Goal: Task Accomplishment & Management: Manage account settings

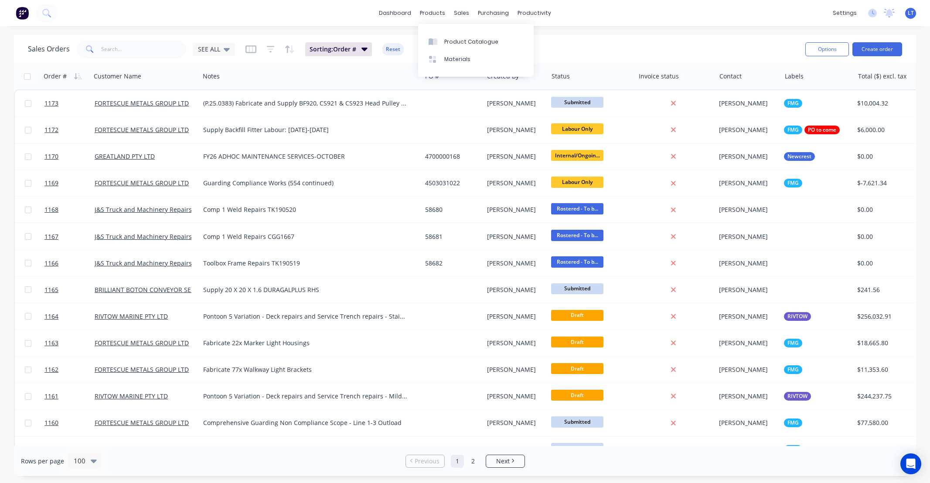
click at [459, 14] on div "sales" at bounding box center [461, 13] width 24 height 13
click at [476, 42] on div "Sales Orders" at bounding box center [494, 42] width 36 height 8
click at [395, 10] on link "dashboard" at bounding box center [394, 13] width 41 height 13
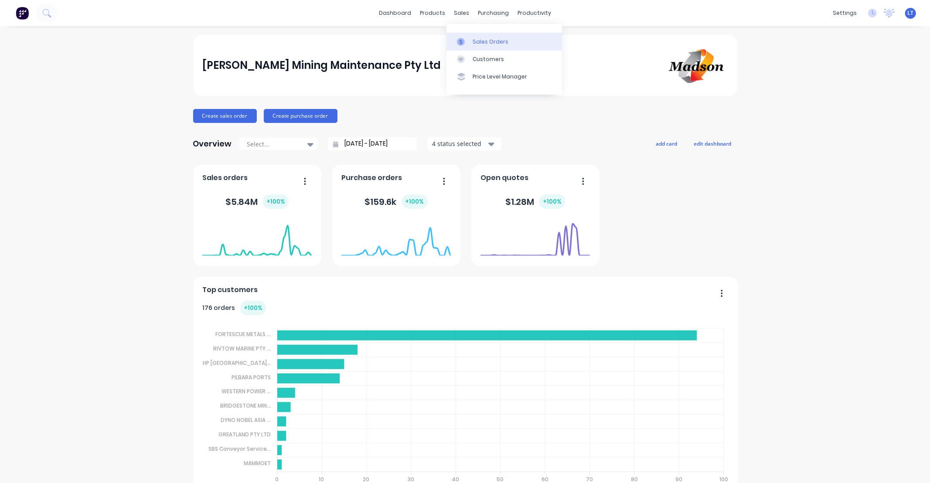
click at [477, 46] on link "Sales Orders" at bounding box center [504, 41] width 116 height 17
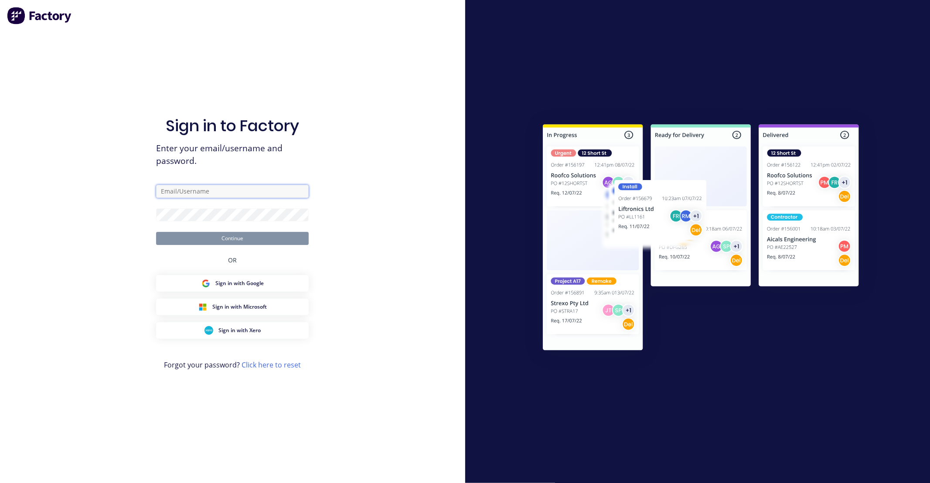
type input "[EMAIL_ADDRESS][PERSON_NAME][DOMAIN_NAME]"
click at [247, 236] on button "Continue" at bounding box center [232, 238] width 153 height 13
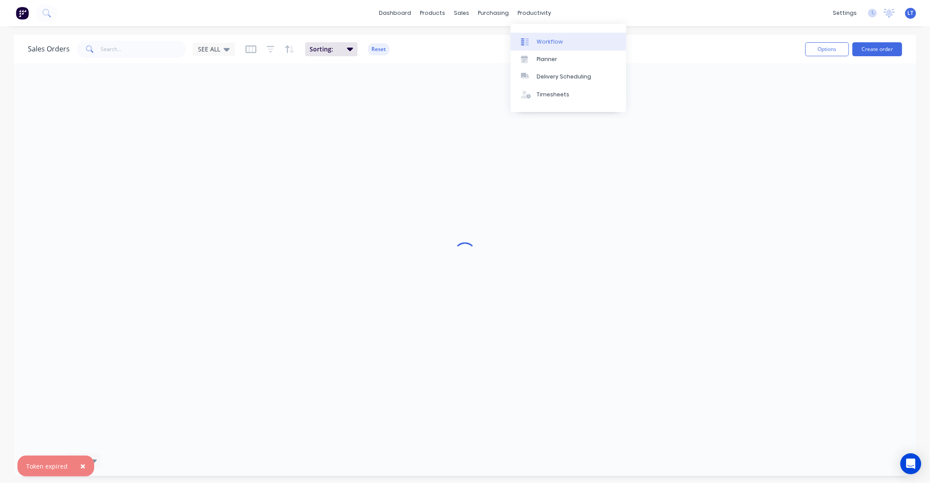
click at [548, 45] on div "Workflow" at bounding box center [550, 42] width 26 height 8
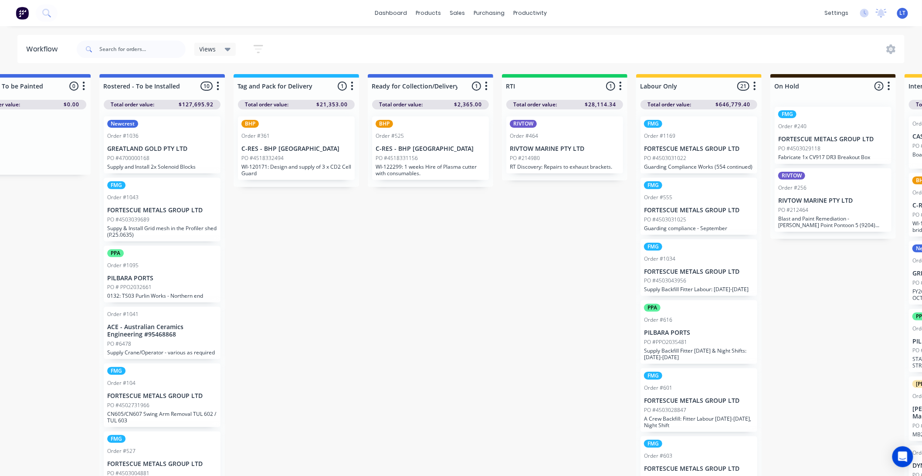
scroll to position [0, 1416]
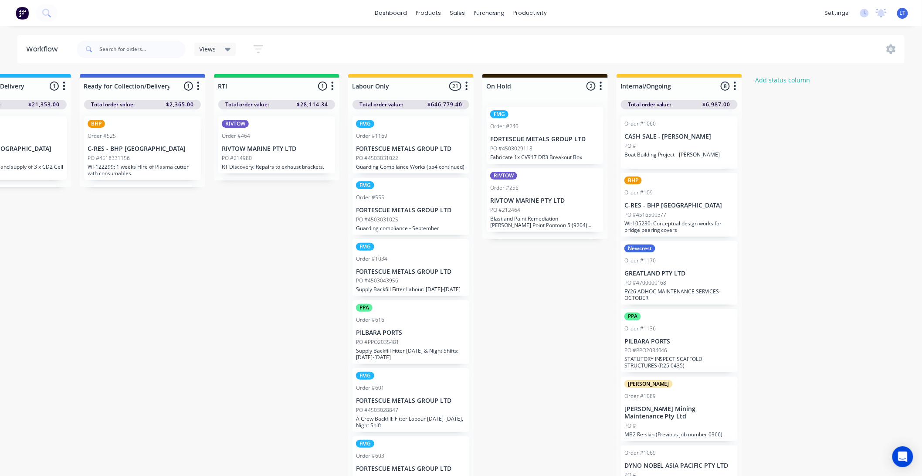
drag, startPoint x: 194, startPoint y: 294, endPoint x: 140, endPoint y: 285, distance: 54.4
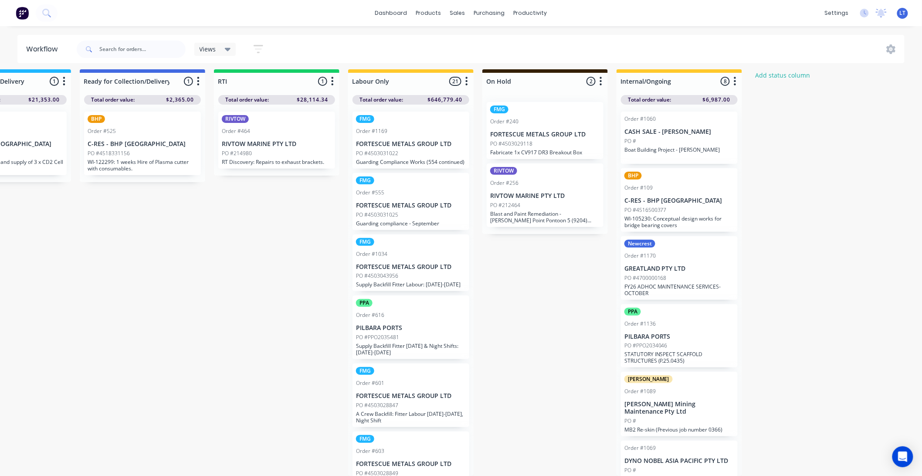
scroll to position [0, 0]
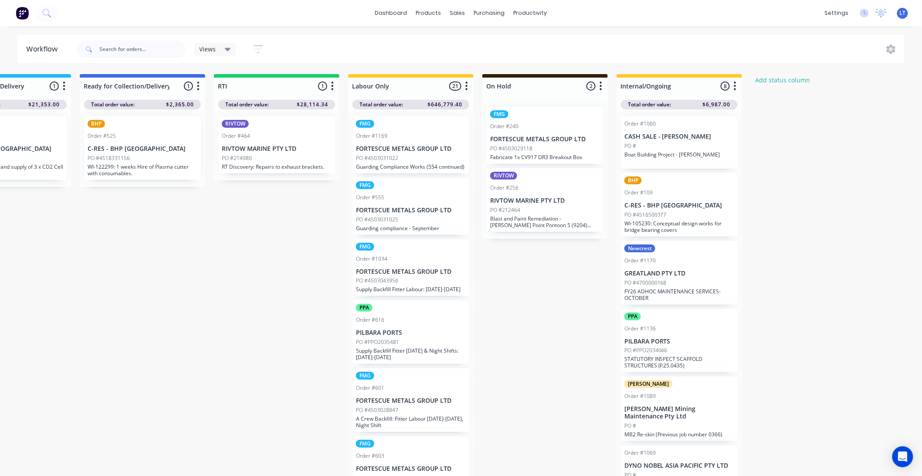
drag, startPoint x: 522, startPoint y: 267, endPoint x: 497, endPoint y: 242, distance: 35.1
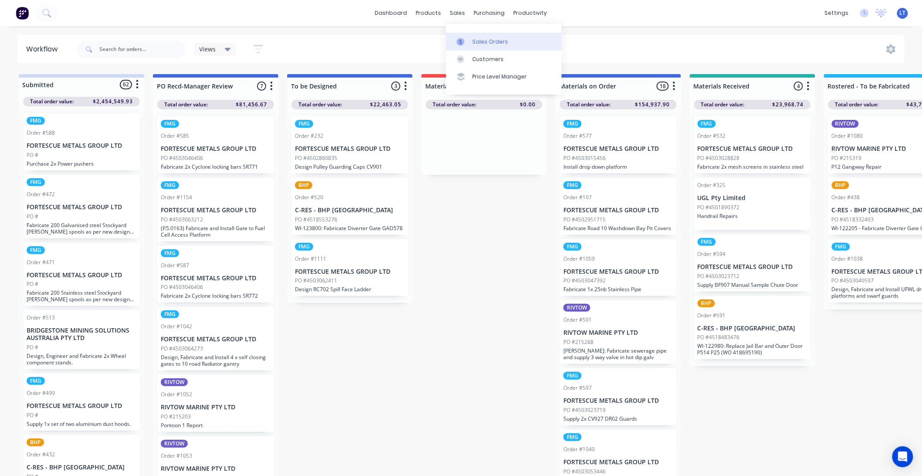
click at [467, 38] on div at bounding box center [463, 42] width 13 height 8
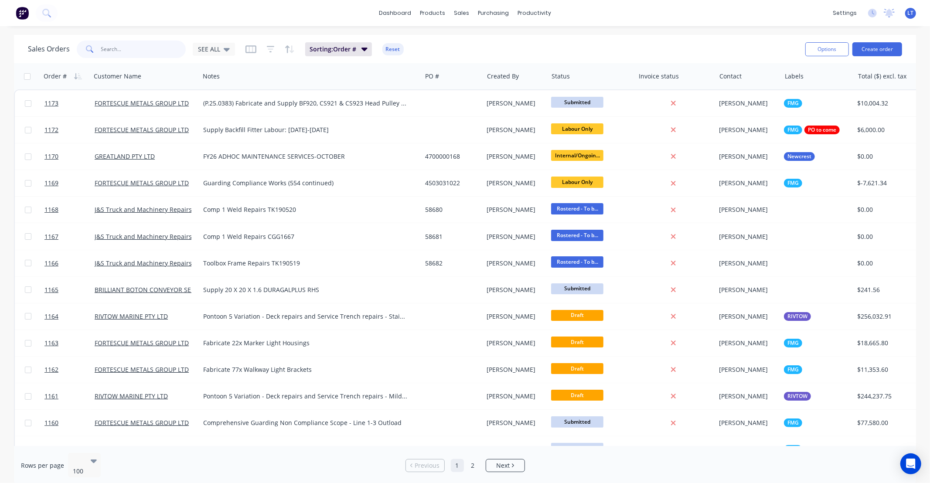
click at [162, 47] on input "text" at bounding box center [143, 49] width 85 height 17
type input "576"
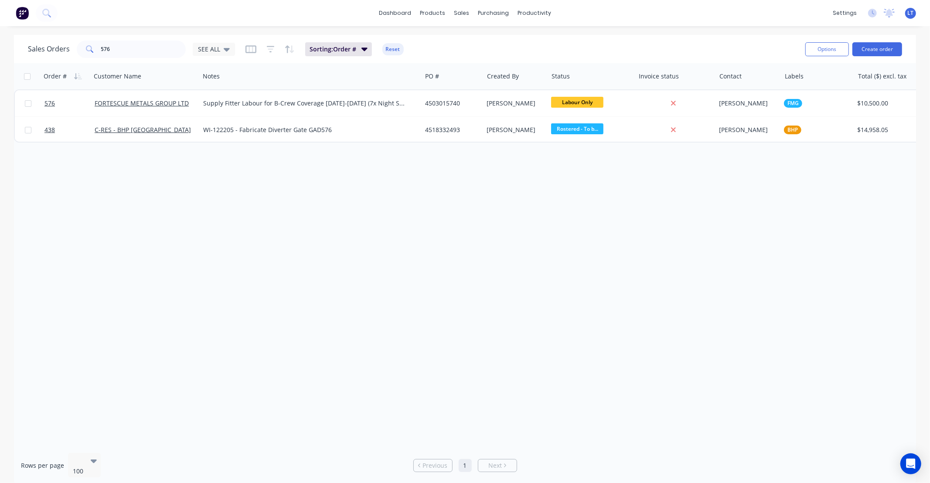
drag, startPoint x: 490, startPoint y: 226, endPoint x: 438, endPoint y: 212, distance: 54.1
click at [438, 212] on div "Order # Customer Name Notes PO # Created By Status Invoice status Contact Label…" at bounding box center [465, 254] width 902 height 383
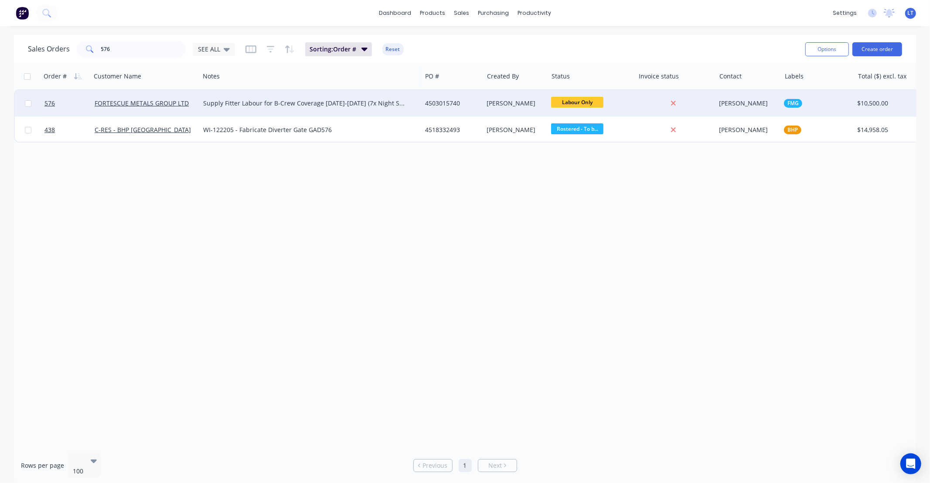
click at [516, 105] on div "[PERSON_NAME]" at bounding box center [514, 103] width 54 height 9
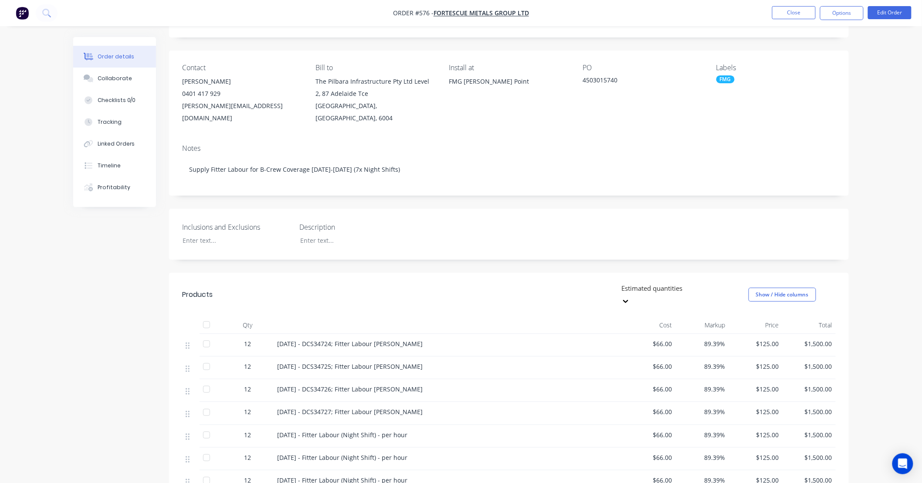
scroll to position [81, 0]
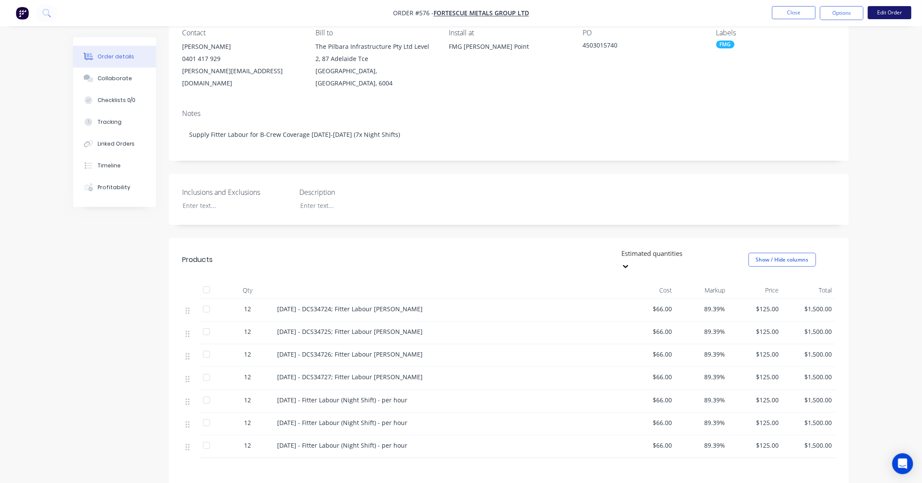
click at [893, 14] on button "Edit Order" at bounding box center [890, 12] width 44 height 13
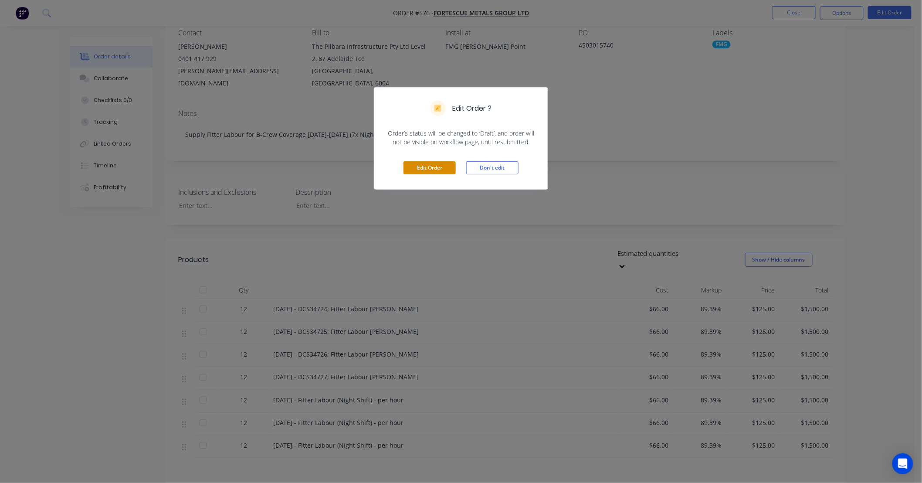
click at [434, 172] on button "Edit Order" at bounding box center [430, 167] width 52 height 13
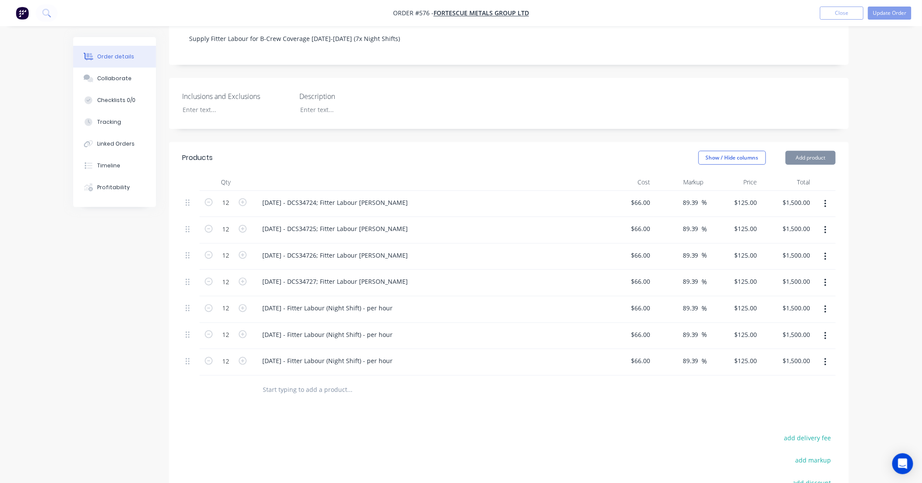
scroll to position [210, 0]
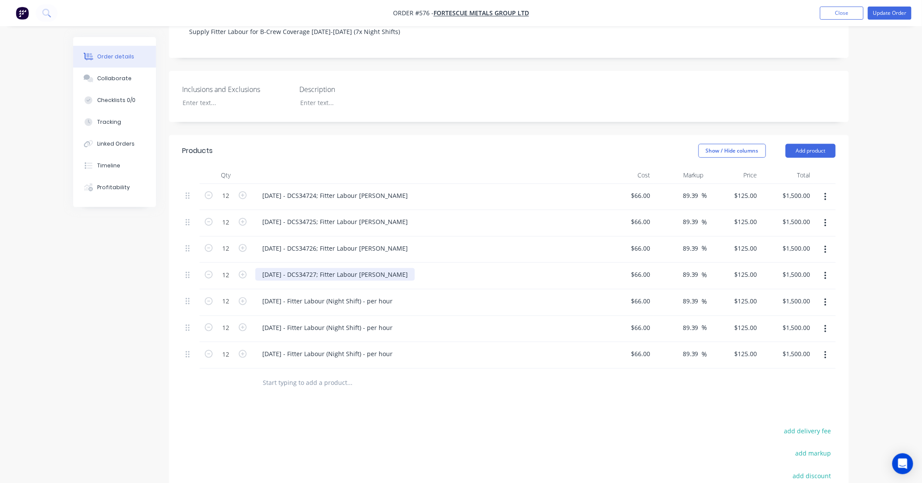
click at [368, 268] on div "27/09/25 - DCS34727; Fitter Labour NS-Jack" at bounding box center [335, 274] width 160 height 13
drag, startPoint x: 372, startPoint y: 264, endPoint x: 289, endPoint y: 273, distance: 83.8
click at [289, 273] on div "27/09/25 - DCS34727; Fitter Labour NS-Jack" at bounding box center [426, 276] width 349 height 27
click at [292, 268] on div "27/09/25 - DCS34727; Fitter Labour NS-Jack" at bounding box center [335, 274] width 160 height 13
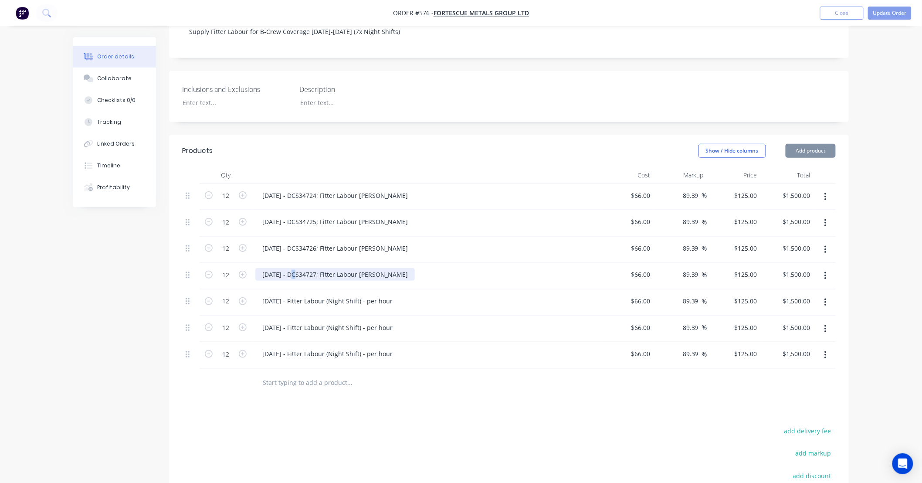
click at [292, 268] on div "27/09/25 - DCS34727; Fitter Labour NS-Jack" at bounding box center [335, 274] width 160 height 13
copy div "27/09/25 - DCS34727; Fitter Labour NS-Jack"
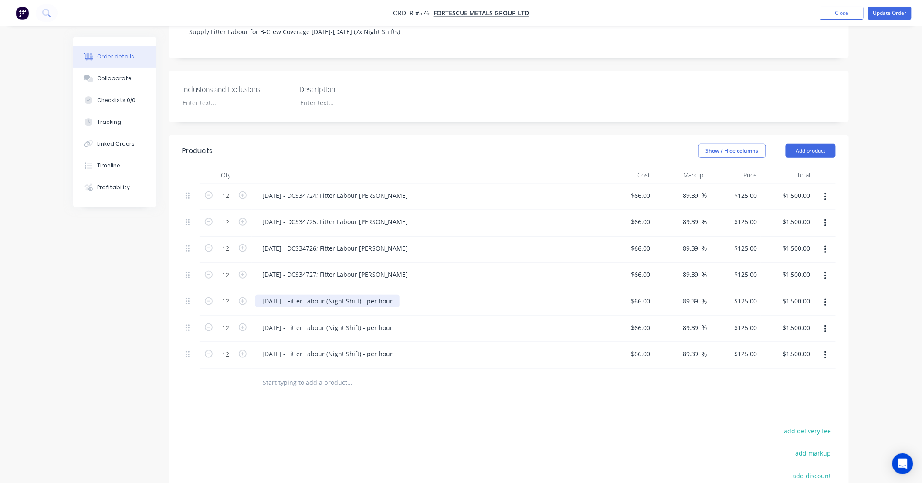
click at [298, 295] on div "28/09/25 - Fitter Labour (Night Shift) - per hour" at bounding box center [327, 301] width 144 height 13
paste div
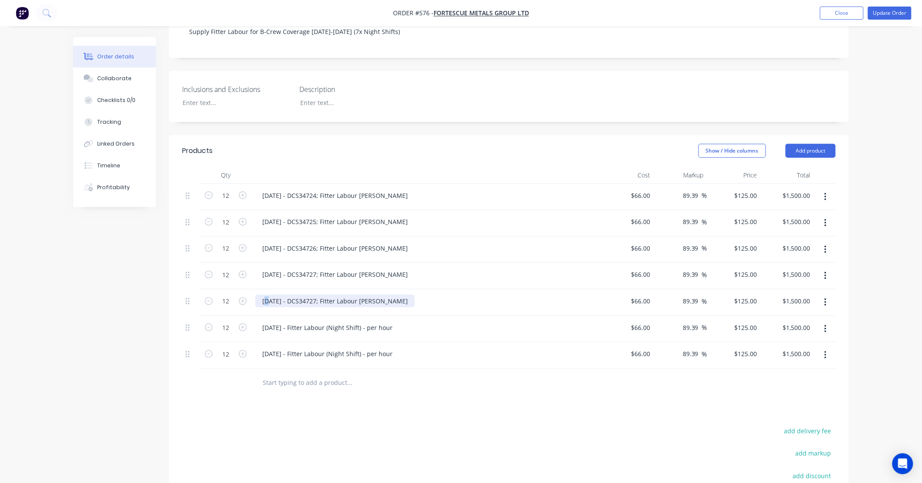
click at [267, 295] on div "27/09/25 - DCS34727; Fitter Labour NS-Jack" at bounding box center [335, 301] width 160 height 13
click at [321, 295] on div "28/09/25 - DCS34727; Fitter Labour NS-Jack" at bounding box center [335, 301] width 160 height 13
click at [330, 321] on div "29/09/25 - Fitter Labour (Night Shift) - per hour" at bounding box center [327, 327] width 144 height 13
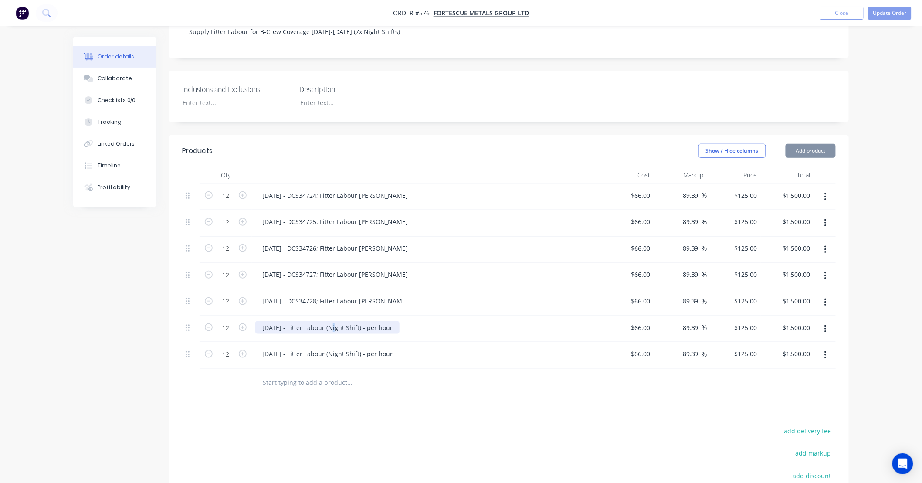
click at [330, 321] on div "29/09/25 - Fitter Labour (Night Shift) - per hour" at bounding box center [327, 327] width 144 height 13
paste div
click at [266, 321] on div "27/09/25 - DCS34727; Fitter Labour NS-Jack" at bounding box center [335, 327] width 160 height 13
click at [321, 321] on div "29/09/25 - DCS34727; Fitter Labour NS-Jack" at bounding box center [335, 327] width 160 height 13
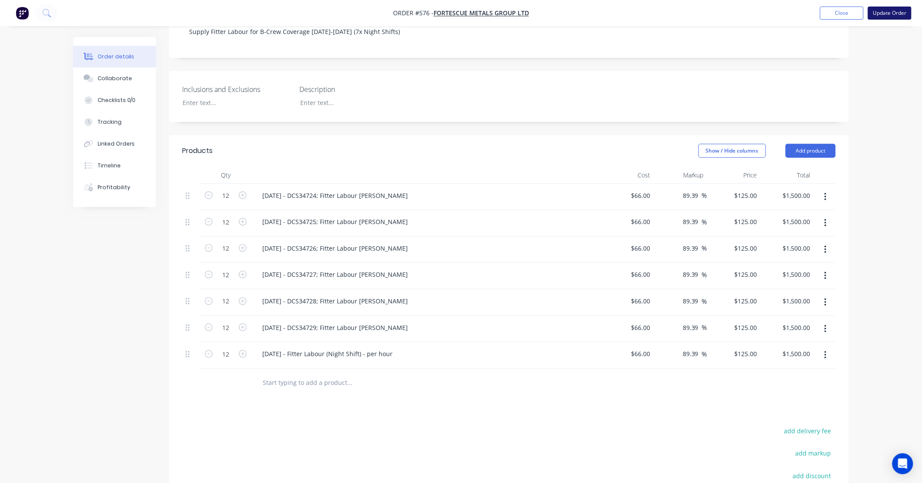
click at [887, 15] on button "Update Order" at bounding box center [890, 13] width 44 height 13
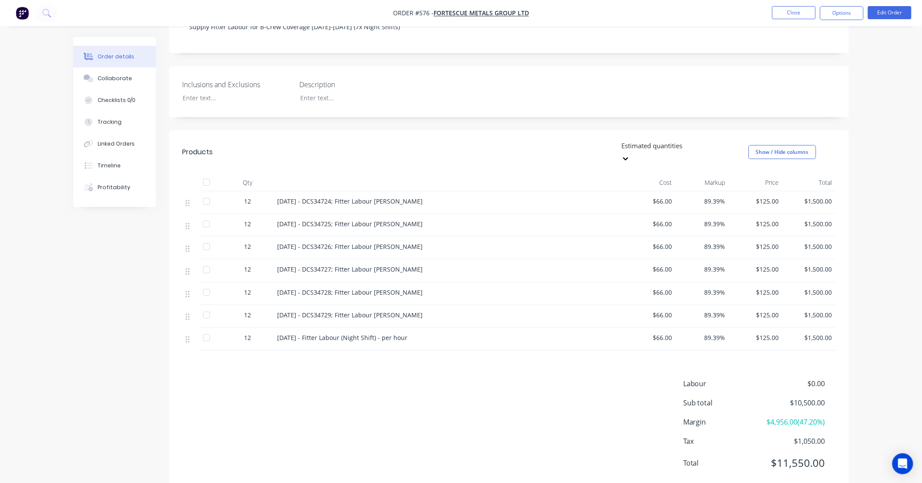
scroll to position [192, 0]
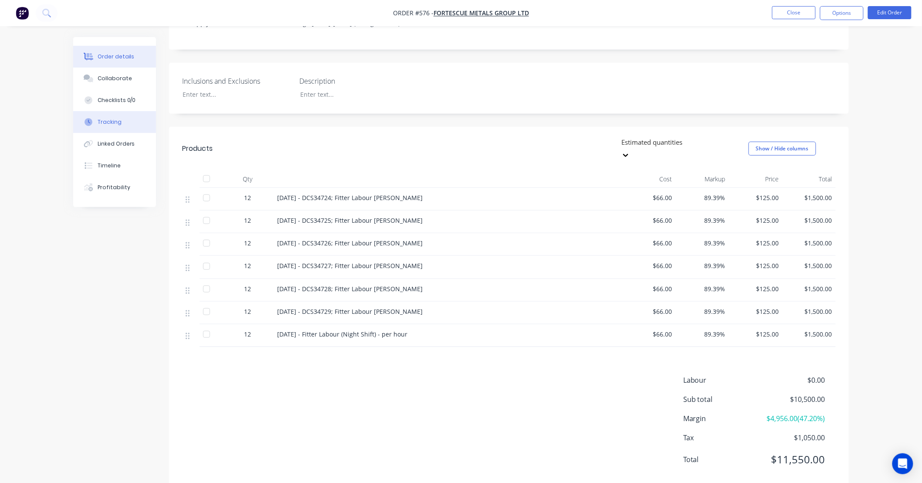
click at [125, 126] on button "Tracking" at bounding box center [114, 122] width 83 height 22
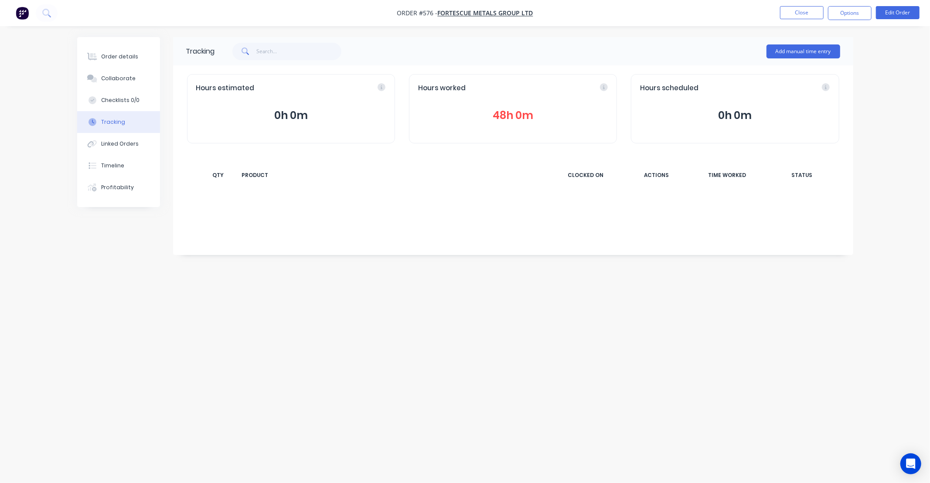
click at [522, 113] on button "48h 0m" at bounding box center [513, 115] width 190 height 17
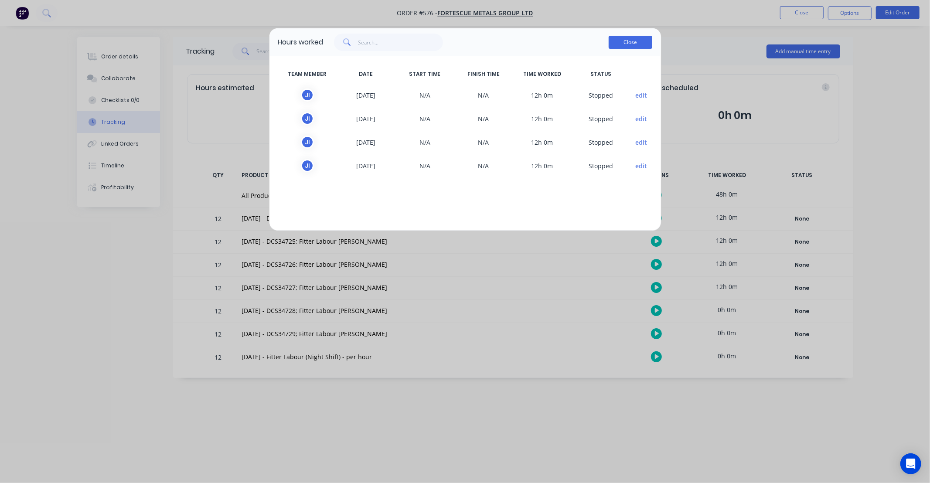
click at [621, 48] on button "Close" at bounding box center [631, 42] width 44 height 13
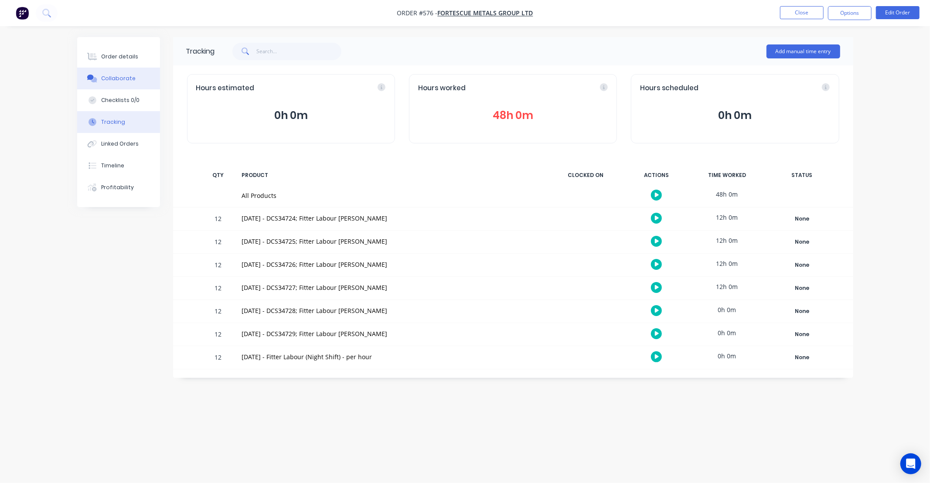
click at [126, 75] on div "Collaborate" at bounding box center [118, 79] width 34 height 8
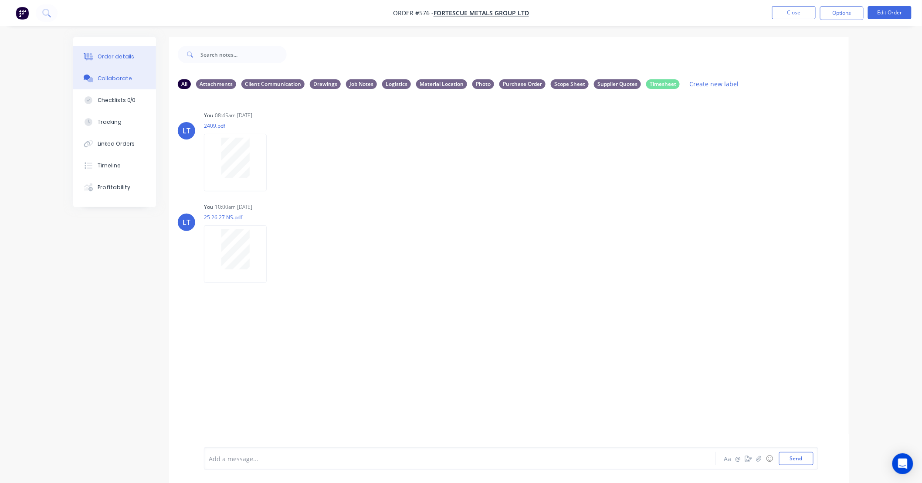
click at [122, 55] on div "Order details" at bounding box center [116, 57] width 37 height 8
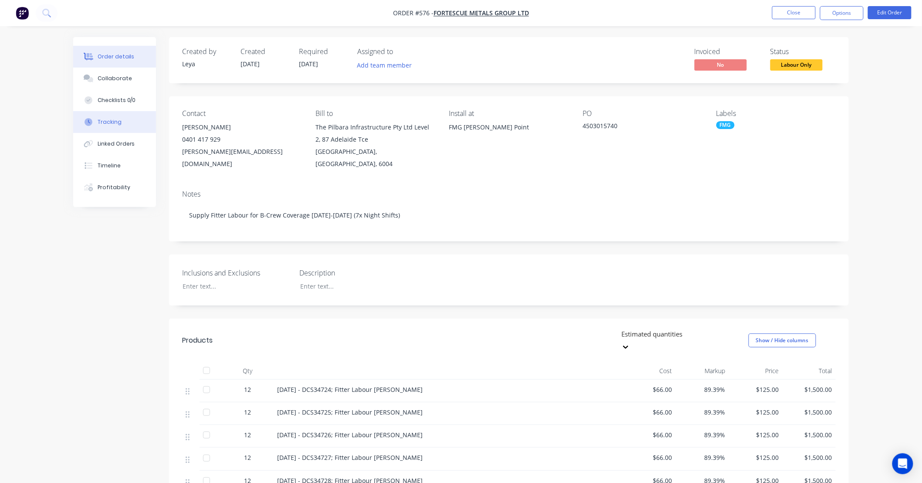
click at [124, 117] on button "Tracking" at bounding box center [114, 122] width 83 height 22
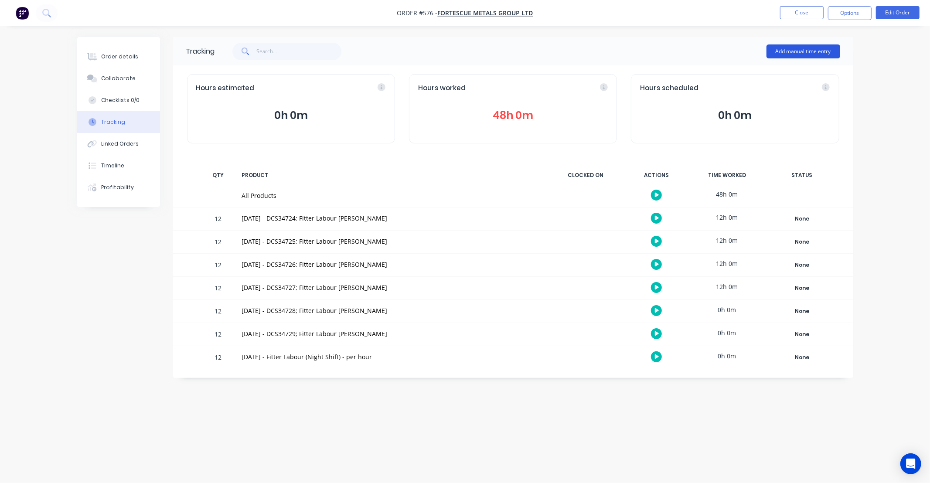
click at [800, 53] on button "Add manual time entry" at bounding box center [803, 51] width 74 height 14
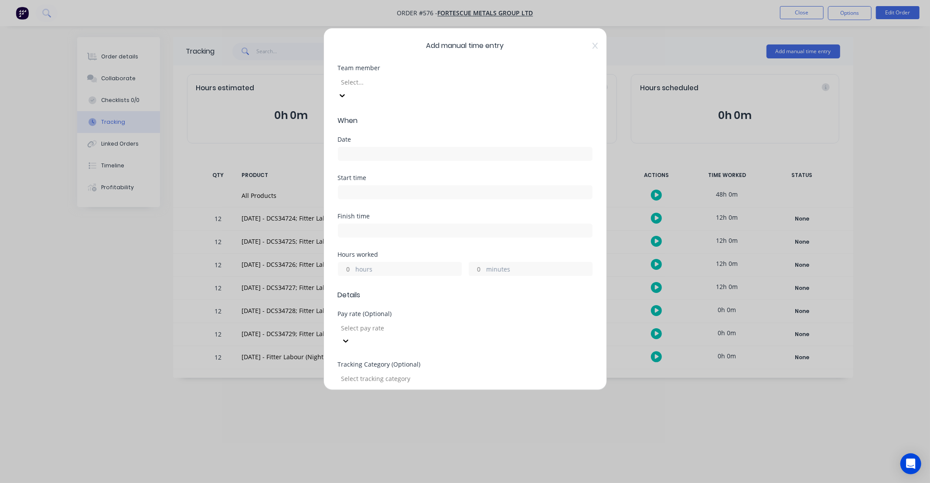
click at [380, 82] on div at bounding box center [403, 82] width 126 height 11
type input "jac"
click at [384, 483] on div "Jack Isherwood" at bounding box center [465, 487] width 930 height 9
click at [384, 145] on div at bounding box center [465, 153] width 255 height 16
click at [386, 147] on input at bounding box center [465, 153] width 254 height 13
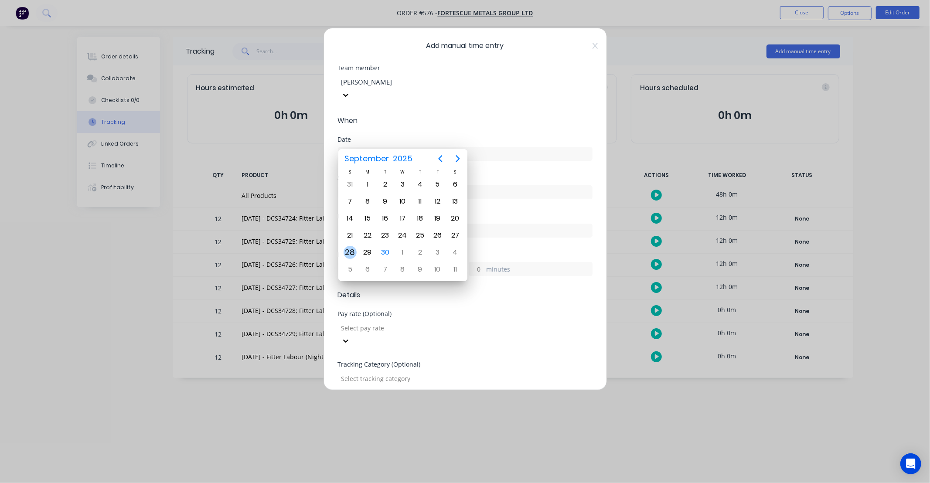
click at [355, 248] on div "28" at bounding box center [350, 252] width 13 height 13
type input "28/09/2025"
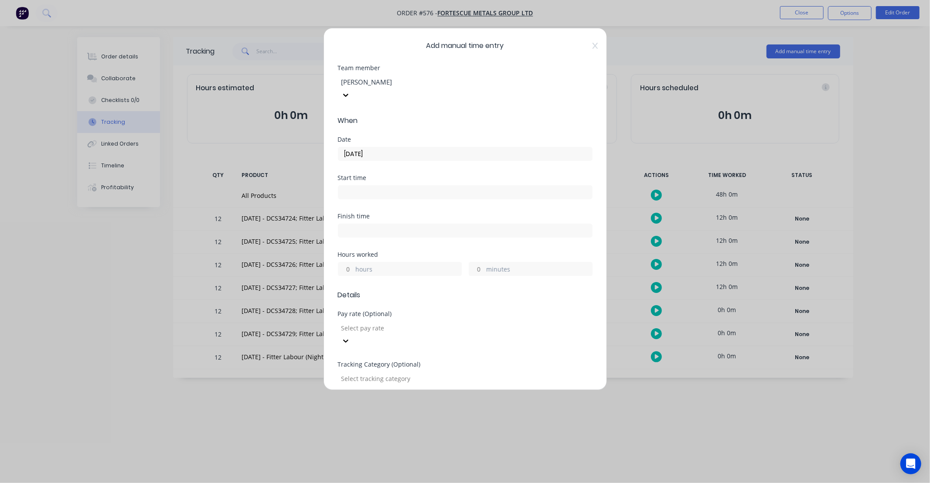
drag, startPoint x: 345, startPoint y: 256, endPoint x: 361, endPoint y: 255, distance: 15.3
click at [345, 262] on input "hours" at bounding box center [345, 268] width 15 height 13
type input "12"
click at [379, 236] on div "Finish time" at bounding box center [465, 232] width 255 height 38
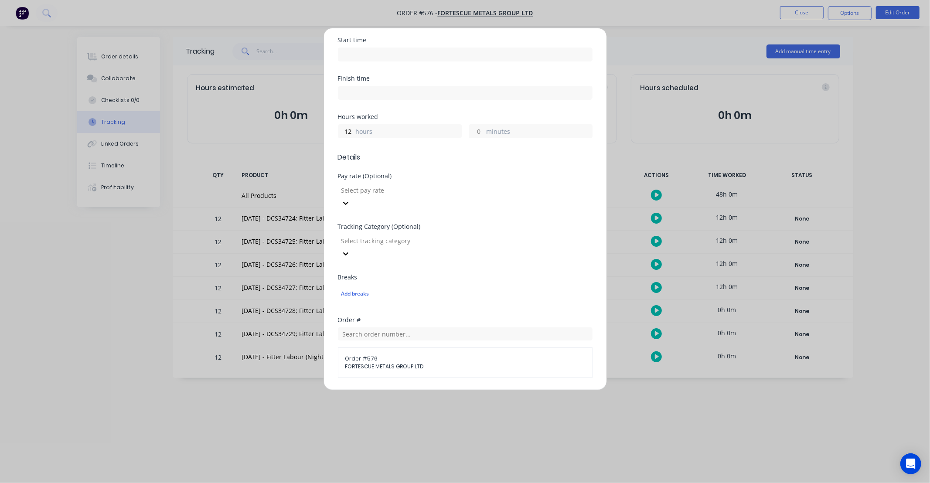
scroll to position [145, 0]
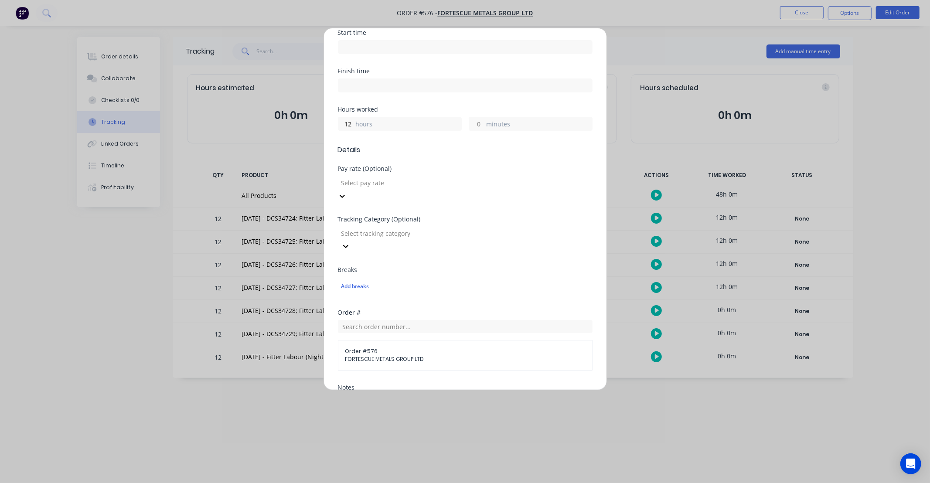
click at [378, 177] on div at bounding box center [403, 182] width 126 height 11
type input "ns"
click at [374, 483] on div "NS Hours Worked" at bounding box center [465, 487] width 930 height 9
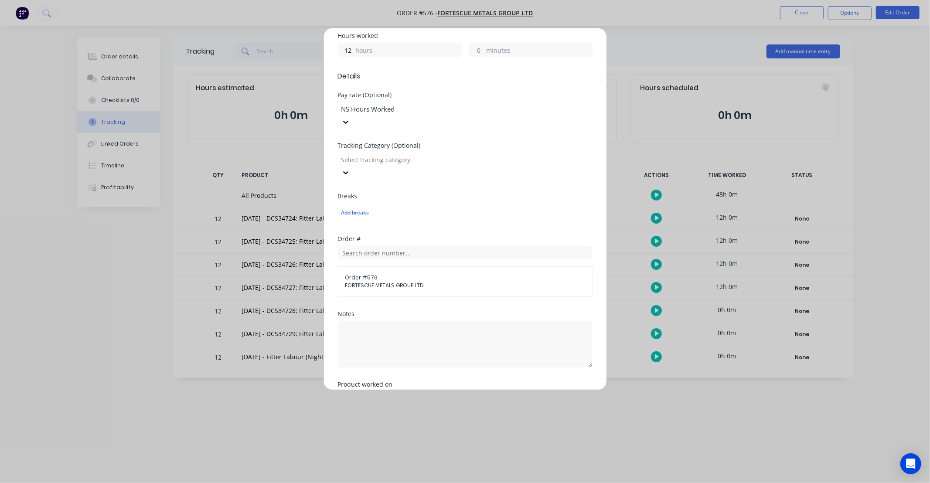
scroll to position [265, 0]
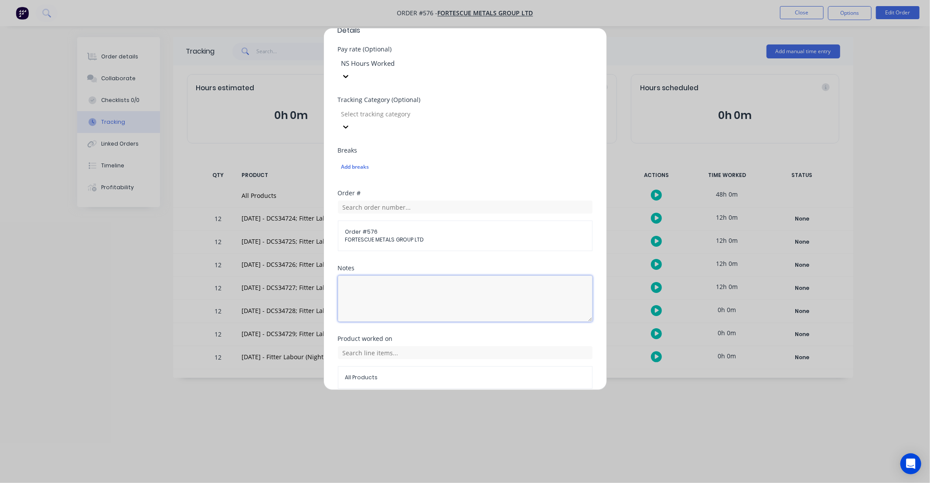
click at [384, 276] on textarea at bounding box center [465, 299] width 255 height 46
type textarea "DCS34728"
click at [419, 344] on div "All Products" at bounding box center [465, 366] width 255 height 45
click at [419, 346] on input "text" at bounding box center [465, 352] width 255 height 13
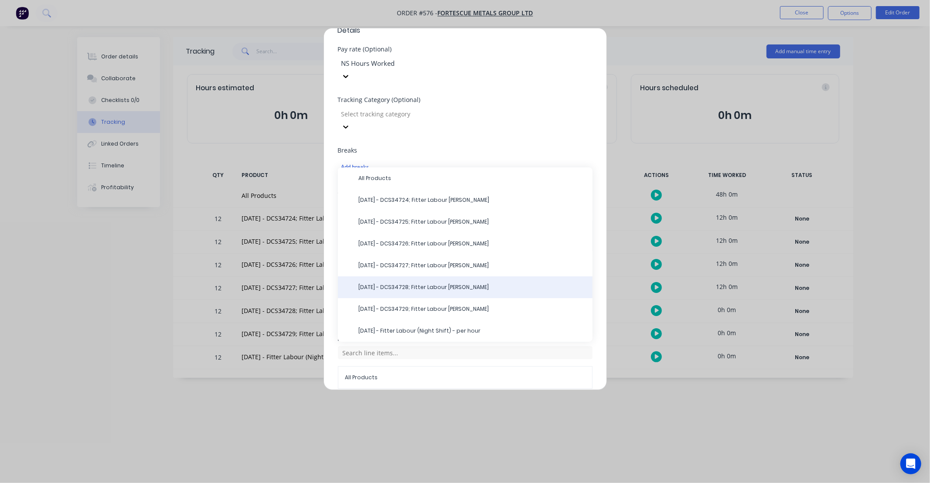
click at [428, 283] on span "28/09/25 - DCS34728; Fitter Labour NS-Jack" at bounding box center [472, 287] width 227 height 8
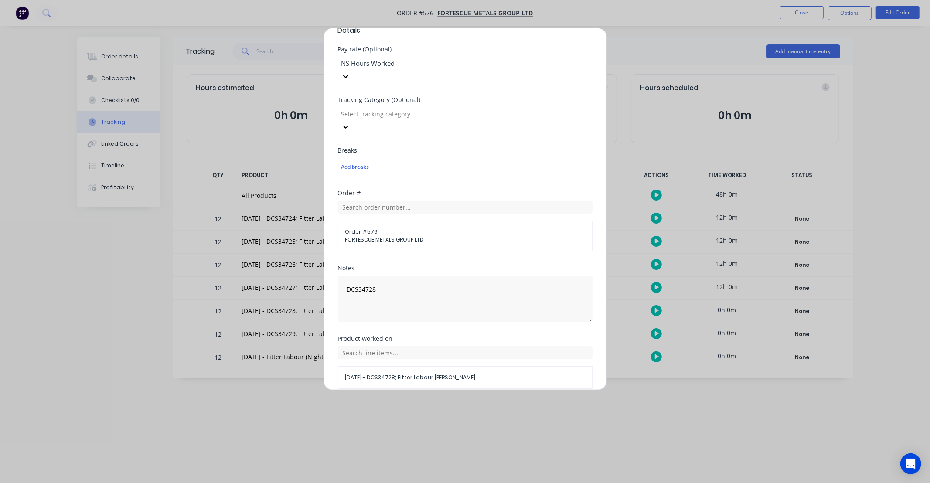
click at [447, 403] on button "Add manual time entry" at bounding box center [444, 410] width 74 height 14
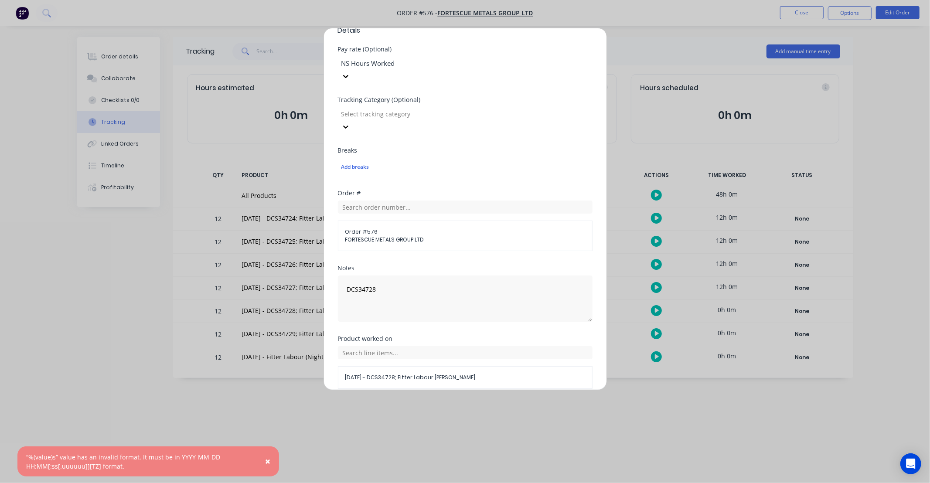
click at [504, 403] on button "Cancel" at bounding box center [505, 410] width 35 height 14
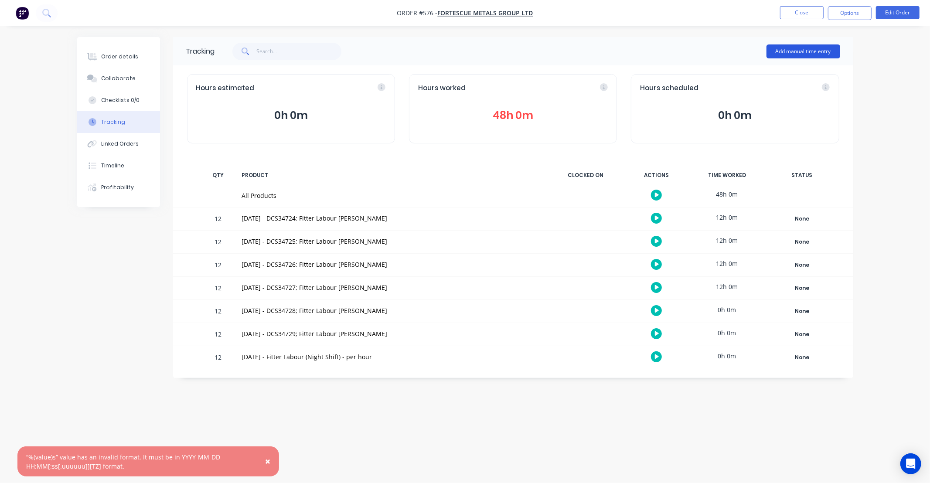
click at [781, 54] on button "Add manual time entry" at bounding box center [803, 51] width 74 height 14
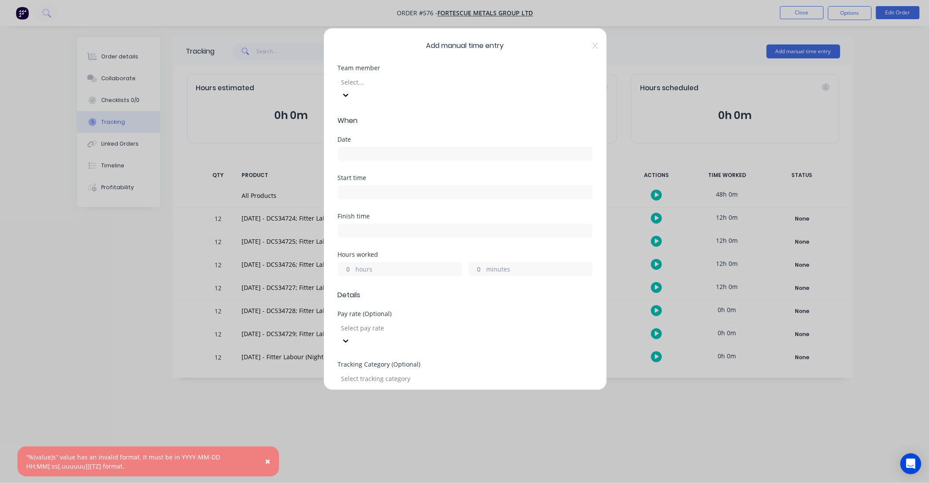
click at [403, 84] on div at bounding box center [403, 82] width 126 height 11
type input "jac"
click at [397, 483] on div "Jack Isherwood" at bounding box center [465, 487] width 930 height 9
click at [390, 147] on label at bounding box center [465, 154] width 255 height 14
click at [390, 147] on input at bounding box center [465, 153] width 254 height 13
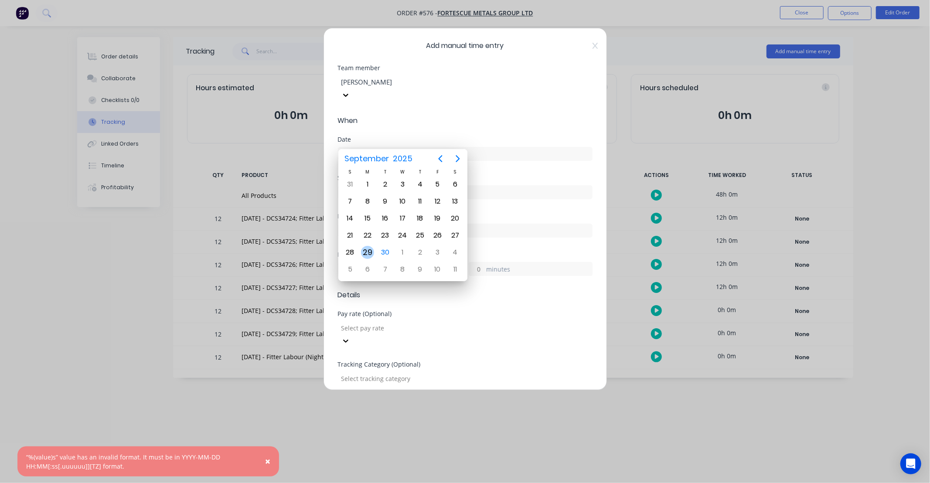
click at [368, 250] on div "29" at bounding box center [367, 252] width 13 height 13
type input "29/09/2025"
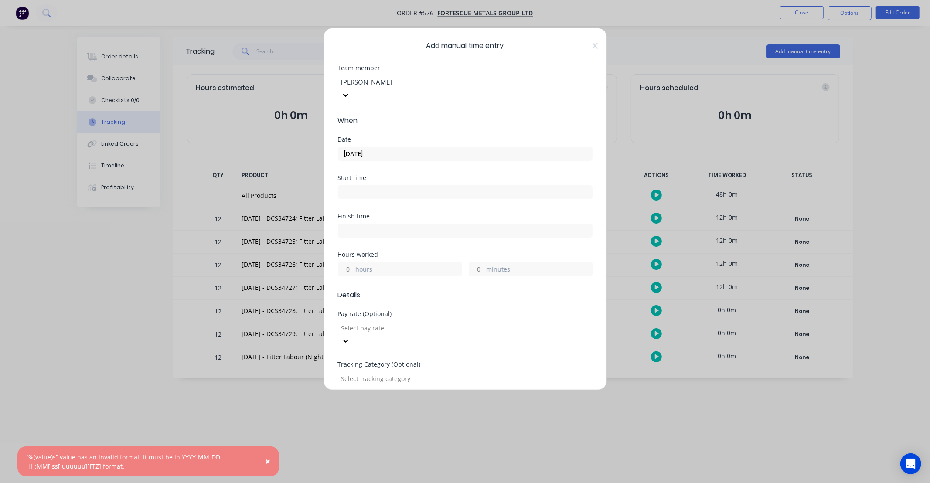
click at [349, 262] on input "hours" at bounding box center [345, 268] width 15 height 13
type input "12"
click at [380, 235] on div "Finish time" at bounding box center [465, 232] width 255 height 38
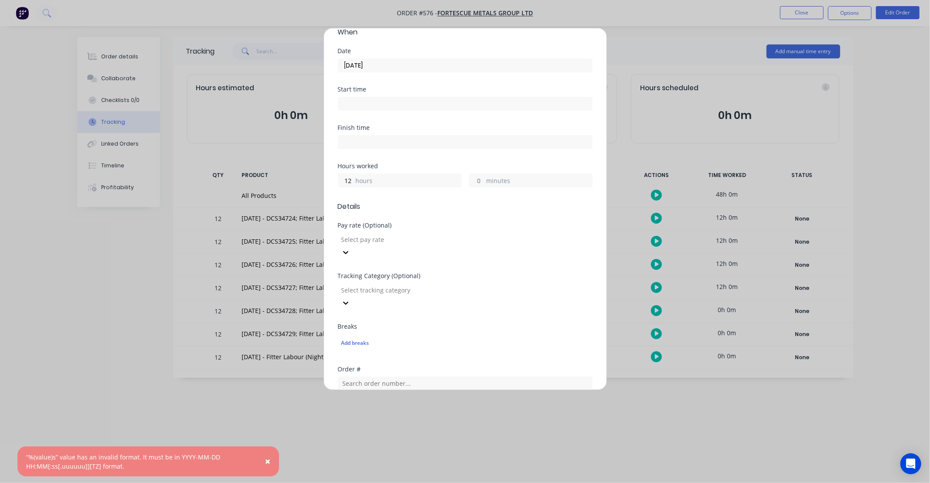
scroll to position [81, 0]
click at [395, 293] on div at bounding box center [403, 298] width 126 height 11
click at [396, 293] on div at bounding box center [403, 298] width 126 height 11
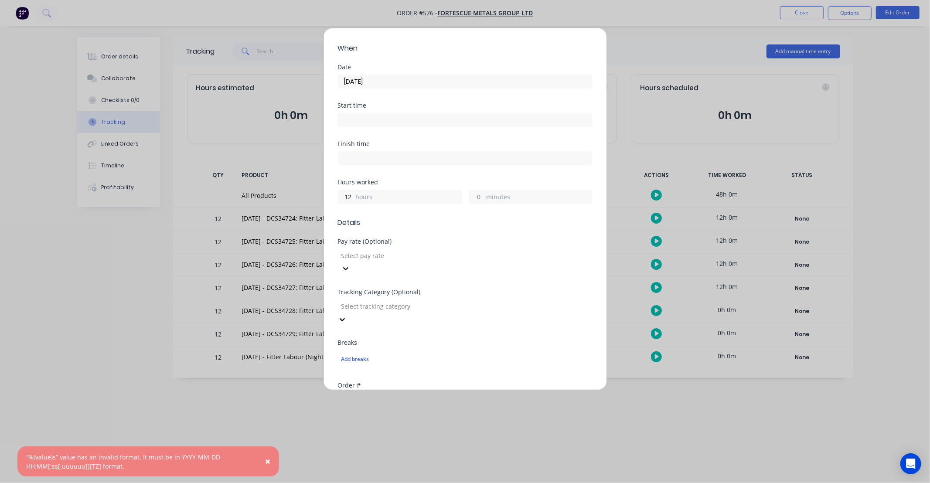
scroll to position [64, 0]
click at [380, 259] on div at bounding box center [403, 264] width 126 height 11
type input "ns"
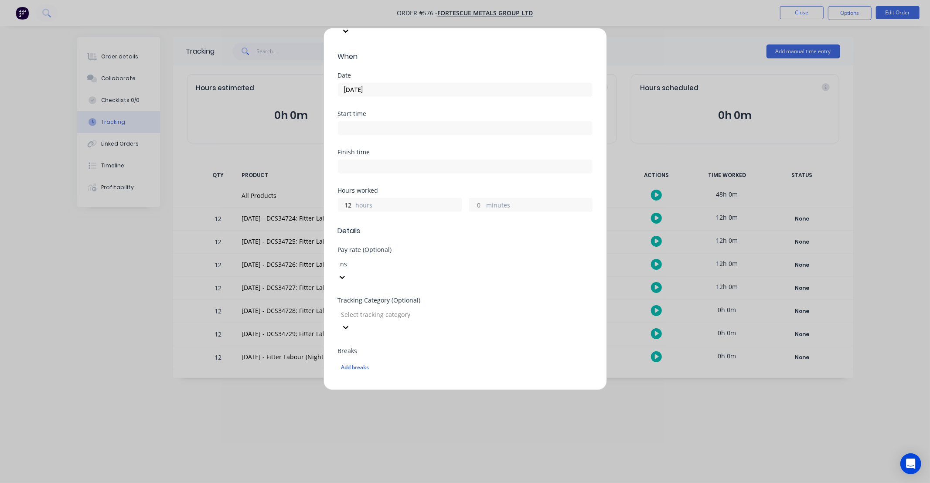
click at [379, 483] on div "NS Hours Worked" at bounding box center [465, 487] width 930 height 9
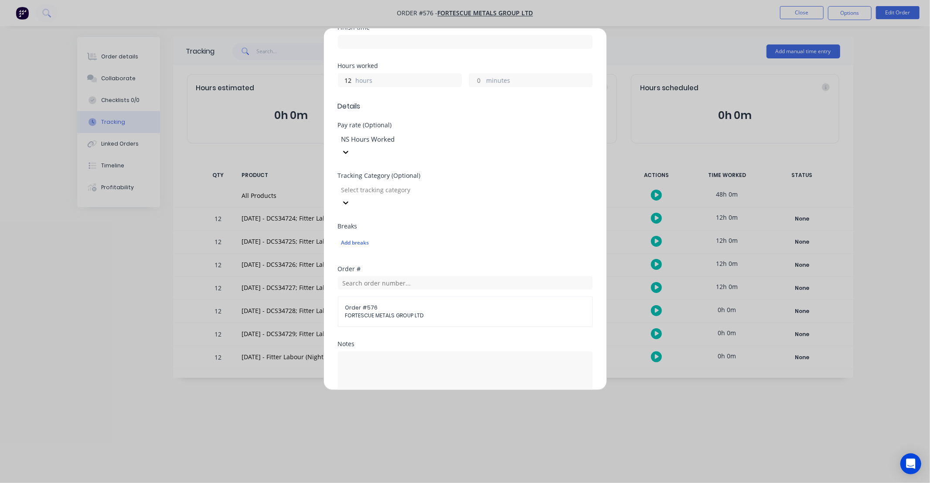
scroll to position [194, 0]
click at [410, 347] on textarea at bounding box center [465, 370] width 255 height 46
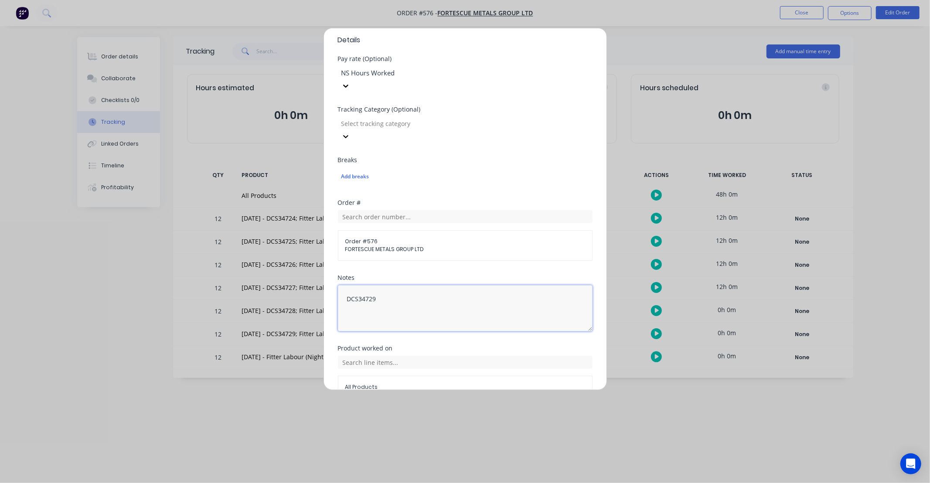
type textarea "DCS34729"
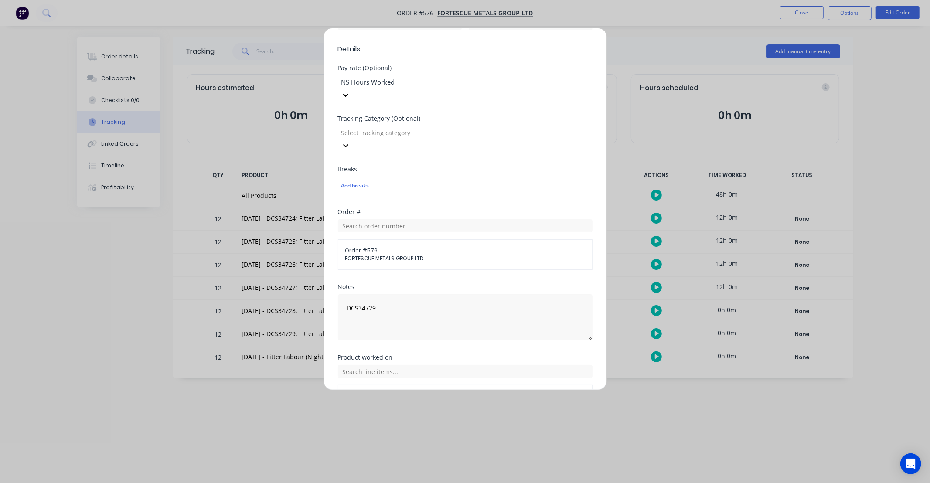
click at [434, 317] on form "Team member Jack Isherwood When Date 29/09/2025 Start time Finish time Hours wo…" at bounding box center [465, 127] width 255 height 616
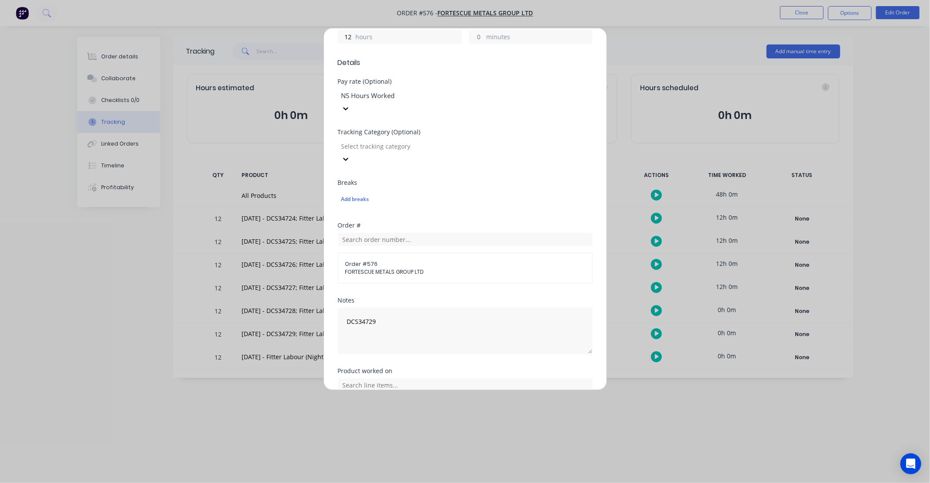
scroll to position [216, 0]
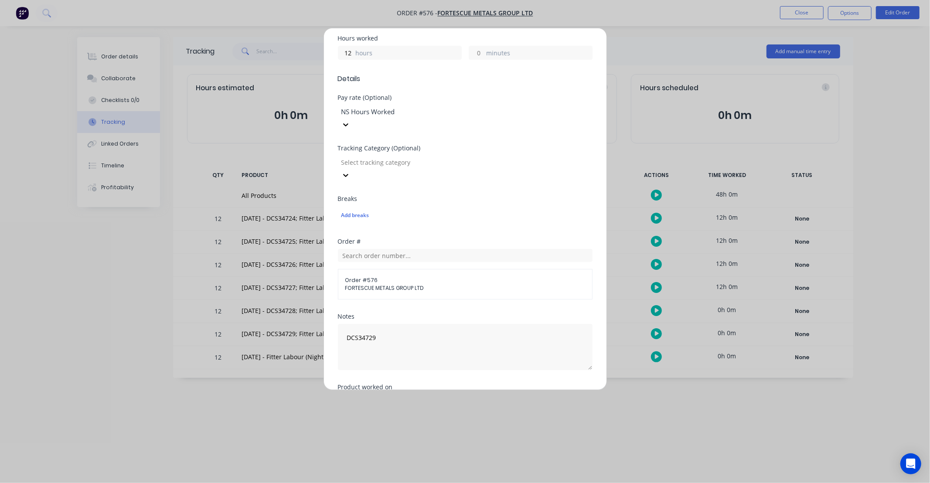
click at [433, 384] on div "Product worked on" at bounding box center [465, 387] width 255 height 6
click at [437, 384] on div "Product worked on All Products" at bounding box center [465, 410] width 255 height 53
click at [442, 395] on input "text" at bounding box center [465, 401] width 255 height 13
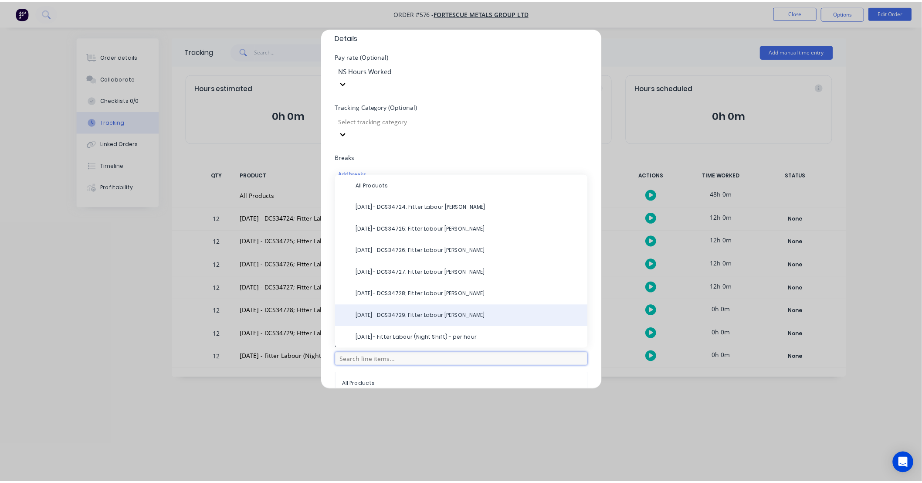
scroll to position [265, 0]
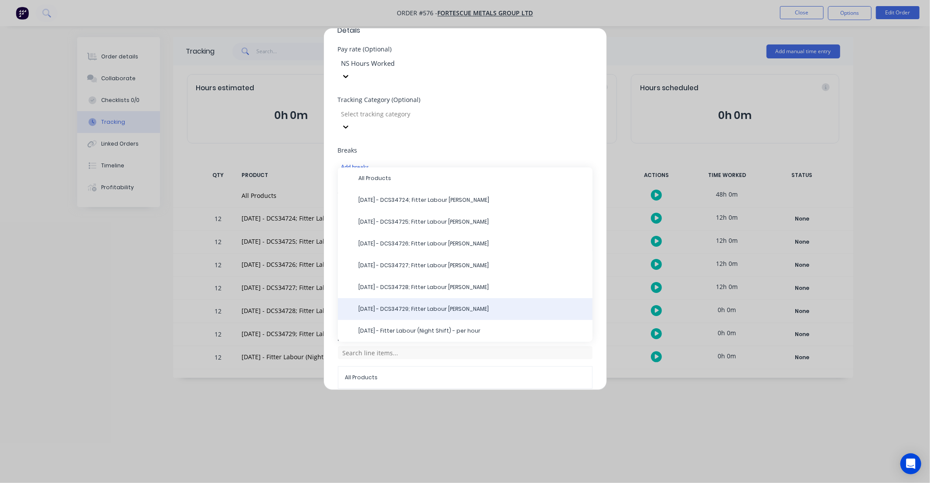
click at [430, 305] on span "29/09/25 - DCS34729; Fitter Labour NS-Jack" at bounding box center [472, 309] width 227 height 8
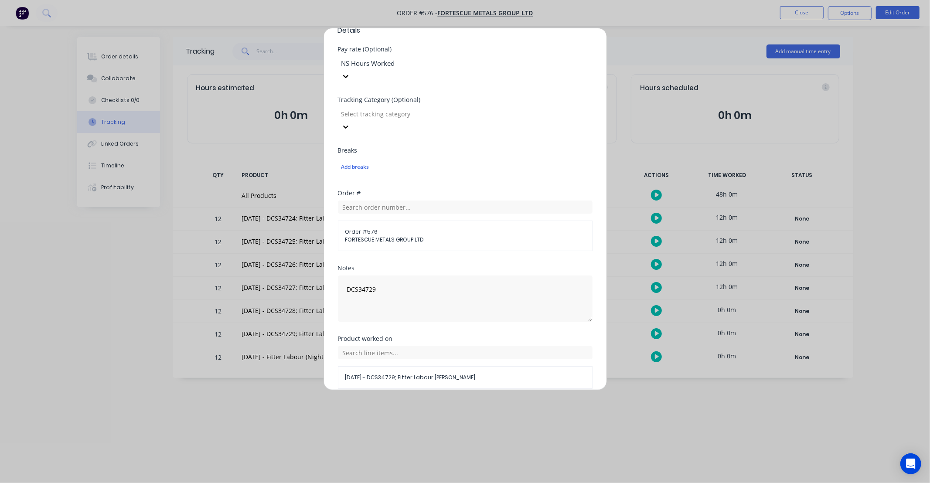
click at [454, 403] on button "Add manual time entry" at bounding box center [444, 410] width 74 height 14
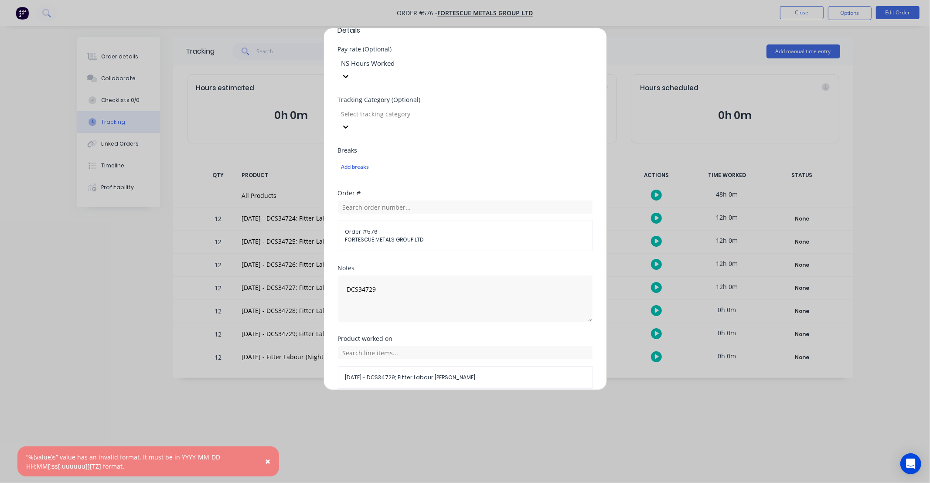
click at [510, 403] on button "Cancel" at bounding box center [505, 410] width 35 height 14
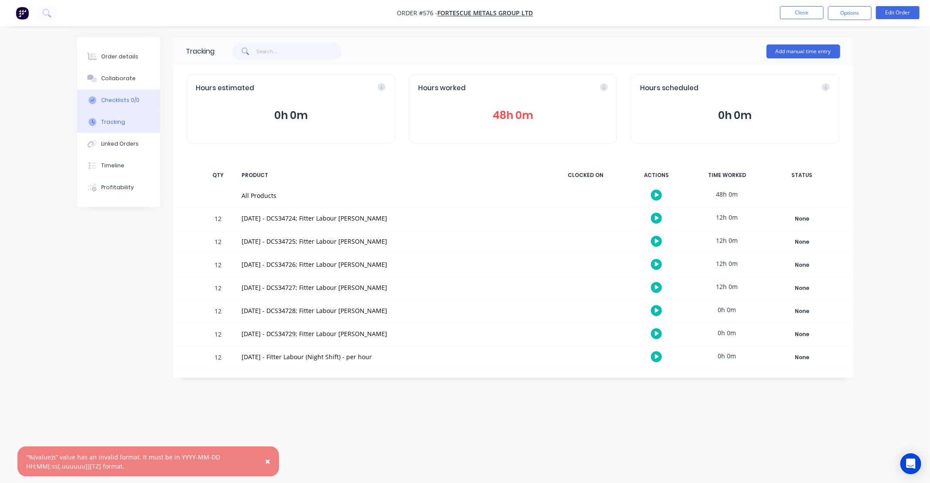
click at [141, 104] on button "Checklists 0/0" at bounding box center [118, 100] width 83 height 22
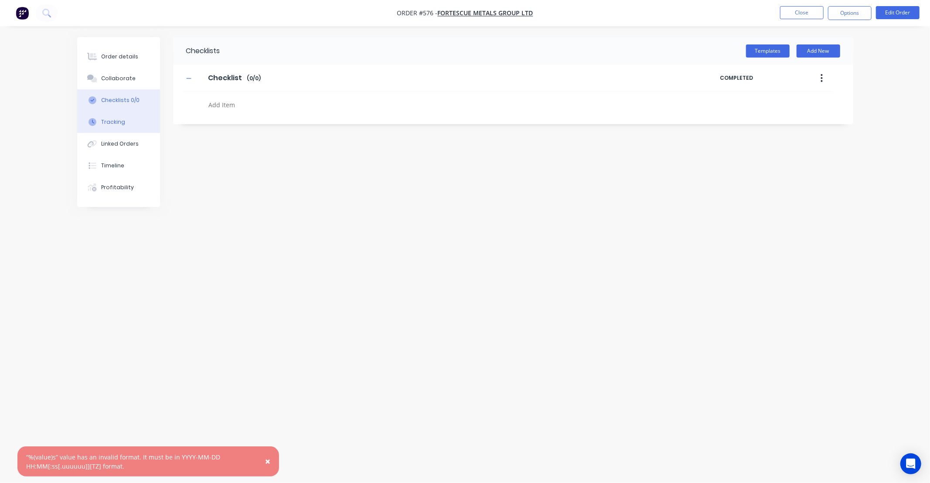
click at [129, 119] on button "Tracking" at bounding box center [118, 122] width 83 height 22
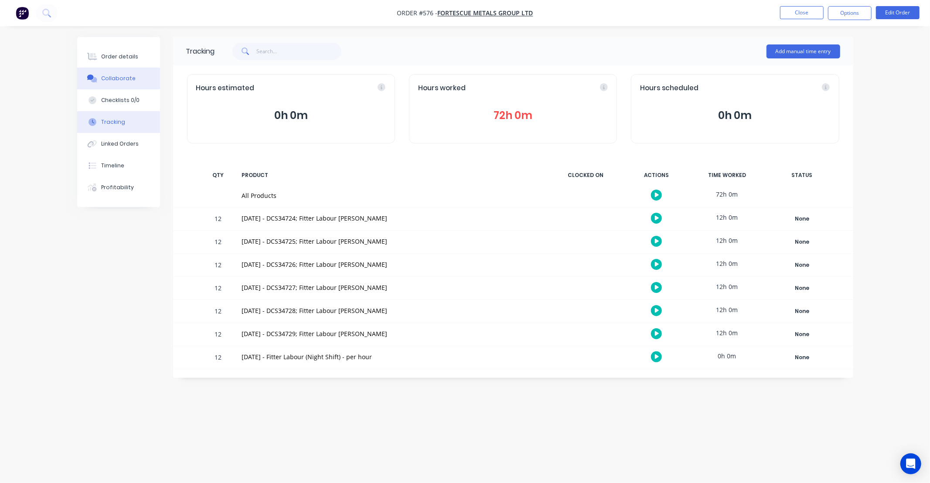
click at [122, 84] on button "Collaborate" at bounding box center [118, 79] width 83 height 22
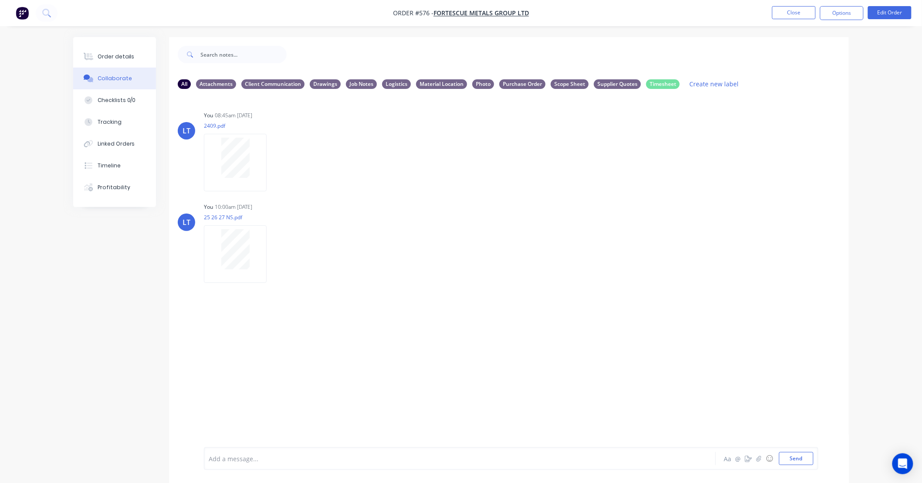
click at [696, 286] on div "LT You 08:45am 26/09/25 2409.pdf Labels Download Delete LT You 10:00am 29/09/25…" at bounding box center [509, 271] width 680 height 351
click at [799, 465] on div "Add a message... Aa @ ☺ Send" at bounding box center [511, 436] width 615 height 67
click at [800, 459] on button "Send" at bounding box center [796, 458] width 34 height 13
click at [275, 345] on icon "button" at bounding box center [274, 346] width 3 height 10
click at [293, 342] on button "Labels" at bounding box center [331, 350] width 98 height 20
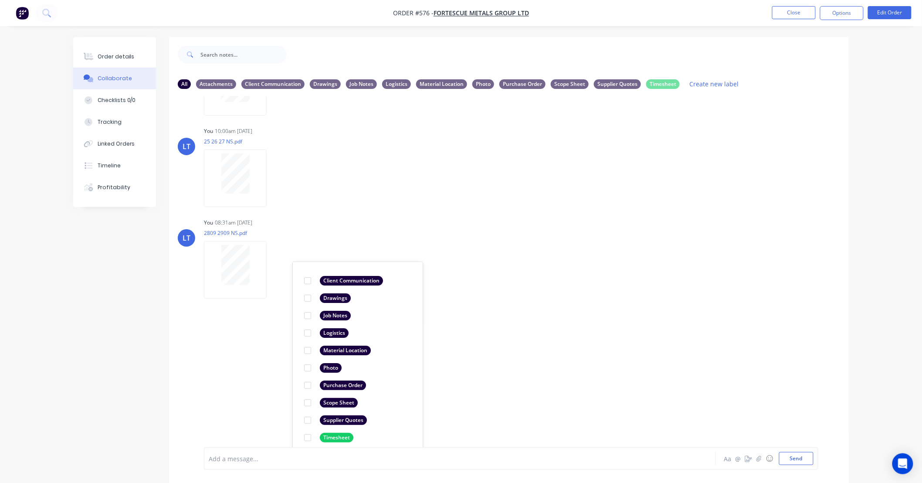
scroll to position [81, 0]
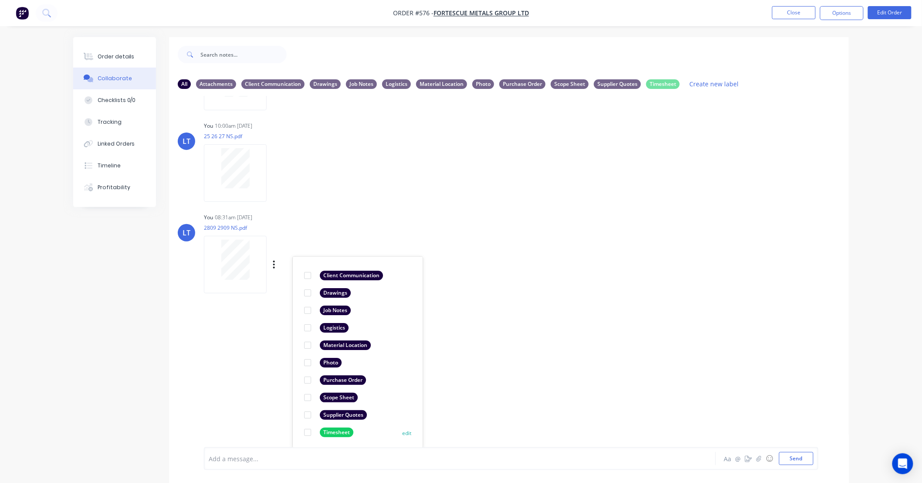
click at [306, 431] on div at bounding box center [307, 432] width 17 height 17
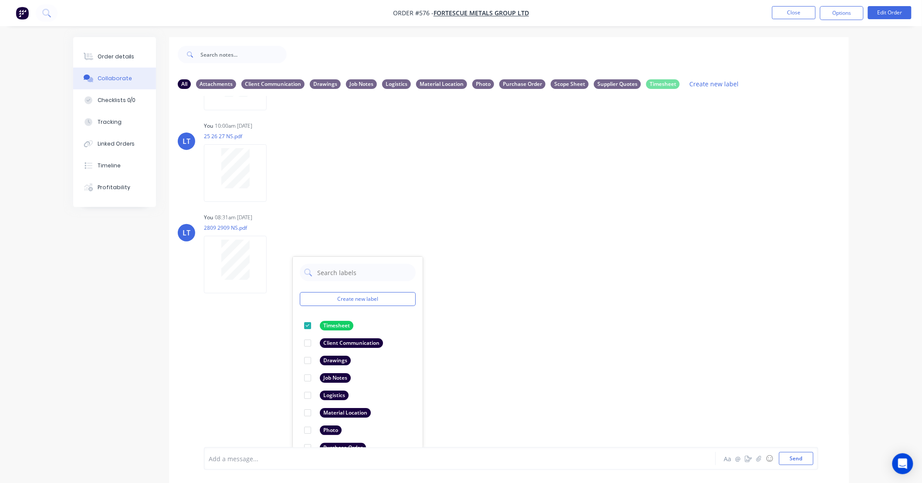
click at [490, 467] on div "Add a message... Aa @ ☺ Send" at bounding box center [511, 458] width 615 height 23
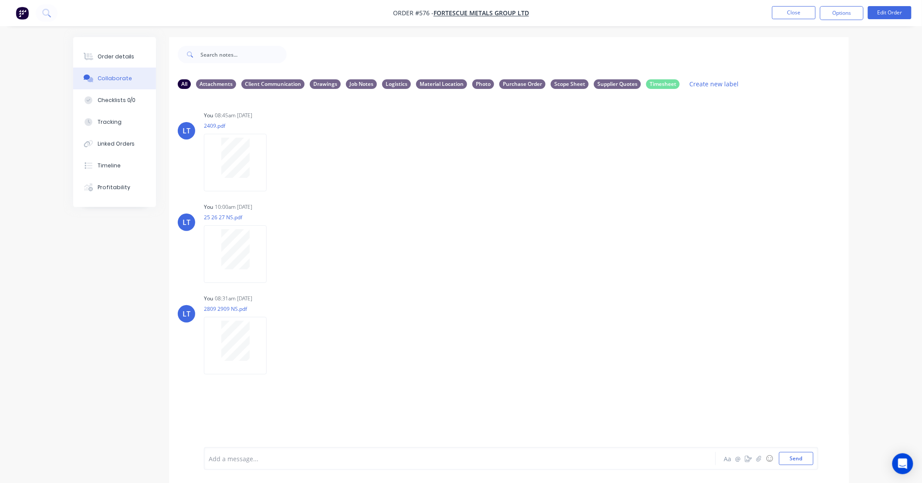
drag, startPoint x: 487, startPoint y: 467, endPoint x: 461, endPoint y: 464, distance: 25.5
click at [461, 464] on div "Add a message..." at bounding box center [436, 458] width 454 height 13
drag, startPoint x: 472, startPoint y: 463, endPoint x: 448, endPoint y: 460, distance: 23.8
click at [448, 460] on div at bounding box center [435, 458] width 453 height 9
click at [538, 457] on div at bounding box center [435, 458] width 453 height 9
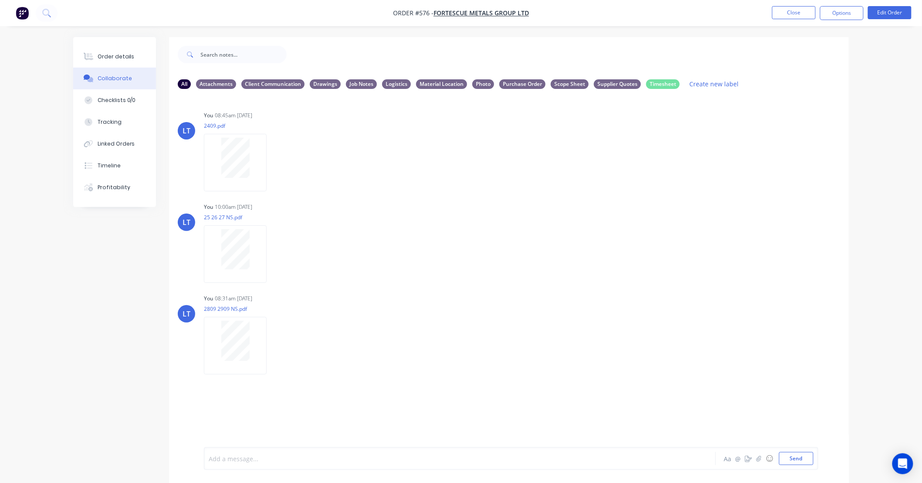
drag, startPoint x: 538, startPoint y: 457, endPoint x: 524, endPoint y: 455, distance: 14.6
drag, startPoint x: 524, startPoint y: 455, endPoint x: 507, endPoint y: 454, distance: 16.6
click at [507, 454] on div at bounding box center [435, 458] width 453 height 9
drag, startPoint x: 507, startPoint y: 454, endPoint x: 498, endPoint y: 453, distance: 9.2
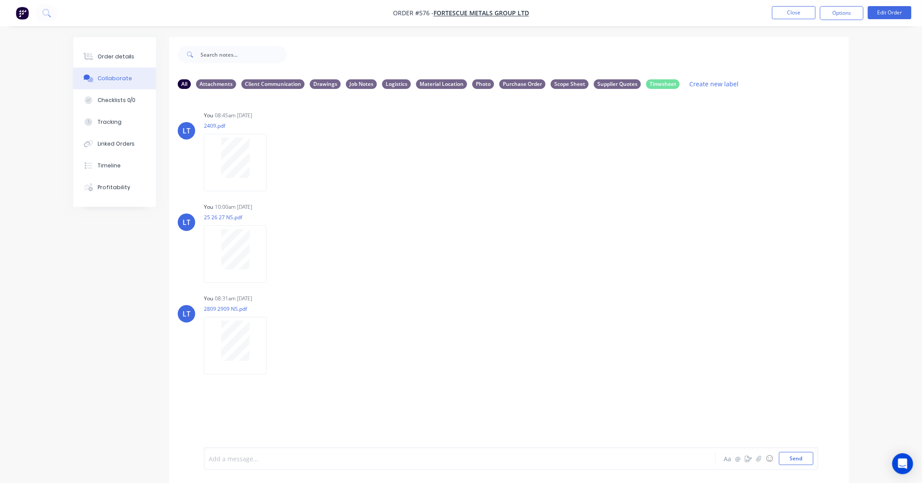
click at [499, 453] on div "Add a message..." at bounding box center [436, 458] width 454 height 13
click at [793, 13] on button "Close" at bounding box center [794, 12] width 44 height 13
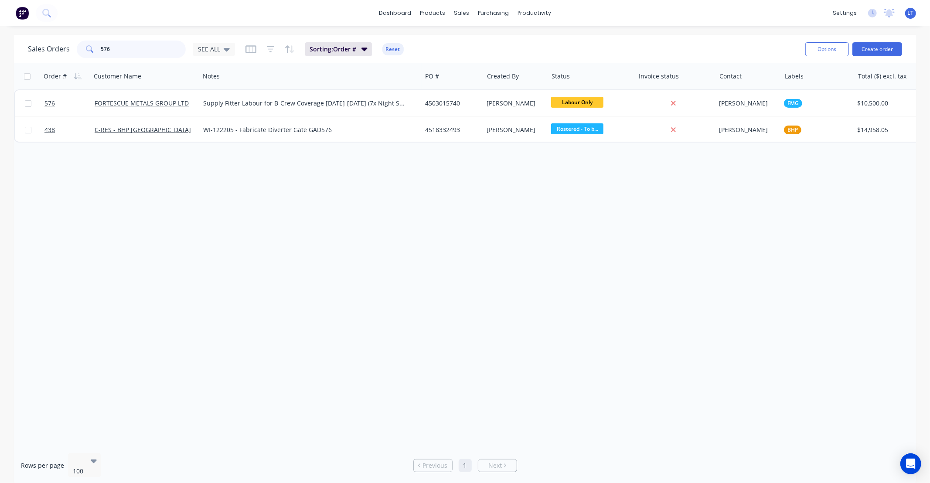
drag, startPoint x: 140, startPoint y: 44, endPoint x: 0, endPoint y: 38, distance: 140.5
click at [0, 38] on div "Sales Orders 576 SEE ALL Sorting: Order # Reset Options Create order Order # Cu…" at bounding box center [465, 260] width 930 height 450
type input "1034"
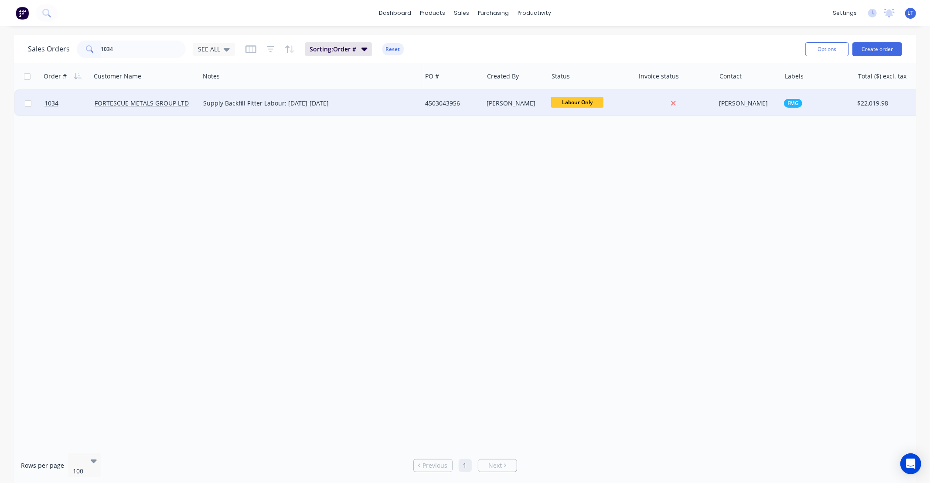
click at [475, 107] on div "4503043956" at bounding box center [453, 103] width 62 height 26
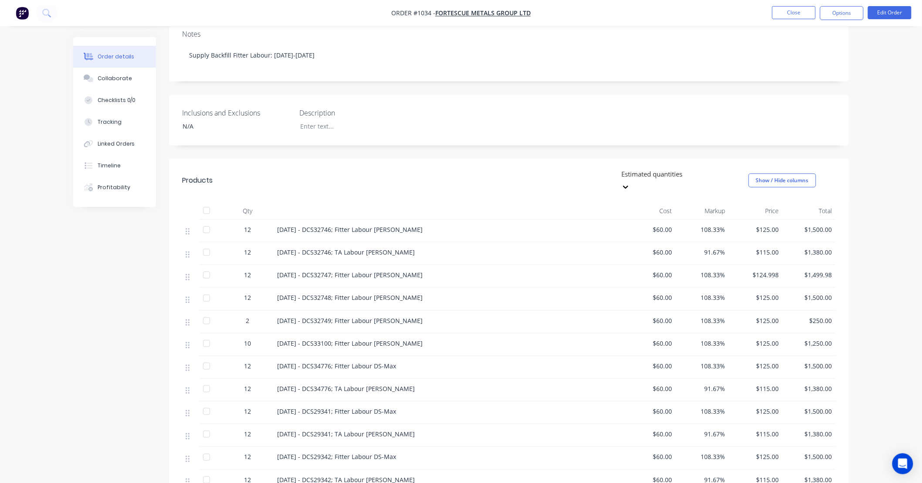
scroll to position [161, 0]
click at [894, 11] on button "Edit Order" at bounding box center [890, 12] width 44 height 13
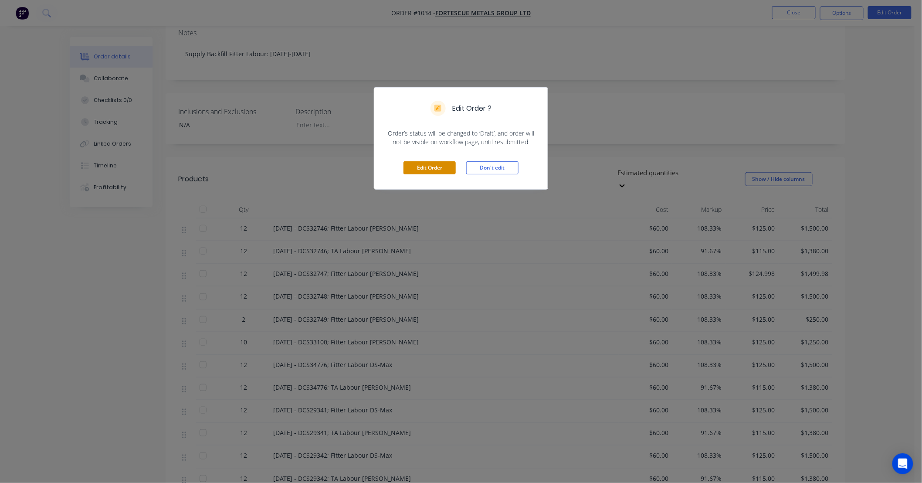
click at [432, 169] on button "Edit Order" at bounding box center [430, 167] width 52 height 13
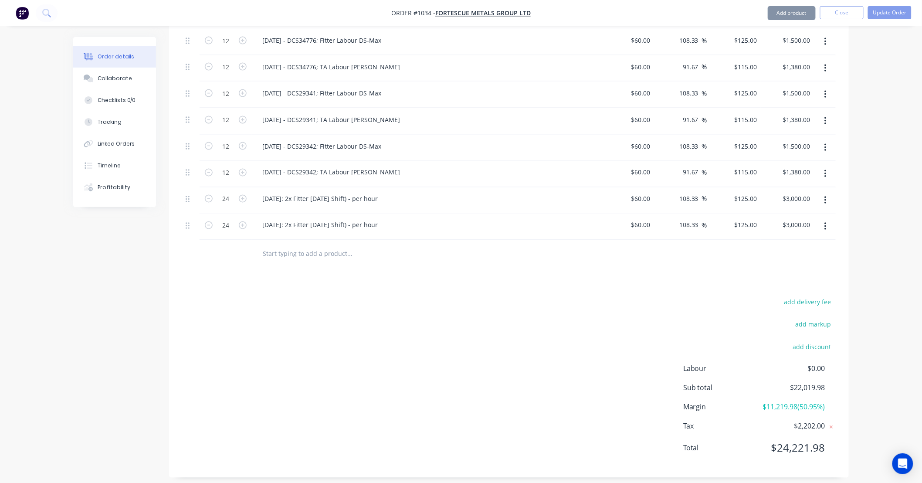
scroll to position [531, 0]
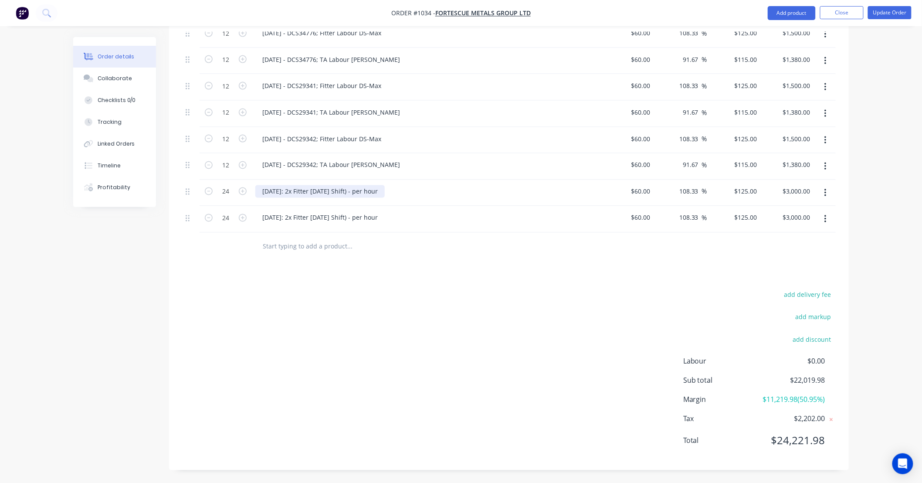
click at [304, 185] on div "29/09/25: 2x Fitter Labour (Day Shift) - per hour" at bounding box center [319, 191] width 129 height 13
drag, startPoint x: 287, startPoint y: 180, endPoint x: 767, endPoint y: 191, distance: 480.5
click at [760, 195] on div "24 29/09/25: 2x Fitter Labour (Day Shift) - per hour $60.00 $60.00 108.33 108.3…" at bounding box center [509, 193] width 654 height 27
click at [225, 185] on input "24" at bounding box center [225, 191] width 23 height 13
type input "12"
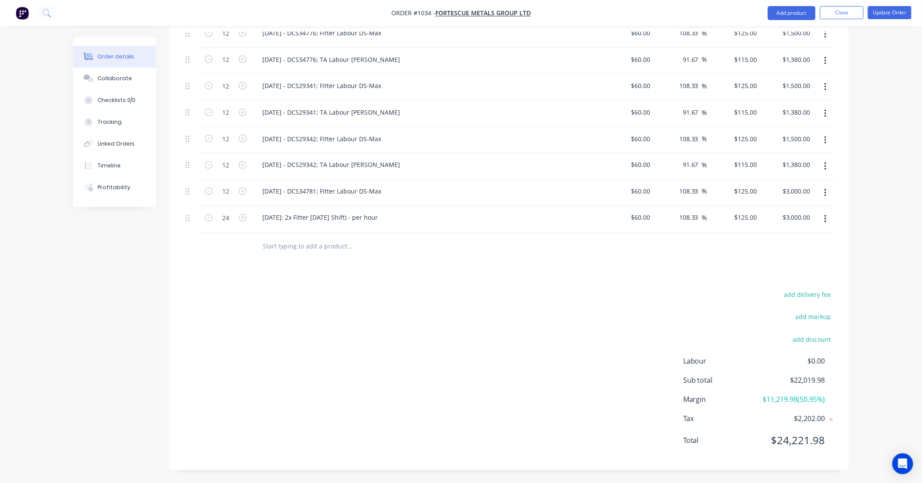
type input "$1,500.00"
click at [830, 185] on button "button" at bounding box center [826, 193] width 20 height 16
click at [824, 227] on div "Duplicate" at bounding box center [794, 233] width 67 height 13
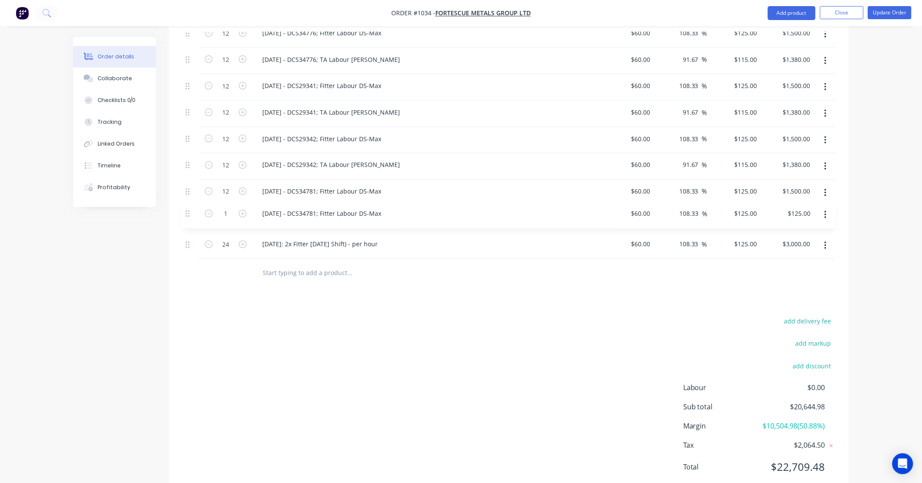
drag, startPoint x: 191, startPoint y: 236, endPoint x: 192, endPoint y: 204, distance: 32.3
click at [192, 204] on div "12 08/09/25 - DCS32746; Fitter Labour DS-Raymond $60.00 $60.00 108.33 108.33 % …" at bounding box center [509, 61] width 654 height 396
click at [223, 206] on div "12 08/09/25 - DCS32746; Fitter Labour DS-Raymond $60.00 $60.00 108.33 108.33 % …" at bounding box center [509, 61] width 654 height 396
click at [229, 211] on input "1" at bounding box center [225, 217] width 23 height 13
type input "12"
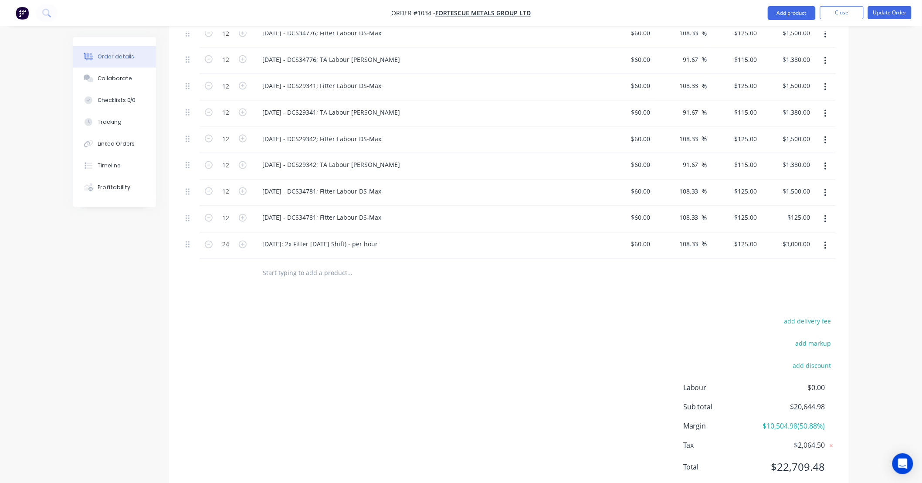
type input "$1,500.00"
click at [405, 211] on div "29/09/25 - DCS34781; Fitter Labour DS-Max" at bounding box center [426, 217] width 342 height 13
click at [374, 211] on div "29/09/25 - DCS34781; Fitter Labour DS-Max" at bounding box center [321, 217] width 133 height 13
click at [382, 211] on div "29/09/25 - DCS34781; Fitter Labour DS-Max" at bounding box center [321, 217] width 133 height 13
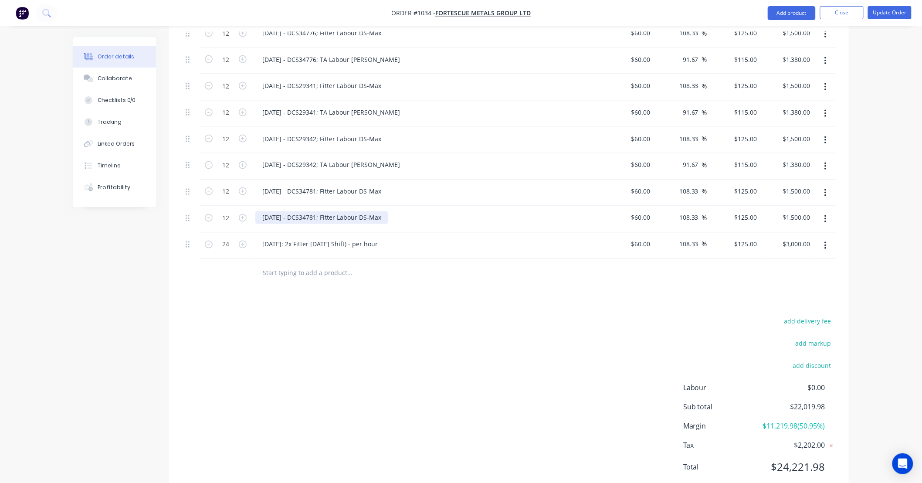
drag, startPoint x: 380, startPoint y: 207, endPoint x: 422, endPoint y: 206, distance: 41.4
click at [422, 211] on div "29/09/25 - DCS34781; Fitter Labour DS-Max" at bounding box center [426, 217] width 342 height 13
click at [885, 12] on button "Update Order" at bounding box center [890, 12] width 44 height 13
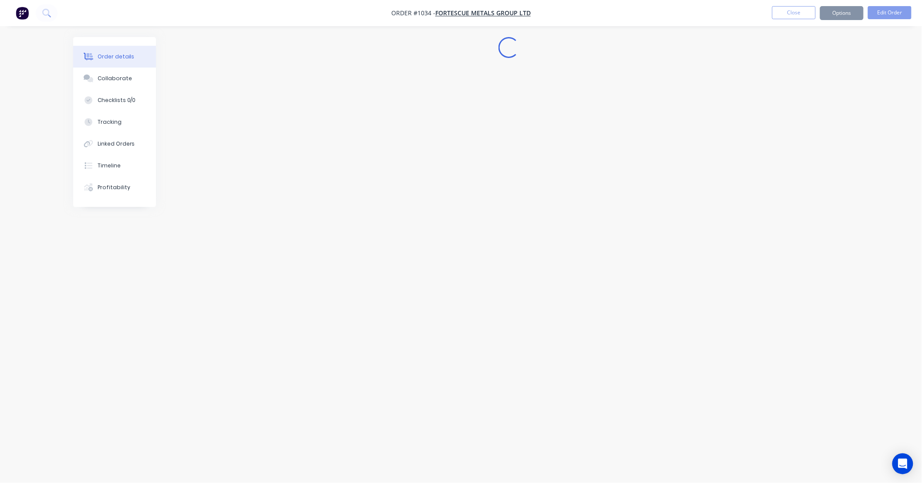
scroll to position [0, 0]
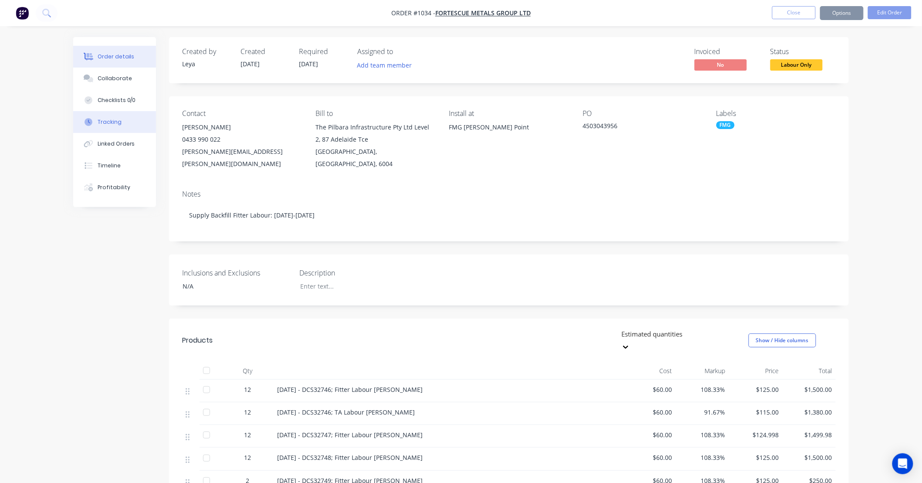
click at [123, 124] on button "Tracking" at bounding box center [114, 122] width 83 height 22
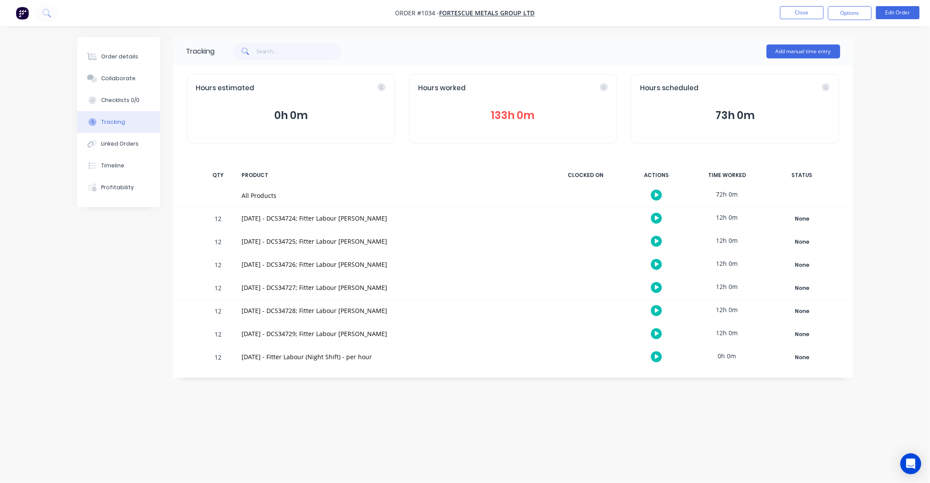
click at [518, 112] on button "133h 0m" at bounding box center [513, 115] width 190 height 17
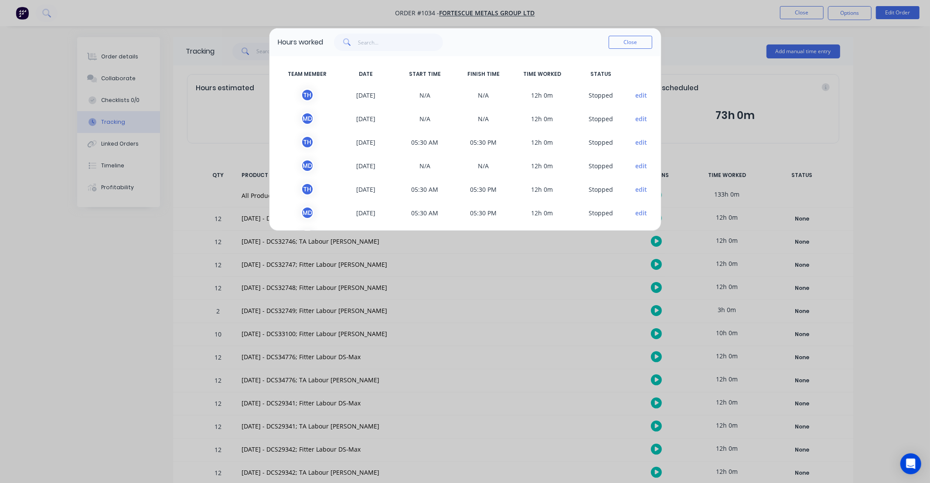
click at [638, 45] on button "Close" at bounding box center [631, 42] width 44 height 13
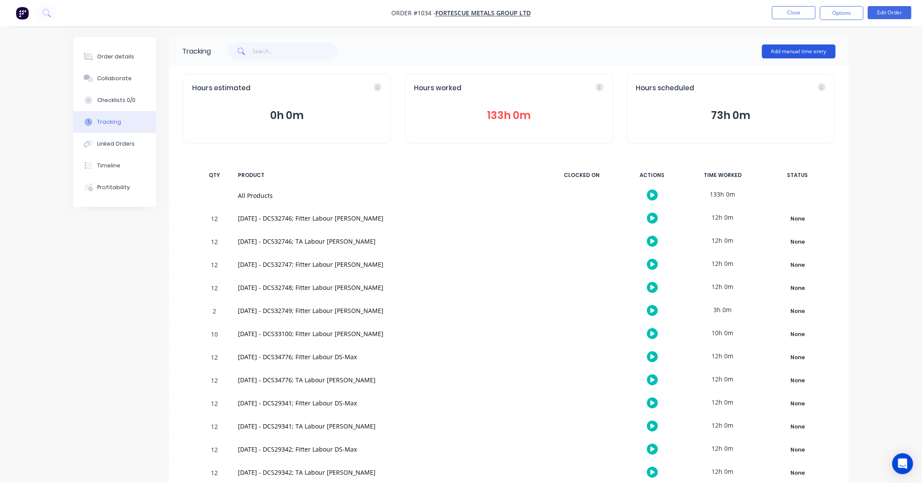
click at [783, 45] on button "Add manual time entry" at bounding box center [799, 51] width 74 height 14
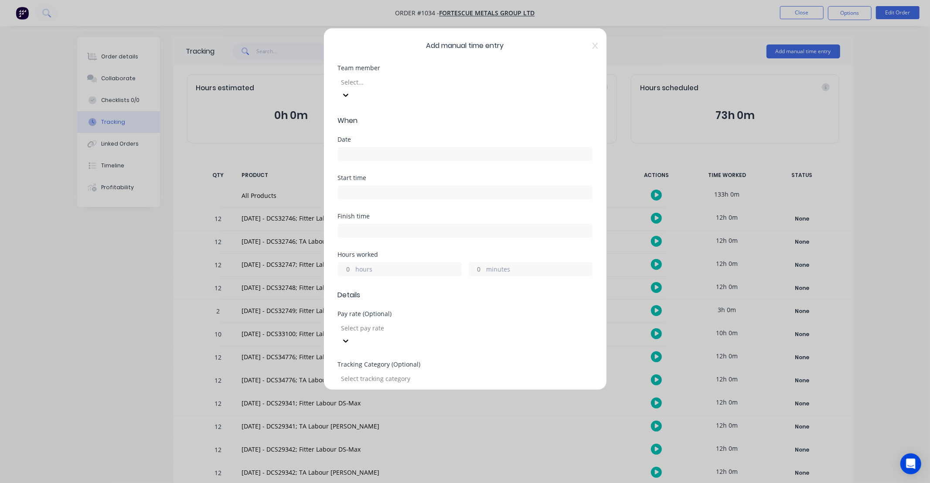
click at [369, 86] on div at bounding box center [403, 82] width 126 height 11
type input "max"
click at [592, 44] on div "Add manual time entry Team member 1 result available for search term max. Use U…" at bounding box center [464, 209] width 283 height 362
click at [592, 47] on icon at bounding box center [594, 45] width 5 height 7
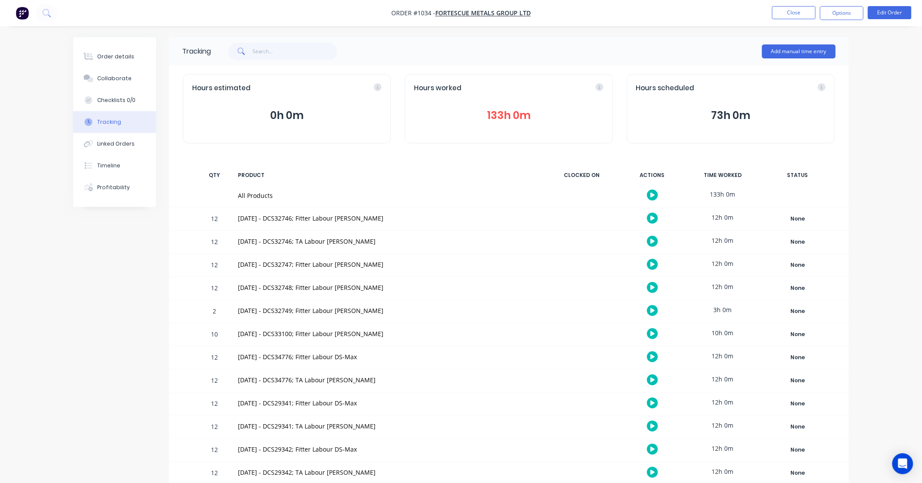
click at [472, 117] on button "133h 0m" at bounding box center [509, 115] width 190 height 17
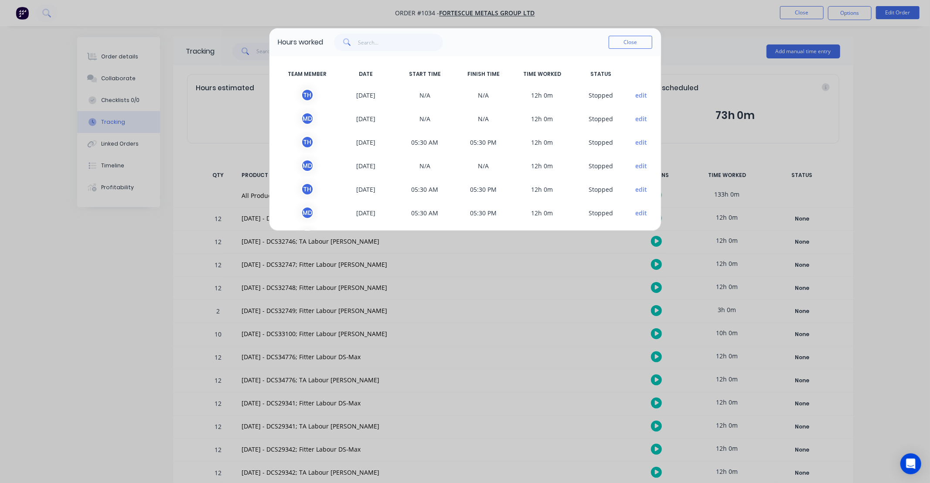
click at [643, 42] on button "Close" at bounding box center [631, 42] width 44 height 13
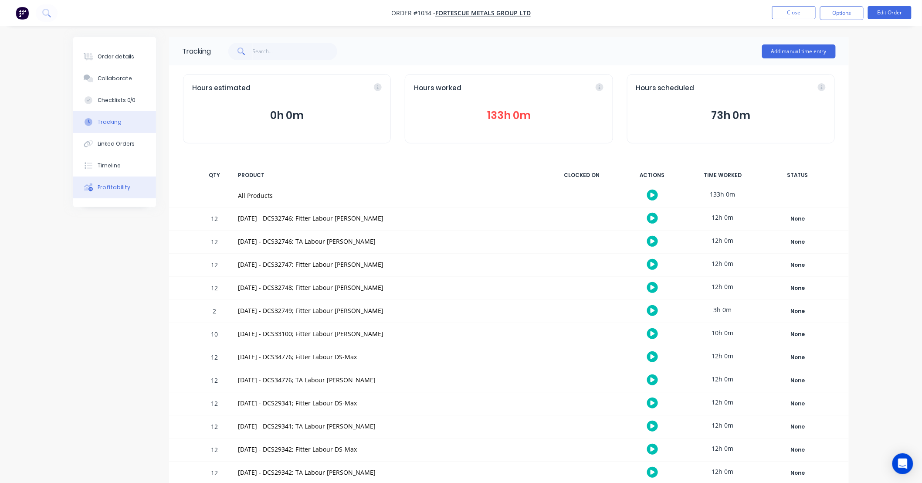
click at [131, 190] on button "Profitability" at bounding box center [114, 188] width 83 height 22
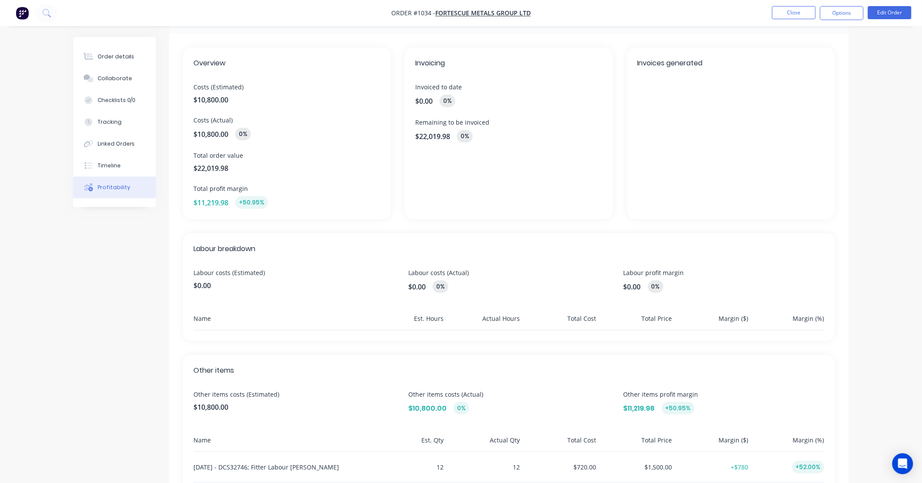
scroll to position [32, 0]
click at [716, 221] on div "Overview Costs (Estimated) $10,800.00 Costs (Actual) $10,800.00 0% Total order …" at bounding box center [509, 483] width 680 height 901
drag, startPoint x: 716, startPoint y: 221, endPoint x: 687, endPoint y: 220, distance: 29.7
click at [687, 220] on div "Overview Costs (Estimated) $10,800.00 Costs (Actual) $10,800.00 0% Total order …" at bounding box center [509, 483] width 680 height 901
click at [691, 218] on div "Invoices generated" at bounding box center [731, 133] width 208 height 172
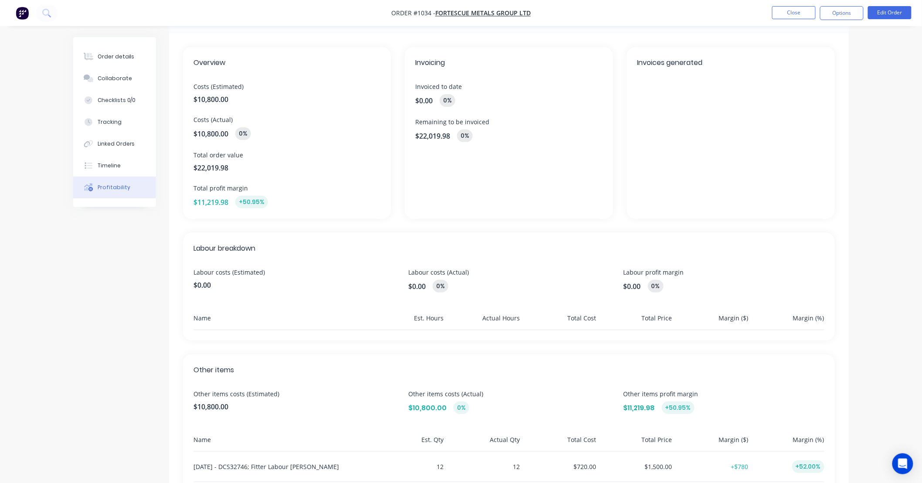
drag, startPoint x: 691, startPoint y: 218, endPoint x: 656, endPoint y: 216, distance: 35.8
drag, startPoint x: 656, startPoint y: 216, endPoint x: 639, endPoint y: 215, distance: 16.6
click at [639, 215] on div "Invoices generated" at bounding box center [731, 133] width 208 height 172
click at [570, 229] on div "Overview Costs (Estimated) $10,800.00 Costs (Actual) $10,800.00 0% Total order …" at bounding box center [509, 483] width 680 height 901
drag, startPoint x: 570, startPoint y: 229, endPoint x: 529, endPoint y: 227, distance: 41.0
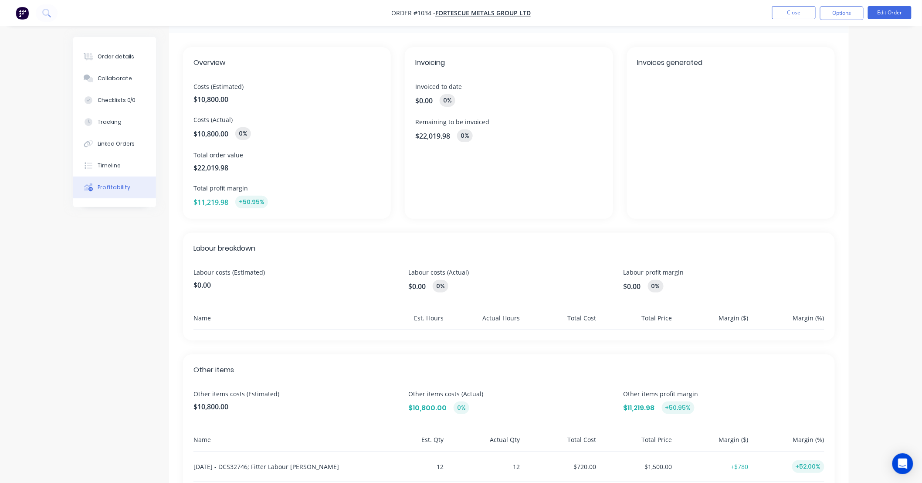
click at [529, 227] on div "Overview Costs (Estimated) $10,800.00 Costs (Actual) $10,800.00 0% Total order …" at bounding box center [509, 483] width 680 height 901
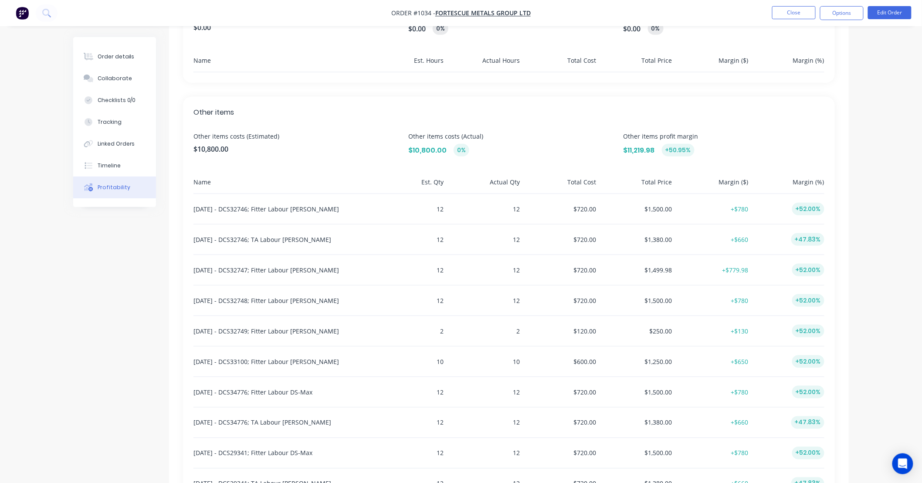
scroll to position [290, 0]
click at [134, 53] on button "Order details" at bounding box center [114, 57] width 83 height 22
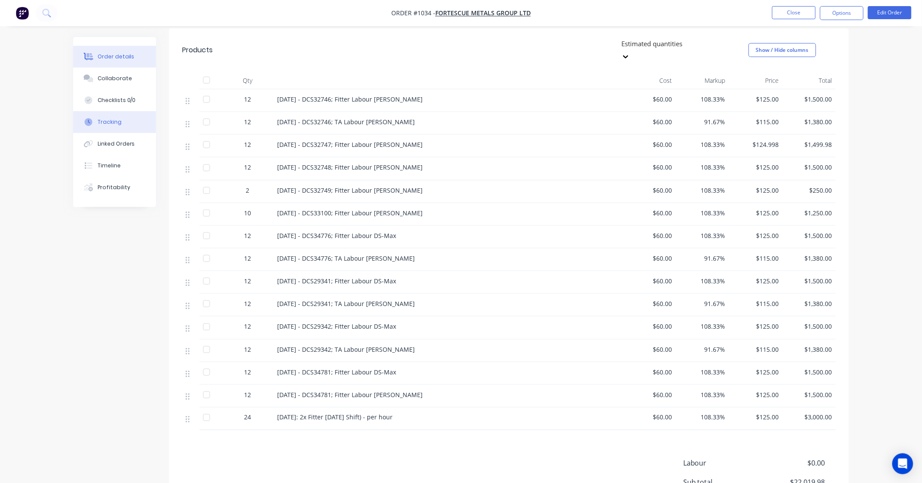
click at [126, 118] on button "Tracking" at bounding box center [114, 122] width 83 height 22
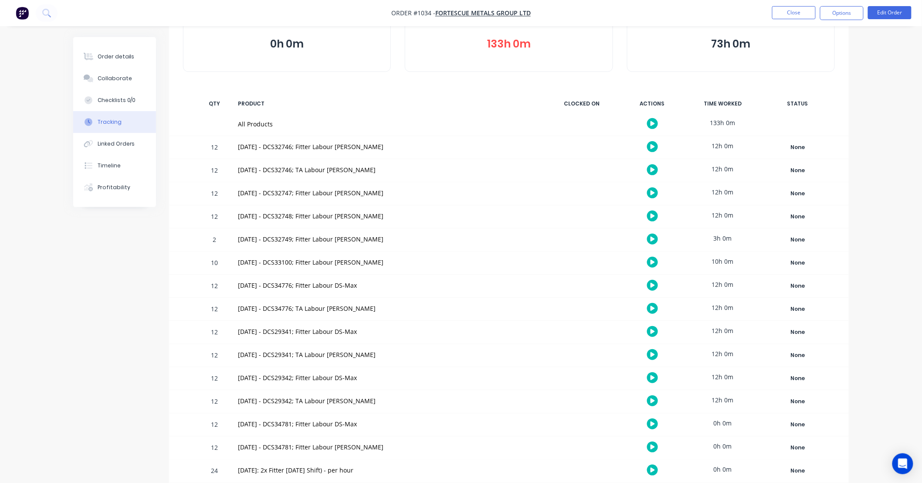
scroll to position [80, 0]
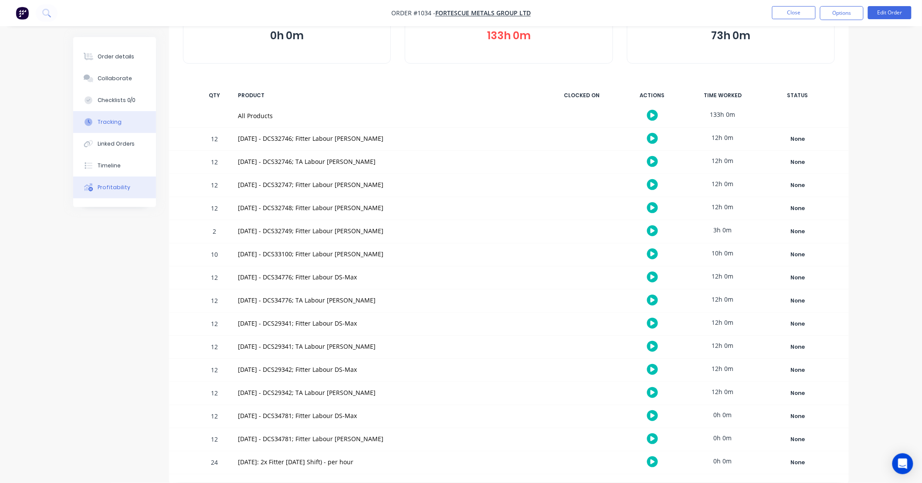
click at [110, 190] on div "Profitability" at bounding box center [114, 188] width 33 height 8
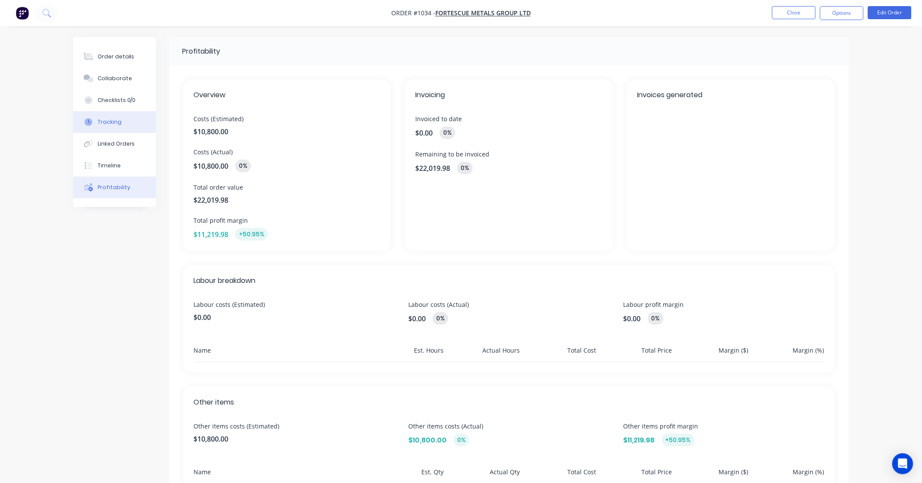
click at [131, 121] on button "Tracking" at bounding box center [114, 122] width 83 height 22
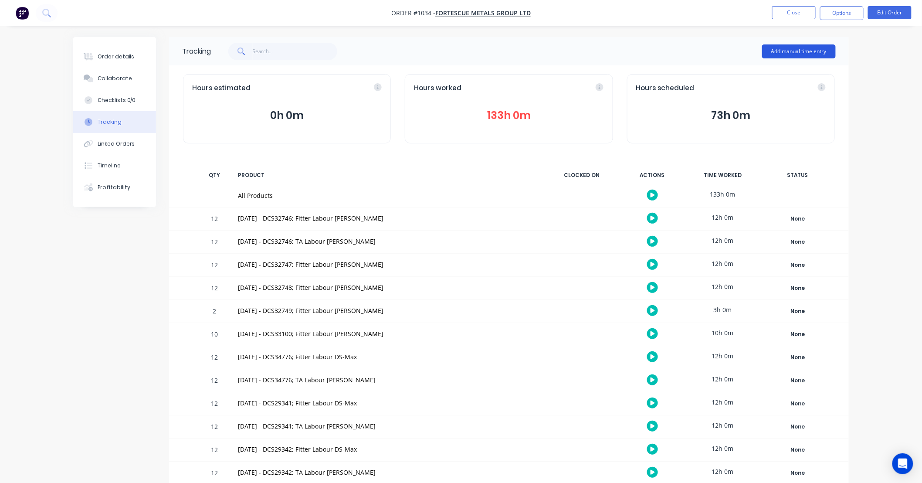
click at [792, 53] on button "Add manual time entry" at bounding box center [799, 51] width 74 height 14
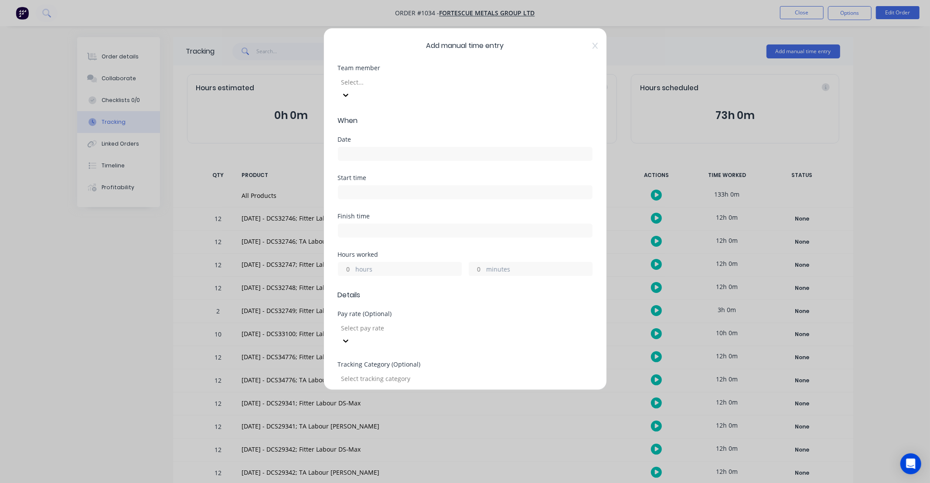
click at [385, 83] on div at bounding box center [403, 82] width 126 height 11
type input "max"
click at [400, 147] on input at bounding box center [465, 153] width 254 height 13
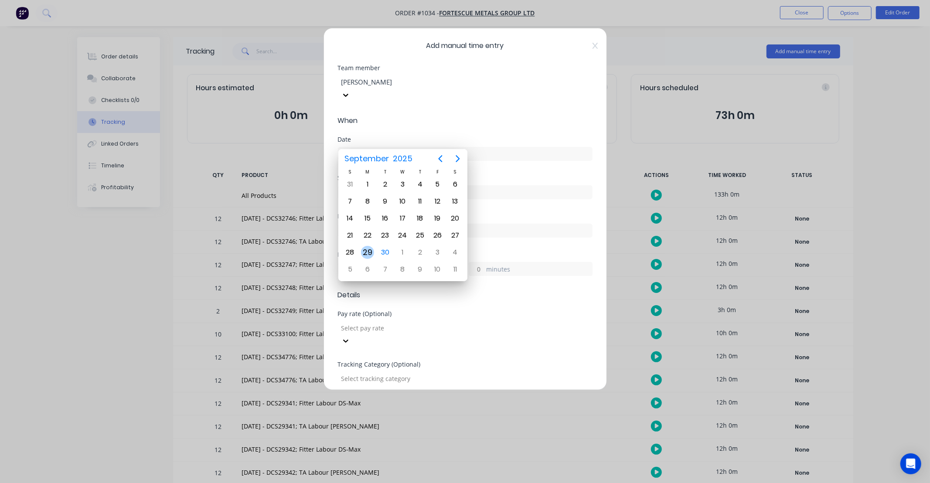
click at [369, 249] on div "29" at bounding box center [367, 252] width 13 height 13
type input "29/09/2025"
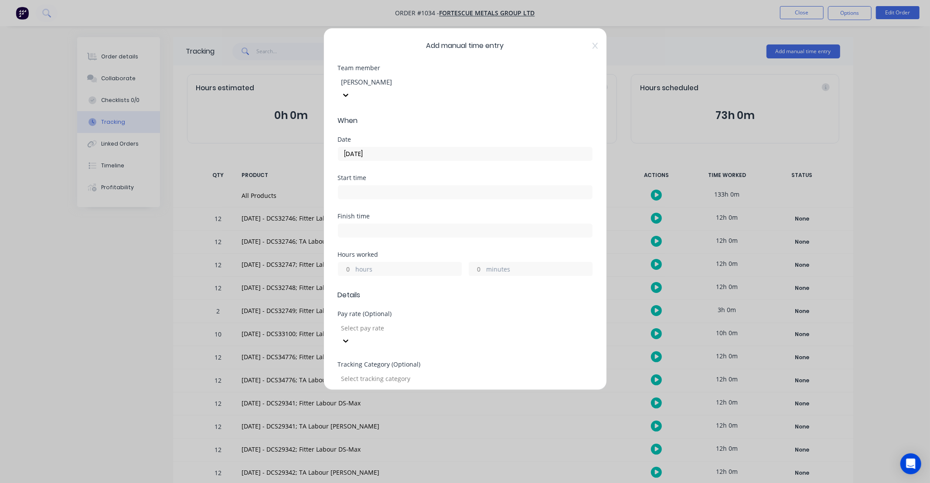
click at [350, 262] on input "hours" at bounding box center [345, 268] width 15 height 13
type input "12"
click at [425, 233] on div "Finish time" at bounding box center [465, 232] width 255 height 38
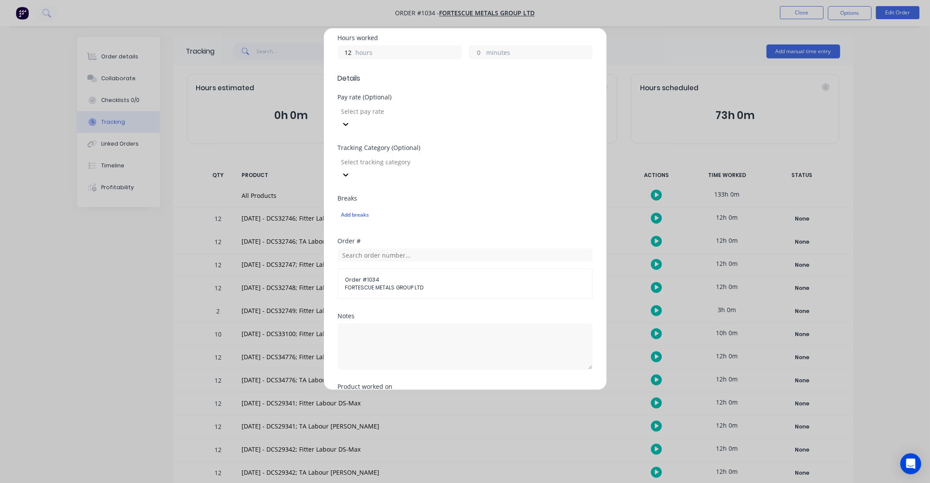
scroll to position [226, 0]
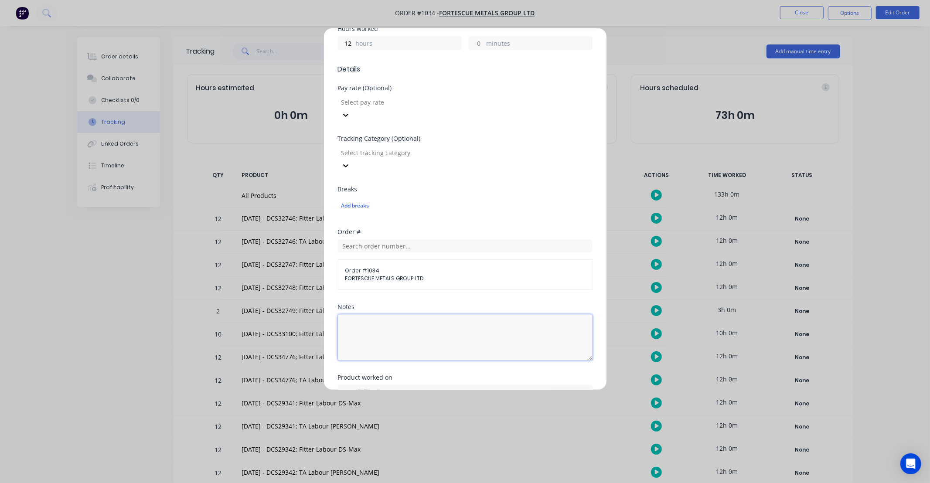
click at [425, 314] on textarea at bounding box center [465, 337] width 255 height 46
type textarea "DCS34781"
click at [447, 312] on div "DCS34781" at bounding box center [465, 336] width 255 height 48
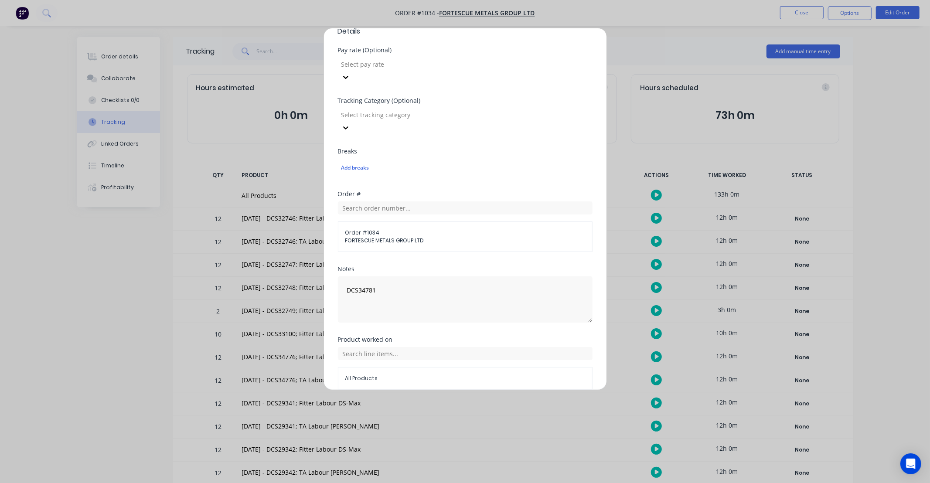
scroll to position [265, 0]
click at [425, 346] on input "text" at bounding box center [465, 352] width 255 height 13
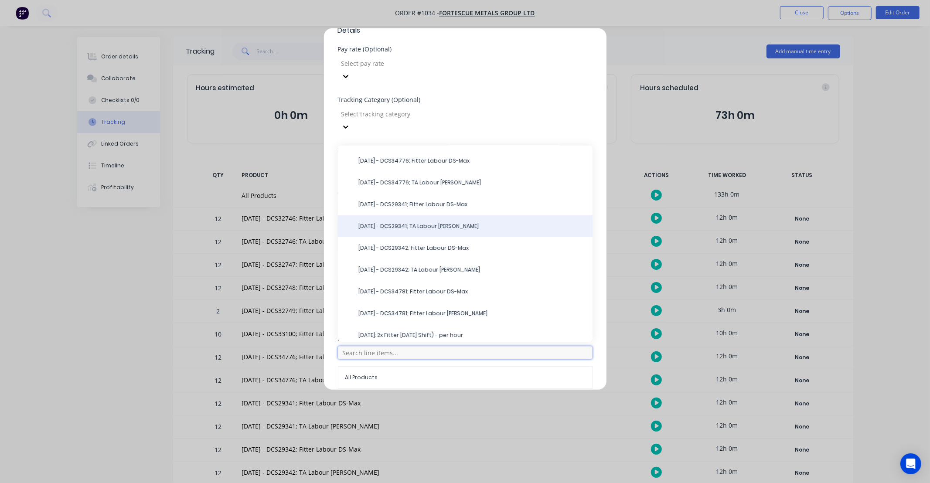
scroll to position [152, 0]
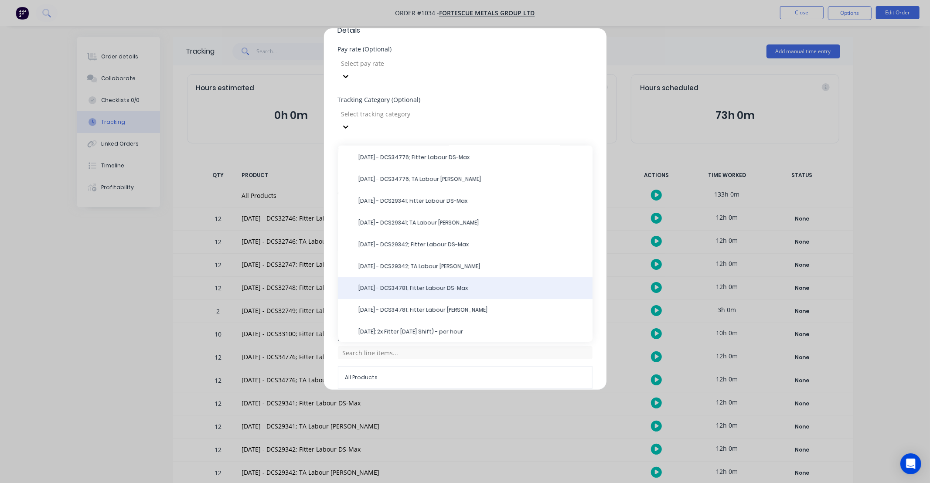
click at [430, 284] on span "29/09/25 - DCS34781; Fitter Labour DS-Max" at bounding box center [472, 288] width 227 height 8
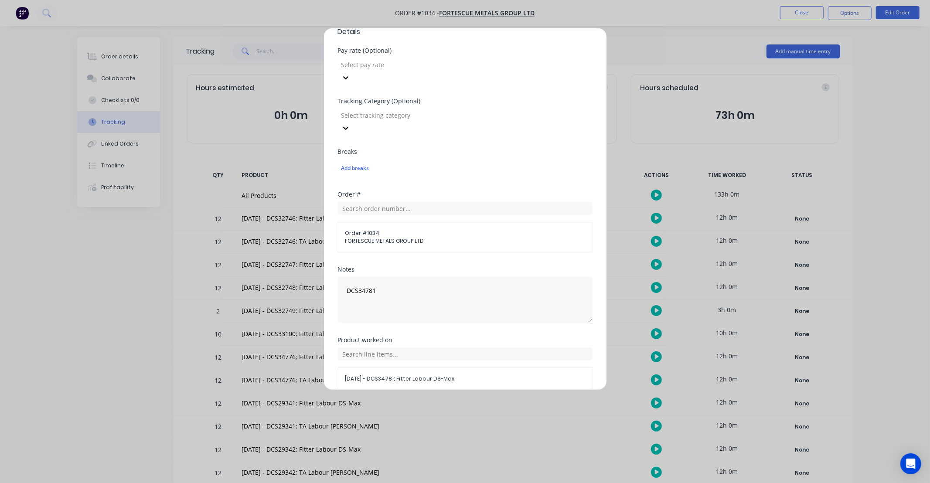
scroll to position [265, 0]
click at [467, 403] on button "Add manual time entry" at bounding box center [444, 410] width 74 height 14
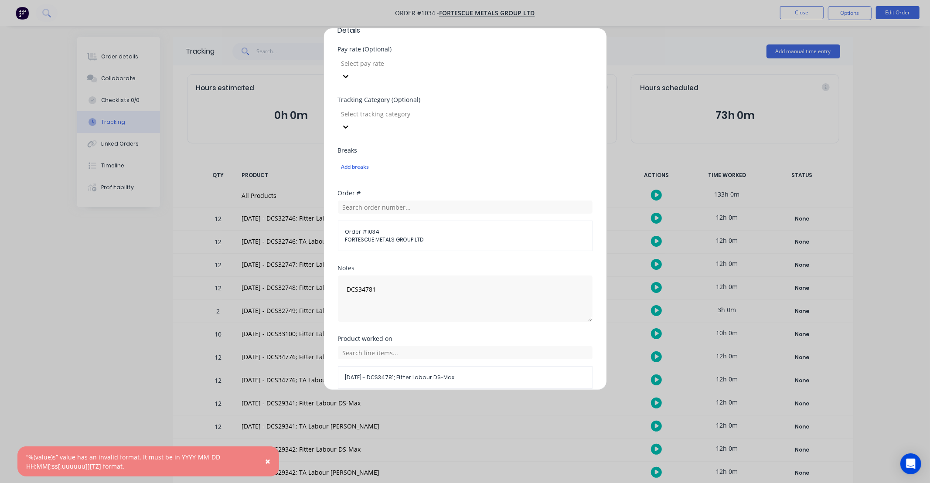
click at [505, 403] on button "Cancel" at bounding box center [505, 410] width 35 height 14
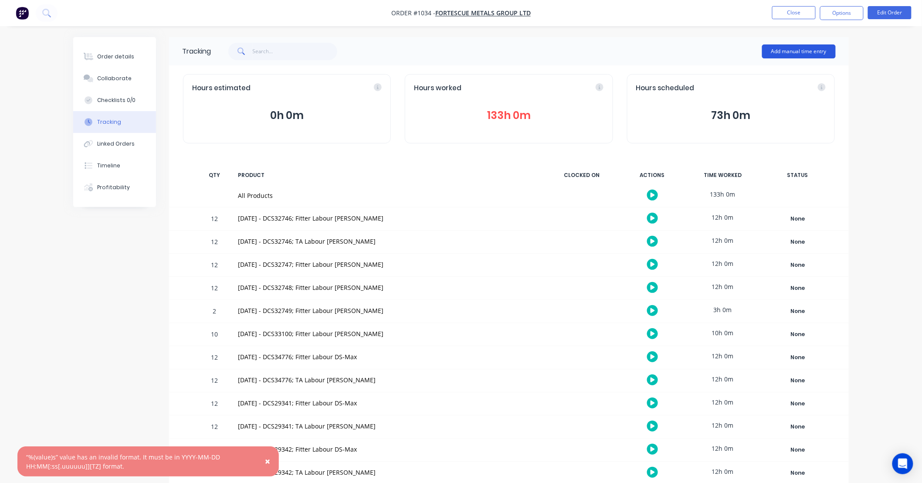
click at [805, 57] on button "Add manual time entry" at bounding box center [799, 51] width 74 height 14
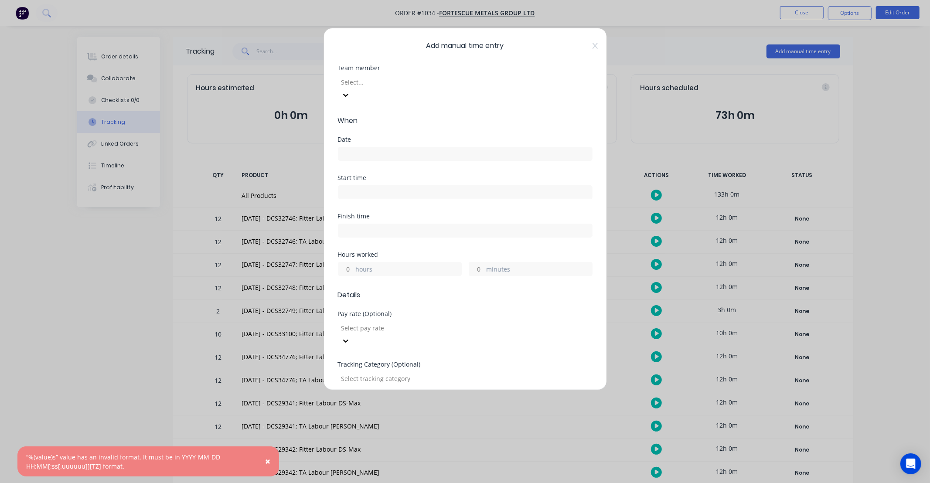
click at [456, 87] on div at bounding box center [403, 82] width 126 height 11
click at [457, 82] on div at bounding box center [403, 82] width 126 height 11
type input "MART"
click at [373, 147] on input at bounding box center [465, 153] width 254 height 13
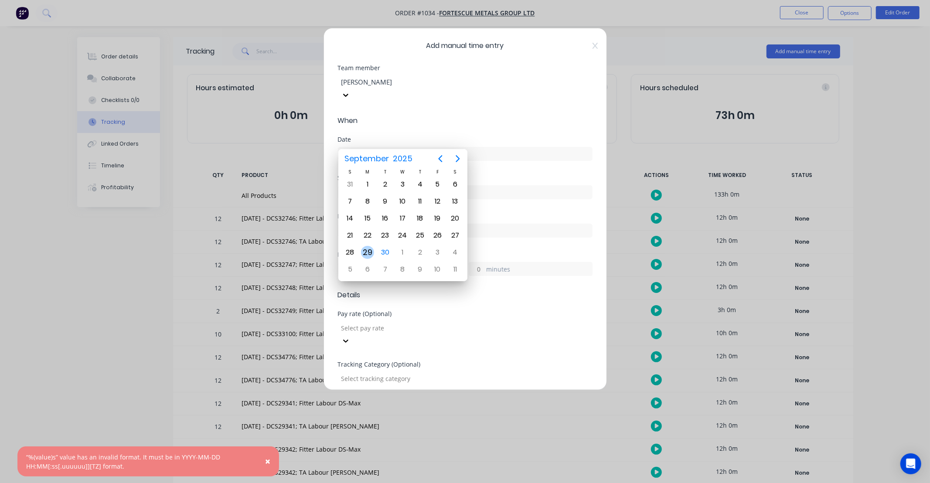
click at [369, 248] on div "29" at bounding box center [367, 252] width 13 height 13
type input "29/09/2025"
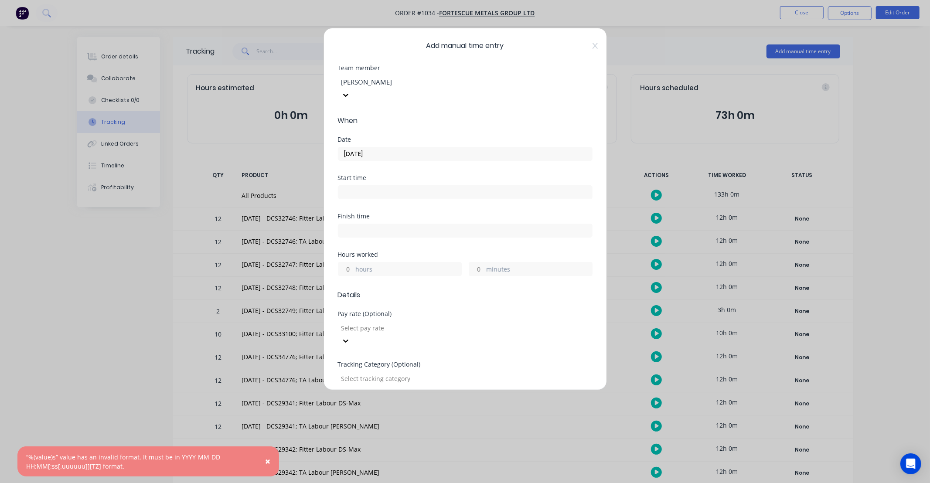
click at [344, 262] on input "hours" at bounding box center [345, 268] width 15 height 13
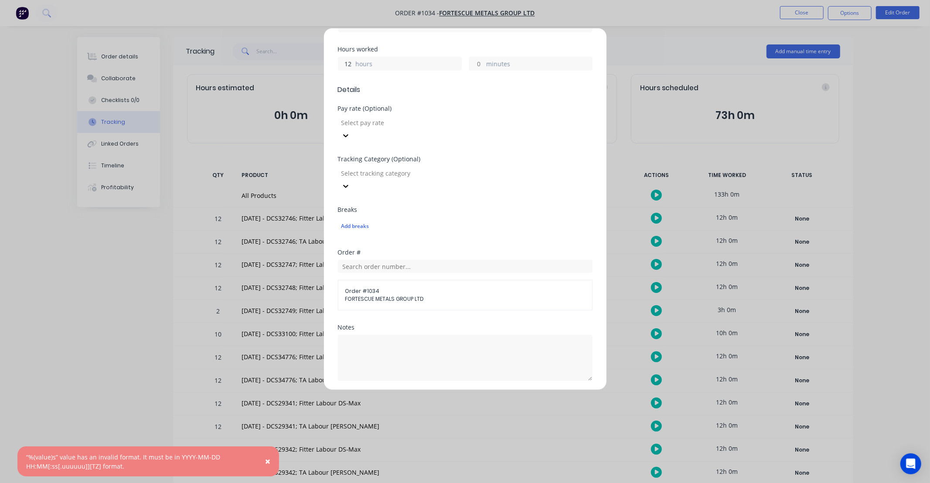
scroll to position [226, 0]
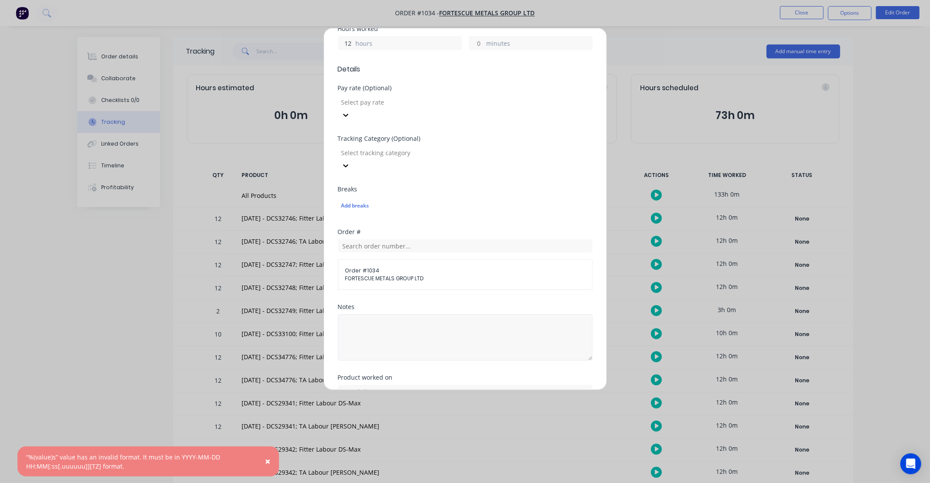
type input "12"
click at [398, 314] on textarea at bounding box center [465, 337] width 255 height 46
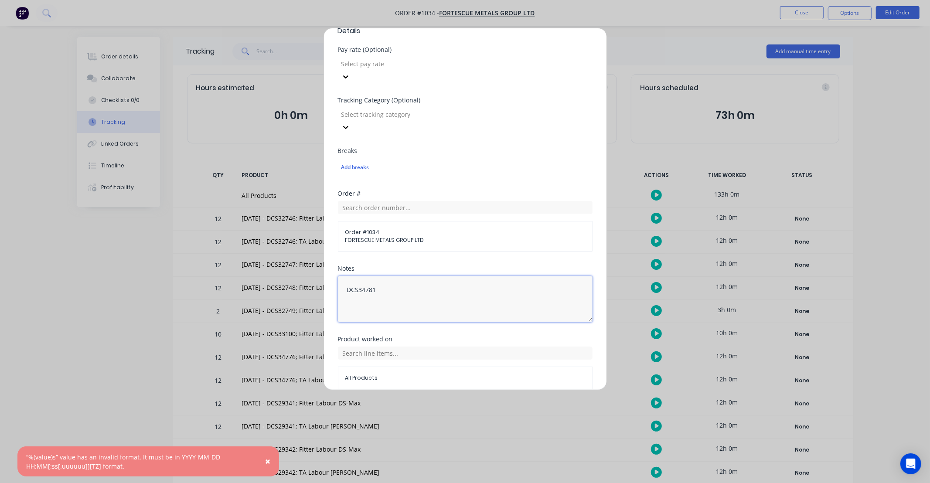
scroll to position [265, 0]
type textarea "DCS34781"
click at [441, 346] on input "text" at bounding box center [465, 352] width 255 height 13
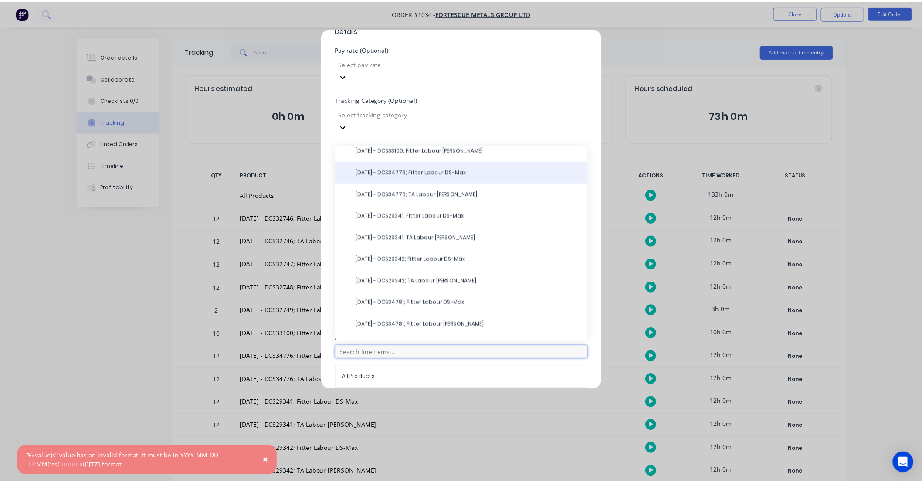
scroll to position [152, 0]
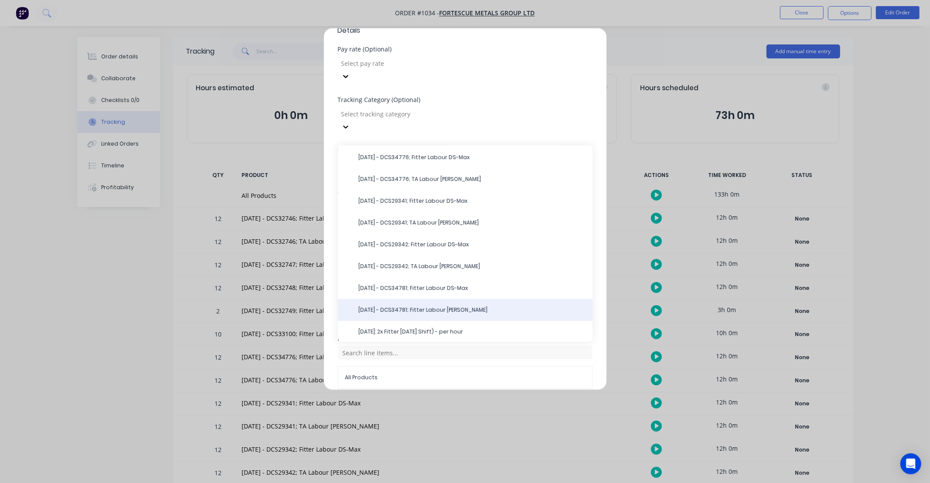
click at [449, 306] on span "29/09/25 - DCS34781; Fitter Labour DS-Martin" at bounding box center [472, 310] width 227 height 8
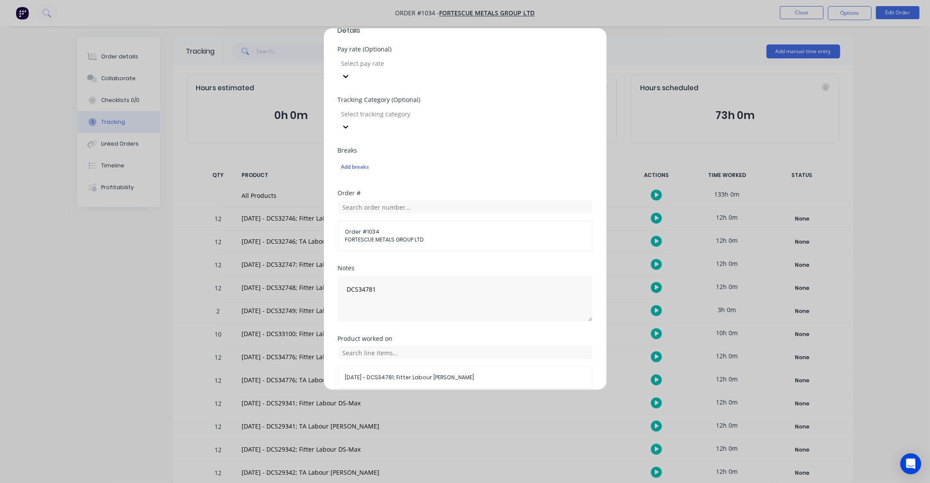
click at [465, 403] on button "Add manual time entry" at bounding box center [444, 410] width 74 height 14
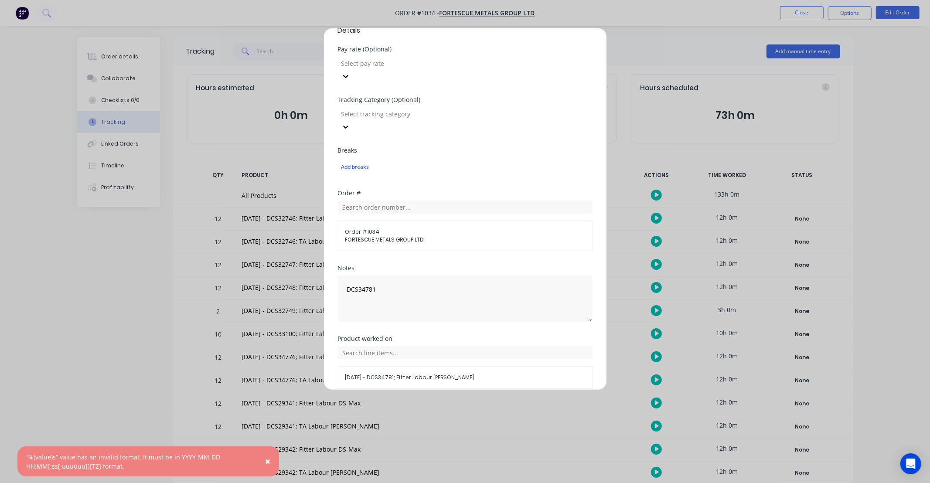
click at [505, 403] on button "Cancel" at bounding box center [505, 410] width 35 height 14
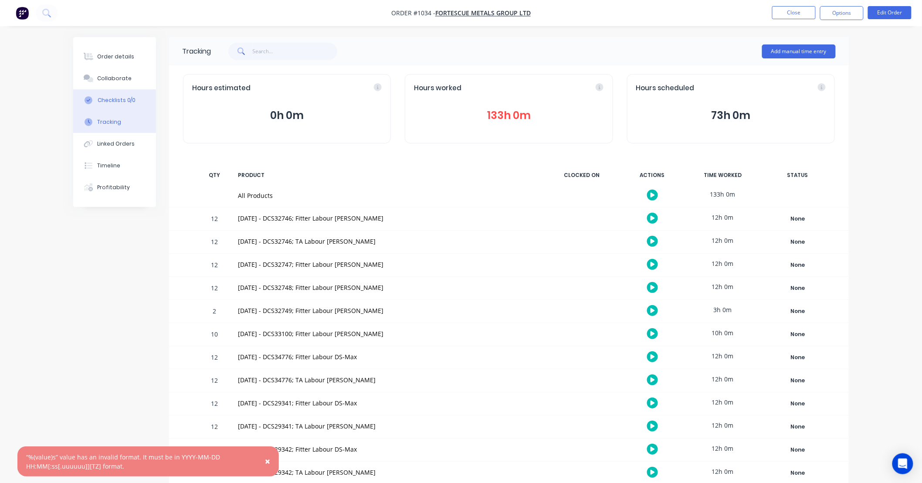
click at [120, 92] on button "Checklists 0/0" at bounding box center [114, 100] width 83 height 22
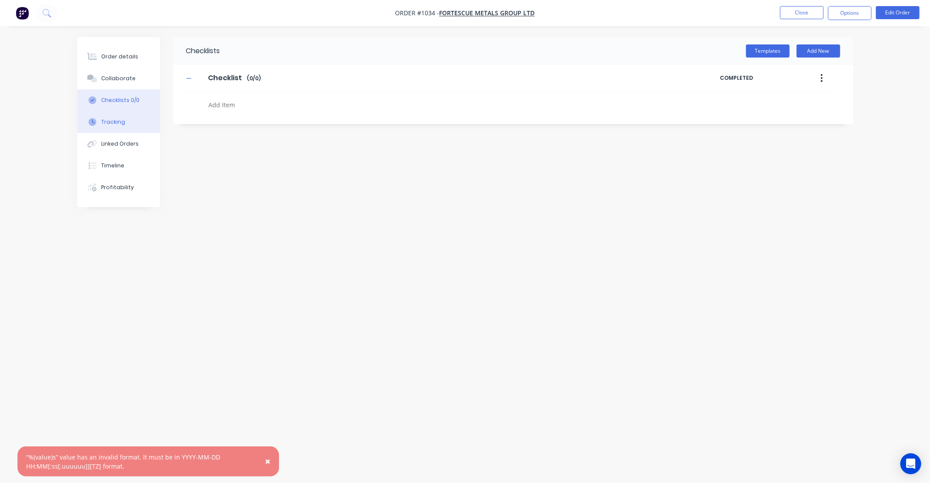
click at [123, 123] on div "Tracking" at bounding box center [113, 122] width 24 height 8
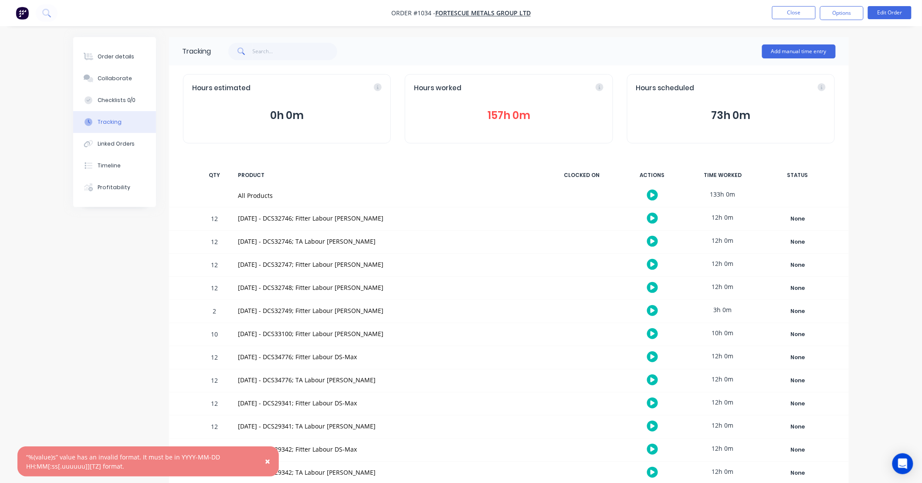
click at [125, 123] on button "Tracking" at bounding box center [114, 122] width 83 height 22
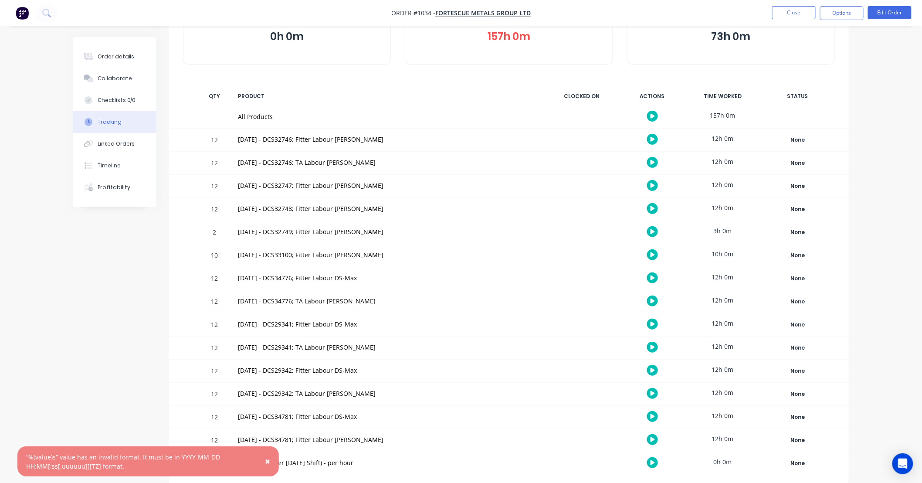
scroll to position [80, 0]
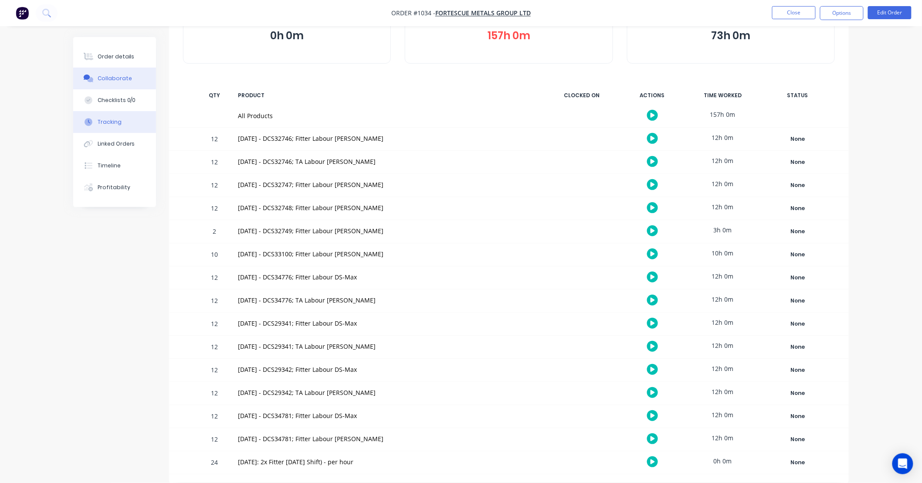
click at [108, 78] on div "Collaborate" at bounding box center [115, 79] width 34 height 8
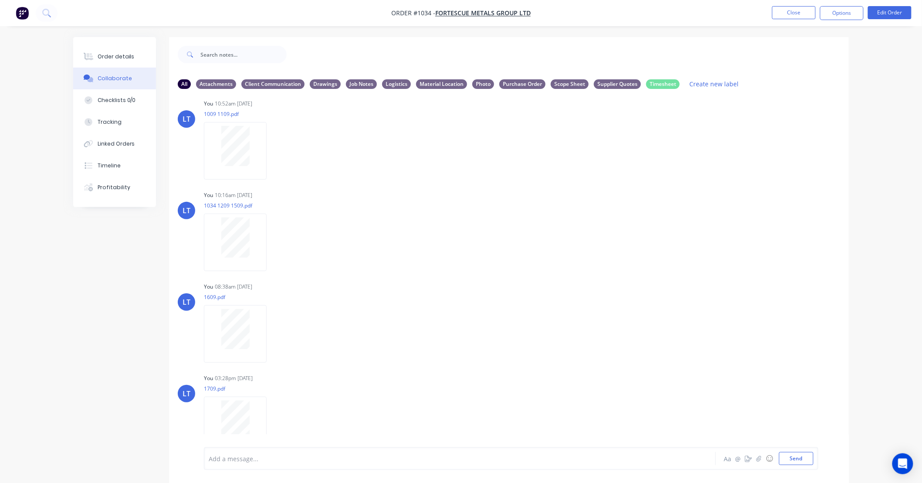
scroll to position [189, 0]
click at [806, 463] on button "Send" at bounding box center [796, 458] width 34 height 13
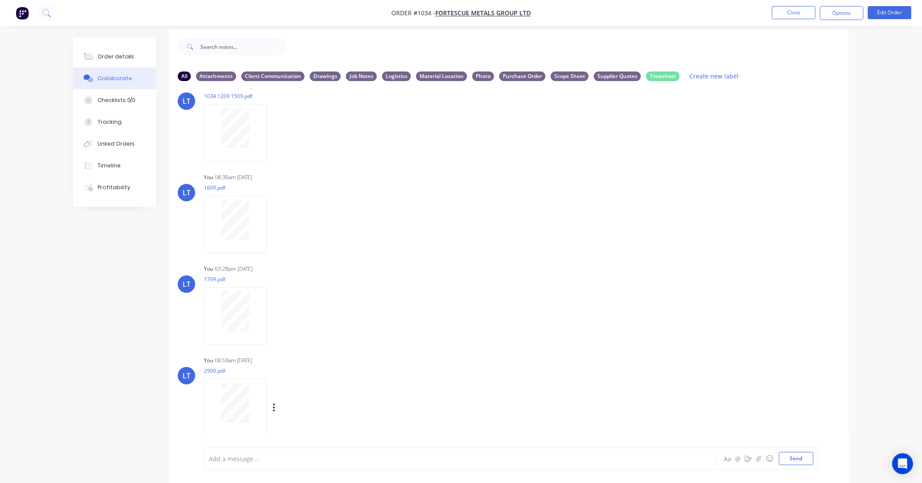
scroll to position [14, 0]
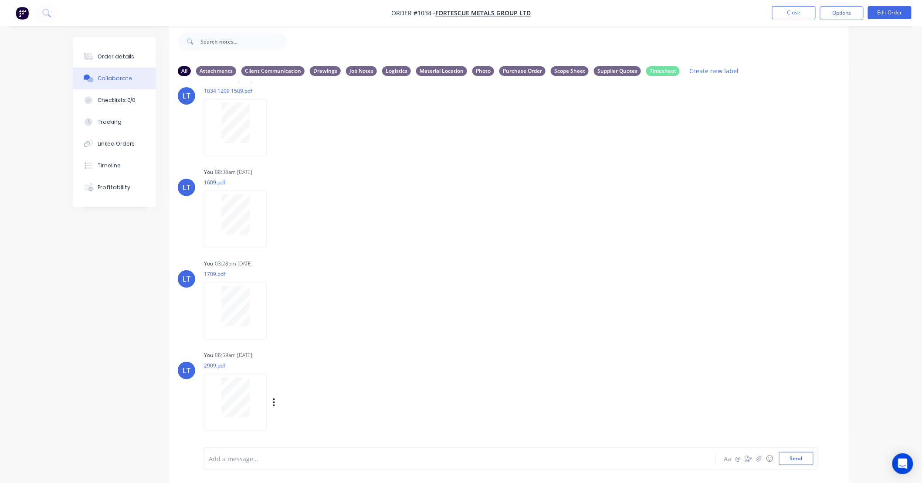
click at [276, 400] on div "Labels Download Delete" at bounding box center [319, 402] width 98 height 13
click at [274, 401] on icon "button" at bounding box center [274, 402] width 2 height 8
click at [343, 385] on button "Labels" at bounding box center [331, 384] width 98 height 20
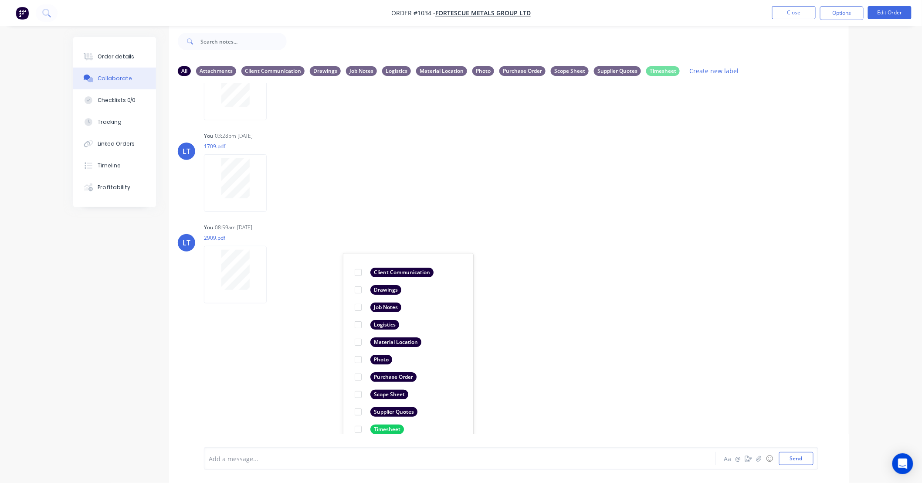
scroll to position [434, 0]
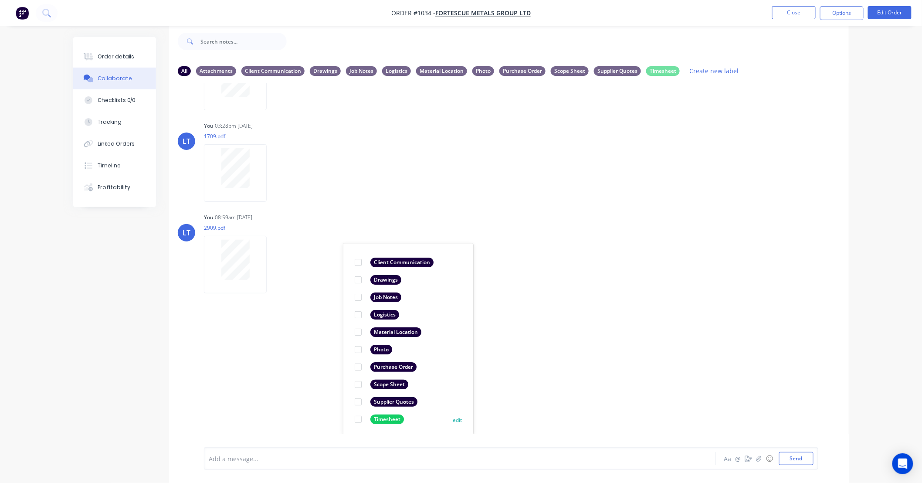
click at [357, 419] on div at bounding box center [358, 419] width 17 height 17
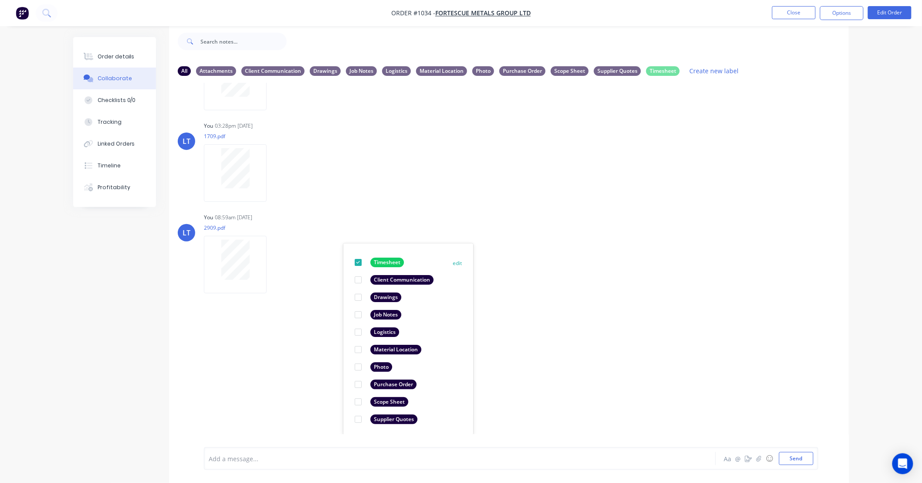
scroll to position [0, 0]
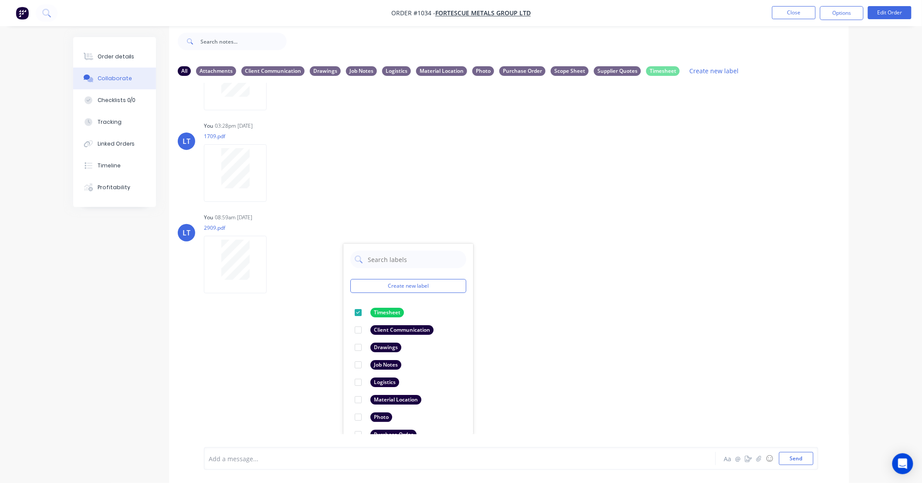
click at [612, 370] on div "LT You 11:50am 08/09/25 New Purchase Order Printout 4503043956.pdf Labels Downl…" at bounding box center [509, 258] width 680 height 351
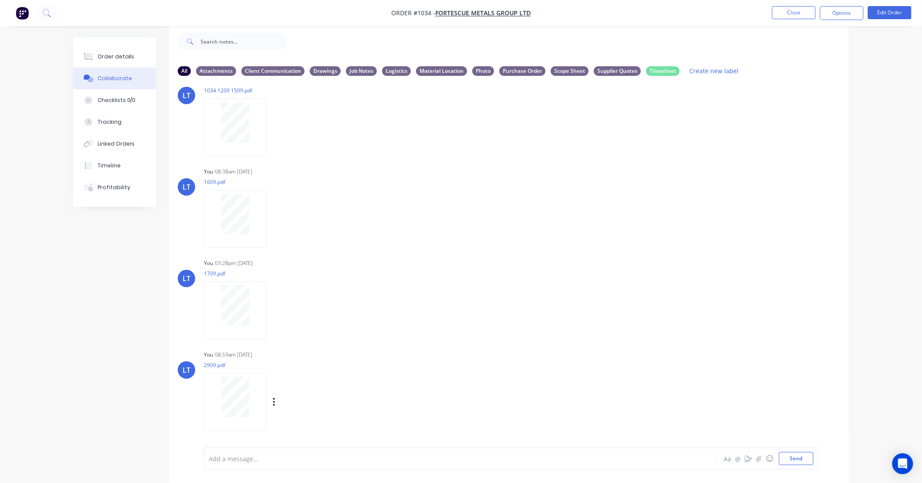
drag, startPoint x: 612, startPoint y: 370, endPoint x: 543, endPoint y: 360, distance: 69.5
drag, startPoint x: 543, startPoint y: 360, endPoint x: 502, endPoint y: 355, distance: 40.8
click at [502, 355] on div "LT You 08:59am 30/09/25 2909.pdf Labels Download Delete" at bounding box center [509, 387] width 680 height 78
click at [788, 9] on button "Close" at bounding box center [794, 12] width 44 height 13
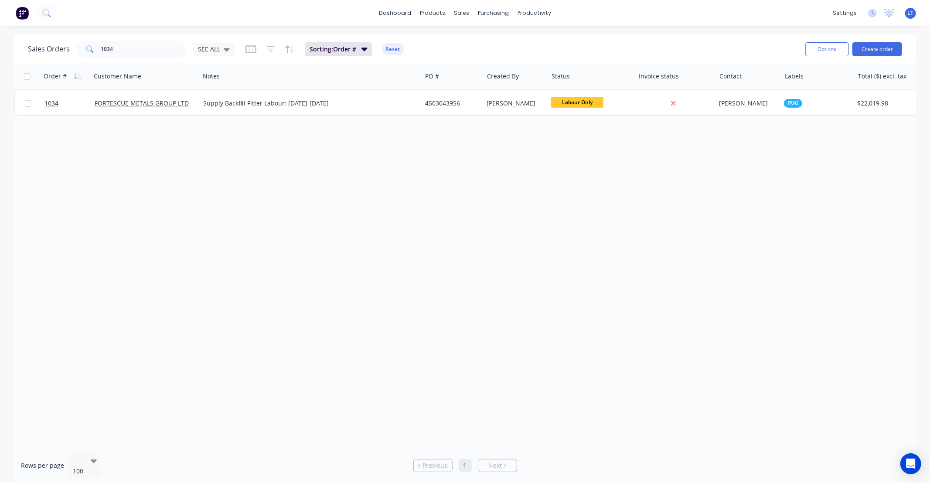
drag, startPoint x: 464, startPoint y: 177, endPoint x: 466, endPoint y: 127, distance: 50.2
click at [424, 165] on div "Order # Customer Name Notes PO # Created By Status Invoice status Contact Label…" at bounding box center [465, 254] width 902 height 383
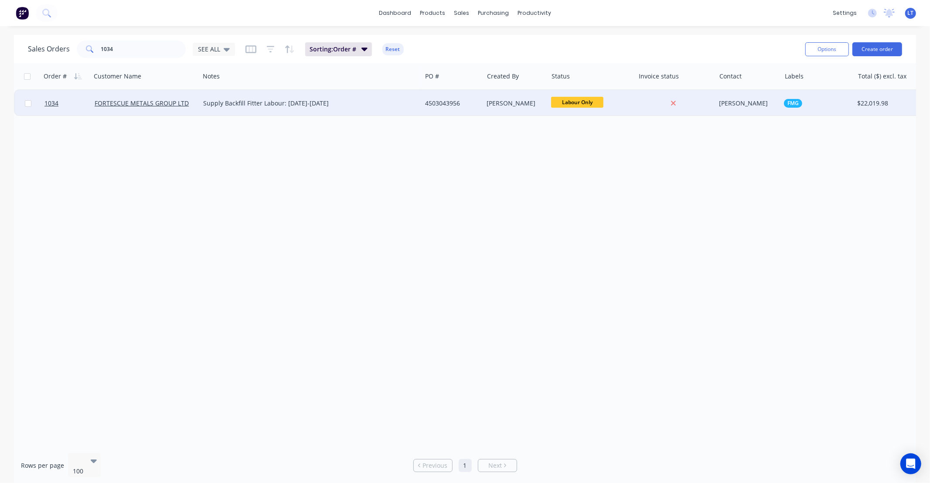
click at [497, 110] on div "[PERSON_NAME]" at bounding box center [515, 103] width 65 height 26
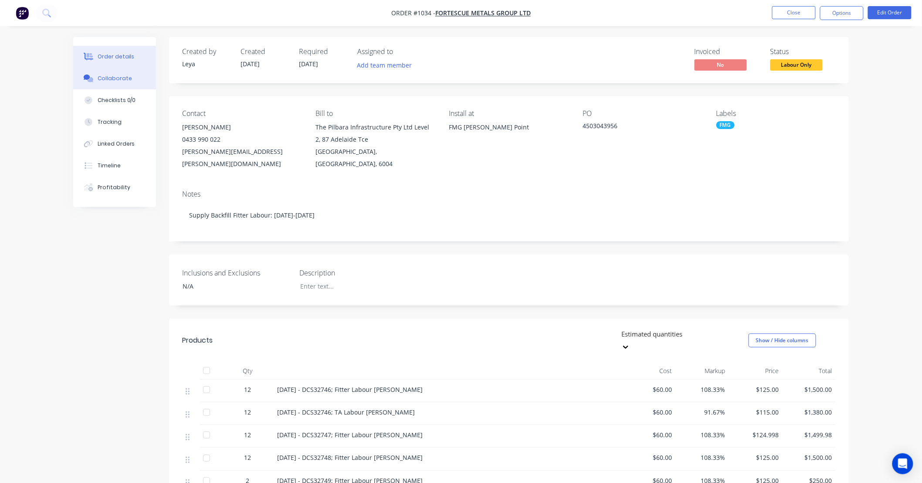
click at [102, 78] on div "Collaborate" at bounding box center [115, 79] width 34 height 8
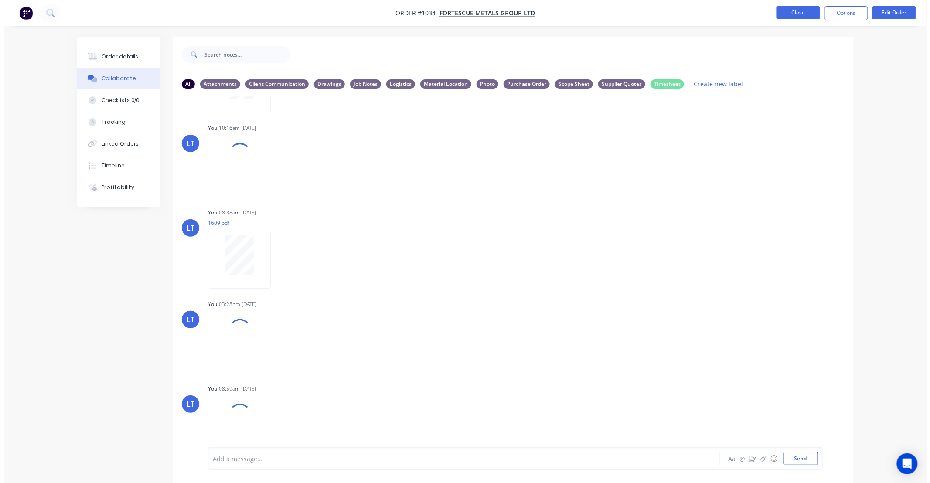
scroll to position [265, 0]
click at [798, 16] on button "Close" at bounding box center [794, 12] width 44 height 13
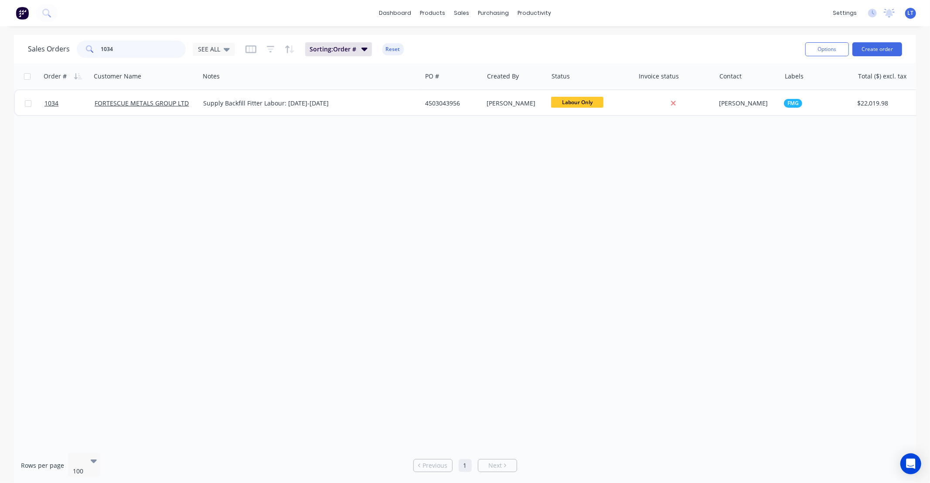
drag, startPoint x: 140, startPoint y: 55, endPoint x: 0, endPoint y: 42, distance: 141.0
click at [0, 42] on div "Sales Orders 1034 SEE ALL Sorting: Order # Reset Options Create order Order # C…" at bounding box center [465, 260] width 930 height 450
type input "361"
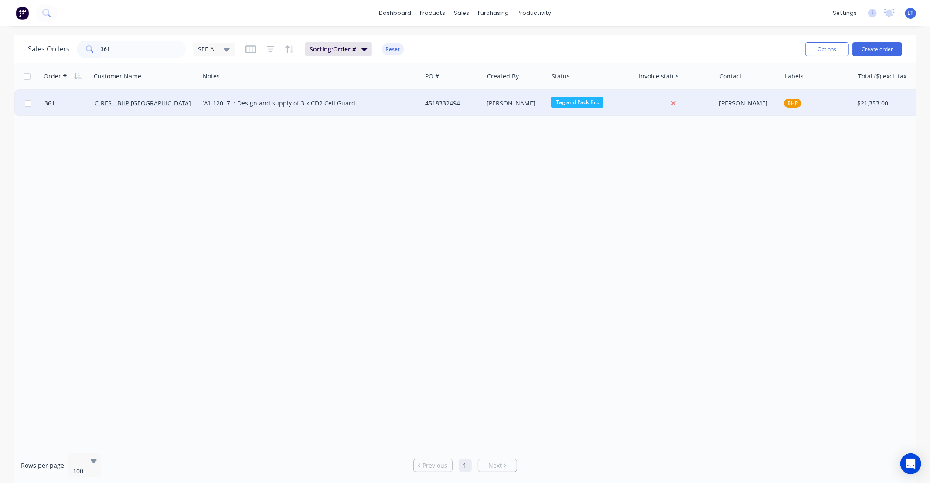
click at [514, 99] on div "[PERSON_NAME]" at bounding box center [514, 103] width 54 height 9
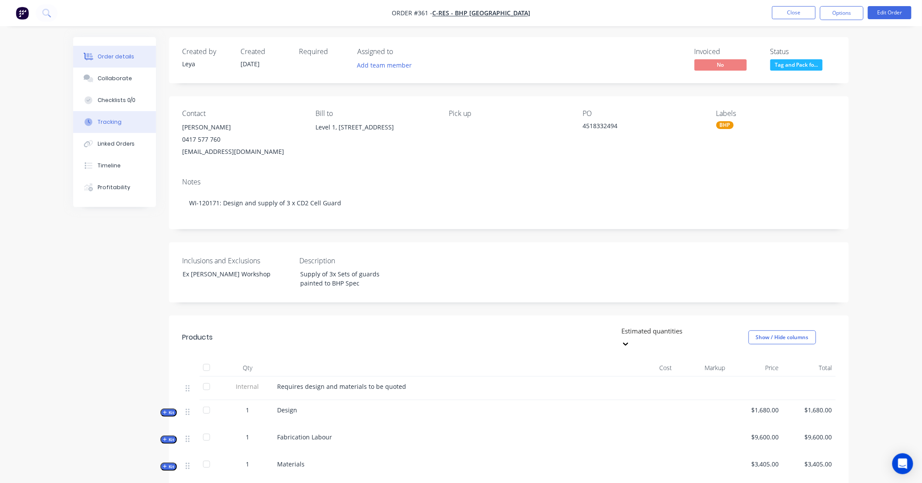
click at [126, 125] on button "Tracking" at bounding box center [114, 122] width 83 height 22
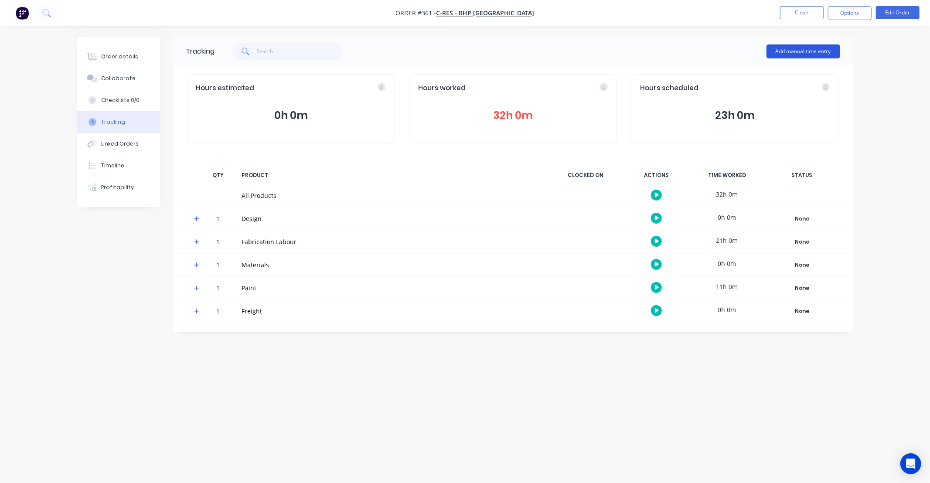
click at [791, 54] on button "Add manual time entry" at bounding box center [803, 51] width 74 height 14
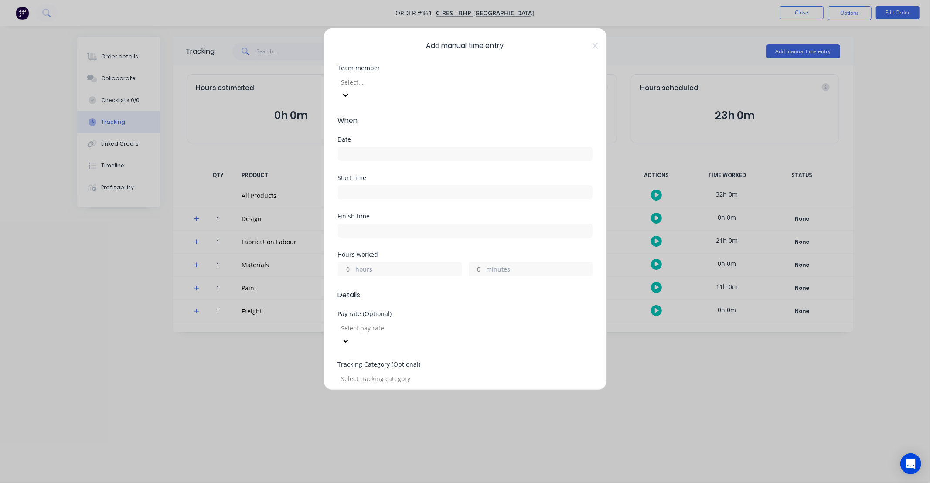
click at [378, 84] on div at bounding box center [403, 82] width 126 height 11
type input "james"
click at [375, 483] on div "James Wise" at bounding box center [465, 487] width 930 height 9
click at [384, 147] on input at bounding box center [465, 153] width 254 height 13
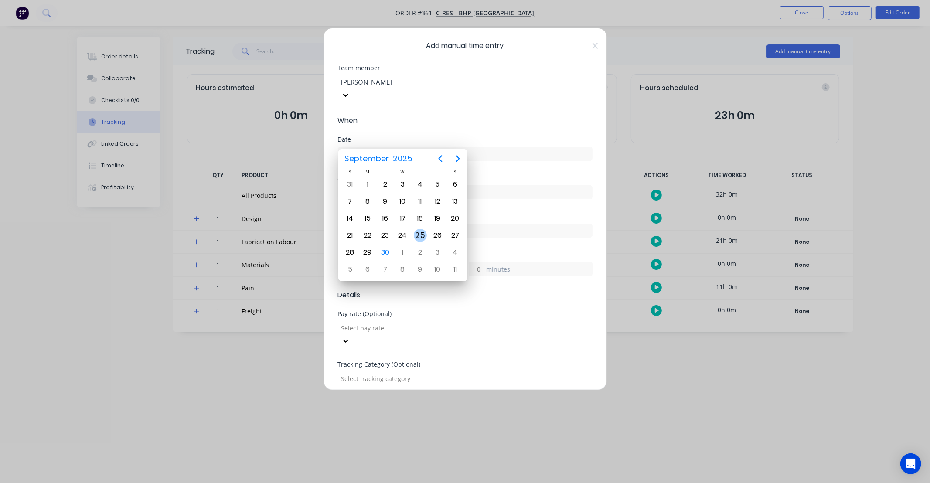
click at [418, 234] on div "25" at bounding box center [420, 235] width 13 height 13
type input "25/09/2025"
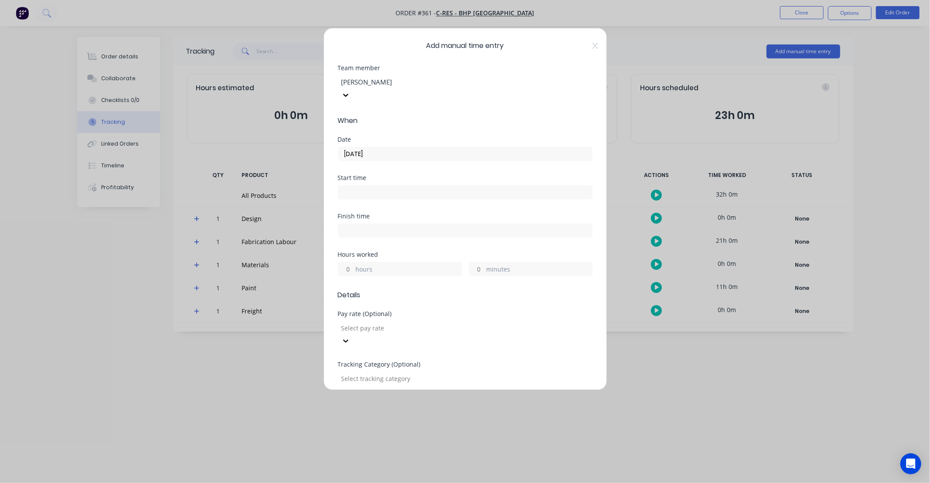
click at [350, 262] on input "hours" at bounding box center [345, 268] width 15 height 13
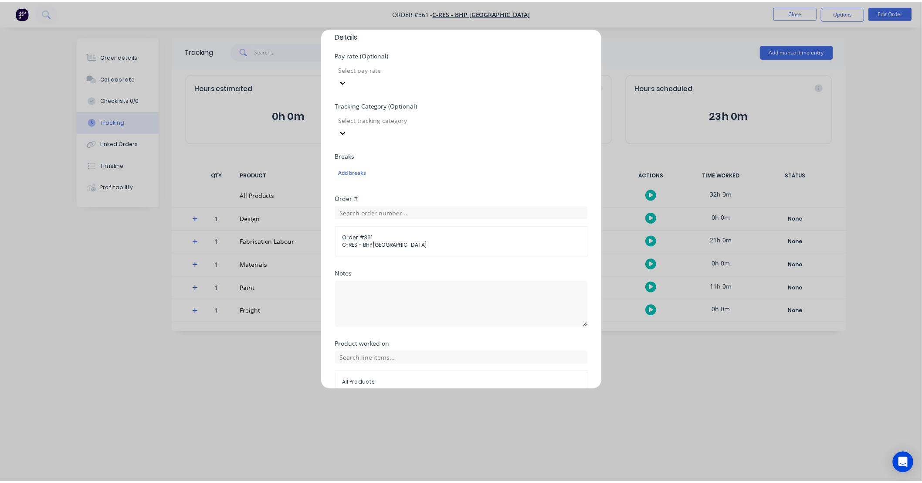
scroll to position [265, 0]
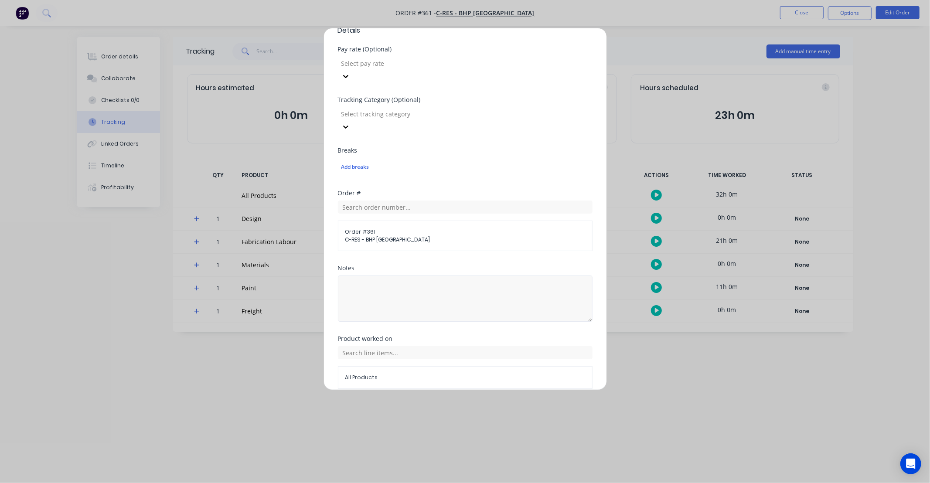
type input "6"
click at [416, 276] on textarea at bounding box center [465, 299] width 255 height 46
click at [412, 346] on input "text" at bounding box center [465, 352] width 255 height 13
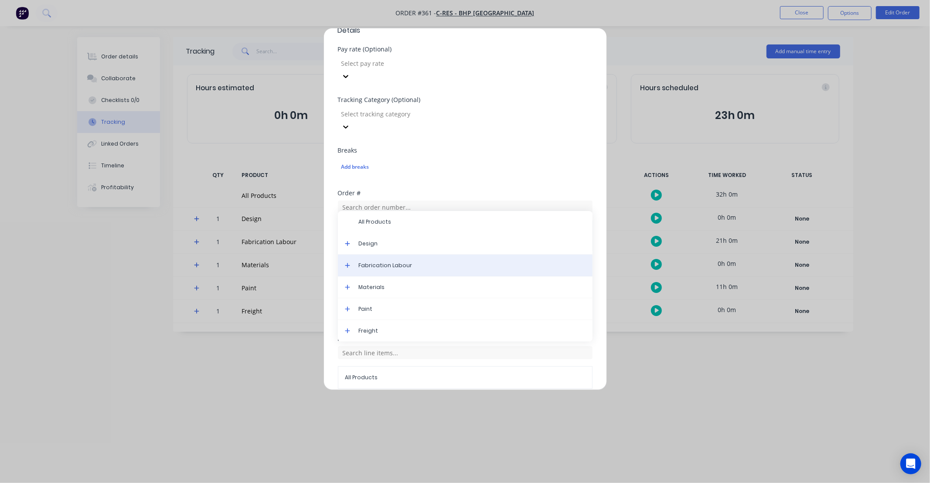
click at [381, 255] on div "Fabrication Labour" at bounding box center [465, 266] width 255 height 22
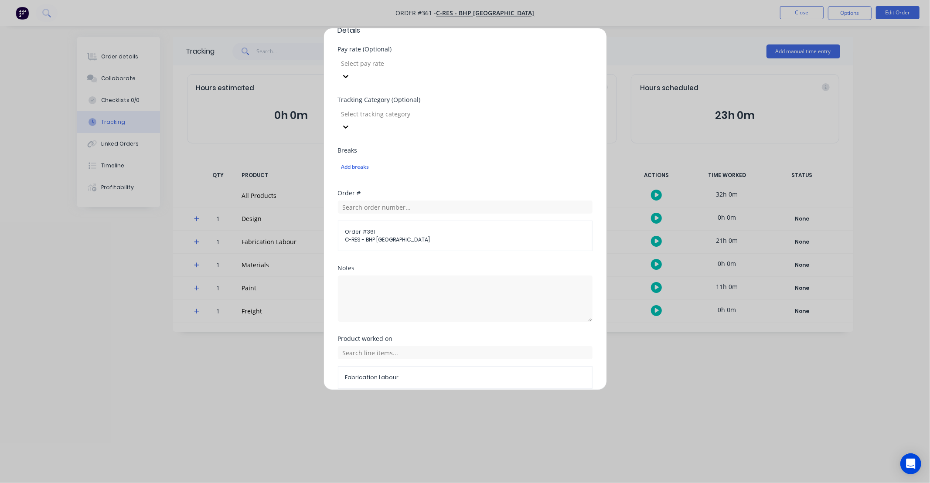
click at [452, 403] on button "Add manual time entry" at bounding box center [444, 410] width 74 height 14
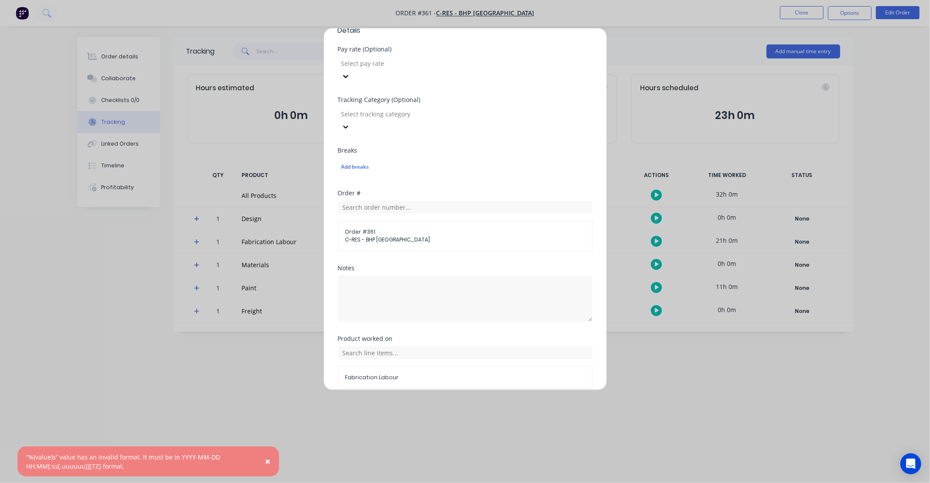
click at [500, 403] on button "Cancel" at bounding box center [505, 410] width 35 height 14
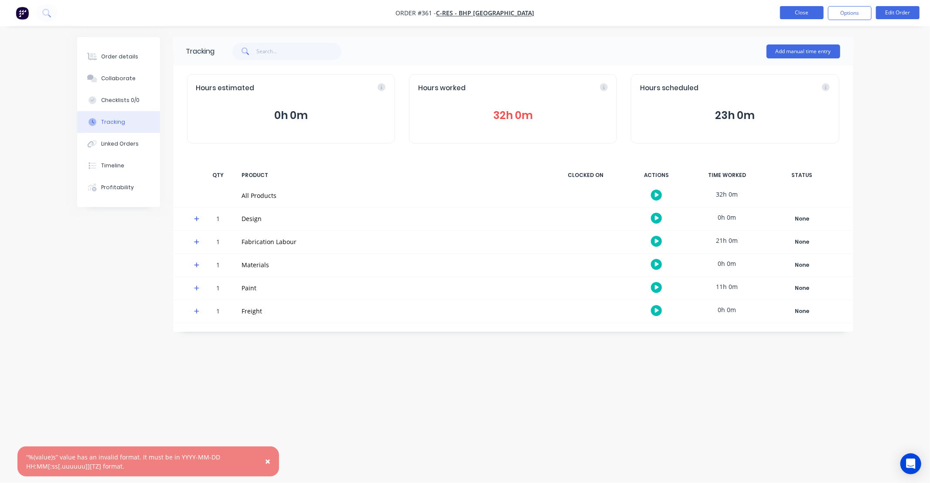
click at [820, 6] on button "Close" at bounding box center [802, 12] width 44 height 13
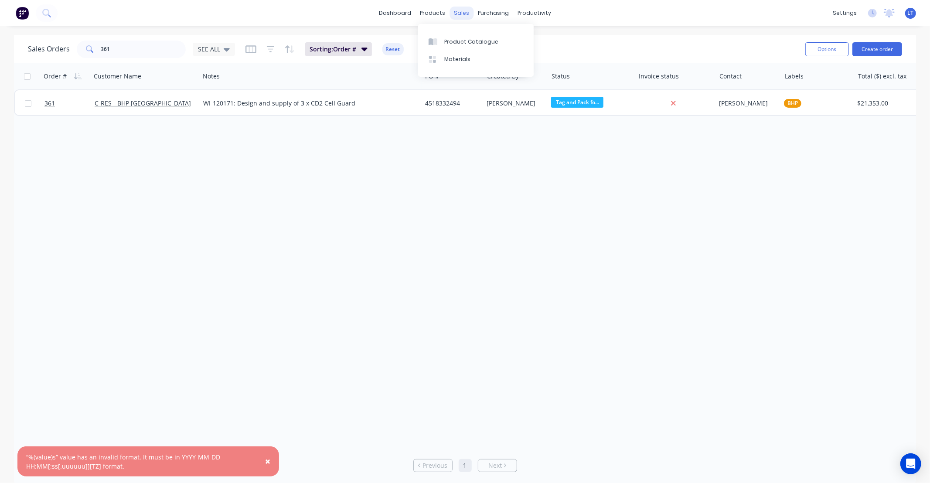
click at [469, 12] on div "sales" at bounding box center [461, 13] width 24 height 13
click at [480, 43] on div "Sales Orders" at bounding box center [494, 42] width 36 height 8
drag, startPoint x: 146, startPoint y: 49, endPoint x: 53, endPoint y: 53, distance: 92.9
click at [53, 53] on div "Sales Orders 361 SEE ALL" at bounding box center [131, 49] width 207 height 17
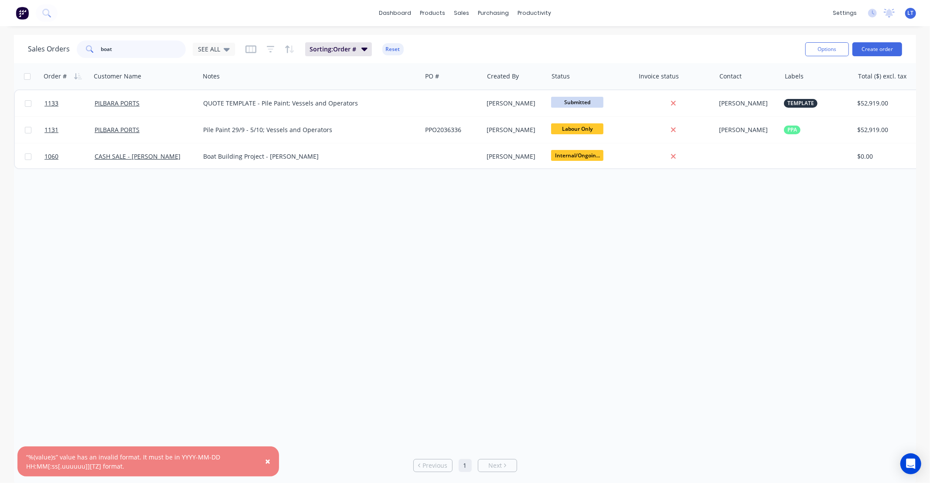
drag, startPoint x: 85, startPoint y: 42, endPoint x: 5, endPoint y: 44, distance: 80.2
click at [5, 44] on div "Sales Orders boat SEE ALL Sorting: Order # Reset Options Create order Order # C…" at bounding box center [465, 260] width 930 height 450
type input "e"
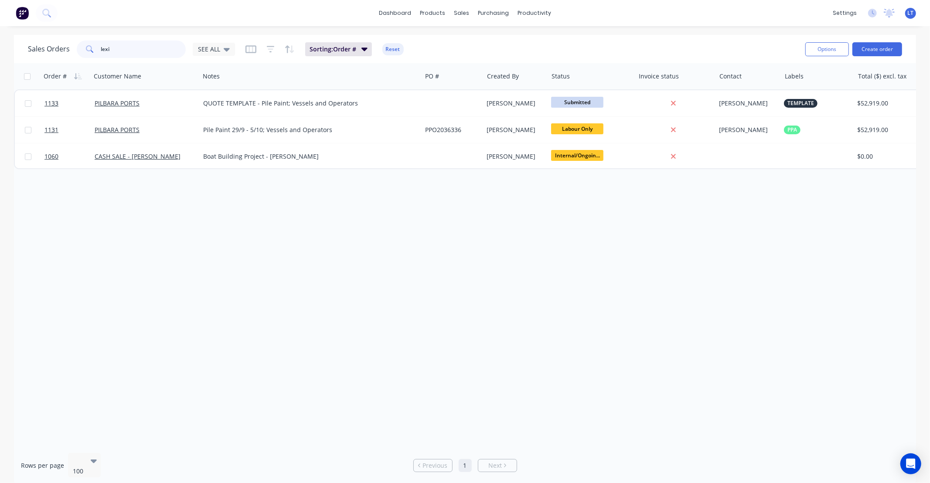
type input "lexi"
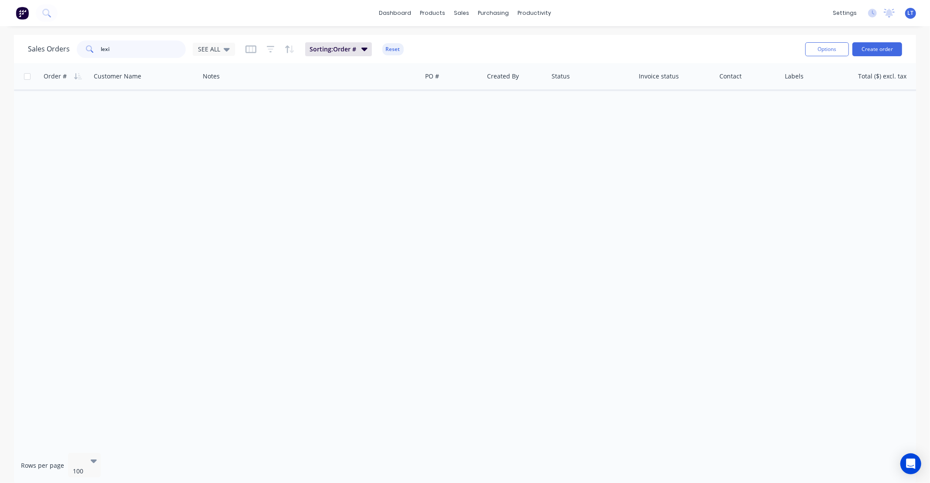
drag, startPoint x: 133, startPoint y: 51, endPoint x: 0, endPoint y: 53, distance: 132.5
click at [0, 54] on div "Sales Orders lexi SEE ALL Sorting: Order # Reset Options Create order Order # C…" at bounding box center [465, 260] width 930 height 450
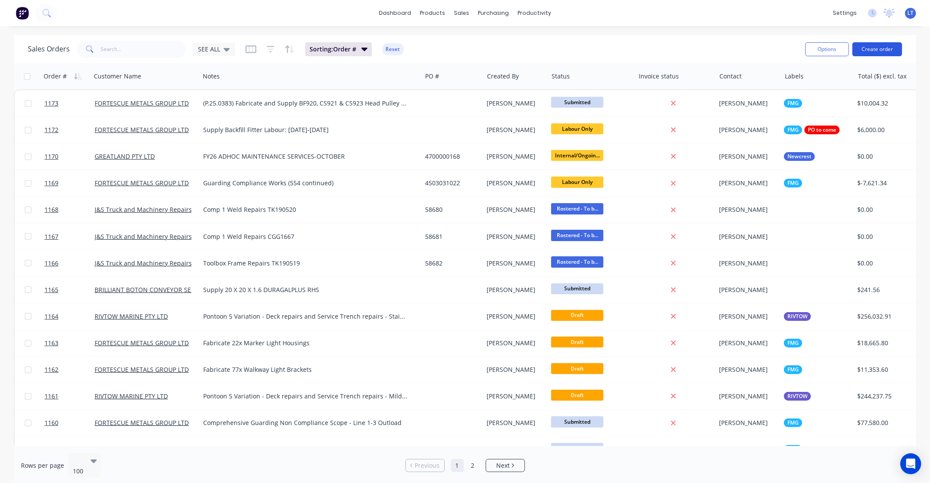
click at [874, 47] on button "Create order" at bounding box center [877, 49] width 50 height 14
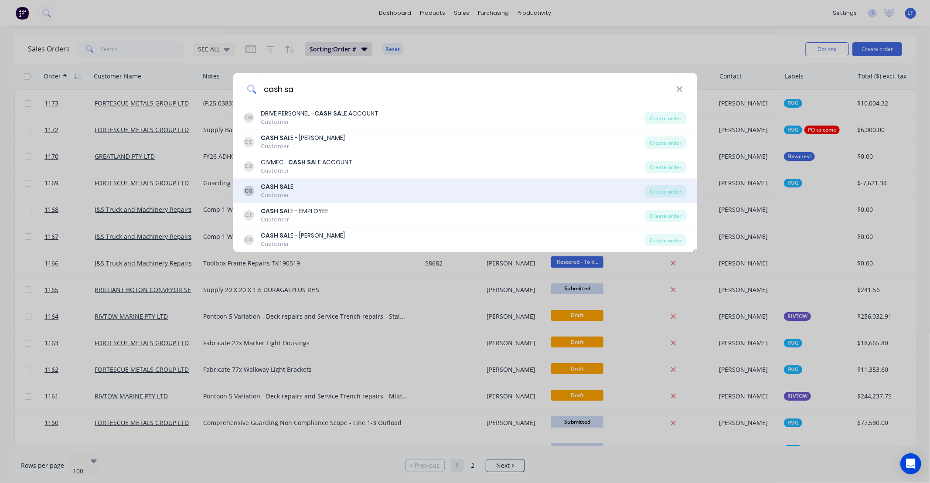
type input "cash sa"
click at [361, 194] on div "CS CASH SA LE Customer" at bounding box center [443, 190] width 401 height 17
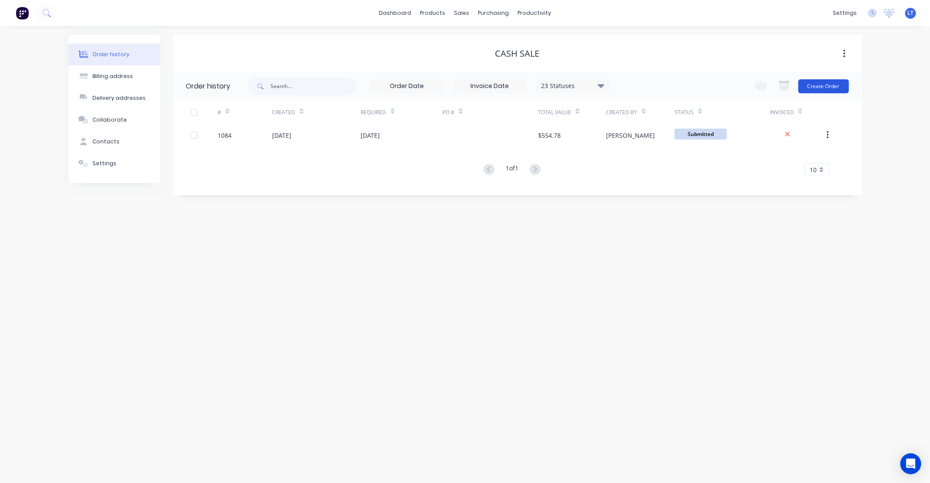
click at [825, 85] on button "Create Order" at bounding box center [823, 86] width 51 height 14
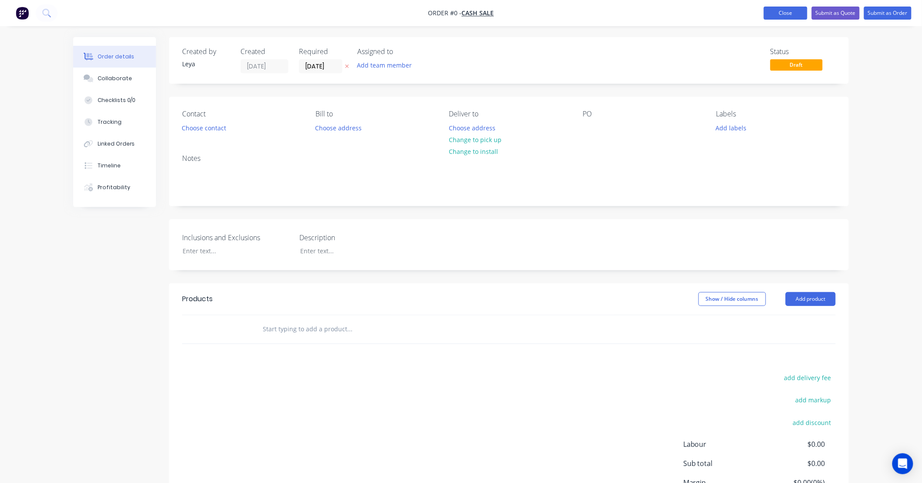
click at [786, 8] on button "Close" at bounding box center [786, 13] width 44 height 13
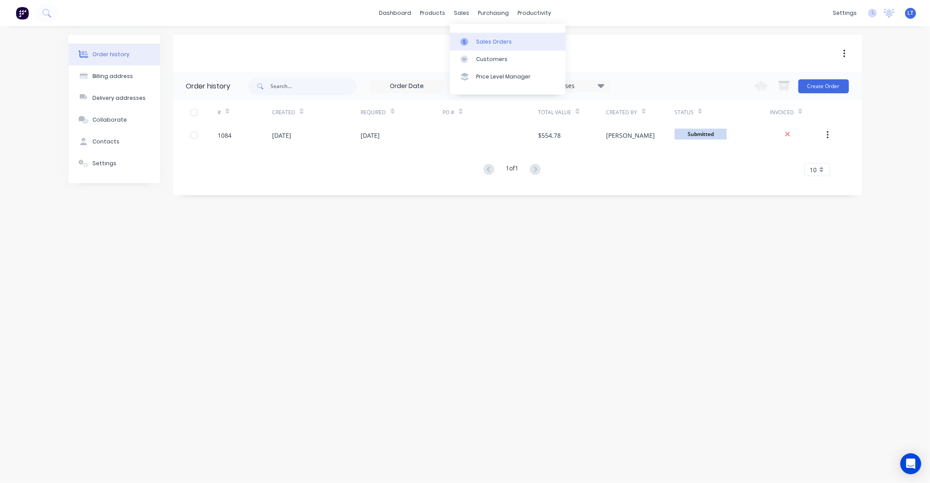
click at [484, 38] on div "Sales Orders" at bounding box center [494, 42] width 36 height 8
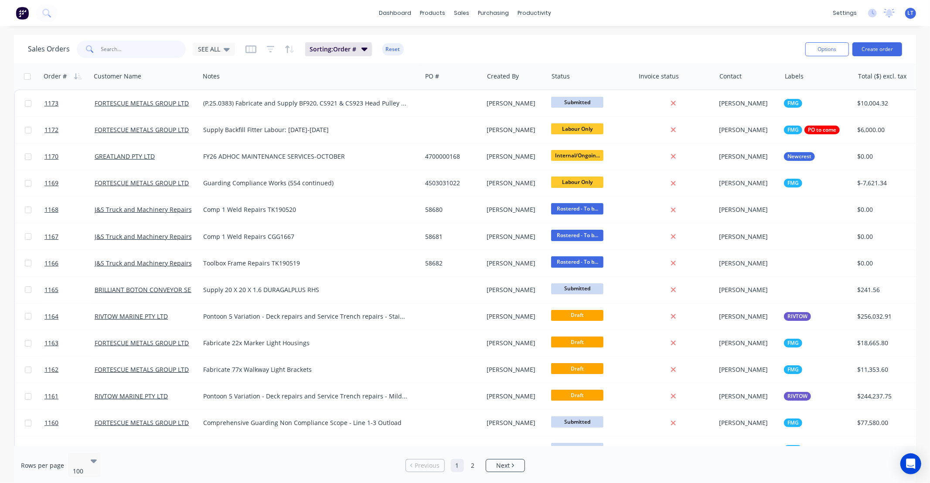
click at [146, 53] on input "text" at bounding box center [143, 49] width 85 height 17
type input "1084"
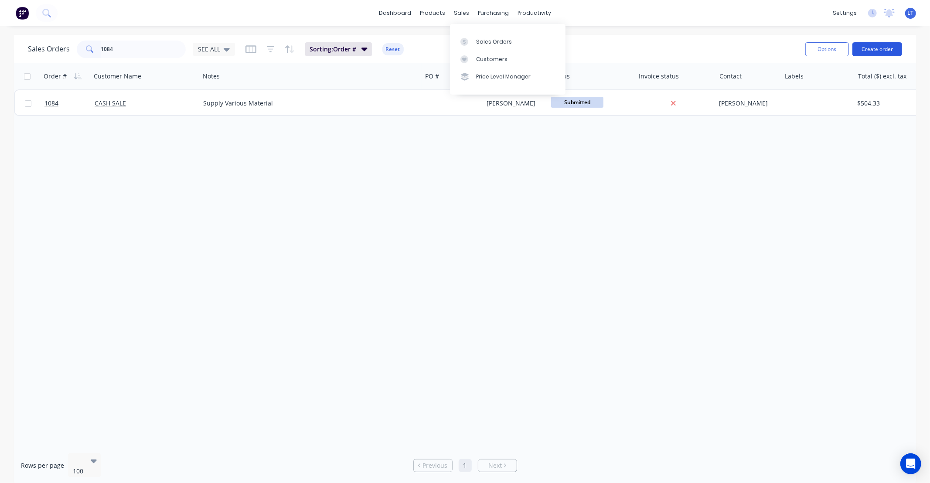
click at [878, 46] on button "Create order" at bounding box center [877, 49] width 50 height 14
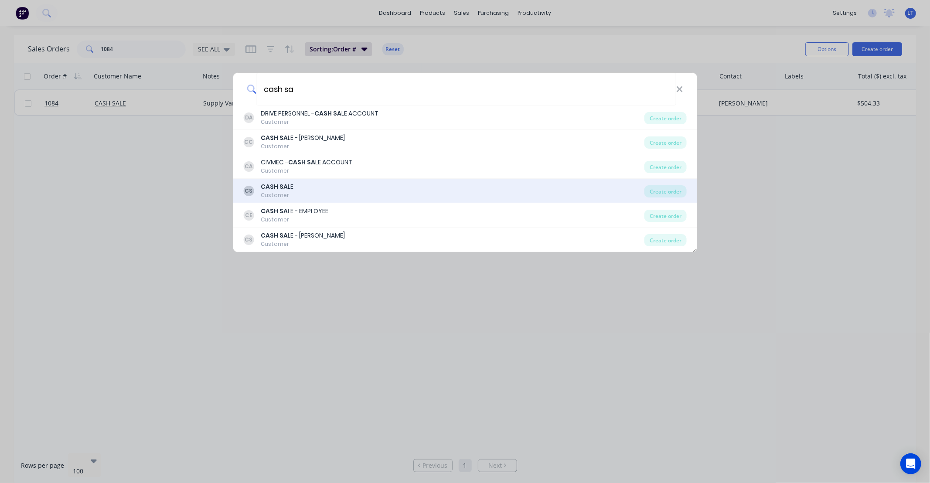
type input "cash sa"
click at [340, 194] on div "CS CASH SA LE Customer" at bounding box center [443, 190] width 401 height 17
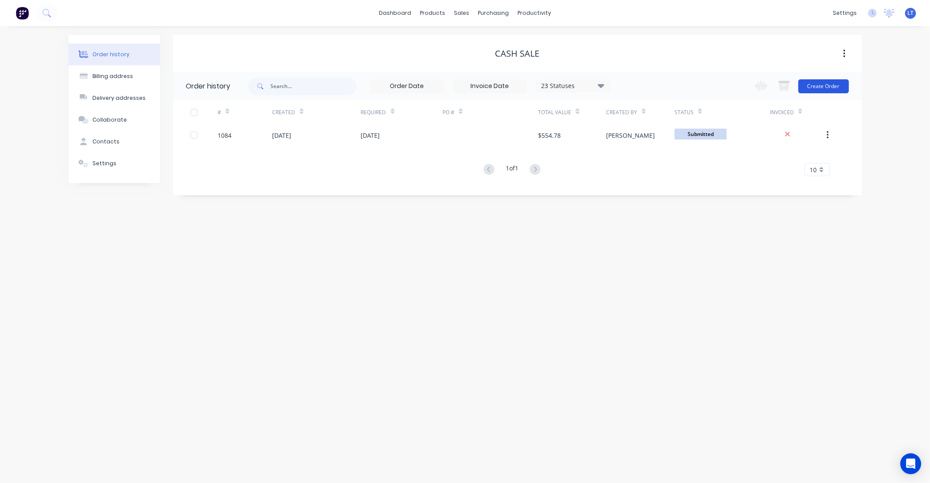
click at [811, 89] on button "Create Order" at bounding box center [823, 86] width 51 height 14
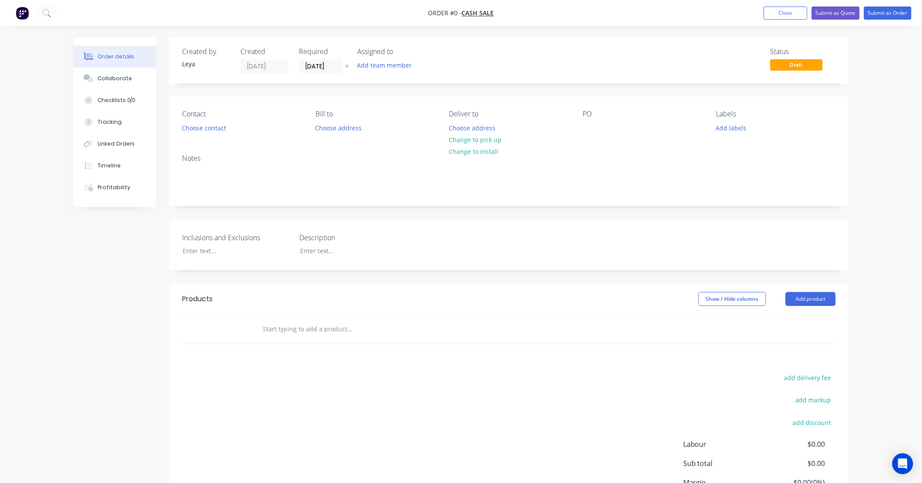
click at [475, 88] on div "Created by Leya Created 30/09/25 Required 30/09/25 Assigned to Add team member …" at bounding box center [509, 295] width 680 height 516
click at [408, 87] on div "Created by Leya Created 30/09/25 Required 30/09/25 Assigned to Add team member …" at bounding box center [509, 295] width 680 height 516
drag, startPoint x: 406, startPoint y: 87, endPoint x: 355, endPoint y: 77, distance: 52.4
click at [361, 88] on div "Created by Leya Created 30/09/25 Required 30/09/25 Assigned to Add team member …" at bounding box center [509, 295] width 680 height 516
click at [346, 65] on icon "button" at bounding box center [347, 66] width 3 height 3
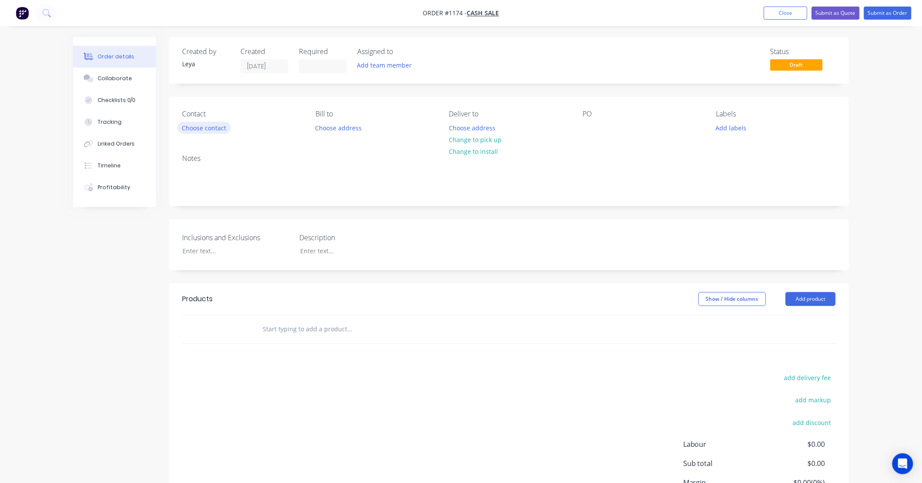
click at [204, 125] on button "Choose contact" at bounding box center [204, 128] width 54 height 12
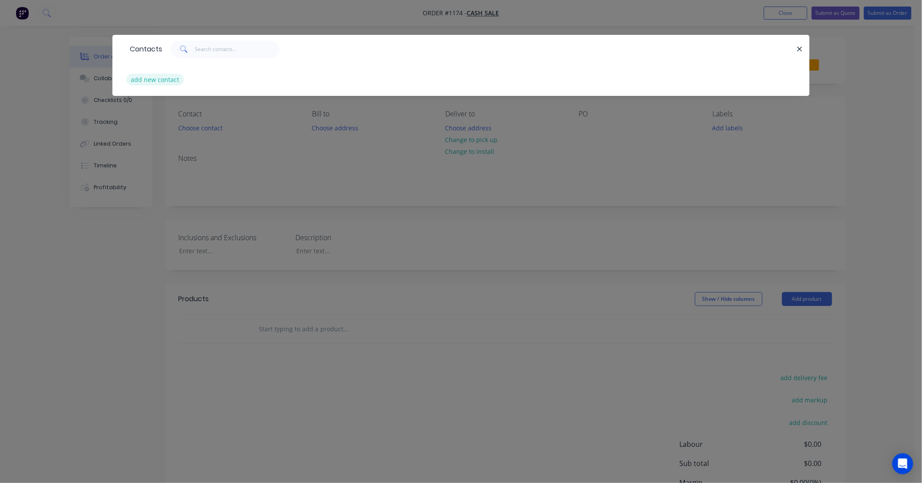
click at [171, 78] on button "add new contact" at bounding box center [155, 80] width 58 height 12
select select "AU"
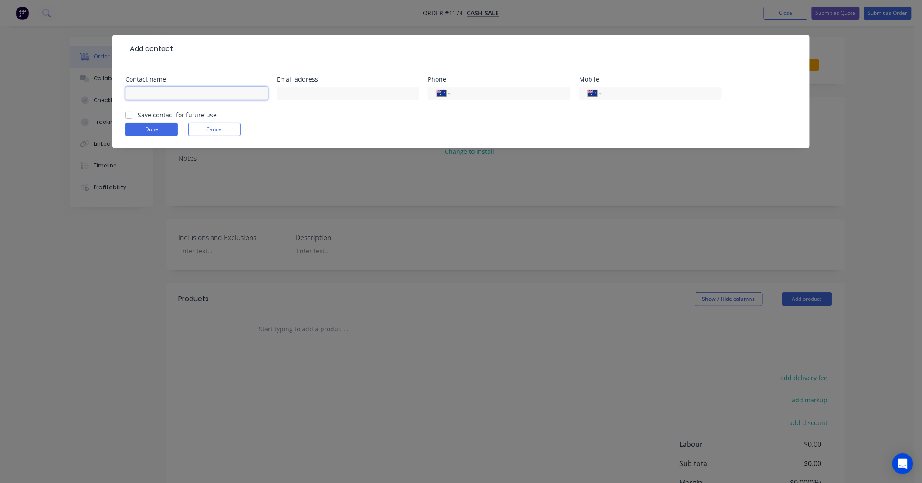
click at [181, 99] on input "text" at bounding box center [197, 93] width 143 height 13
type input "Lexi"
click at [193, 115] on label "Save contact for future use" at bounding box center [177, 114] width 79 height 9
click at [133, 115] on input "Save contact for future use" at bounding box center [129, 114] width 7 height 8
checkbox input "true"
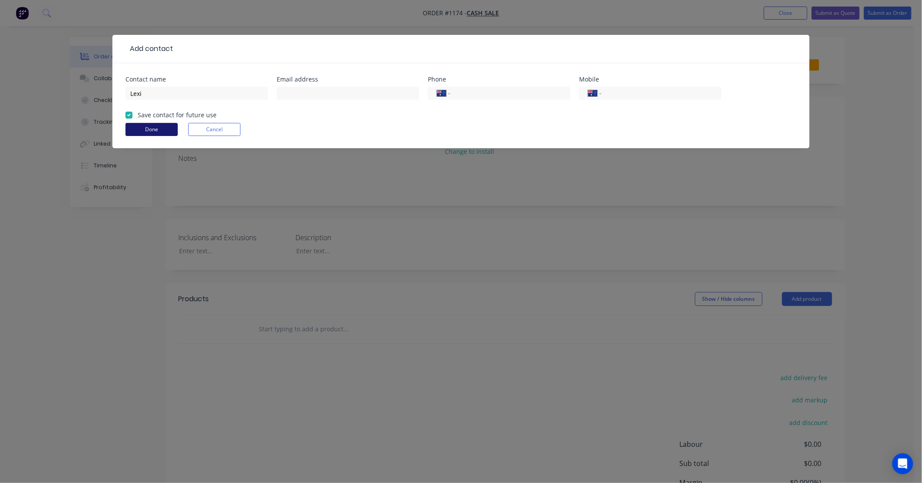
click at [157, 128] on button "Done" at bounding box center [152, 129] width 52 height 13
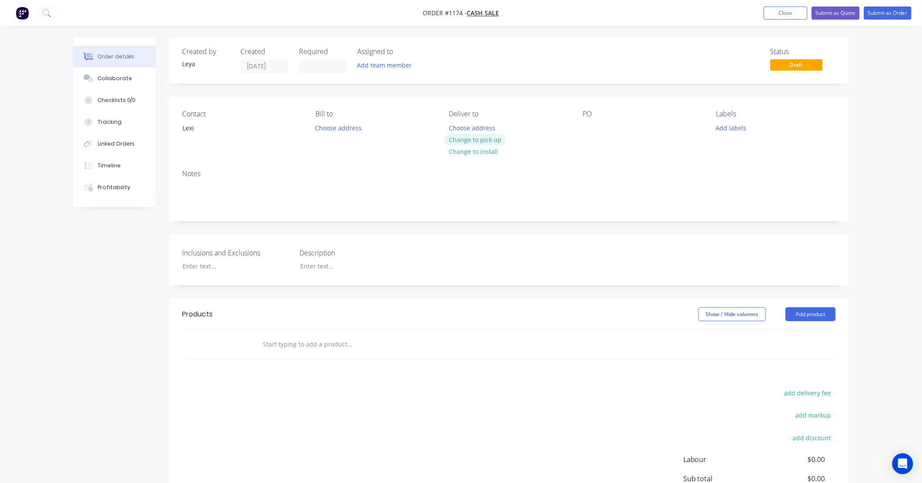
click at [472, 139] on button "Change to pick up" at bounding box center [476, 140] width 62 height 12
drag, startPoint x: 424, startPoint y: 216, endPoint x: 364, endPoint y: 218, distance: 59.7
drag, startPoint x: 364, startPoint y: 218, endPoint x: 323, endPoint y: 217, distance: 41.4
click at [323, 217] on div "Notes" at bounding box center [509, 192] width 680 height 58
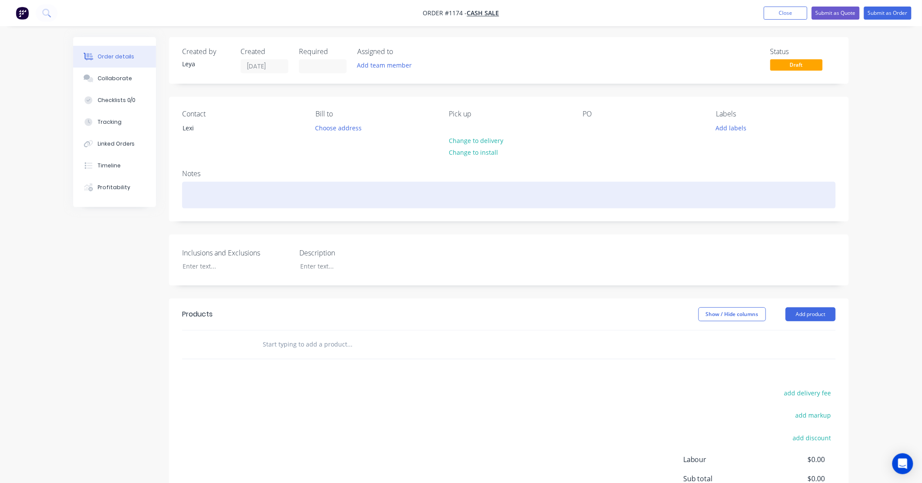
click at [246, 188] on div at bounding box center [509, 195] width 654 height 27
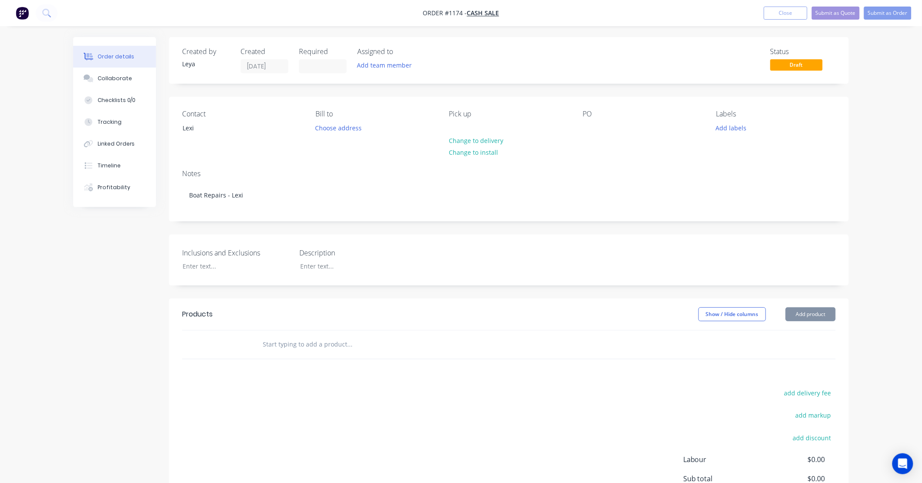
click at [429, 231] on div "Created by Leya Created 30/09/25 Required Assigned to Add team member Status Dr…" at bounding box center [509, 302] width 680 height 531
drag, startPoint x: 429, startPoint y: 231, endPoint x: 412, endPoint y: 231, distance: 17.4
click at [412, 231] on div "Created by Leya Created 30/09/25 Required Assigned to Add team member Status Dr…" at bounding box center [509, 302] width 680 height 531
drag, startPoint x: 453, startPoint y: 229, endPoint x: 442, endPoint y: 232, distance: 11.4
click at [442, 232] on div "Created by Leya Created 30/09/25 Required Assigned to Add team member Status Dr…" at bounding box center [509, 302] width 680 height 531
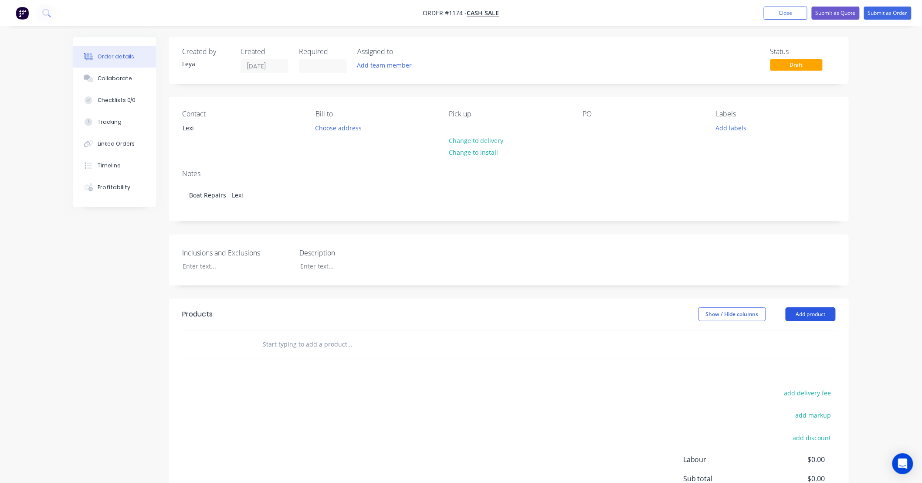
click at [828, 318] on button "Add product" at bounding box center [811, 314] width 50 height 14
click at [333, 346] on input "text" at bounding box center [349, 344] width 174 height 17
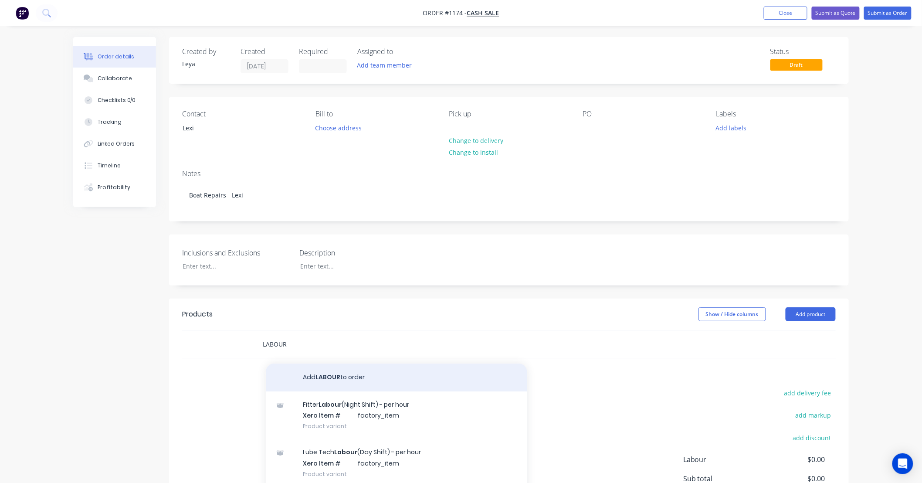
type input "LABOUR"
click at [357, 381] on button "Add LABOUR to order" at bounding box center [397, 378] width 262 height 28
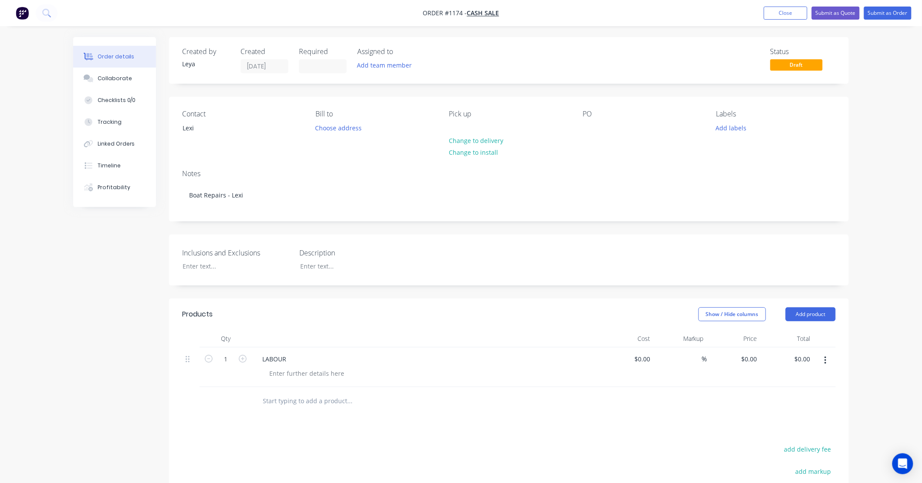
click at [303, 402] on input "text" at bounding box center [349, 400] width 174 height 17
type input "MATERIALS"
click at [336, 435] on button "Add MATERIALS to order" at bounding box center [397, 434] width 262 height 28
click at [759, 363] on input "0" at bounding box center [751, 359] width 20 height 13
type input "$1.00"
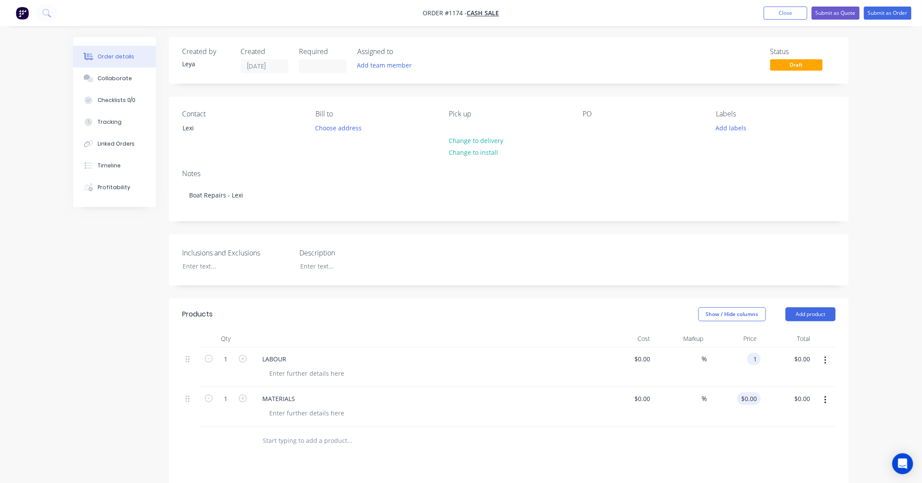
type input "$1.00"
click at [752, 398] on input "0" at bounding box center [751, 398] width 20 height 13
type input "$1.00"
click at [865, 380] on div "Order details Collaborate Checklists 0/0 Tracking Linked Orders Timeline Profit…" at bounding box center [461, 338] width 922 height 677
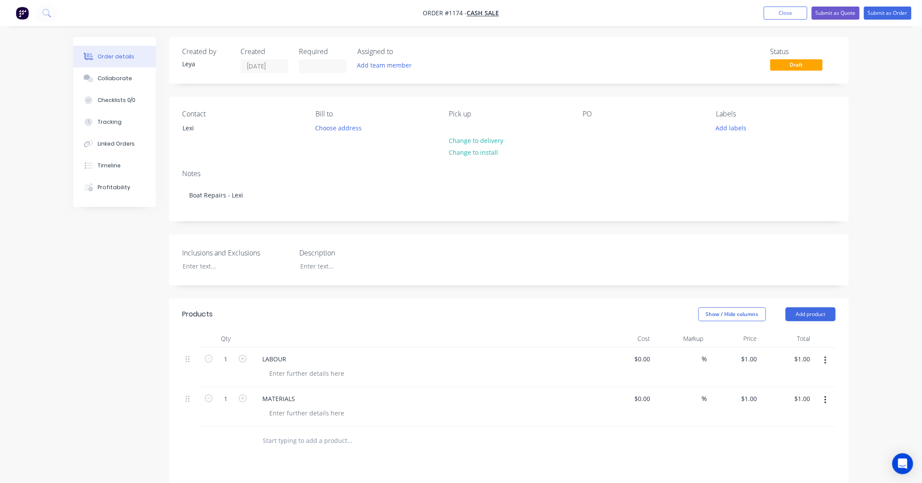
drag, startPoint x: 868, startPoint y: 359, endPoint x: 855, endPoint y: 383, distance: 26.9
click at [855, 383] on div "Order details Collaborate Checklists 0/0 Tracking Linked Orders Timeline Profit…" at bounding box center [461, 357] width 793 height 640
drag, startPoint x: 855, startPoint y: 383, endPoint x: 756, endPoint y: 443, distance: 116.4
drag, startPoint x: 756, startPoint y: 443, endPoint x: 595, endPoint y: 407, distance: 164.9
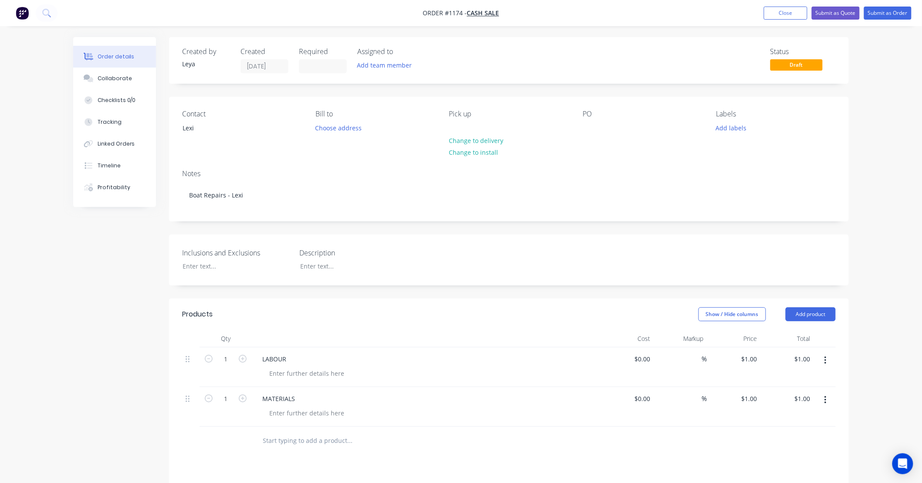
click at [626, 443] on div at bounding box center [509, 441] width 654 height 28
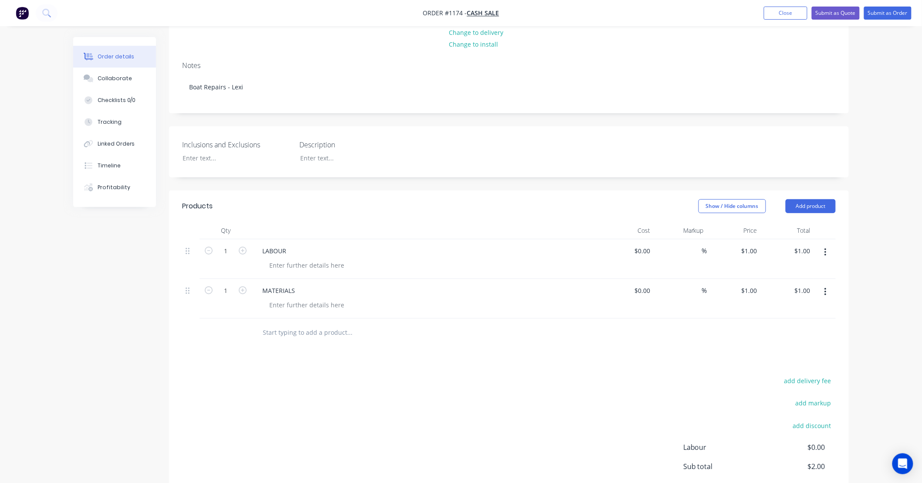
scroll to position [194, 0]
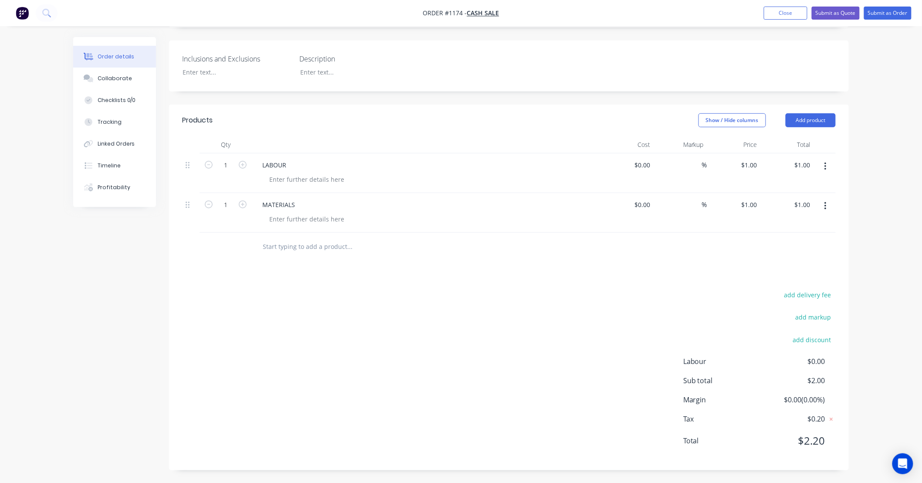
click at [819, 110] on header "Products Show / Hide columns Add product" at bounding box center [509, 120] width 680 height 31
click at [810, 123] on button "Add product" at bounding box center [811, 120] width 50 height 14
click at [790, 180] on div "Product Kit" at bounding box center [794, 177] width 67 height 13
click at [782, 161] on div "Standard pricing" at bounding box center [794, 159] width 67 height 13
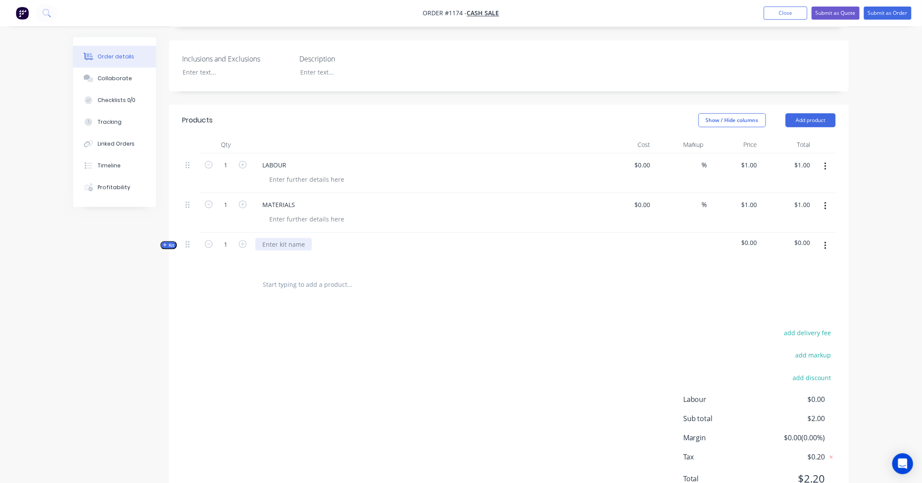
click at [289, 246] on div at bounding box center [283, 244] width 57 height 13
click at [820, 125] on button "Add product" at bounding box center [811, 120] width 50 height 14
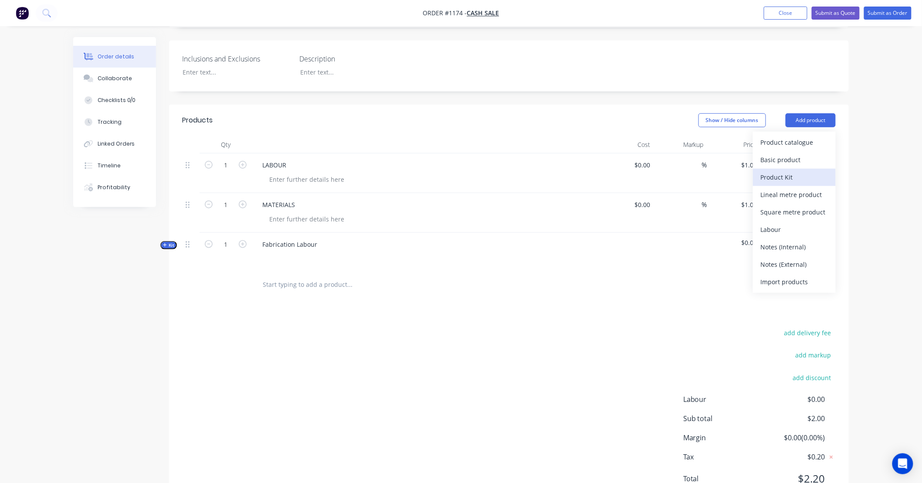
click at [800, 177] on div "Product Kit" at bounding box center [794, 177] width 67 height 13
click at [785, 159] on div "Standard pricing" at bounding box center [794, 159] width 67 height 13
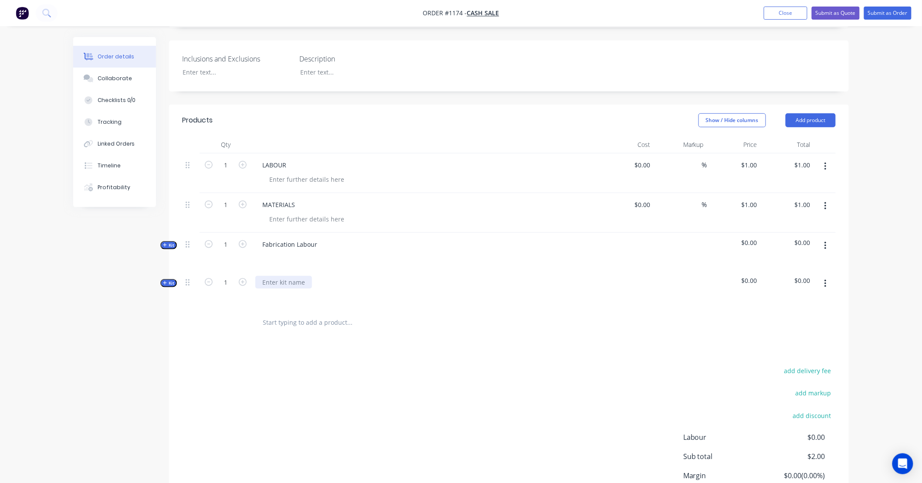
click at [279, 280] on div at bounding box center [283, 282] width 57 height 13
click at [829, 170] on button "button" at bounding box center [826, 167] width 20 height 16
drag, startPoint x: 817, startPoint y: 212, endPoint x: 817, endPoint y: 238, distance: 26.2
click at [817, 238] on div "Save to catalogue Duplicate Exclude from tax Delete" at bounding box center [794, 215] width 83 height 74
click at [818, 237] on div "Delete" at bounding box center [794, 241] width 67 height 13
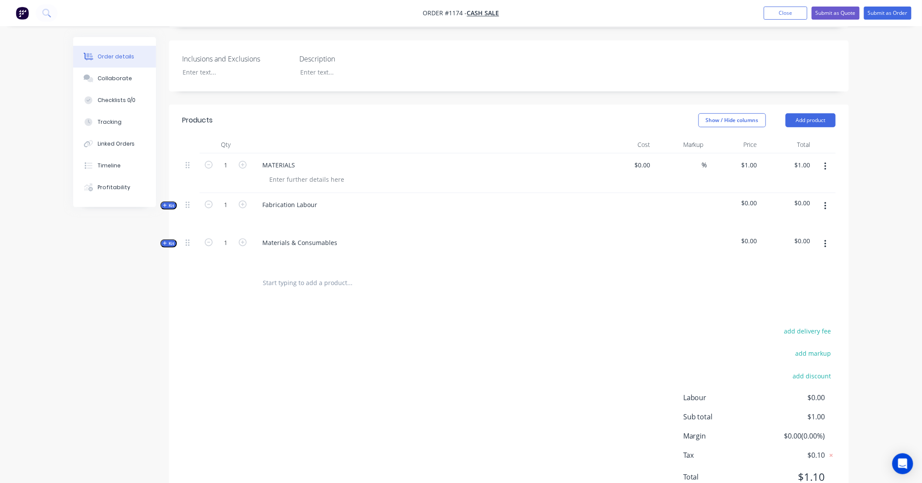
click at [826, 168] on icon "button" at bounding box center [826, 167] width 2 height 8
click at [807, 235] on div "Delete" at bounding box center [794, 241] width 67 height 13
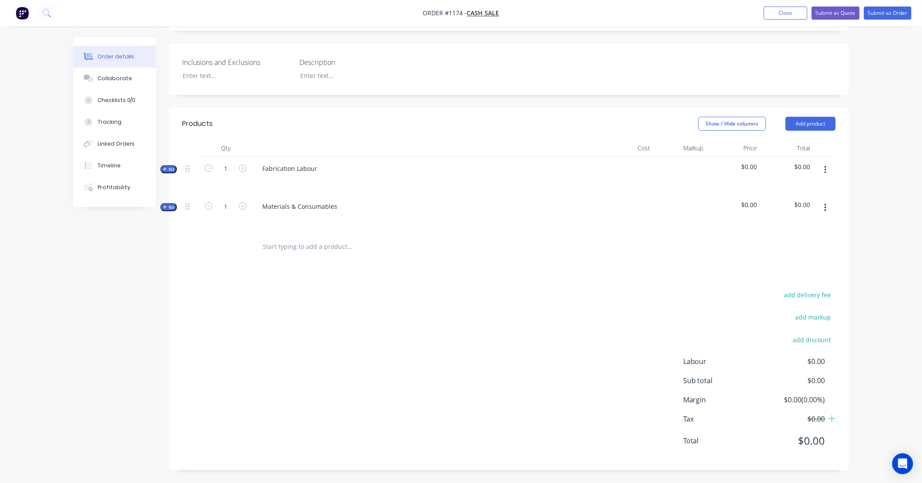
click at [422, 334] on div "add delivery fee add markup add discount Labour $0.00 Sub total $0.00 Margin $0…" at bounding box center [509, 373] width 654 height 168
click at [385, 339] on div "add delivery fee add markup add discount Labour $0.00 Sub total $0.00 Margin $0…" at bounding box center [509, 373] width 654 height 168
drag, startPoint x: 385, startPoint y: 339, endPoint x: 497, endPoint y: 387, distance: 122.1
click at [346, 342] on div "add delivery fee add markup add discount Labour $0.00 Sub total $0.00 Margin $0…" at bounding box center [509, 373] width 654 height 168
drag, startPoint x: 515, startPoint y: 395, endPoint x: 475, endPoint y: 395, distance: 40.1
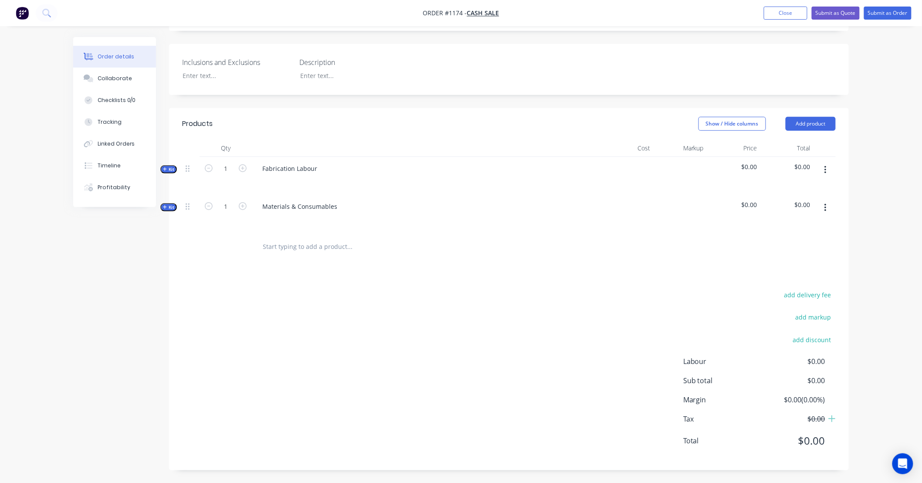
click at [475, 395] on div "add delivery fee add markup add discount Labour $0.00 Sub total $0.00 Margin $0…" at bounding box center [509, 373] width 654 height 168
click at [484, 307] on div "add delivery fee add markup add discount Labour $0.00 Sub total $0.00 Margin $0…" at bounding box center [509, 373] width 654 height 168
click at [432, 307] on div "add delivery fee add markup add discount Labour $0.00 Sub total $0.00 Margin $0…" at bounding box center [509, 373] width 654 height 168
drag, startPoint x: 432, startPoint y: 307, endPoint x: 240, endPoint y: 251, distance: 199.8
click at [345, 308] on div "add delivery fee add markup add discount Labour $0.00 Sub total $0.00 Margin $0…" at bounding box center [509, 373] width 654 height 168
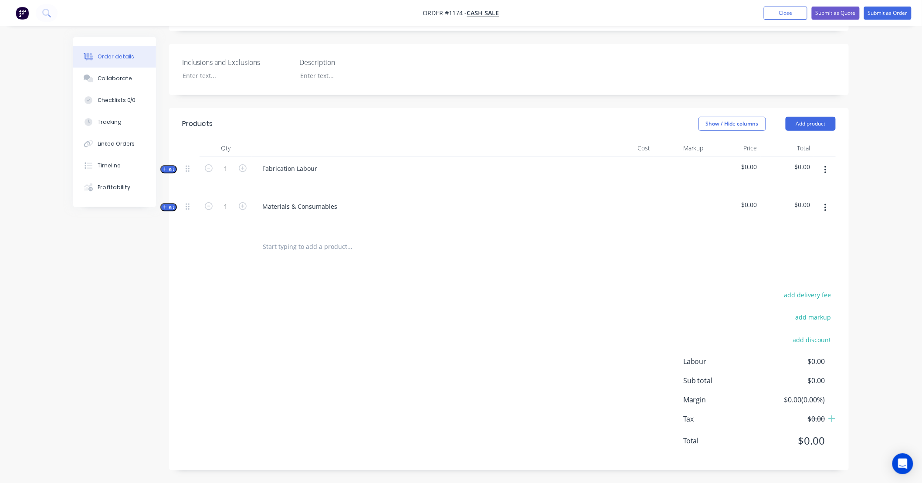
click at [171, 170] on span "Kit" at bounding box center [168, 169] width 11 height 7
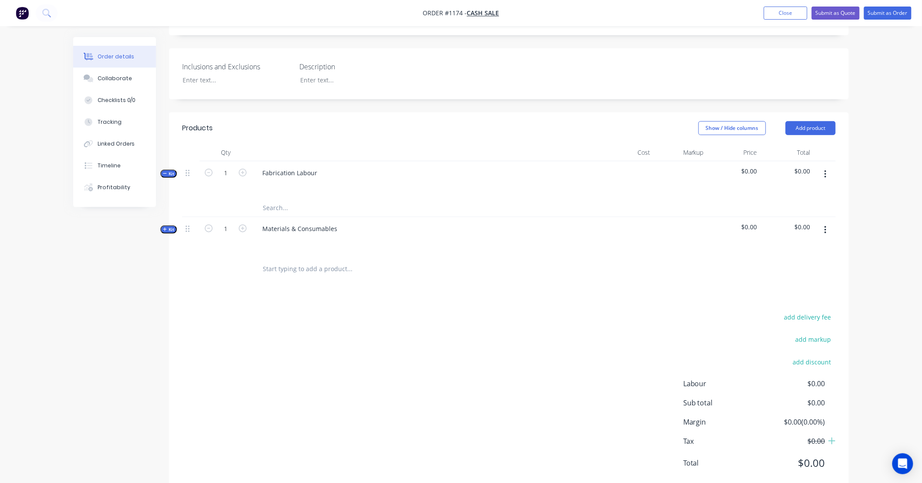
scroll to position [208, 0]
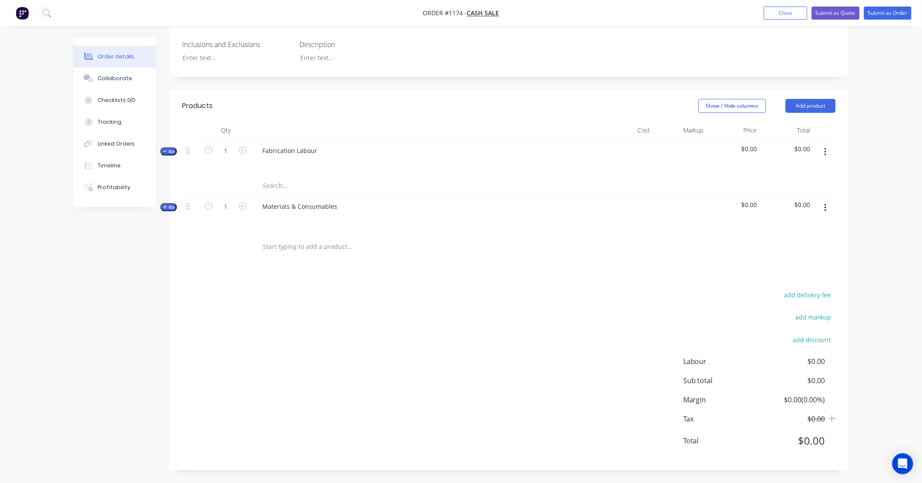
drag, startPoint x: 288, startPoint y: 184, endPoint x: 363, endPoint y: 179, distance: 75.6
click at [289, 183] on input "text" at bounding box center [349, 185] width 174 height 17
type input "19/08/25 - Kyle; Fab"
click at [347, 208] on button "Add 19/08/25 - Kyle; Fab to kit" at bounding box center [386, 208] width 262 height 28
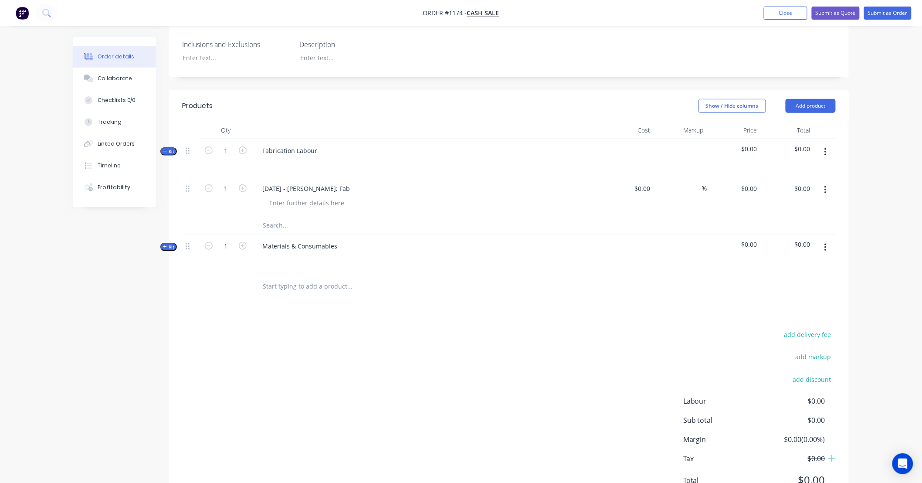
click at [826, 191] on icon "button" at bounding box center [826, 190] width 2 height 10
click at [813, 230] on div "Duplicate" at bounding box center [794, 230] width 67 height 13
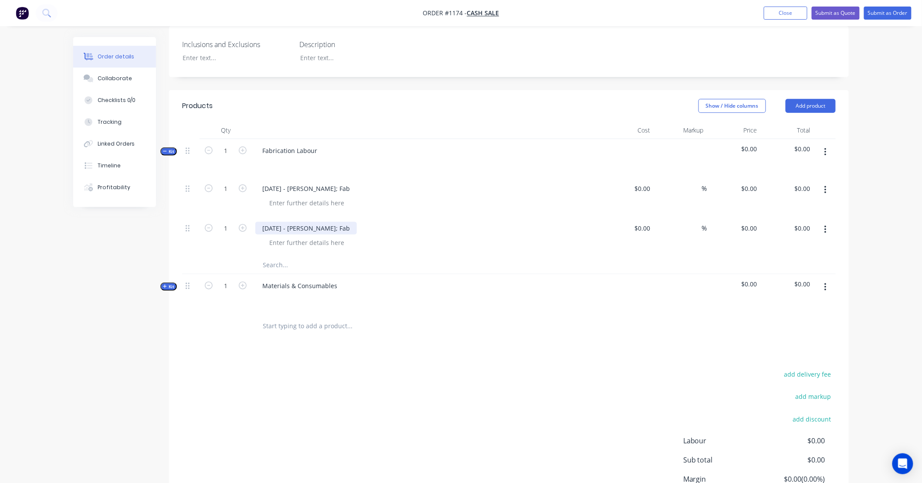
click at [291, 230] on div "19/08/25 - Kyle; Fab" at bounding box center [306, 228] width 102 height 13
drag, startPoint x: 277, startPoint y: 227, endPoint x: 153, endPoint y: 216, distance: 124.3
click at [155, 218] on div "Created by Leya Created 30/09/25 Required Assigned to Add team member Status Dr…" at bounding box center [461, 196] width 776 height 734
click at [886, 252] on div "Order details Collaborate Checklists 0/0 Tracking Linked Orders Timeline Profit…" at bounding box center [461, 177] width 922 height 771
click at [227, 187] on input "1" at bounding box center [225, 188] width 23 height 13
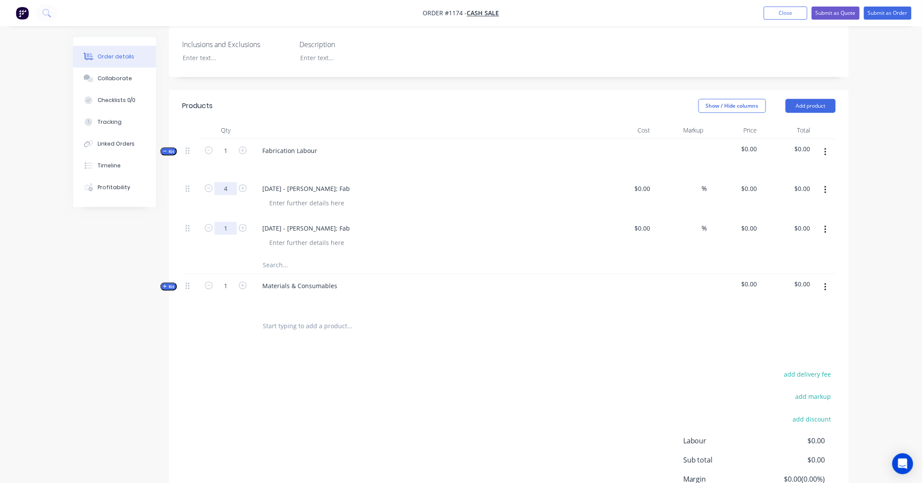
type input "4"
drag, startPoint x: 225, startPoint y: 228, endPoint x: 355, endPoint y: 205, distance: 132.3
click at [225, 227] on input "1" at bounding box center [225, 228] width 23 height 13
type input "10"
click at [824, 231] on button "button" at bounding box center [826, 230] width 20 height 16
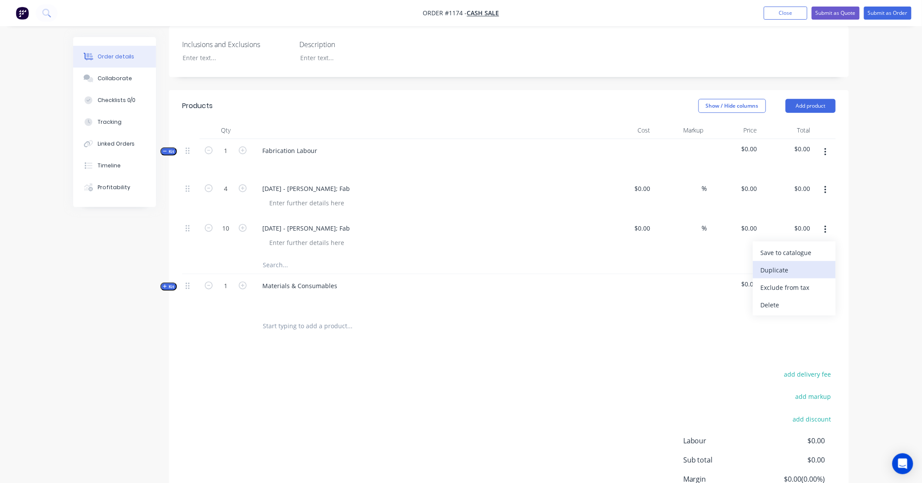
click at [819, 273] on div "Duplicate" at bounding box center [794, 270] width 67 height 13
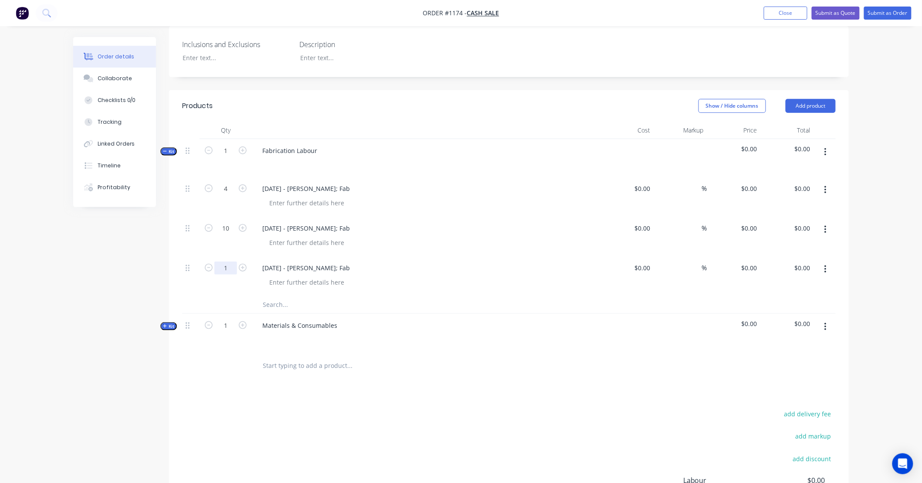
click at [231, 267] on input "1" at bounding box center [225, 268] width 23 height 13
click at [303, 262] on div "01/09/25 - Kyle; Fab" at bounding box center [306, 268] width 102 height 13
drag, startPoint x: 297, startPoint y: 267, endPoint x: 502, endPoint y: 264, distance: 204.9
click at [501, 264] on div "01/09/25 - Kyle; Fab" at bounding box center [426, 268] width 342 height 13
click at [864, 286] on div "Order details Collaborate Checklists 0/0 Tracking Linked Orders Timeline Profit…" at bounding box center [461, 197] width 922 height 811
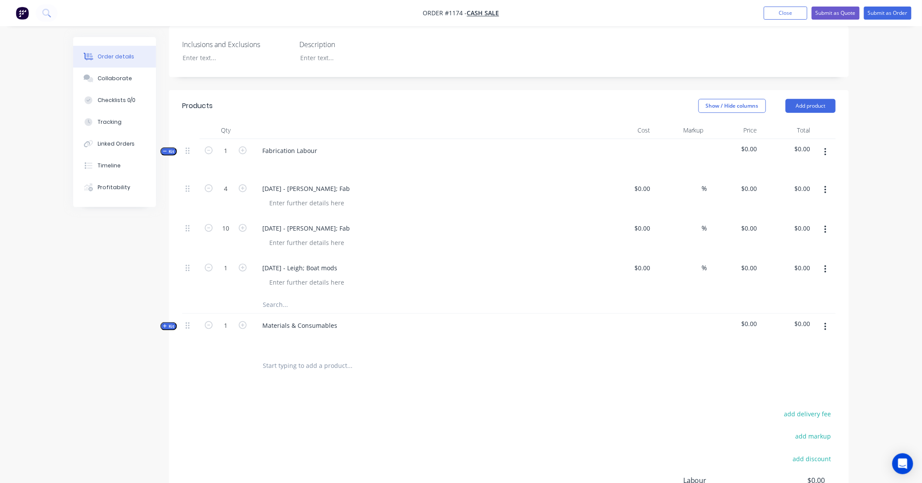
click at [829, 271] on button "button" at bounding box center [826, 270] width 20 height 16
click at [820, 313] on div "Duplicate" at bounding box center [794, 309] width 67 height 13
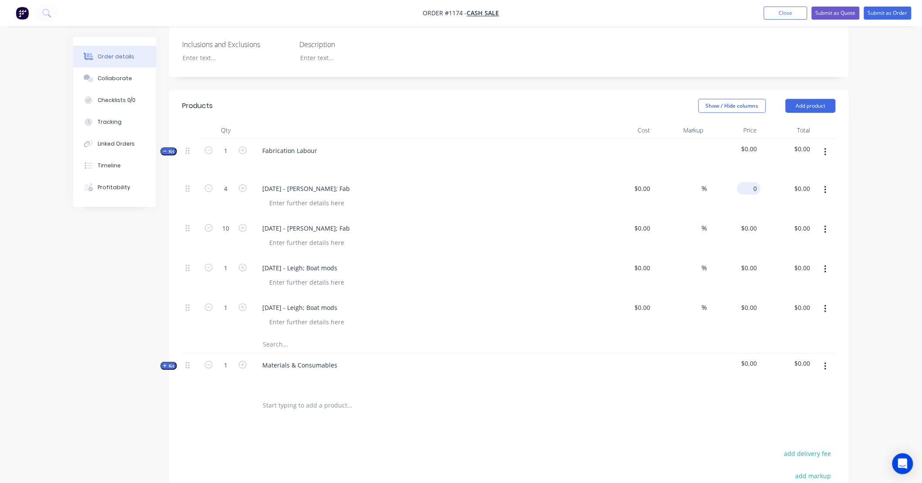
click at [752, 187] on input "0" at bounding box center [751, 188] width 20 height 13
type input "$130.00"
type input "$520.00"
click at [750, 227] on div "0 $0.00" at bounding box center [750, 228] width 24 height 13
type input "$130.00"
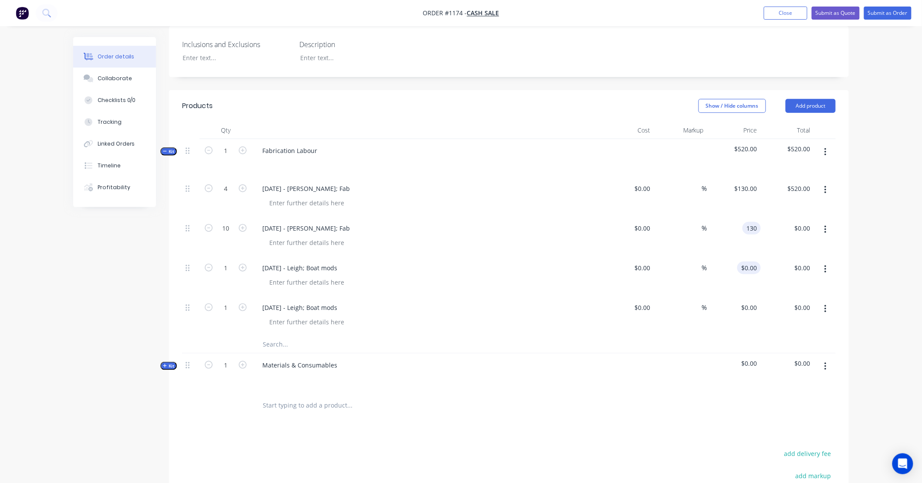
type input "$1,300.00"
click at [752, 264] on input "0" at bounding box center [751, 268] width 20 height 13
type input "$130.00"
click at [751, 299] on div "$0.00 $0.00" at bounding box center [735, 316] width 54 height 40
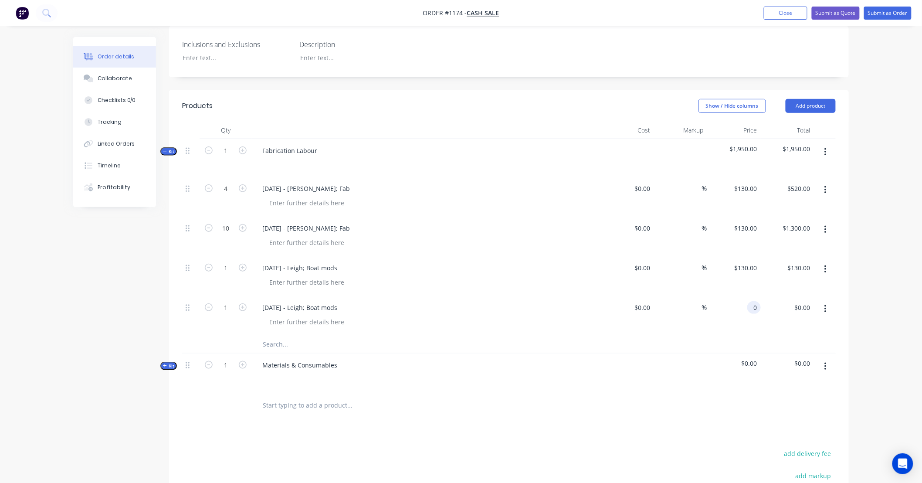
click at [748, 306] on div "0 0" at bounding box center [755, 307] width 14 height 13
type input "$130.00"
click at [864, 303] on div "Order details Collaborate Checklists 0/0 Tracking Linked Orders Timeline Profit…" at bounding box center [461, 217] width 922 height 851
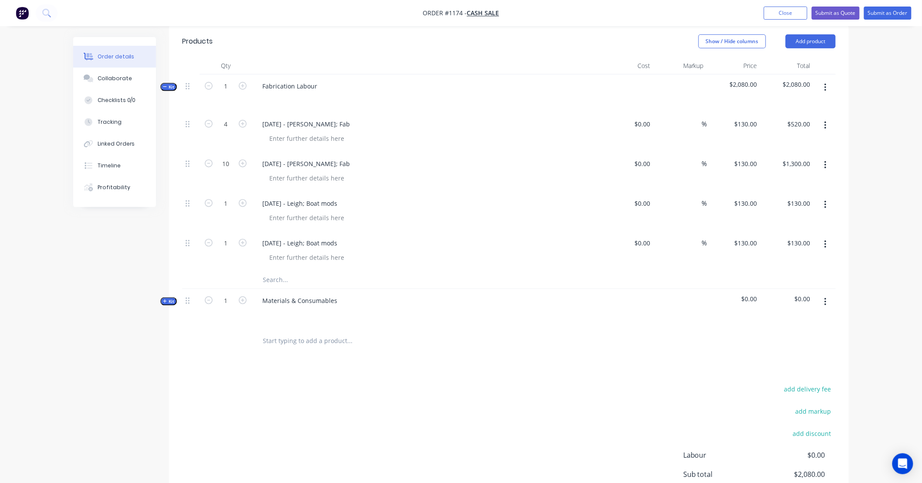
scroll to position [257, 0]
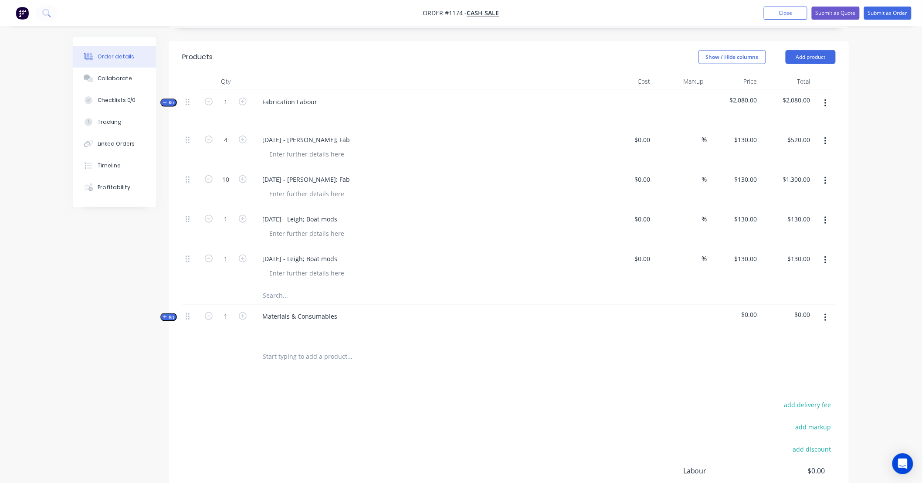
click at [826, 221] on icon "button" at bounding box center [826, 221] width 2 height 10
click at [809, 260] on div "Duplicate" at bounding box center [794, 261] width 67 height 13
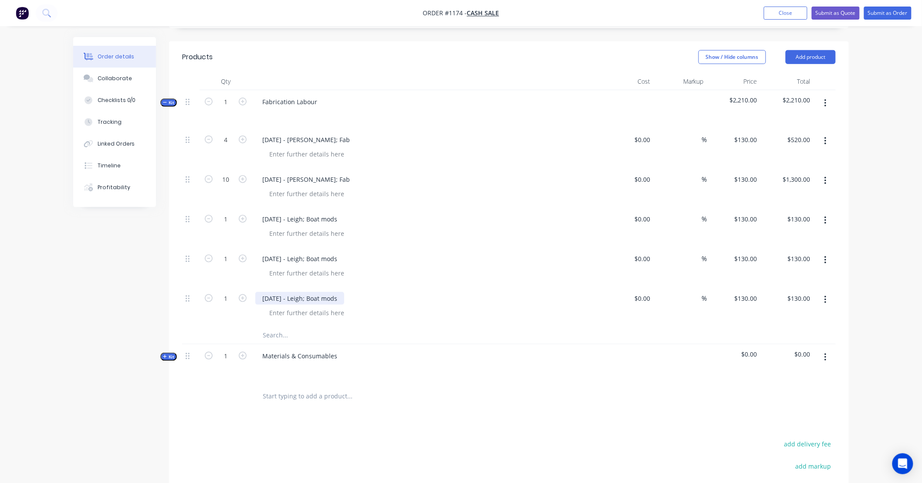
click at [285, 303] on div "01/09/25 - Leigh; Boat mods" at bounding box center [299, 298] width 89 height 13
click at [266, 298] on div "01/09/25 - Leigh; Boat mods" at bounding box center [299, 298] width 89 height 13
click at [830, 297] on button "button" at bounding box center [826, 300] width 20 height 16
click at [813, 374] on div "Delete" at bounding box center [794, 375] width 67 height 13
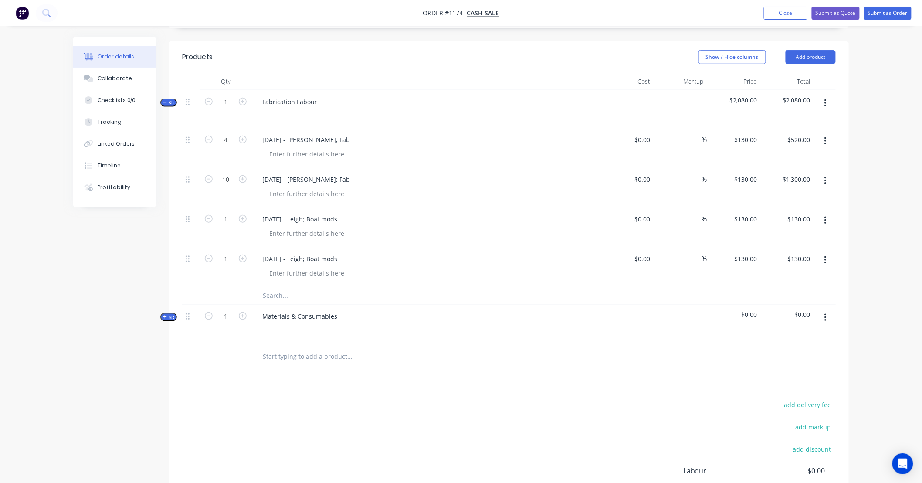
click at [830, 180] on button "button" at bounding box center [826, 181] width 20 height 16
click at [810, 224] on div "Duplicate" at bounding box center [794, 221] width 67 height 13
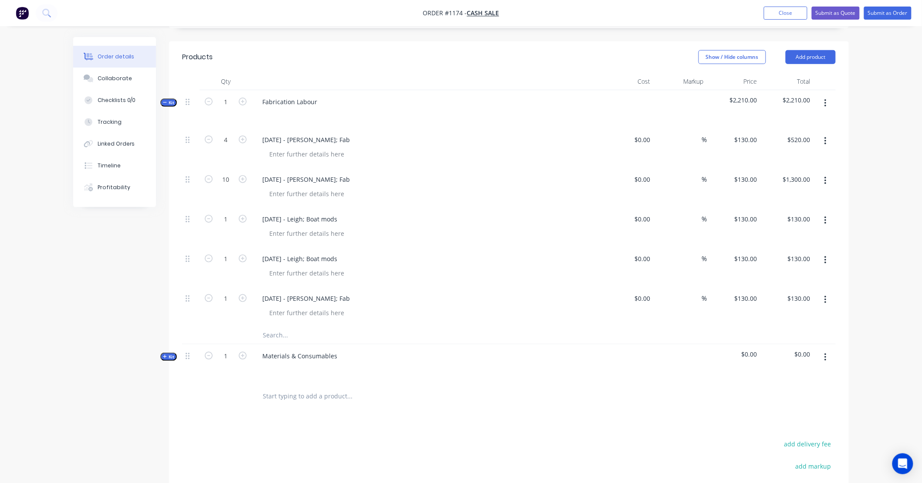
click at [830, 260] on button "button" at bounding box center [826, 260] width 20 height 16
click at [807, 332] on div "Delete" at bounding box center [794, 335] width 67 height 13
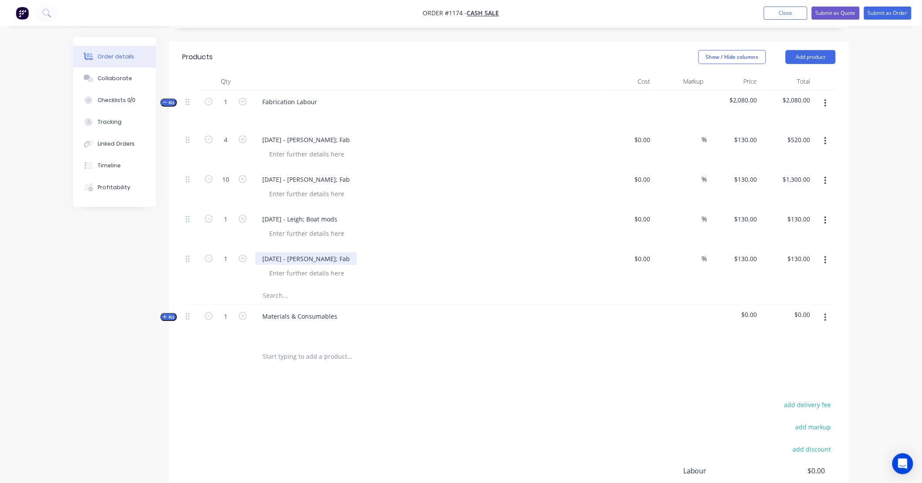
click at [299, 256] on div "01/09/25 - Kyle; Fab" at bounding box center [306, 258] width 102 height 13
click at [266, 257] on div "01/09/25 - Kyle; Fab" at bounding box center [306, 258] width 102 height 13
click at [233, 258] on input "1" at bounding box center [225, 258] width 23 height 13
type input "7.5"
type input "$975.00"
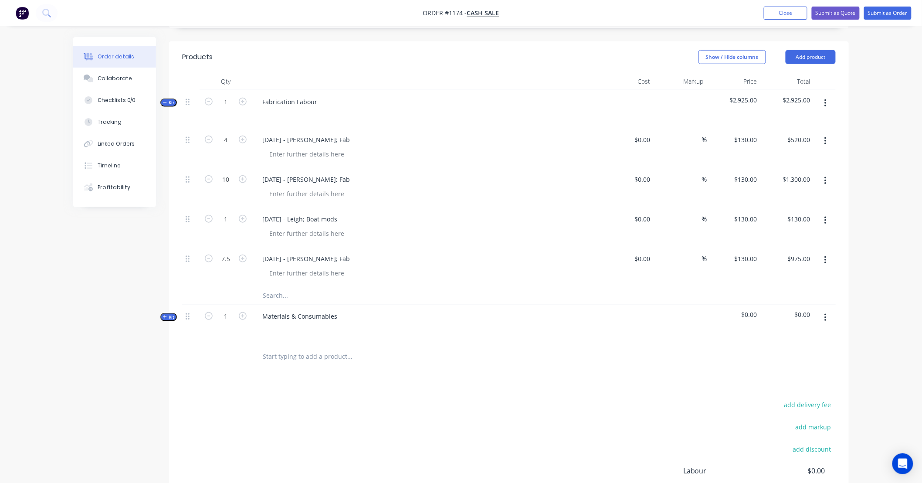
click at [830, 260] on button "button" at bounding box center [826, 260] width 20 height 16
click at [813, 300] on div "Duplicate" at bounding box center [794, 300] width 67 height 13
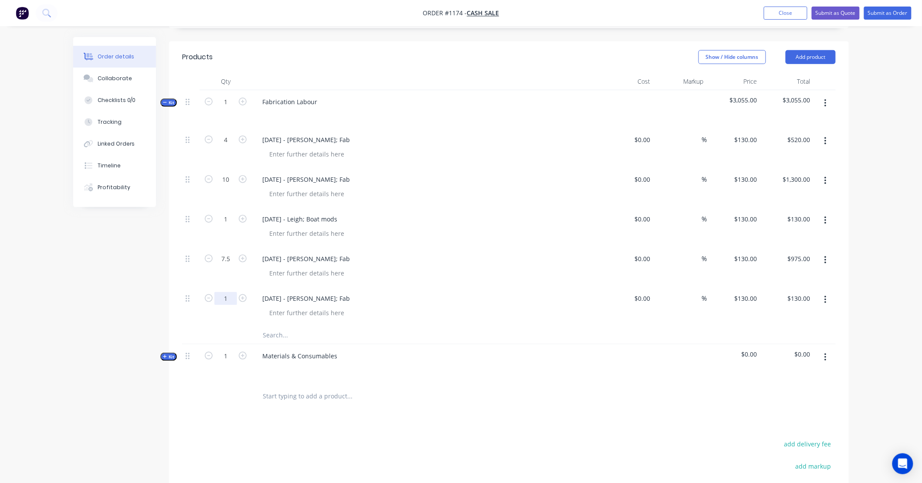
click at [229, 296] on input "1" at bounding box center [225, 298] width 23 height 13
click at [824, 298] on button "button" at bounding box center [826, 300] width 20 height 16
click at [811, 373] on div "Delete" at bounding box center [794, 375] width 67 height 13
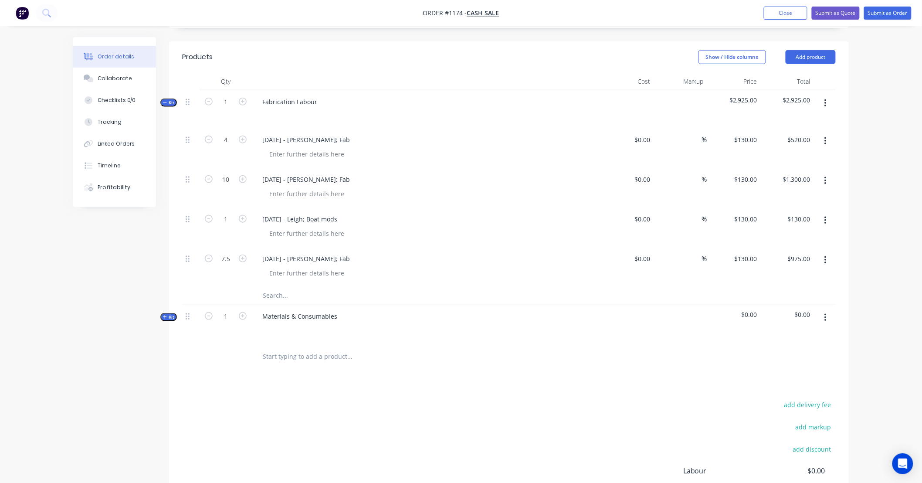
click at [827, 219] on button "button" at bounding box center [826, 221] width 20 height 16
click at [816, 262] on div "Duplicate" at bounding box center [794, 261] width 67 height 13
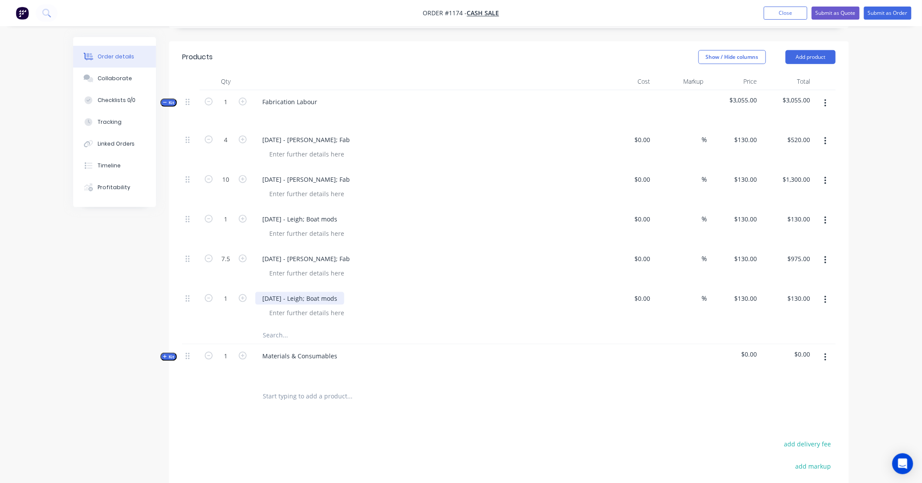
click at [271, 299] on div "01/09/25 - Leigh; Boat mods" at bounding box center [299, 298] width 89 height 13
click at [266, 297] on div "01/09/25 - Leigh; Boat mods" at bounding box center [299, 298] width 89 height 13
click at [829, 258] on button "button" at bounding box center [826, 260] width 20 height 16
click at [820, 303] on div "Duplicate" at bounding box center [794, 300] width 67 height 13
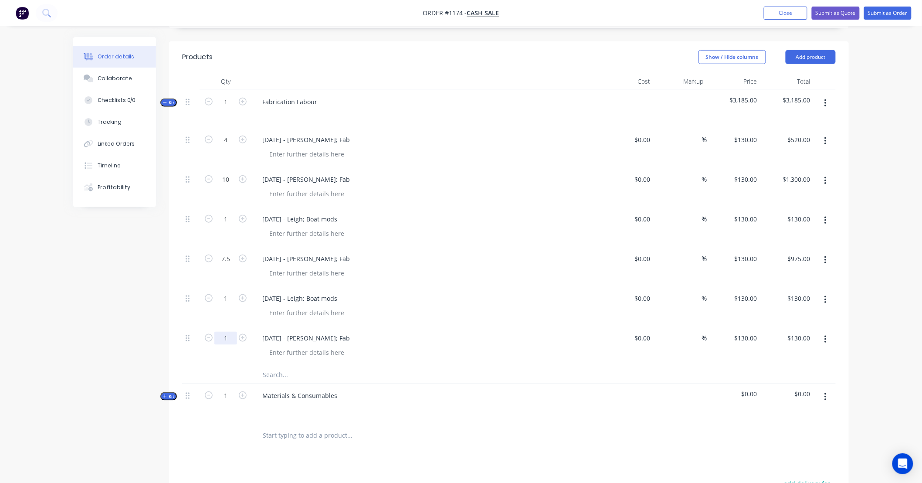
click at [236, 336] on input "1" at bounding box center [225, 338] width 23 height 13
type input "3.5"
type input "$455.00"
click at [294, 337] on div "02/09/25 - Kyle; Fab" at bounding box center [306, 338] width 102 height 13
click at [267, 337] on div "02/09/25 - Kyle; Fab" at bounding box center [306, 338] width 102 height 13
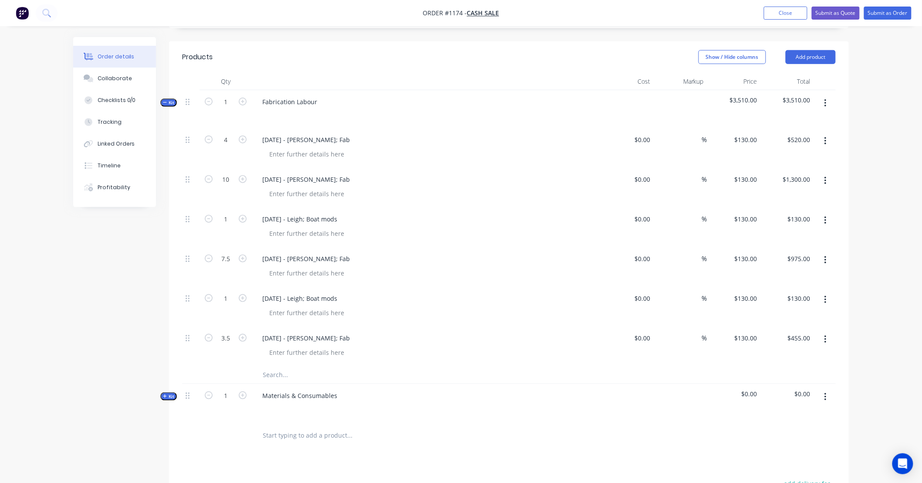
click at [872, 325] on div "Order details Collaborate Checklists 0/0 Tracking Linked Orders Timeline Profit…" at bounding box center [461, 208] width 922 height 930
drag, startPoint x: 872, startPoint y: 324, endPoint x: 858, endPoint y: 334, distance: 17.2
click at [860, 340] on div "Order details Collaborate Checklists 0/0 Tracking Linked Orders Timeline Profit…" at bounding box center [461, 208] width 922 height 930
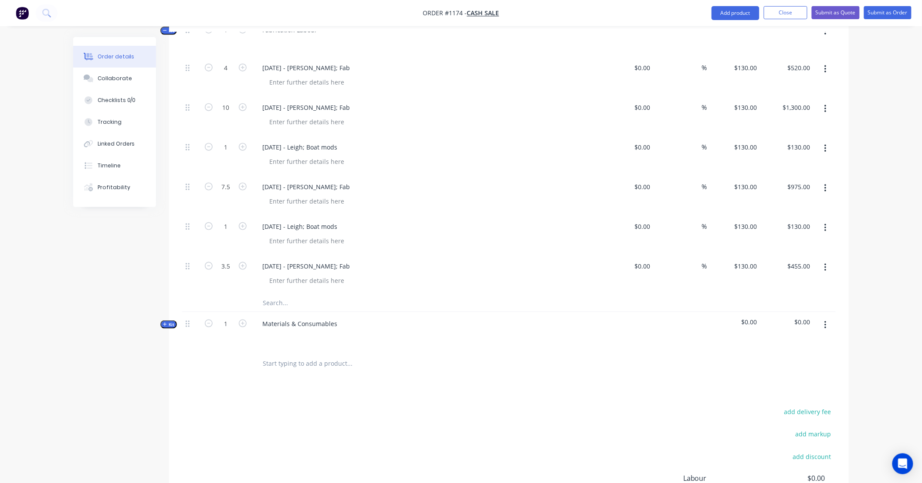
scroll to position [370, 0]
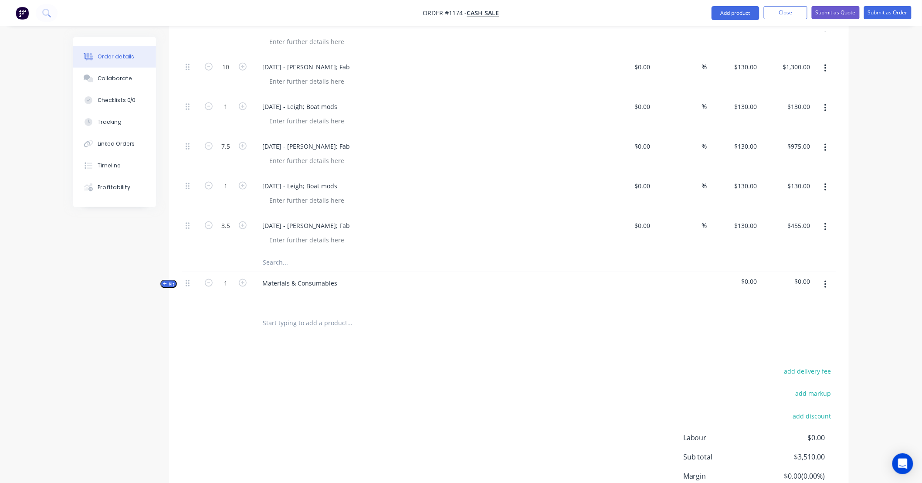
click at [827, 227] on icon "button" at bounding box center [826, 227] width 2 height 10
click at [812, 263] on div "Duplicate" at bounding box center [794, 267] width 67 height 13
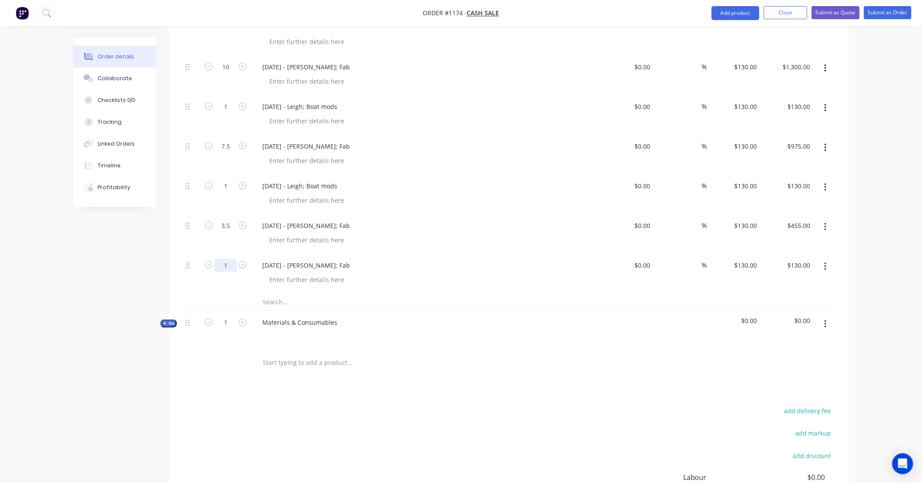
click at [227, 269] on input "1" at bounding box center [225, 265] width 23 height 13
type input "8.5"
type input "$1,105.00"
click at [296, 267] on div "04/09/25 - Kyle; Fab" at bounding box center [306, 265] width 102 height 13
click at [268, 264] on div "04/09/25 - Kyle; Fab" at bounding box center [306, 265] width 102 height 13
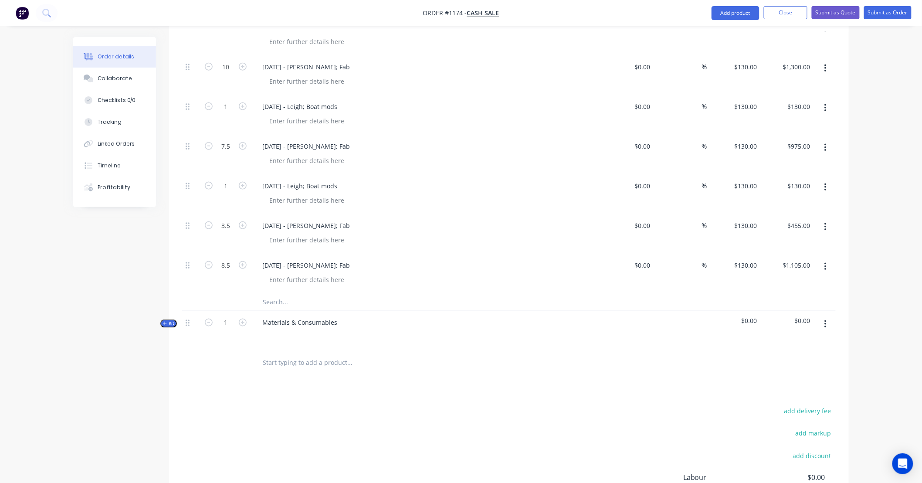
click at [880, 264] on div "Order details Collaborate Checklists 0/0 Tracking Linked Orders Timeline Profit…" at bounding box center [461, 115] width 922 height 970
click at [826, 269] on icon "button" at bounding box center [826, 267] width 2 height 8
click at [813, 303] on div "Duplicate" at bounding box center [794, 307] width 67 height 13
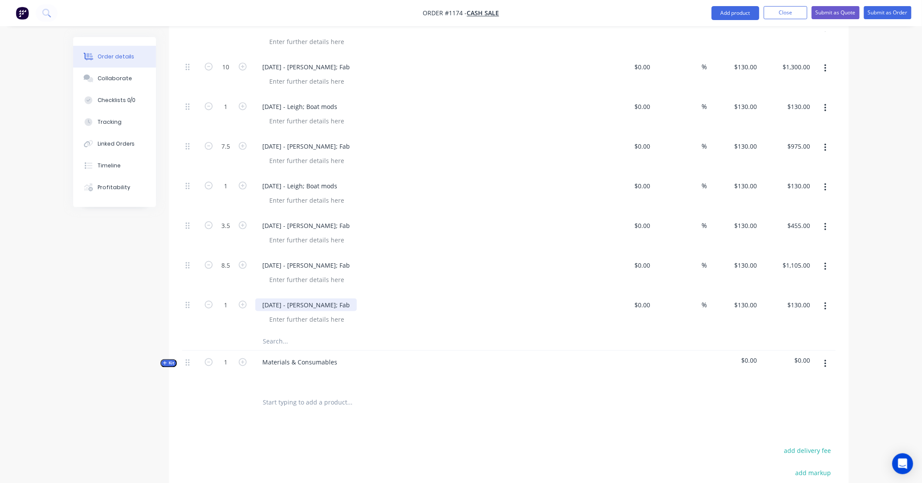
click at [283, 305] on div "05/09/25 - Kyle; Fab" at bounding box center [306, 305] width 102 height 13
drag, startPoint x: 268, startPoint y: 303, endPoint x: 225, endPoint y: 302, distance: 42.7
click at [225, 302] on div "1 05/09/25 - Kyle; Fab $0.00 $0.00 % $130.00 $130.00 $130.00 $130.00" at bounding box center [509, 313] width 654 height 40
click at [298, 306] on div "19/09/25 - Kyle; Fab" at bounding box center [306, 305] width 102 height 13
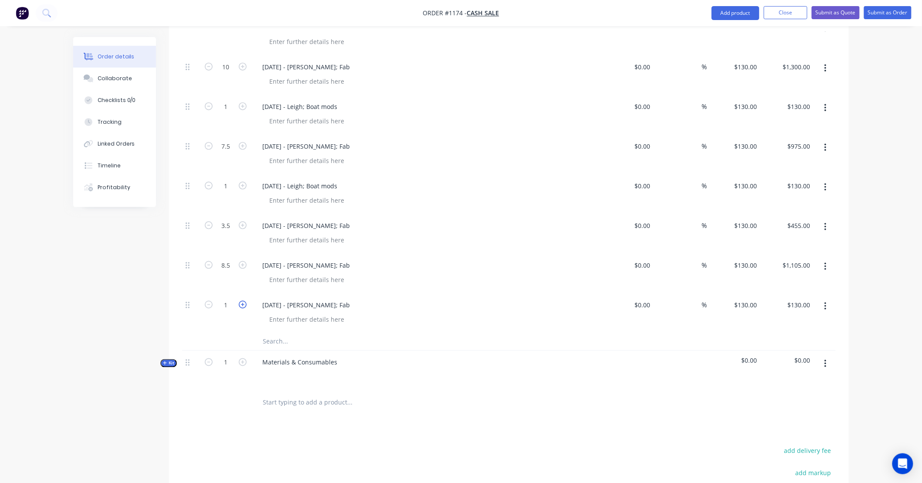
click at [243, 304] on icon "button" at bounding box center [243, 305] width 8 height 8
type input "2"
type input "$260.00"
click at [243, 303] on icon "button" at bounding box center [243, 305] width 8 height 8
type input "3"
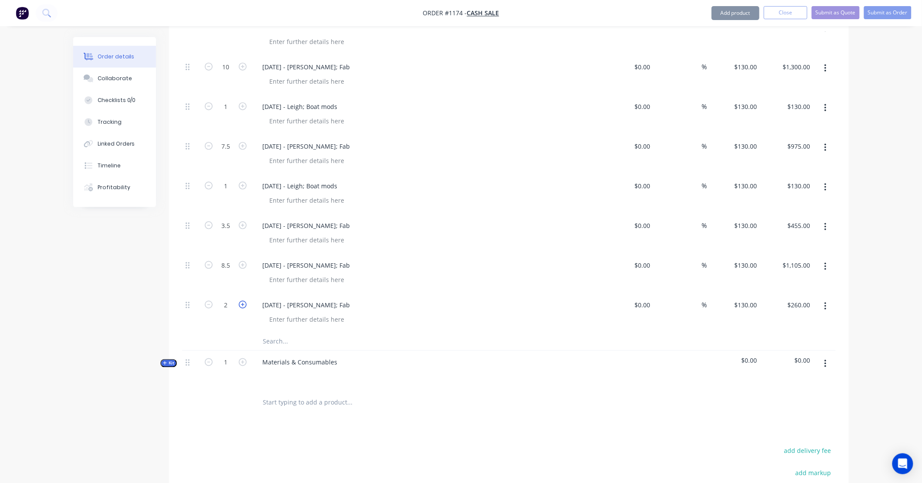
type input "$390.00"
click at [826, 265] on icon "button" at bounding box center [826, 267] width 2 height 10
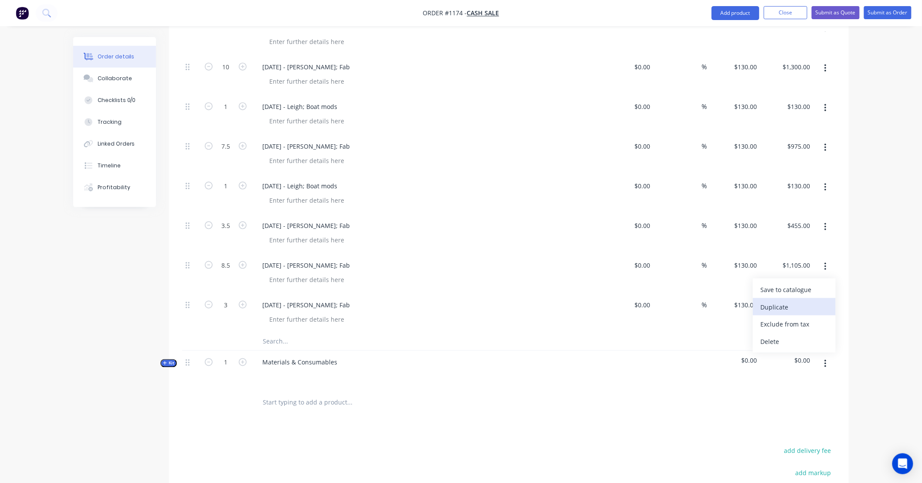
click at [810, 306] on div "Duplicate" at bounding box center [794, 307] width 67 height 13
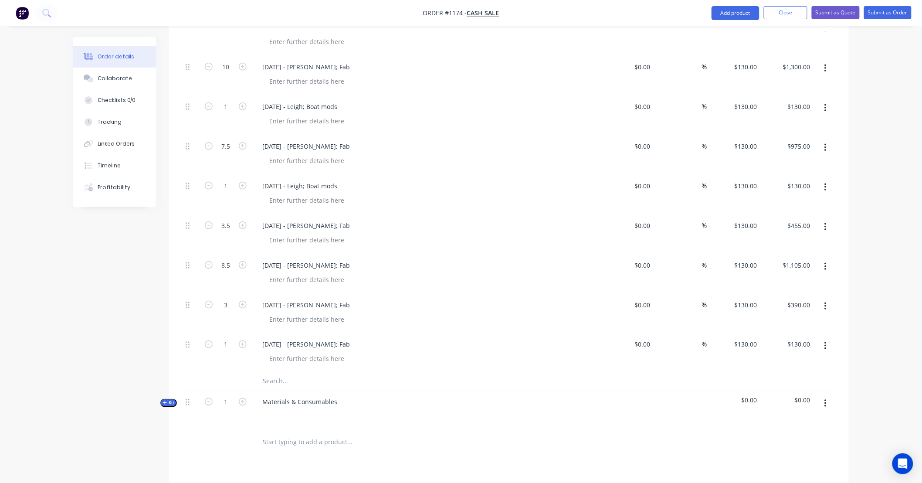
click at [289, 333] on div "05/09/25 - Kyle; Fab" at bounding box center [426, 353] width 349 height 40
drag, startPoint x: 280, startPoint y: 343, endPoint x: 269, endPoint y: 344, distance: 10.9
click at [279, 343] on div "05/09/25 - Kyle; Fab" at bounding box center [306, 344] width 102 height 13
drag, startPoint x: 269, startPoint y: 340, endPoint x: 228, endPoint y: 340, distance: 40.5
click at [228, 340] on div "1 05/09/25 - Kyle; Fab $0.00 $0.00 % $130.00 $130.00 $130.00 $130.00" at bounding box center [509, 353] width 654 height 40
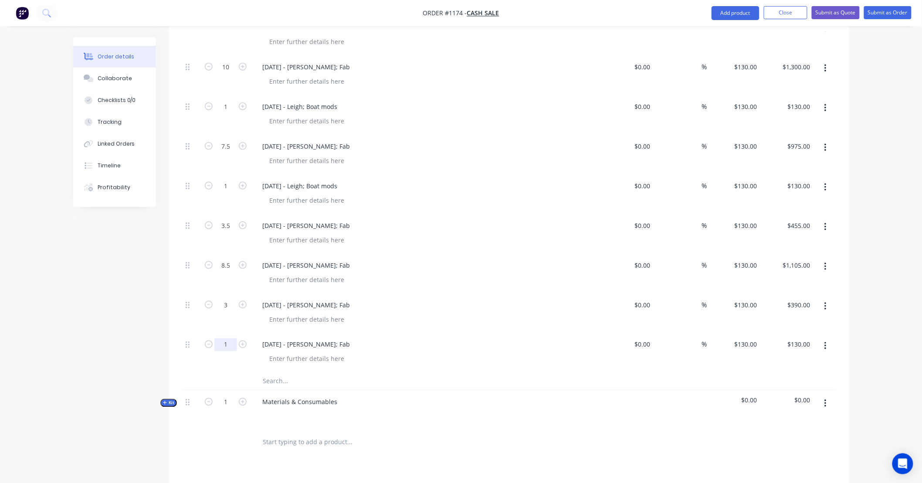
click at [228, 340] on input "1" at bounding box center [225, 344] width 23 height 13
type input "8"
type input "$1,040.00"
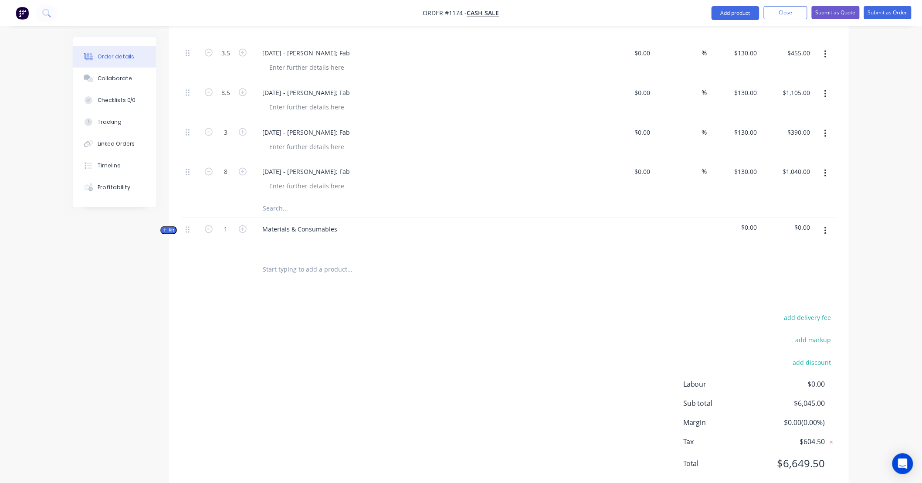
scroll to position [548, 0]
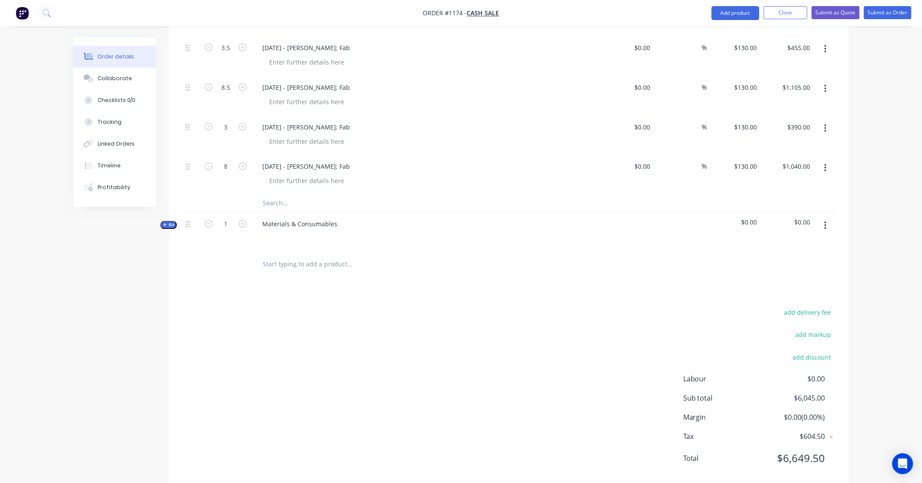
click at [820, 127] on button "button" at bounding box center [826, 129] width 20 height 16
click at [818, 167] on div "Duplicate" at bounding box center [794, 169] width 67 height 13
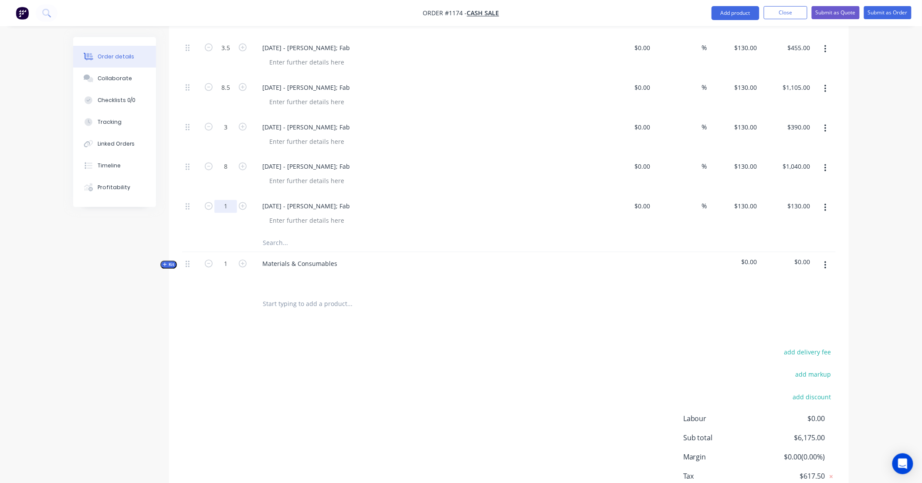
click at [231, 206] on input "1" at bounding box center [225, 206] width 23 height 13
type input "2"
type input "$260.00"
click at [272, 206] on div "19/09/25 - James; Fab" at bounding box center [306, 206] width 102 height 13
drag, startPoint x: 270, startPoint y: 205, endPoint x: 234, endPoint y: 204, distance: 36.6
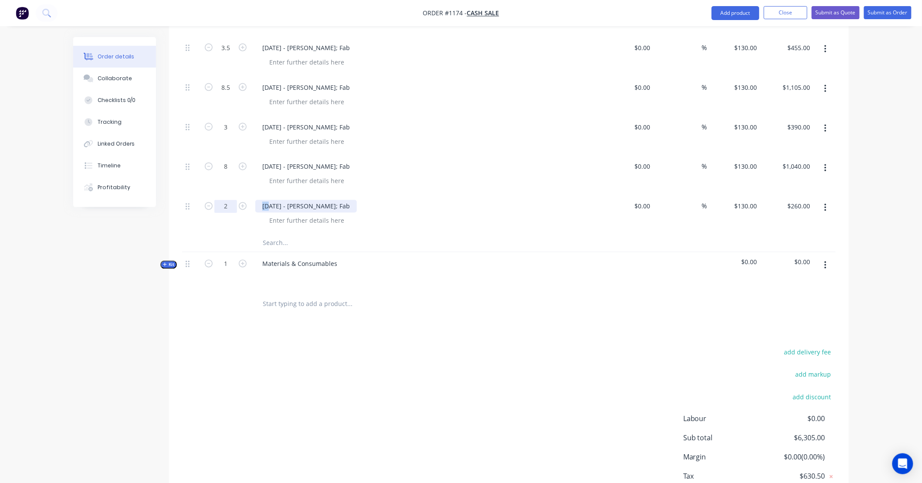
click at [234, 204] on div "2 19/09/25 - James; Fab $0.00 $0.00 % $130.00 $130.00 $260.00 $260.00" at bounding box center [509, 215] width 654 height 40
click at [207, 233] on div "2" at bounding box center [226, 215] width 52 height 40
drag, startPoint x: 207, startPoint y: 233, endPoint x: 180, endPoint y: 232, distance: 27.5
click at [180, 232] on div "Qty Cost Markup Price Total Kit 1 Fabrication Labour $6,305.00 $6,305.00 4 19/0…" at bounding box center [509, 50] width 680 height 536
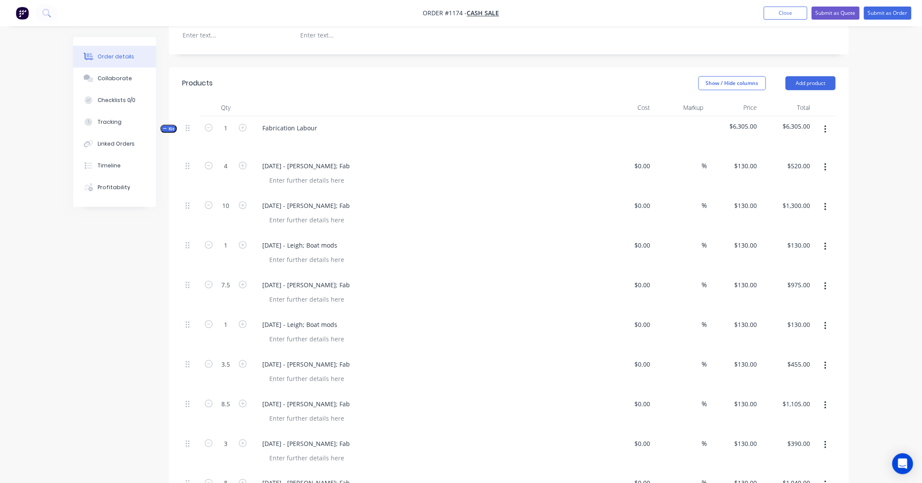
scroll to position [225, 0]
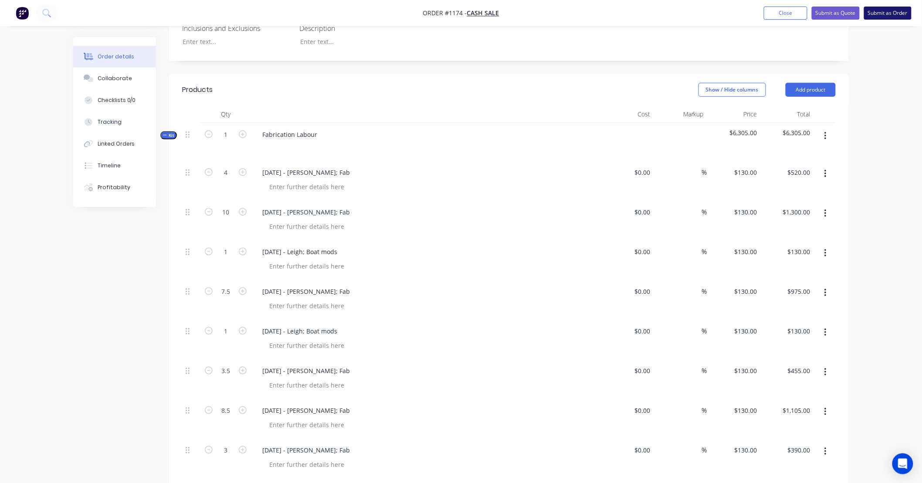
click at [882, 14] on button "Submit as Order" at bounding box center [888, 13] width 48 height 13
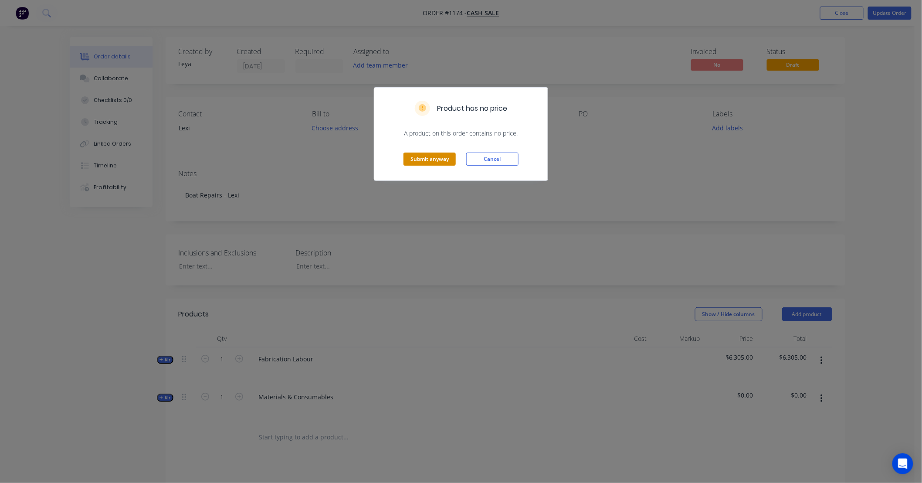
click at [443, 160] on button "Submit anyway" at bounding box center [430, 159] width 52 height 13
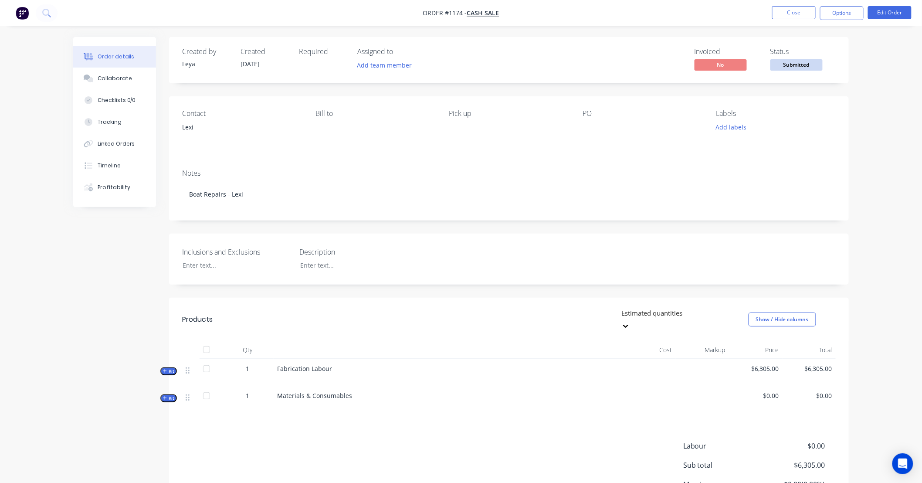
click at [795, 61] on span "Submitted" at bounding box center [797, 64] width 52 height 11
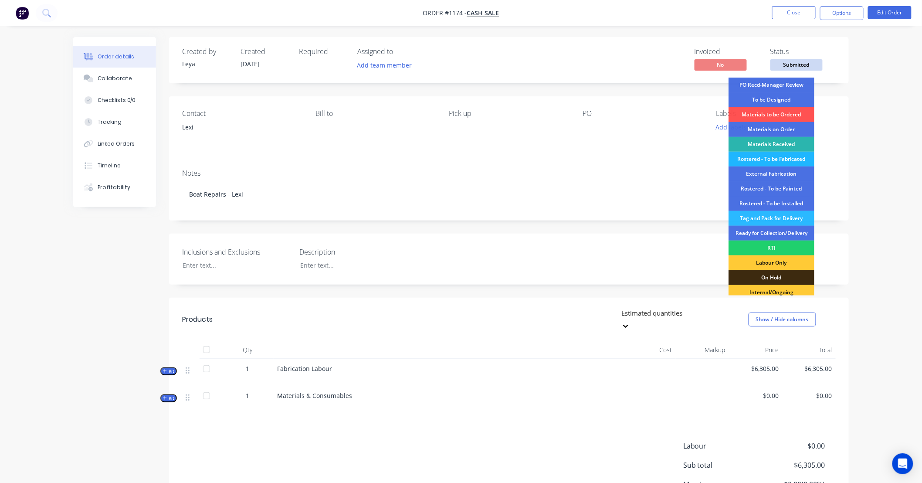
click at [792, 160] on div "Rostered - To be Fabricated" at bounding box center [772, 159] width 86 height 15
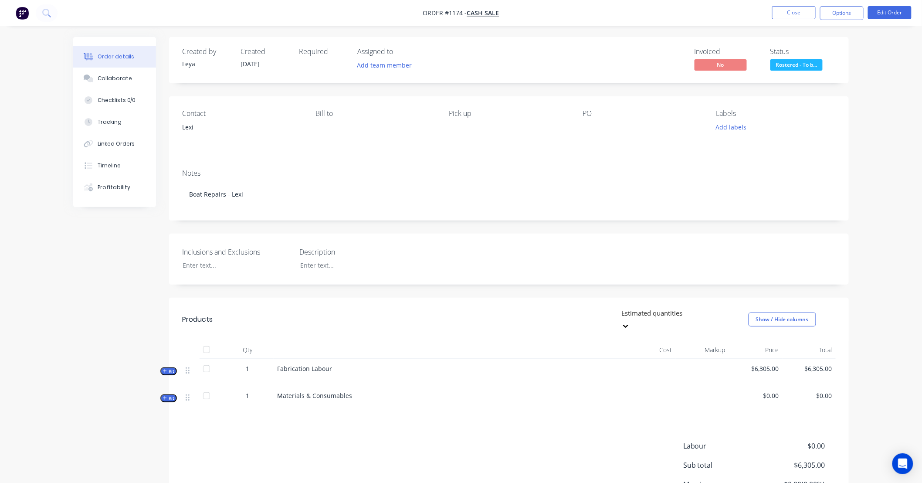
click at [907, 145] on div "Order details Collaborate Checklists 0/0 Tracking Linked Orders Timeline Profit…" at bounding box center [461, 284] width 922 height 568
drag, startPoint x: 906, startPoint y: 145, endPoint x: 894, endPoint y: 117, distance: 30.7
click at [896, 126] on div "Order details Collaborate Checklists 0/0 Tracking Linked Orders Timeline Profit…" at bounding box center [461, 284] width 922 height 568
click at [891, 107] on div "Order details Collaborate Checklists 0/0 Tracking Linked Orders Timeline Profit…" at bounding box center [461, 284] width 922 height 568
drag, startPoint x: 885, startPoint y: 95, endPoint x: 879, endPoint y: 83, distance: 13.3
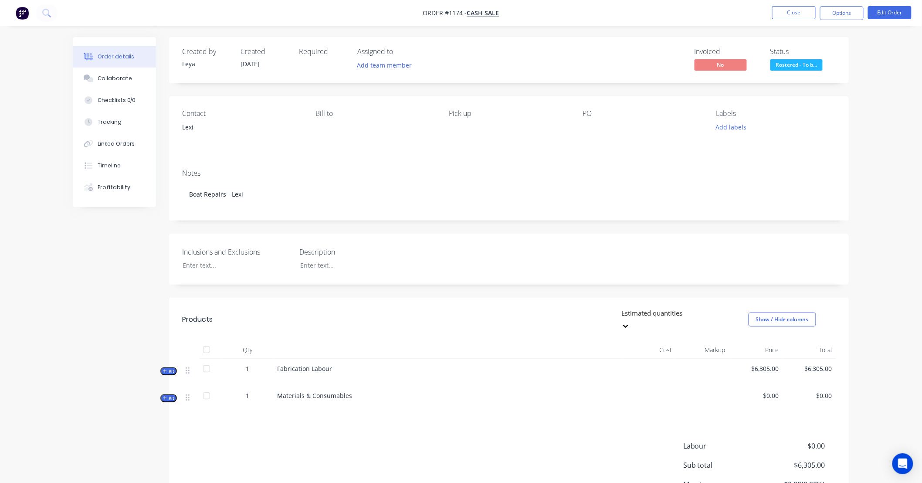
drag, startPoint x: 879, startPoint y: 83, endPoint x: 875, endPoint y: 70, distance: 14.2
click at [875, 70] on div "Order details Collaborate Checklists 0/0 Tracking Linked Orders Timeline Profit…" at bounding box center [461, 284] width 922 height 568
click at [864, 86] on div "Order details Collaborate Checklists 0/0 Tracking Linked Orders Timeline Profit…" at bounding box center [461, 284] width 922 height 568
drag, startPoint x: 860, startPoint y: 87, endPoint x: 605, endPoint y: 95, distance: 255.1
click at [605, 95] on div "Created by Leya Created 30/09/25 Required Assigned to Add team member Invoiced …" at bounding box center [509, 296] width 680 height 518
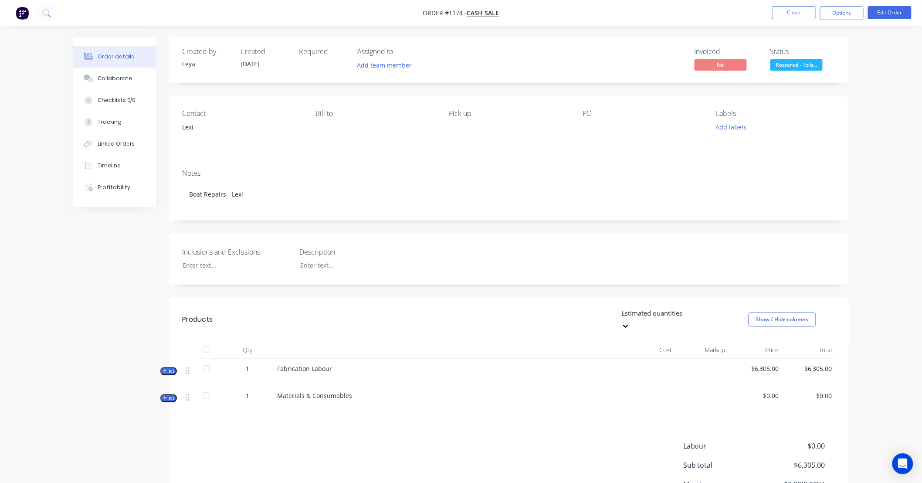
click at [503, 92] on div "Created by Leya Created 30/09/25 Required Assigned to Add team member Invoiced …" at bounding box center [509, 296] width 680 height 518
drag, startPoint x: 501, startPoint y: 92, endPoint x: 370, endPoint y: 84, distance: 131.9
click at [370, 84] on div "Created by Leya Created 30/09/25 Required Assigned to Add team member Invoiced …" at bounding box center [509, 296] width 680 height 518
click at [384, 90] on div "Created by Leya Created 30/09/25 Required Assigned to Add team member Invoiced …" at bounding box center [509, 296] width 680 height 518
drag, startPoint x: 384, startPoint y: 90, endPoint x: 344, endPoint y: 90, distance: 40.1
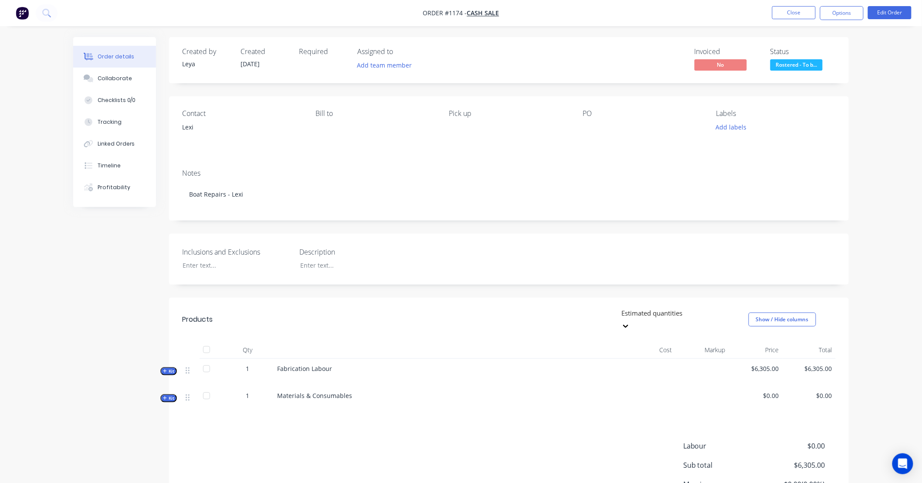
click at [344, 90] on div "Created by Leya Created 30/09/25 Required Assigned to Add team member Invoiced …" at bounding box center [509, 296] width 680 height 518
click at [385, 90] on div "Created by Leya Created 30/09/25 Required Assigned to Add team member Invoiced …" at bounding box center [509, 296] width 680 height 518
drag, startPoint x: 385, startPoint y: 90, endPoint x: 349, endPoint y: 92, distance: 36.7
drag, startPoint x: 349, startPoint y: 92, endPoint x: 343, endPoint y: 98, distance: 8.6
click at [325, 91] on div "Created by Leya Created 30/09/25 Required Assigned to Add team member Invoiced …" at bounding box center [509, 296] width 680 height 518
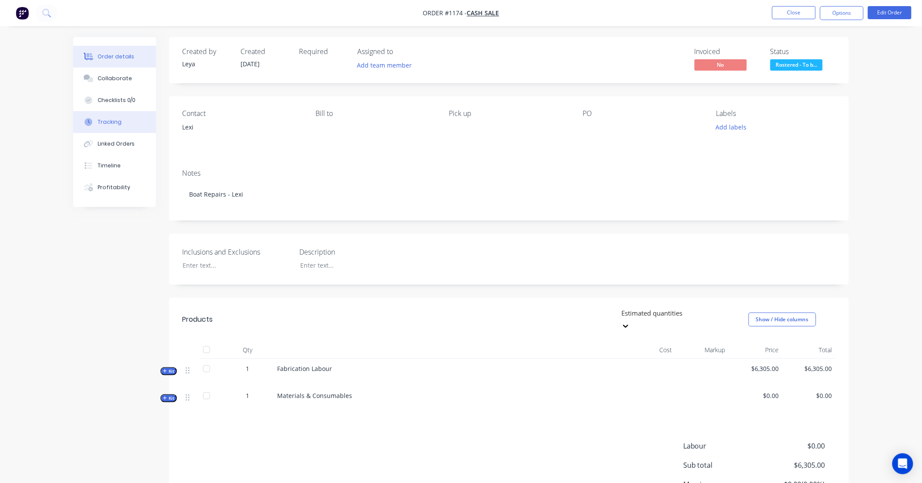
click at [119, 119] on div "Tracking" at bounding box center [110, 122] width 24 height 8
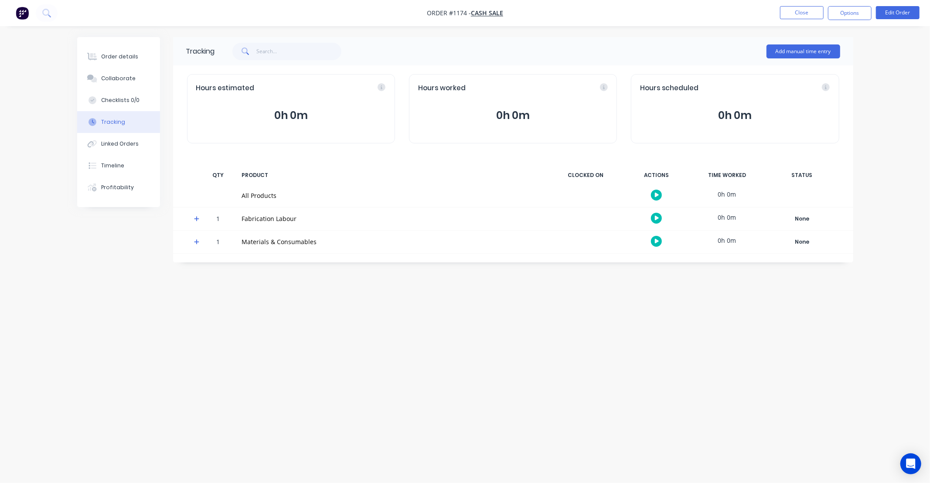
click at [785, 60] on div "Add manual time entry" at bounding box center [803, 51] width 74 height 26
click at [787, 54] on button "Add manual time entry" at bounding box center [803, 51] width 74 height 14
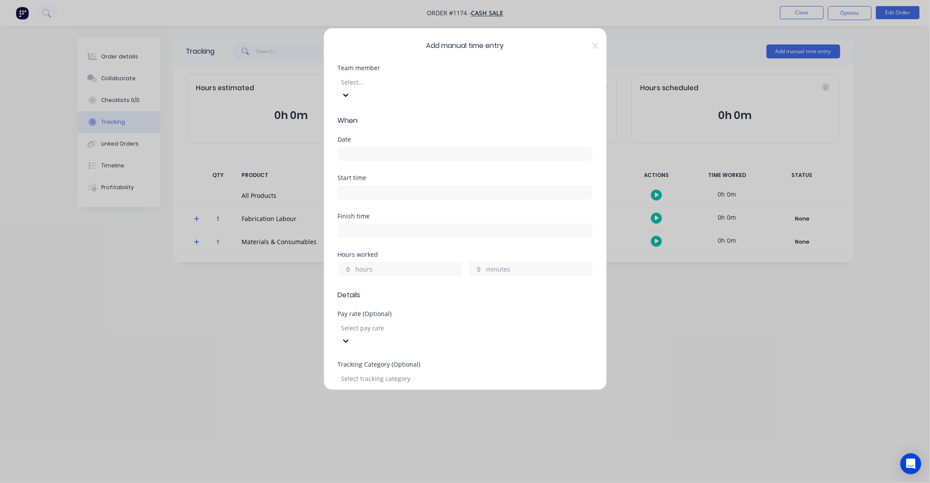
click at [382, 80] on div at bounding box center [403, 82] width 126 height 11
type input "jam"
click at [382, 483] on div "James Wise" at bounding box center [465, 487] width 930 height 9
click at [387, 147] on input at bounding box center [465, 153] width 254 height 13
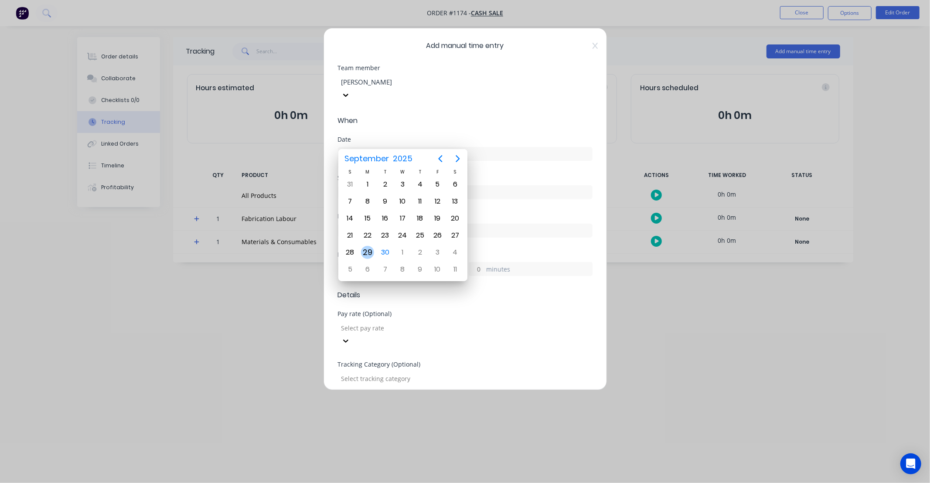
click at [365, 246] on div "29" at bounding box center [367, 252] width 13 height 13
type input "29/09/2025"
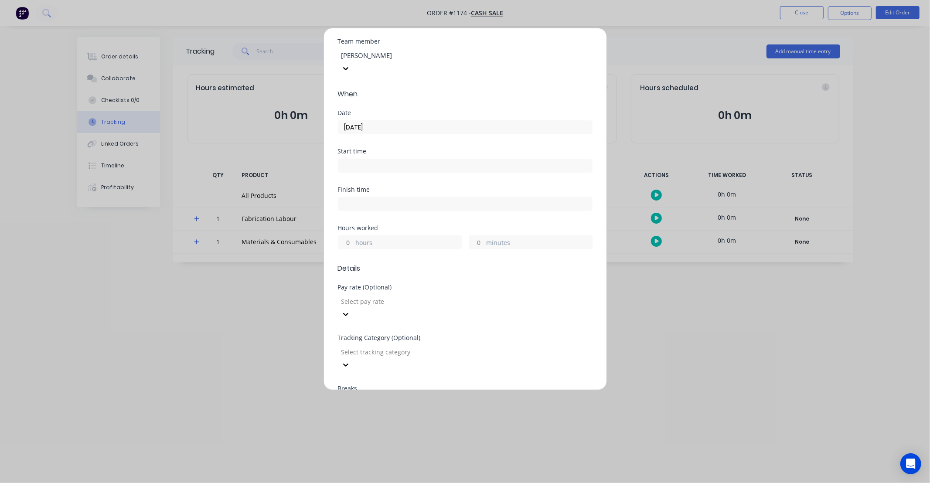
scroll to position [32, 0]
drag, startPoint x: 349, startPoint y: 223, endPoint x: 358, endPoint y: 225, distance: 9.2
click at [349, 230] on input "hours" at bounding box center [345, 236] width 15 height 13
type input "2"
click at [384, 219] on div "Hours worked" at bounding box center [465, 222] width 255 height 6
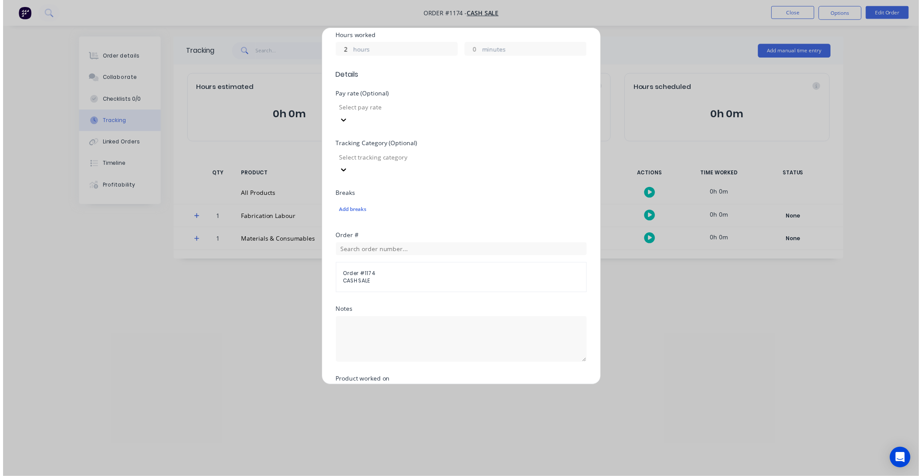
scroll to position [265, 0]
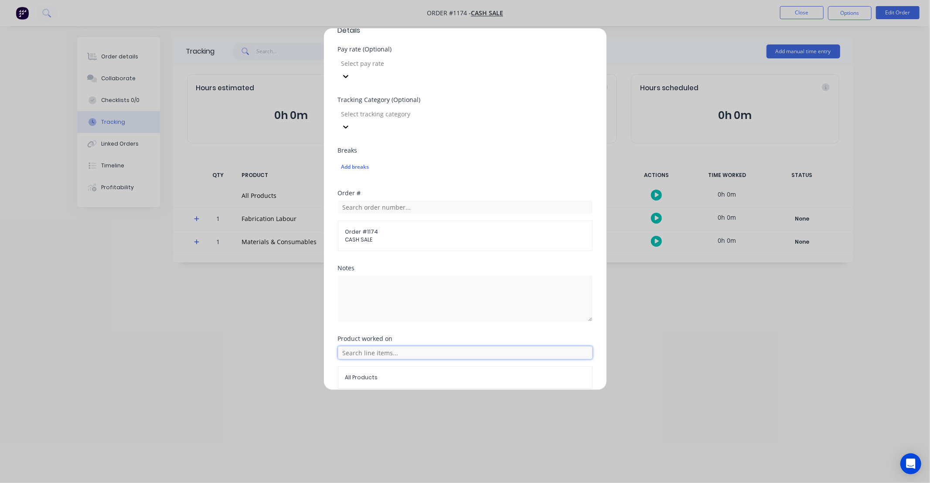
click at [415, 346] on input "text" at bounding box center [465, 352] width 255 height 13
click at [395, 305] on span "Fabrication Labour" at bounding box center [472, 309] width 227 height 8
click at [388, 374] on span "Fabrication Labour" at bounding box center [465, 378] width 240 height 8
click at [352, 374] on span "Fabrication Labour" at bounding box center [465, 378] width 240 height 8
click at [420, 403] on button "Add manual time entry" at bounding box center [444, 410] width 74 height 14
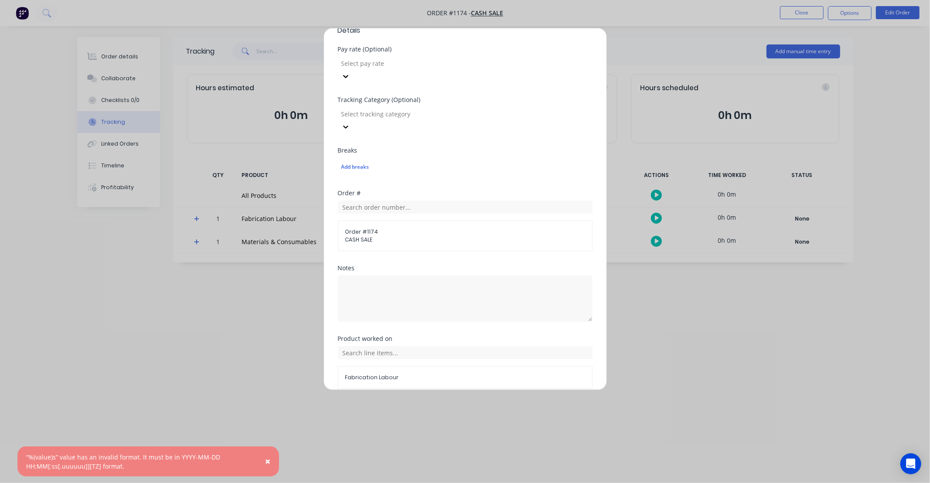
click at [502, 403] on button "Cancel" at bounding box center [505, 410] width 35 height 14
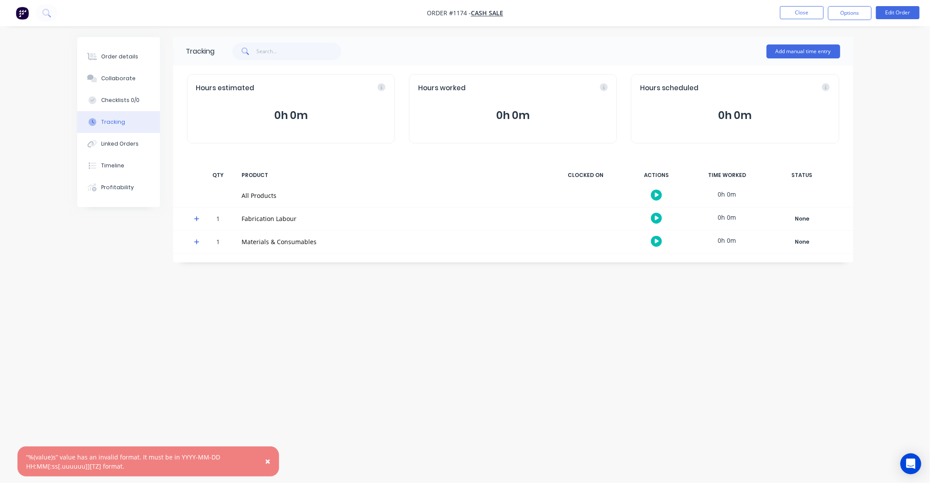
click at [416, 327] on div "Tracking Add manual time entry Hours estimated 0h 0m Hours worked 0h 0m Hours s…" at bounding box center [465, 225] width 776 height 376
drag, startPoint x: 353, startPoint y: 323, endPoint x: 314, endPoint y: 292, distance: 49.4
click at [347, 322] on div "Tracking Add manual time entry Hours estimated 0h 0m Hours worked 0h 0m Hours s…" at bounding box center [465, 225] width 776 height 376
click at [129, 101] on div "Checklists 0/0" at bounding box center [120, 100] width 38 height 8
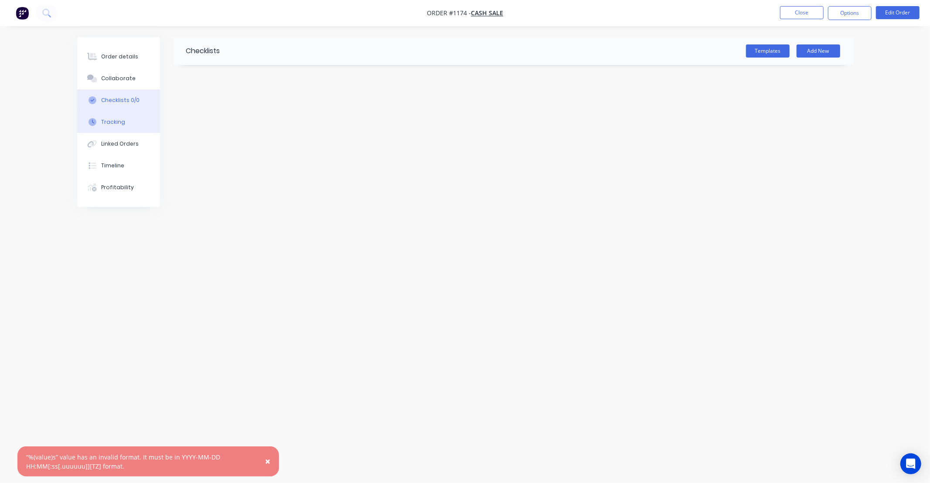
click at [120, 119] on div "Tracking" at bounding box center [113, 122] width 24 height 8
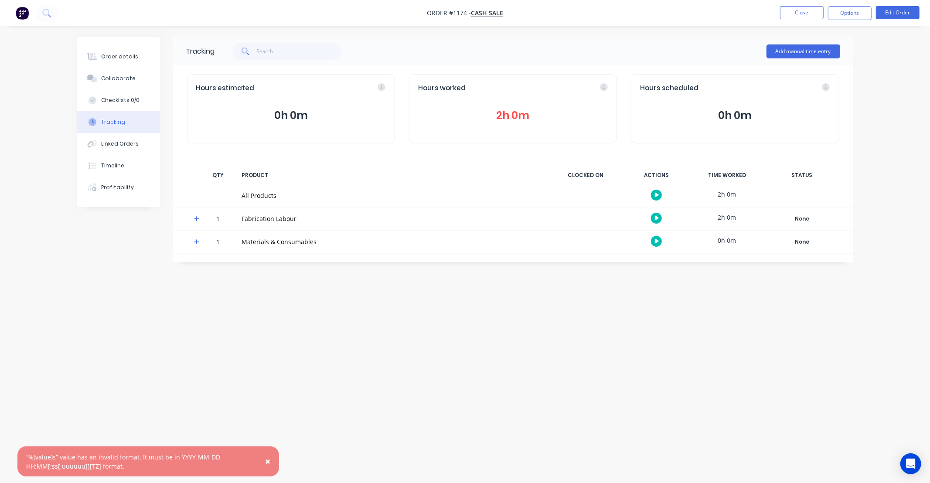
click at [524, 345] on div "Tracking Add manual time entry Hours estimated 0h 0m Hours worked 2h 0m Hours s…" at bounding box center [465, 225] width 776 height 376
drag, startPoint x: 467, startPoint y: 341, endPoint x: 354, endPoint y: 253, distance: 142.6
click at [438, 340] on div "Tracking Add manual time entry Hours estimated 0h 0m Hours worked 2h 0m Hours s…" at bounding box center [465, 225] width 776 height 376
click at [813, 7] on button "Close" at bounding box center [802, 12] width 44 height 13
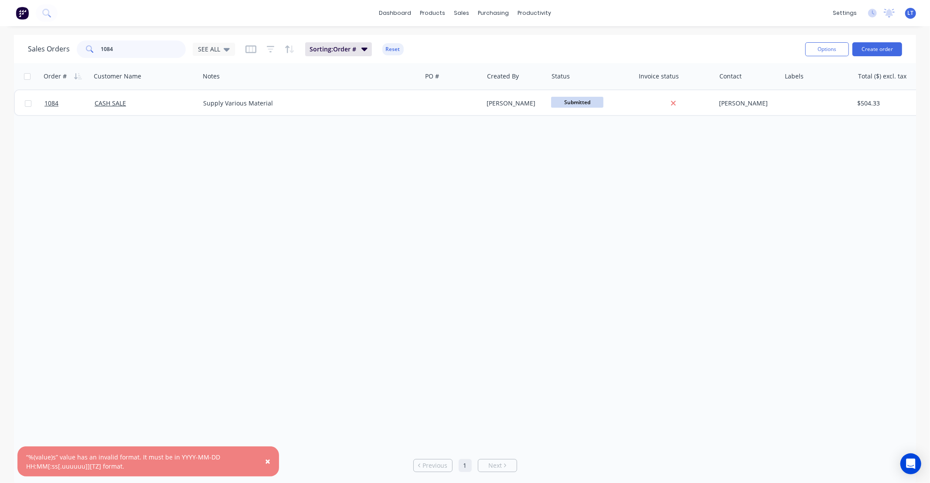
drag, startPoint x: 153, startPoint y: 49, endPoint x: 21, endPoint y: 27, distance: 133.4
click at [21, 27] on div "× “%(value)s” value has an invalid format. It must be in YYYY-MM-DD HH:MM[:ss[.…" at bounding box center [465, 241] width 930 height 483
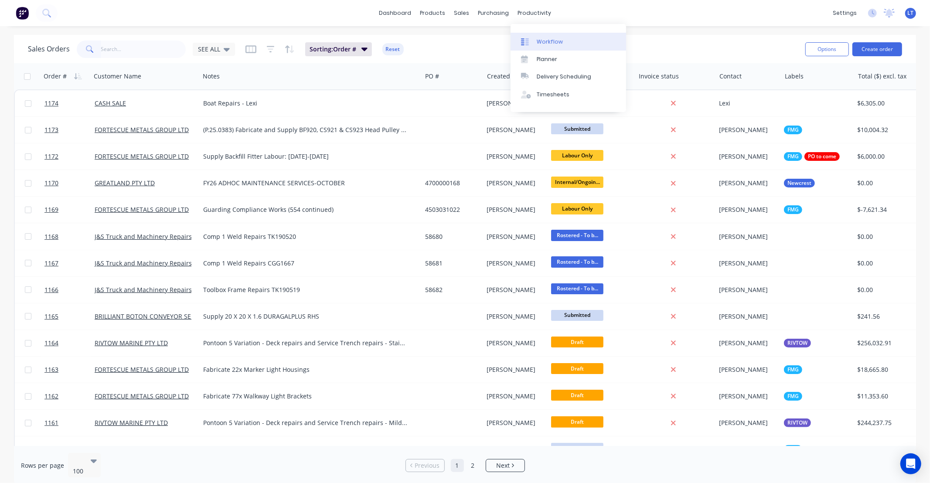
click at [558, 44] on div "Workflow" at bounding box center [550, 42] width 26 height 8
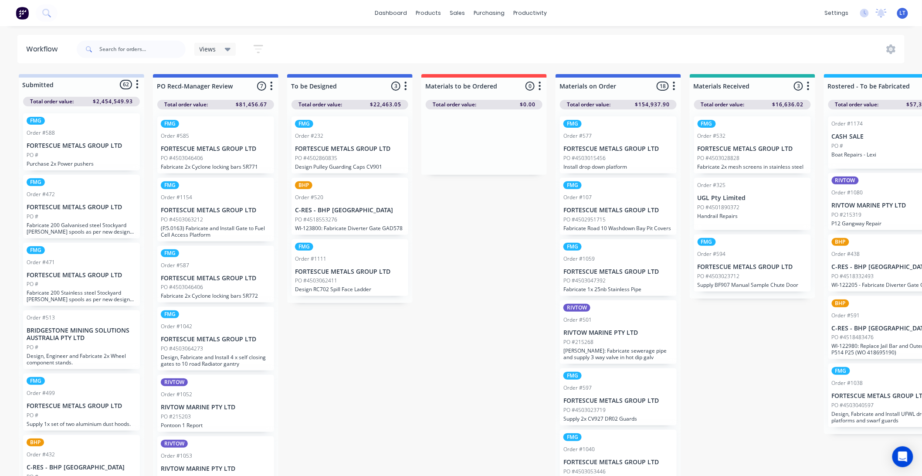
drag, startPoint x: 389, startPoint y: 371, endPoint x: 363, endPoint y: 377, distance: 26.2
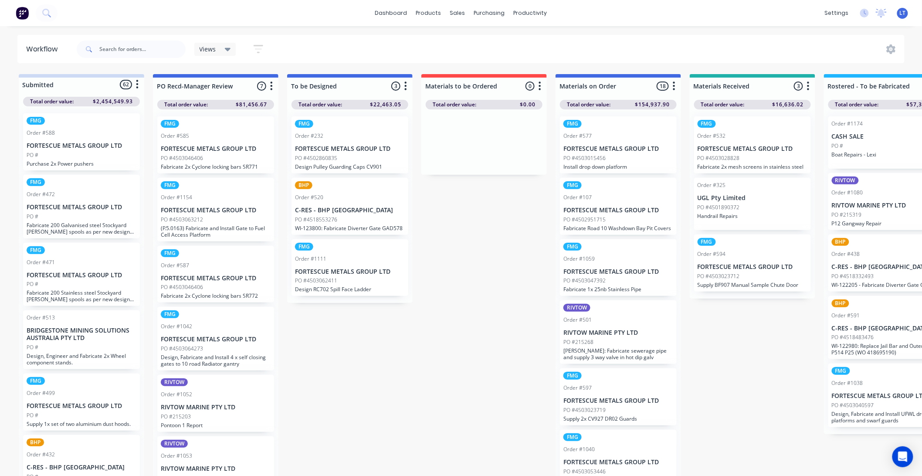
drag, startPoint x: 413, startPoint y: 377, endPoint x: 406, endPoint y: 381, distance: 7.9
drag, startPoint x: 425, startPoint y: 384, endPoint x: 406, endPoint y: 383, distance: 18.8
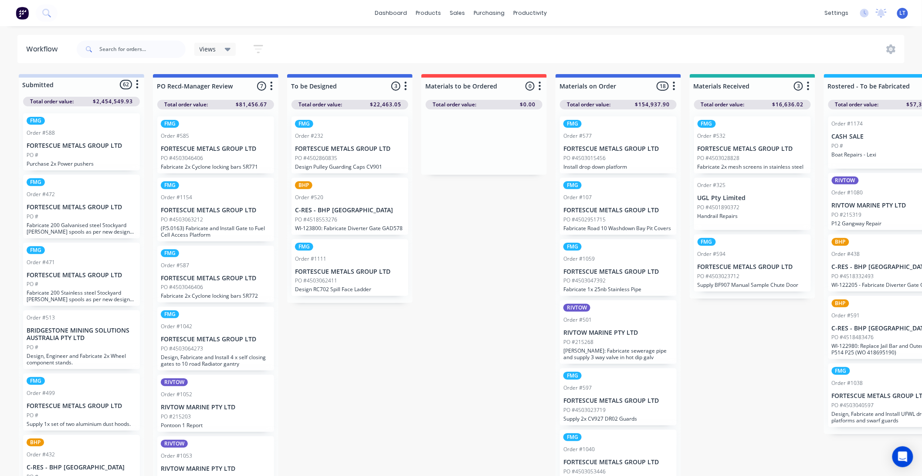
drag, startPoint x: 422, startPoint y: 361, endPoint x: 388, endPoint y: 354, distance: 33.9
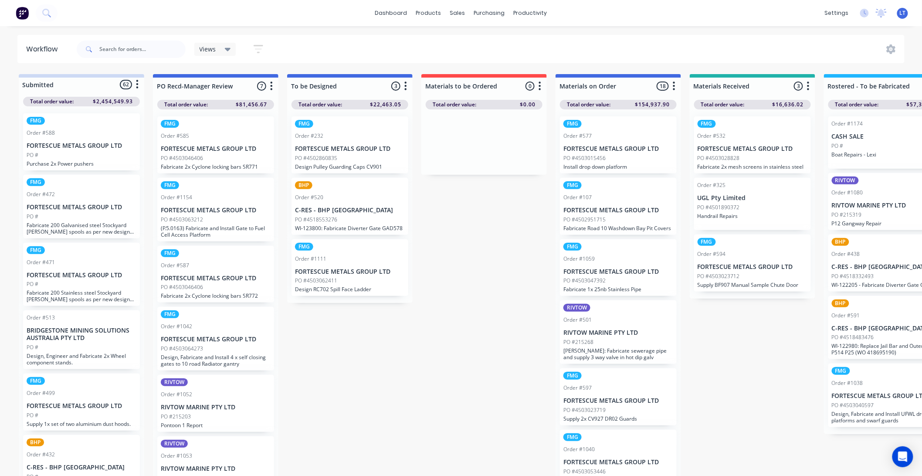
drag, startPoint x: 406, startPoint y: 350, endPoint x: 375, endPoint y: 350, distance: 31.0
drag, startPoint x: 357, startPoint y: 350, endPoint x: 336, endPoint y: 364, distance: 24.8
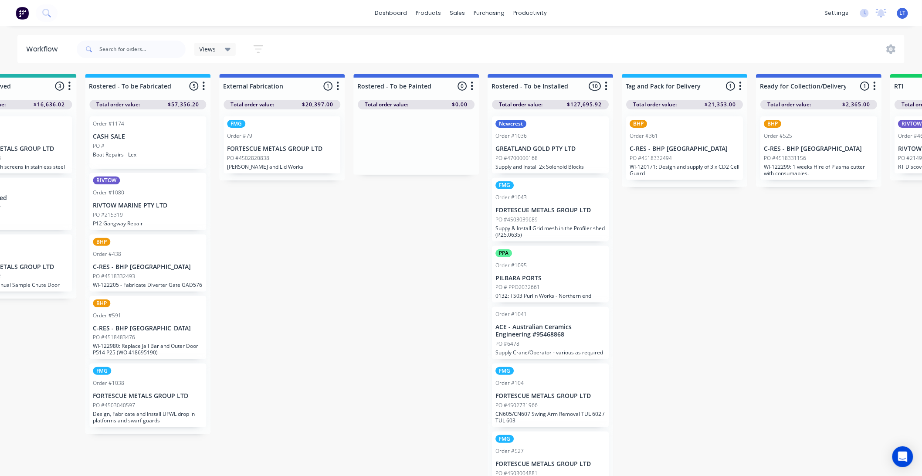
scroll to position [0, 735]
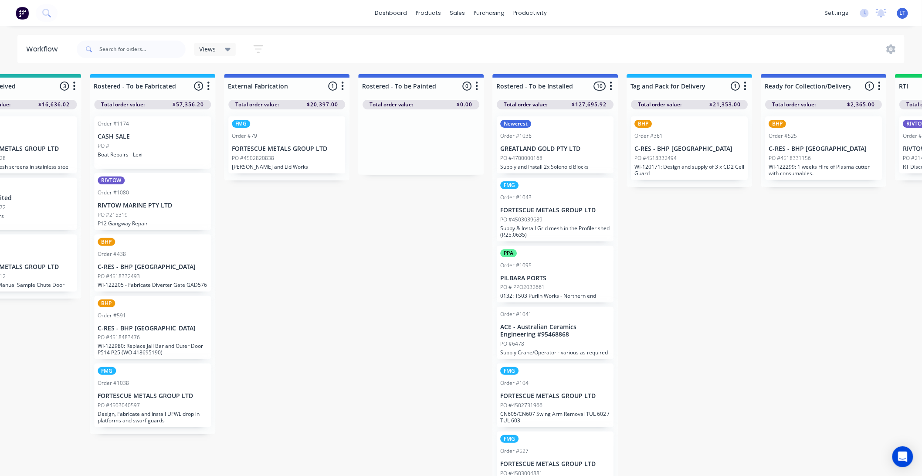
click at [878, 82] on icon "button" at bounding box center [879, 86] width 3 height 11
click at [850, 105] on button "Status colour" at bounding box center [841, 105] width 87 height 14
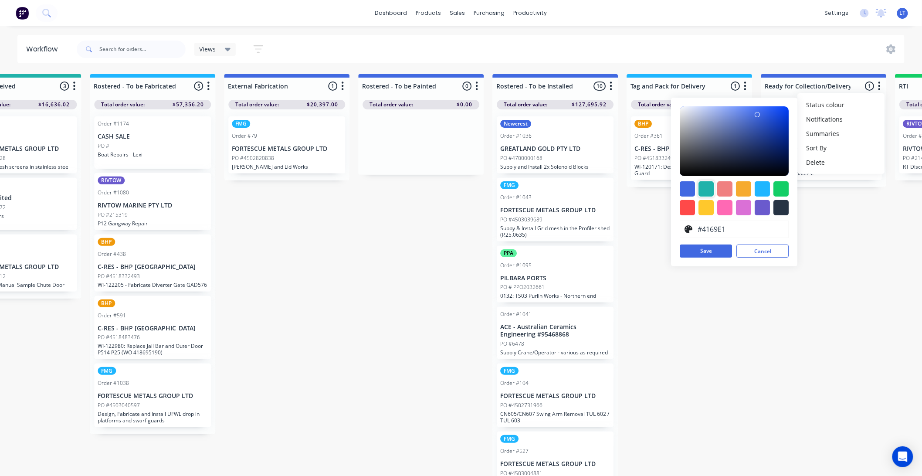
click at [707, 190] on div at bounding box center [706, 188] width 15 height 15
type input "#20B2AA"
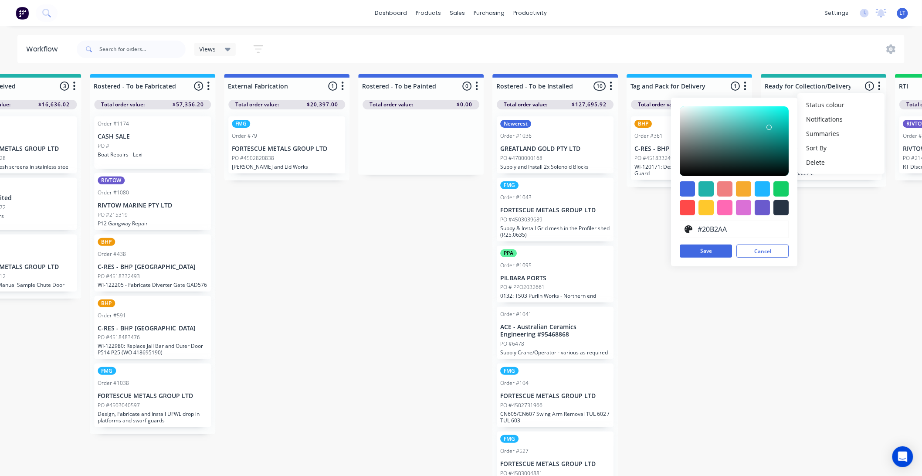
click at [640, 210] on div "Submitted 62 Status colour #CDDAF4 hex #CDDAF4 Save Cancel Summaries Total orde…" at bounding box center [428, 277] width 2339 height 407
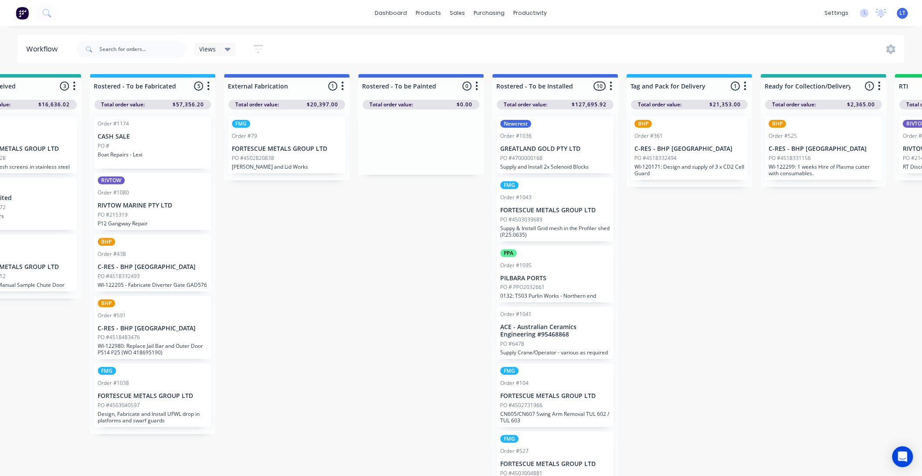
click at [612, 86] on icon "button" at bounding box center [611, 86] width 3 height 11
click at [599, 109] on button "Status colour" at bounding box center [572, 105] width 87 height 14
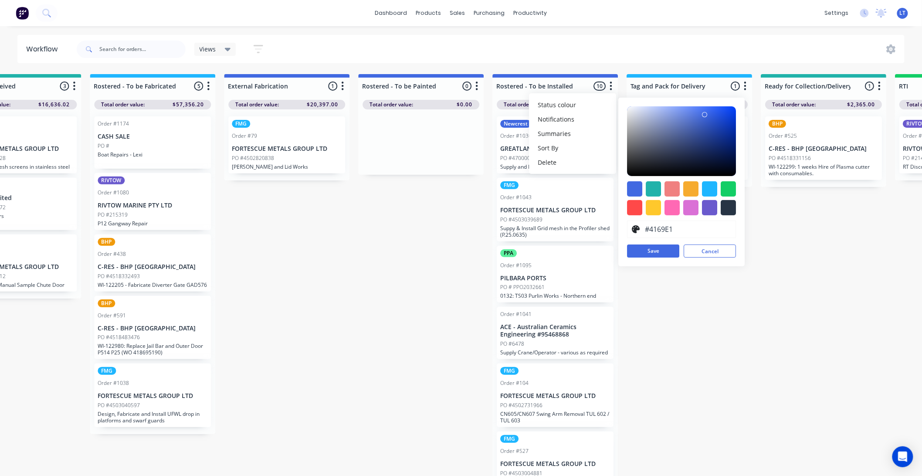
click at [786, 253] on div "Submitted 62 Status colour #CDDAF4 hex #CDDAF4 Save Cancel Summaries Total orde…" at bounding box center [428, 277] width 2339 height 407
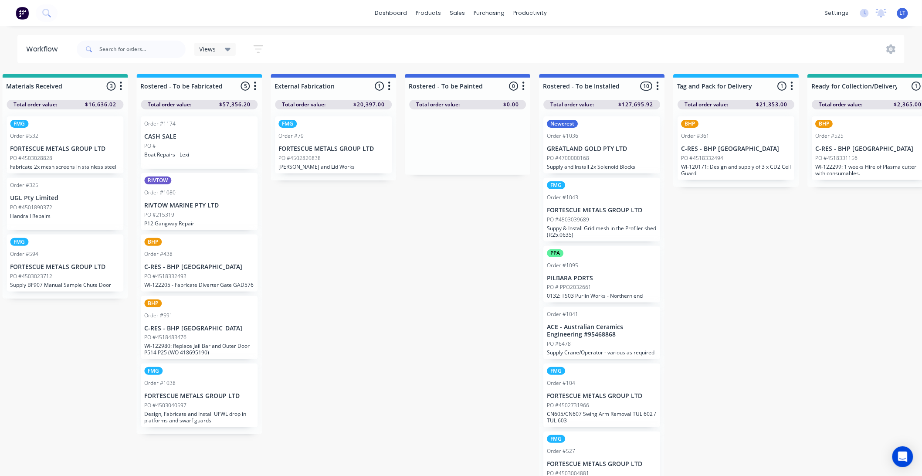
scroll to position [0, 686]
click at [660, 87] on icon "button" at bounding box center [659, 86] width 3 height 11
click at [643, 98] on button "Status colour" at bounding box center [621, 105] width 87 height 14
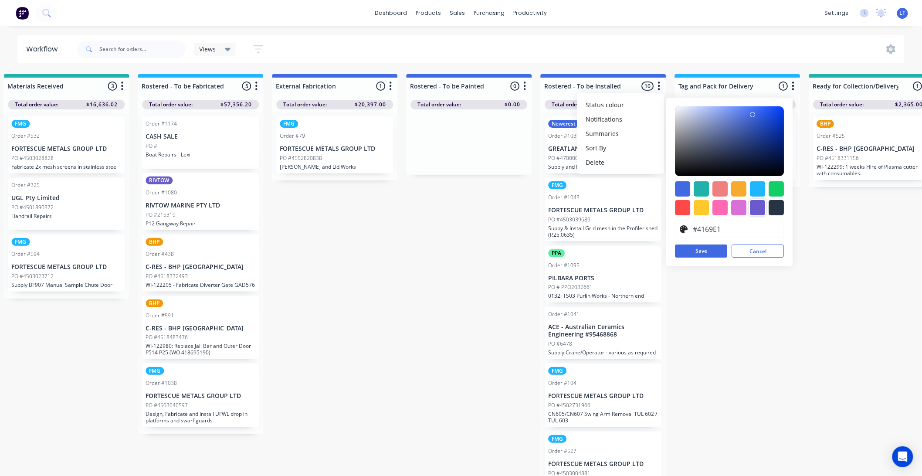
click at [761, 213] on div at bounding box center [758, 207] width 15 height 15
click at [737, 212] on div at bounding box center [739, 207] width 15 height 15
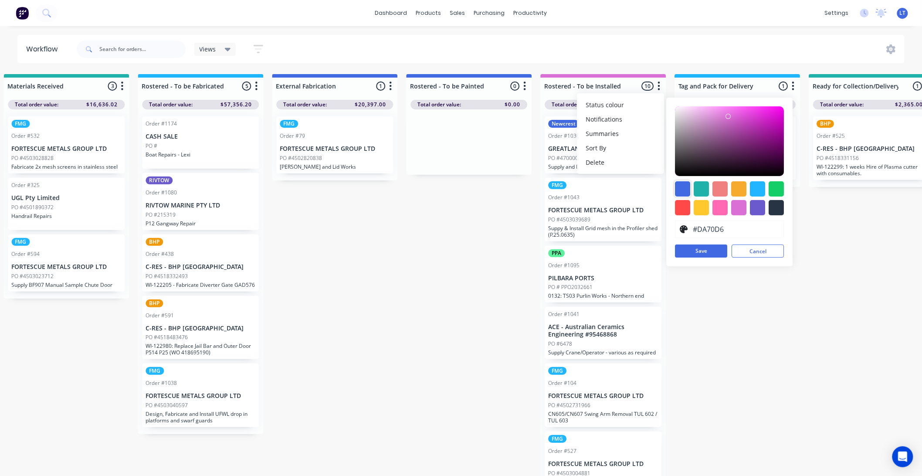
click at [680, 182] on div at bounding box center [683, 188] width 15 height 15
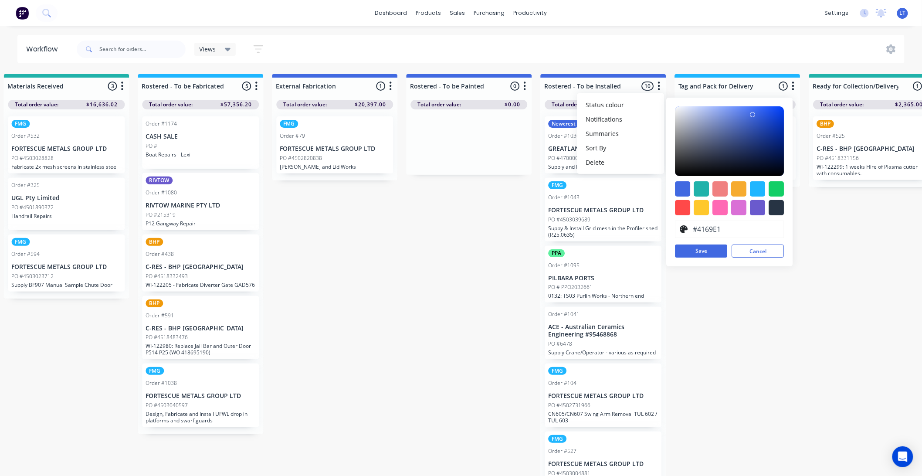
click at [699, 180] on div "#4169E1 hex #4169E1 Save Cancel" at bounding box center [730, 182] width 126 height 169
click at [717, 192] on div at bounding box center [720, 188] width 15 height 15
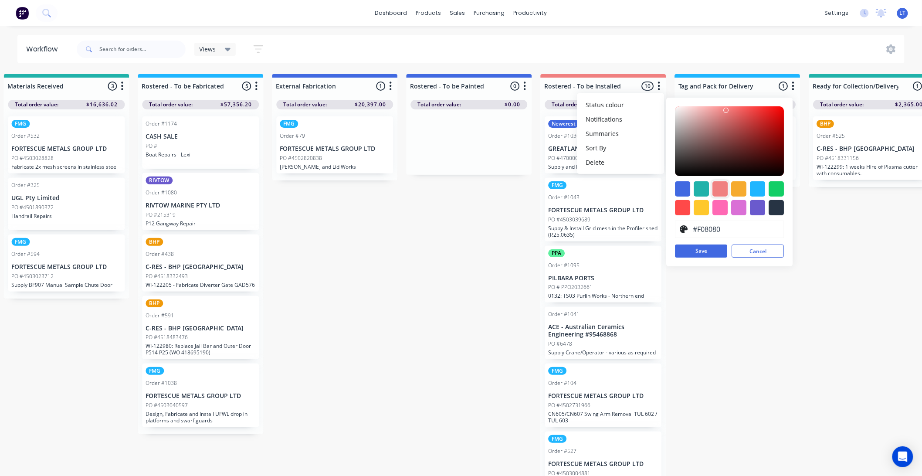
click at [722, 190] on div at bounding box center [720, 188] width 15 height 15
click at [738, 190] on div at bounding box center [739, 188] width 15 height 15
type input "#F6AB2F"
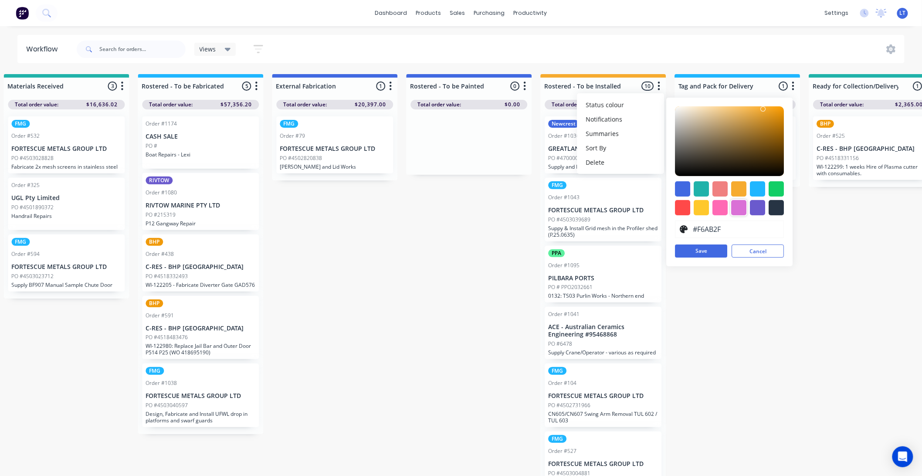
click at [737, 304] on div "Submitted 62 Status colour #CDDAF4 hex #CDDAF4 Save Cancel Summaries Total orde…" at bounding box center [476, 277] width 2339 height 407
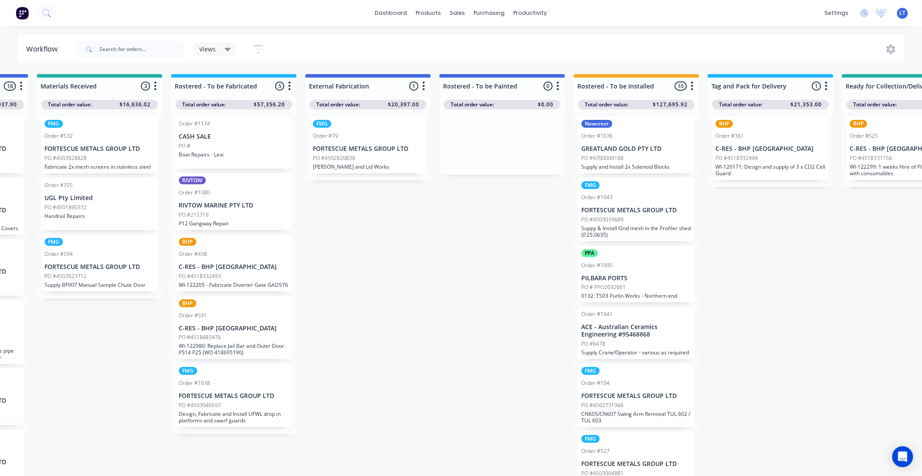
scroll to position [0, 651]
click at [697, 88] on button "button" at bounding box center [695, 86] width 10 height 10
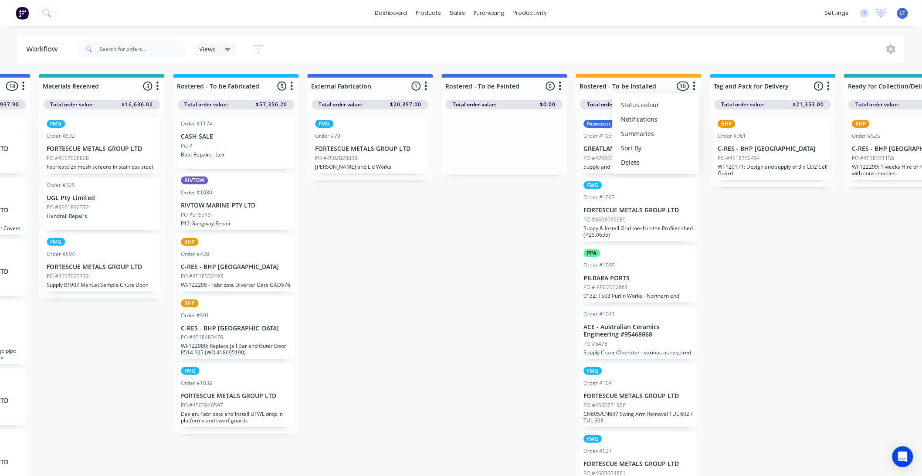
click at [684, 102] on button "Status colour" at bounding box center [656, 105] width 87 height 14
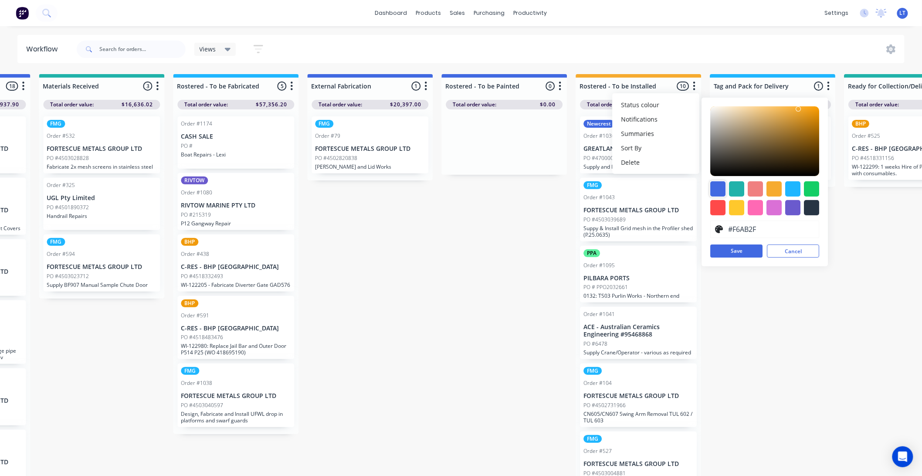
click at [716, 189] on div at bounding box center [718, 188] width 15 height 15
type input "#4169E1"
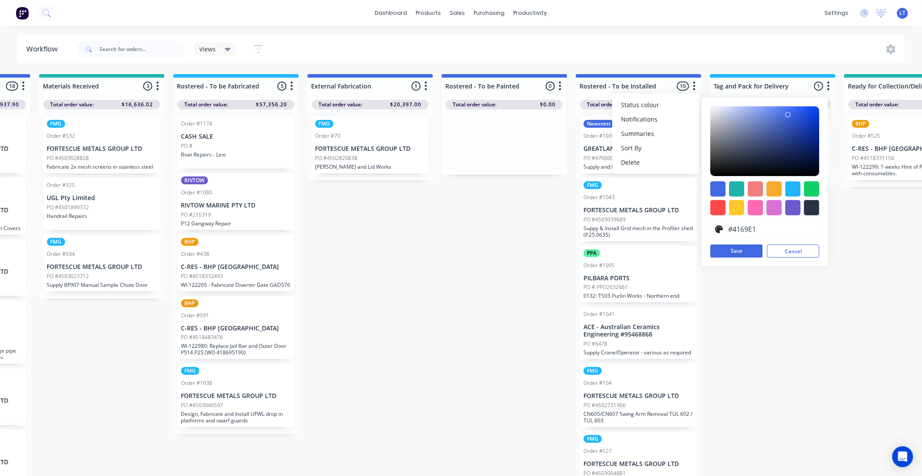
click at [471, 222] on div "Submitted 62 Status colour #CDDAF4 hex #CDDAF4 Save Cancel Summaries Total orde…" at bounding box center [512, 277] width 2339 height 407
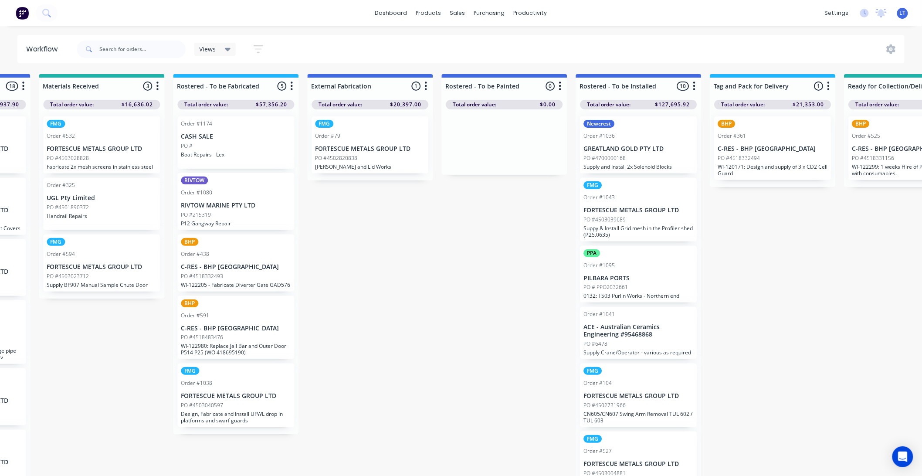
click at [504, 226] on div "Submitted 62 Status colour #CDDAF4 hex #CDDAF4 Save Cancel Summaries Total orde…" at bounding box center [512, 277] width 2339 height 407
drag, startPoint x: 504, startPoint y: 226, endPoint x: 452, endPoint y: 234, distance: 53.0
click at [451, 230] on div "Submitted 62 Status colour #CDDAF4 hex #CDDAF4 Save Cancel Summaries Total orde…" at bounding box center [512, 277] width 2339 height 407
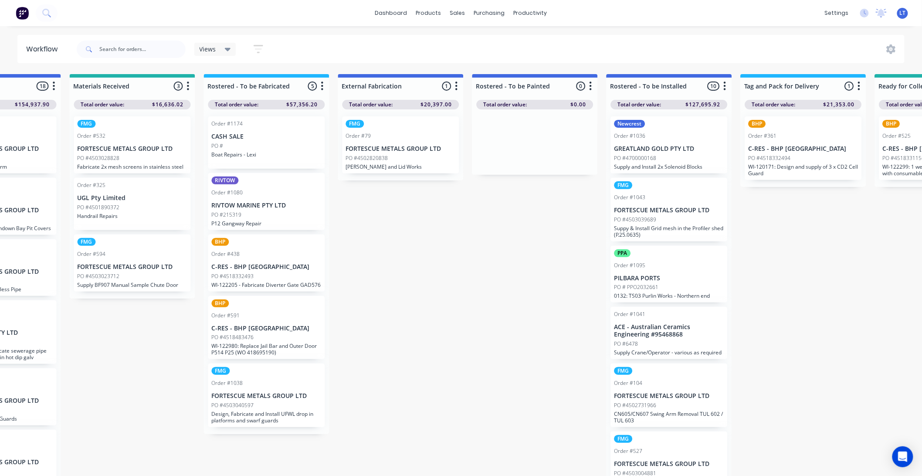
drag, startPoint x: 483, startPoint y: 255, endPoint x: 446, endPoint y: 252, distance: 36.4
click at [446, 252] on div "Submitted 62 Status colour #CDDAF4 hex #CDDAF4 Save Cancel Summaries Total orde…" at bounding box center [542, 277] width 2339 height 407
click at [416, 246] on div "Submitted 62 Status colour #CDDAF4 hex #CDDAF4 Save Cancel Summaries Total orde…" at bounding box center [542, 277] width 2339 height 407
drag, startPoint x: 416, startPoint y: 246, endPoint x: 382, endPoint y: 242, distance: 34.3
click at [382, 242] on div "Submitted 62 Status colour #CDDAF4 hex #CDDAF4 Save Cancel Summaries Total orde…" at bounding box center [542, 277] width 2339 height 407
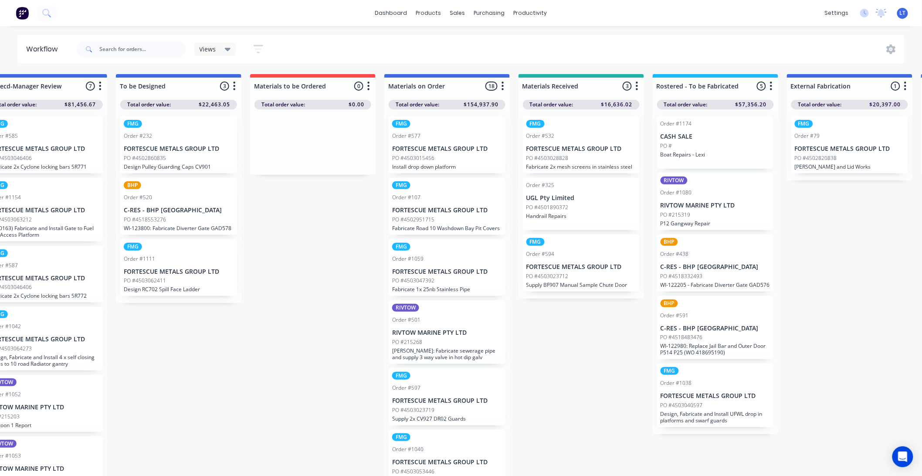
scroll to position [0, 0]
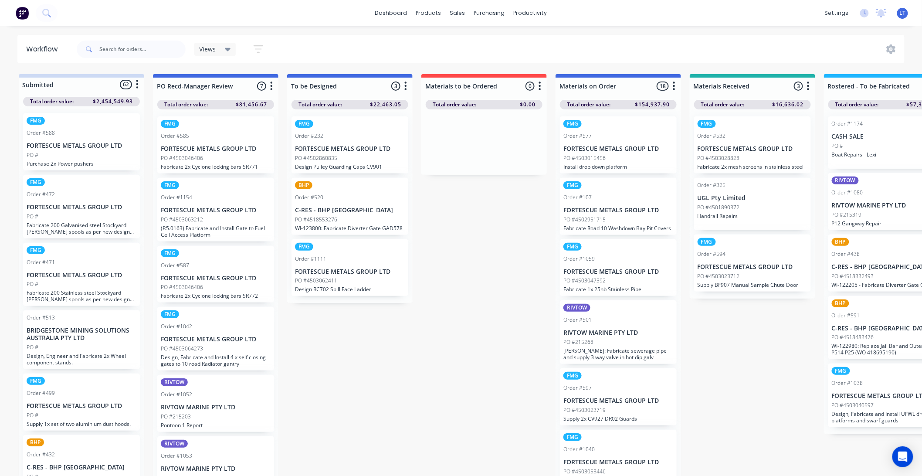
click at [408, 87] on button "button" at bounding box center [406, 86] width 10 height 10
click at [374, 102] on button "Status colour" at bounding box center [367, 105] width 87 height 14
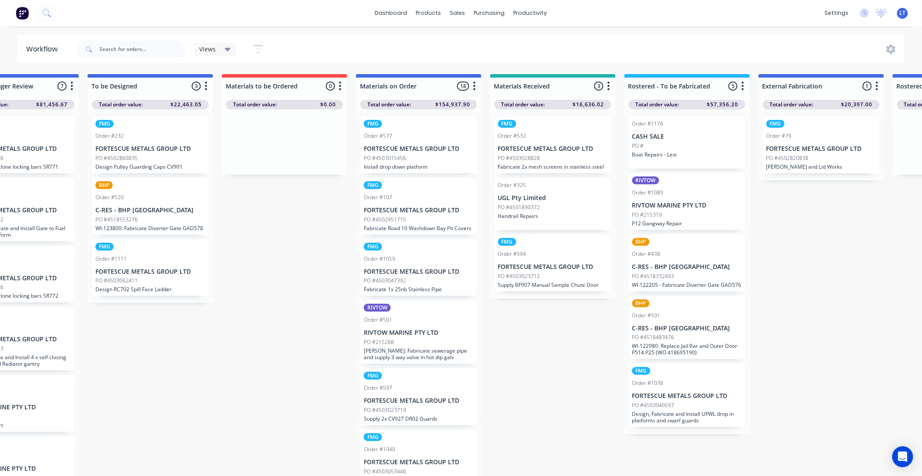
scroll to position [0, 201]
click at [474, 86] on icon "button" at bounding box center [473, 86] width 3 height 11
click at [447, 104] on button "Status colour" at bounding box center [434, 105] width 87 height 14
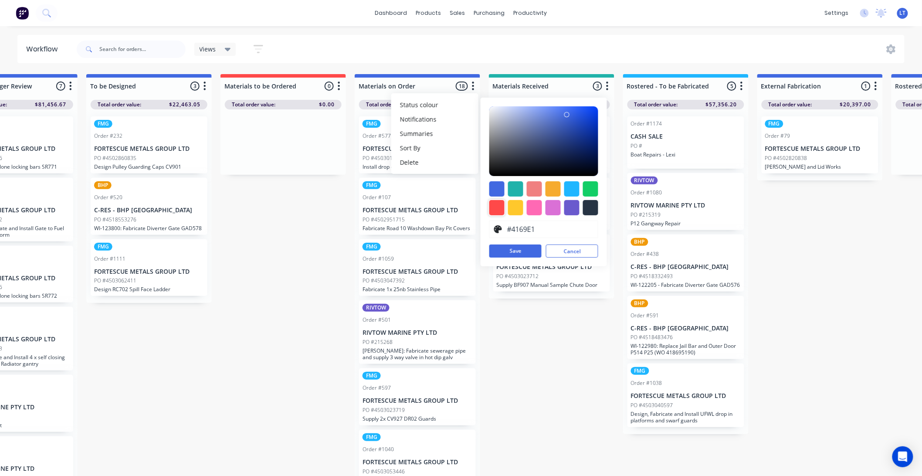
click at [495, 211] on div at bounding box center [497, 207] width 15 height 15
type input "#FF4949"
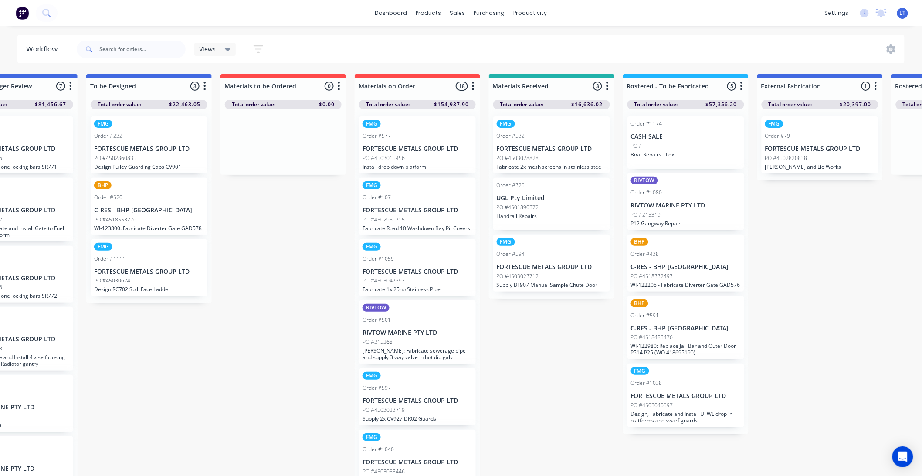
click at [608, 86] on icon "button" at bounding box center [608, 86] width 2 height 9
click at [568, 105] on span "Status colour" at bounding box center [553, 104] width 38 height 9
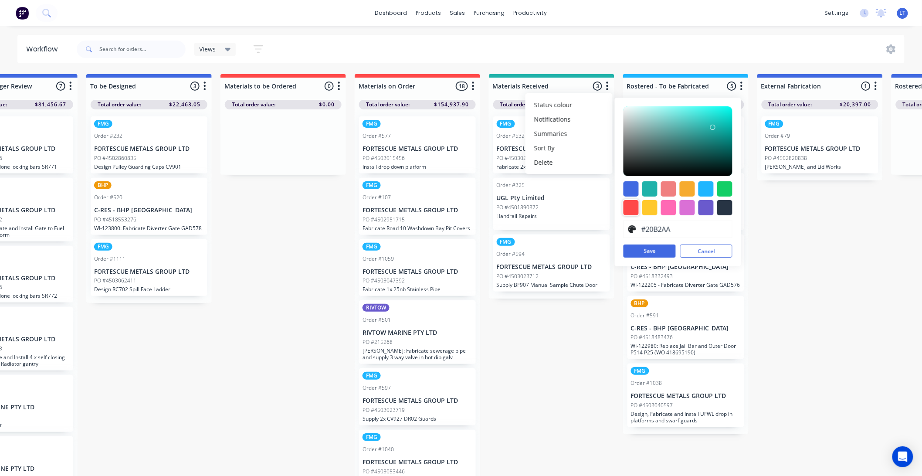
click at [633, 208] on div at bounding box center [631, 207] width 15 height 15
type input "#FF4949"
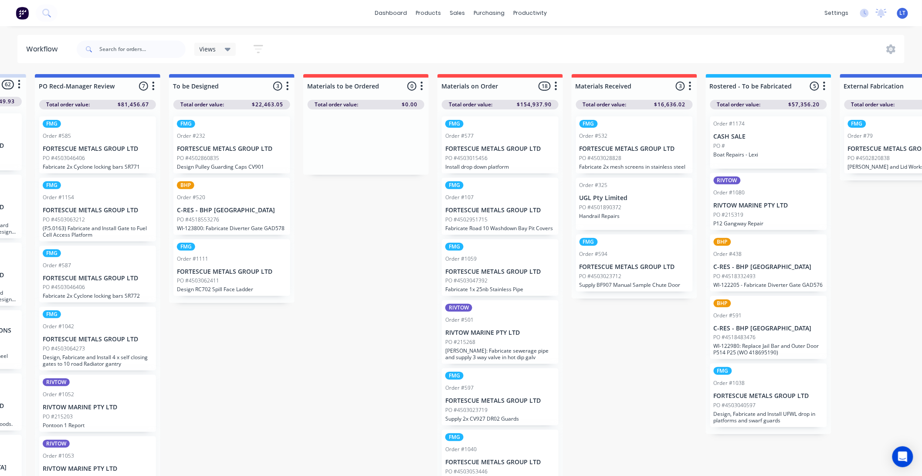
scroll to position [0, 0]
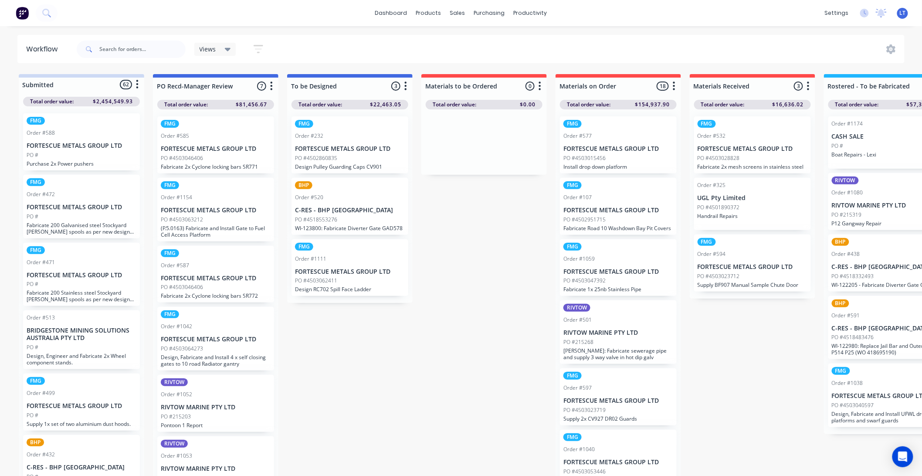
click at [409, 88] on button "button" at bounding box center [406, 86] width 10 height 10
click at [402, 101] on button "Status colour" at bounding box center [367, 105] width 87 height 14
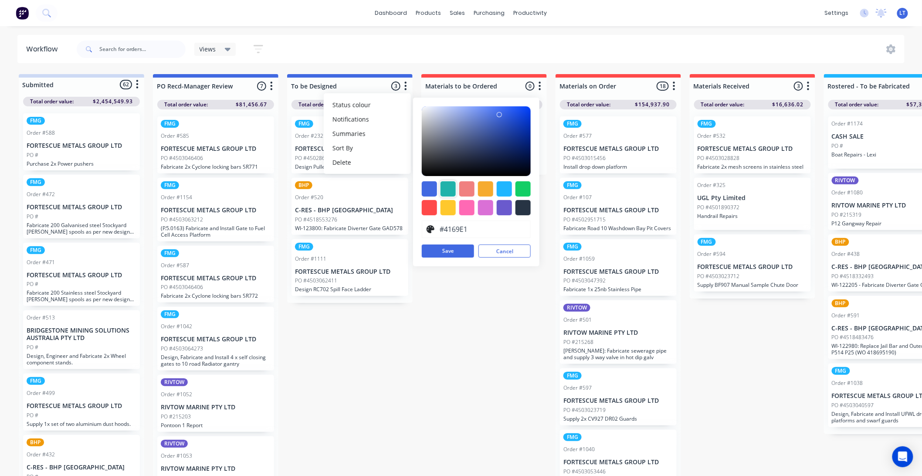
click at [446, 189] on div at bounding box center [448, 188] width 15 height 15
type input "#20B2AA"
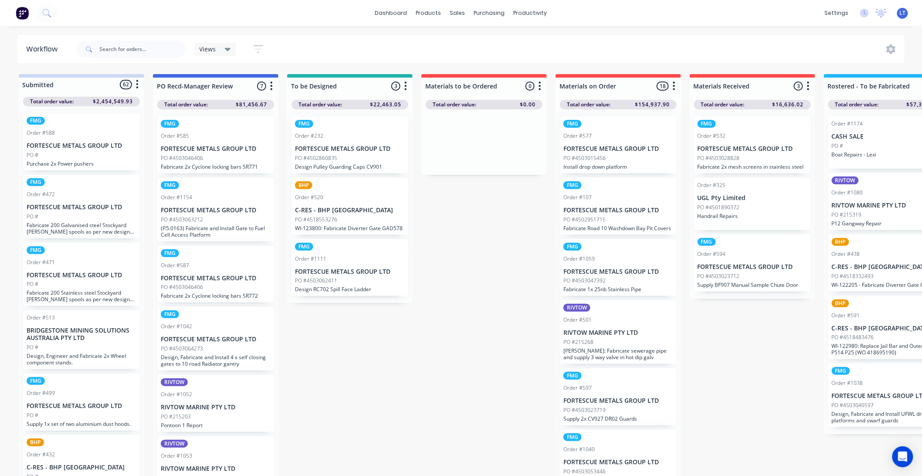
click at [273, 88] on button "button" at bounding box center [271, 86] width 10 height 10
click at [252, 107] on button "Status colour" at bounding box center [233, 105] width 87 height 14
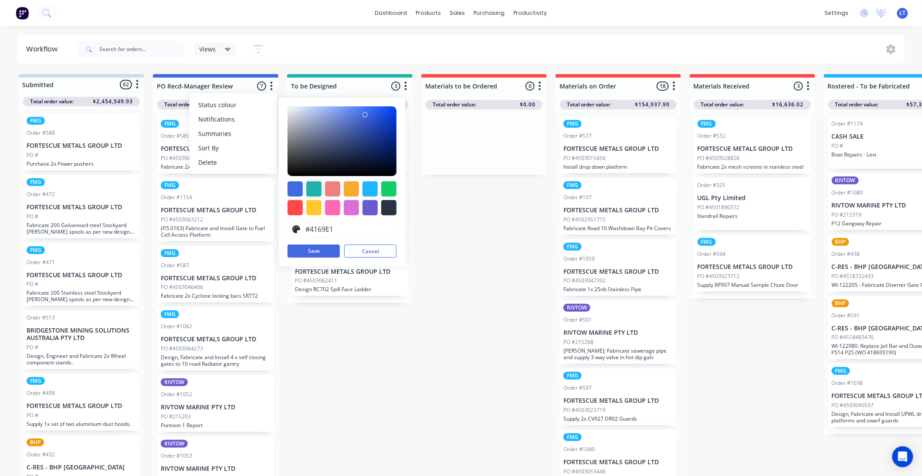
click at [314, 191] on div at bounding box center [313, 188] width 15 height 15
type input "#20B2AA"
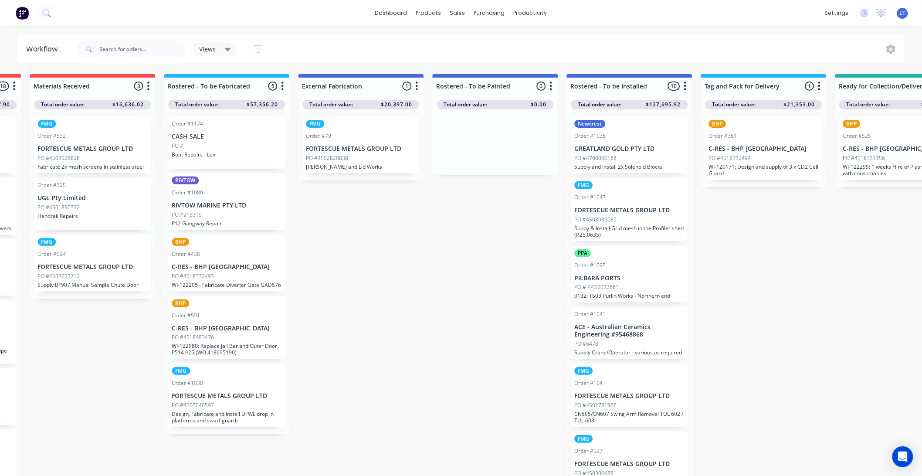
scroll to position [0, 693]
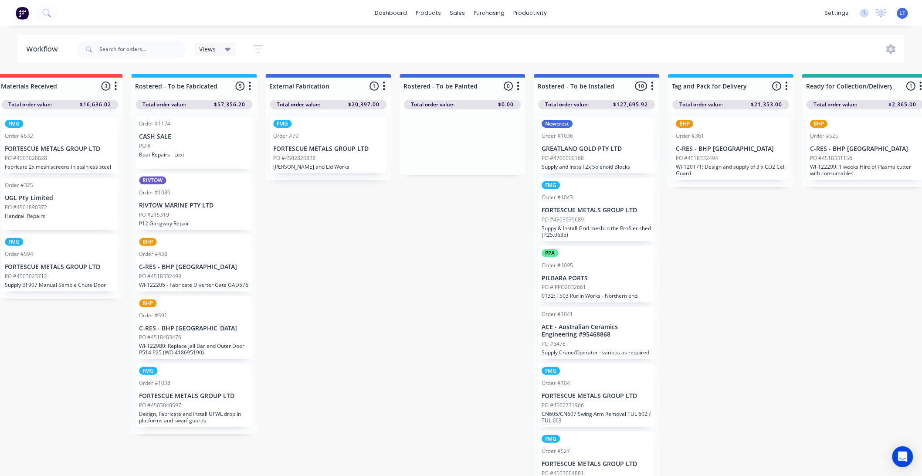
click at [385, 84] on button "button" at bounding box center [384, 86] width 10 height 10
click at [367, 105] on button "Status colour" at bounding box center [345, 105] width 87 height 14
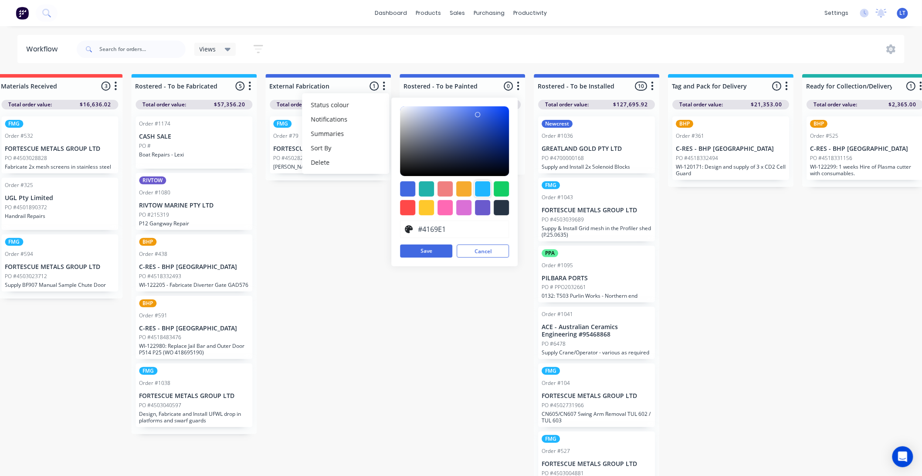
click at [483, 188] on div at bounding box center [482, 188] width 15 height 15
type input "#1FB6FF"
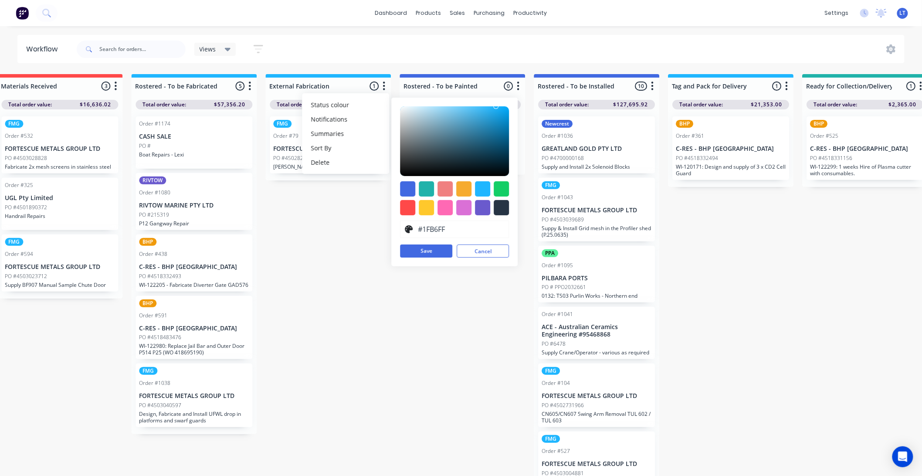
click at [519, 86] on icon "button" at bounding box center [518, 86] width 3 height 11
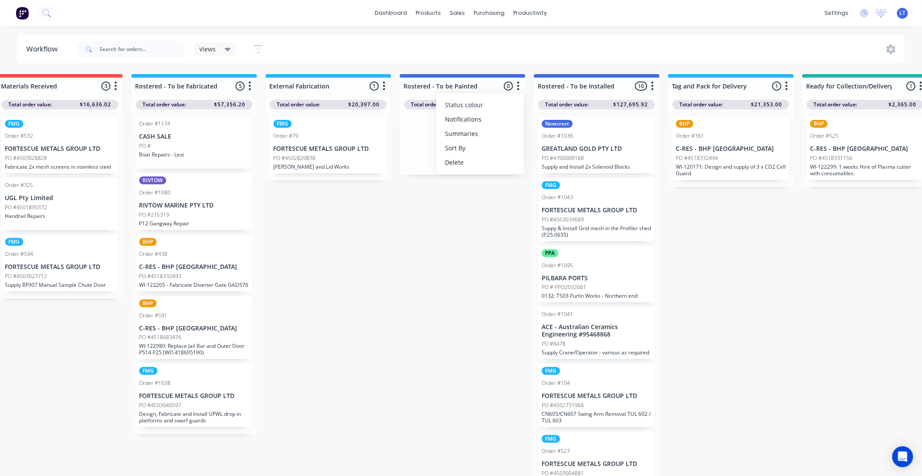
click at [490, 109] on button "Status colour" at bounding box center [479, 105] width 87 height 14
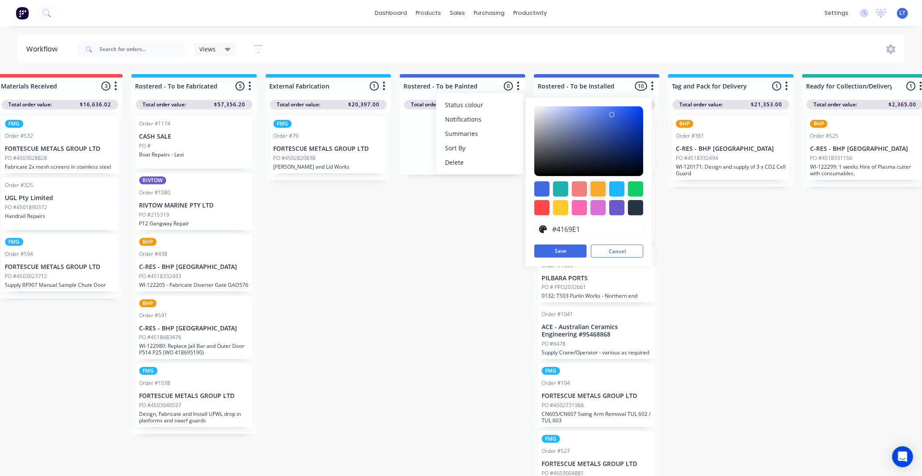
click at [616, 187] on div at bounding box center [616, 188] width 15 height 15
type input "#1FB6FF"
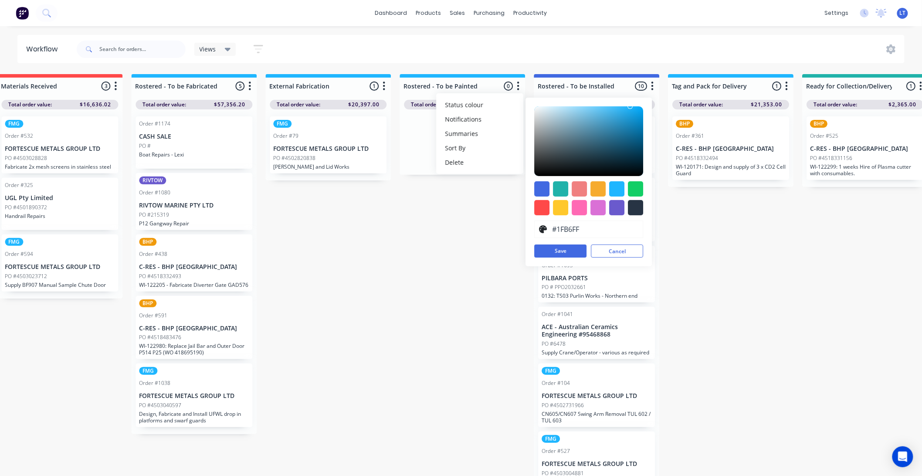
click at [653, 85] on icon "button" at bounding box center [653, 86] width 2 height 9
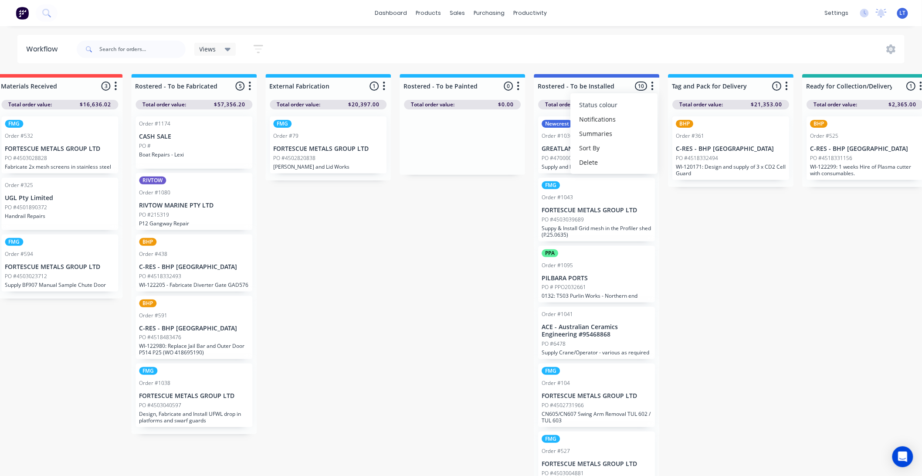
click at [616, 104] on button "Status colour" at bounding box center [614, 105] width 87 height 14
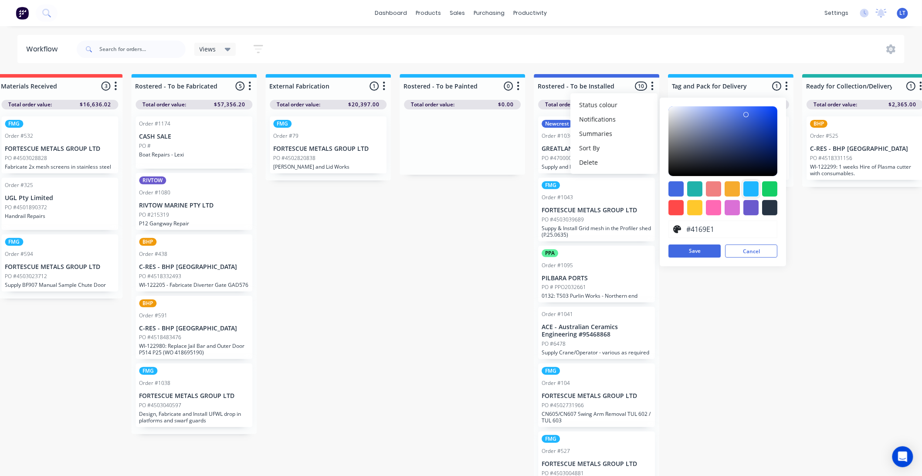
click at [750, 190] on div at bounding box center [751, 188] width 15 height 15
type input "#1FB6FF"
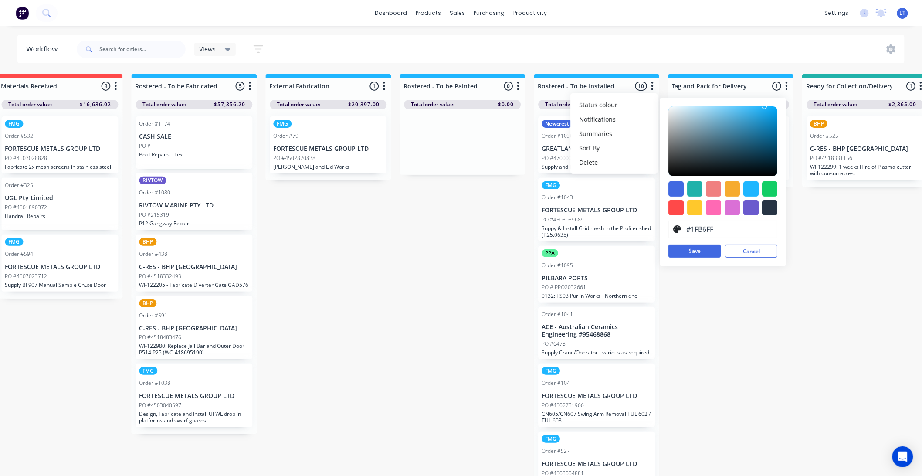
click at [424, 248] on div "Submitted 62 Status colour #CDDAF4 hex #CDDAF4 Save Cancel Summaries Total orde…" at bounding box center [469, 277] width 2339 height 407
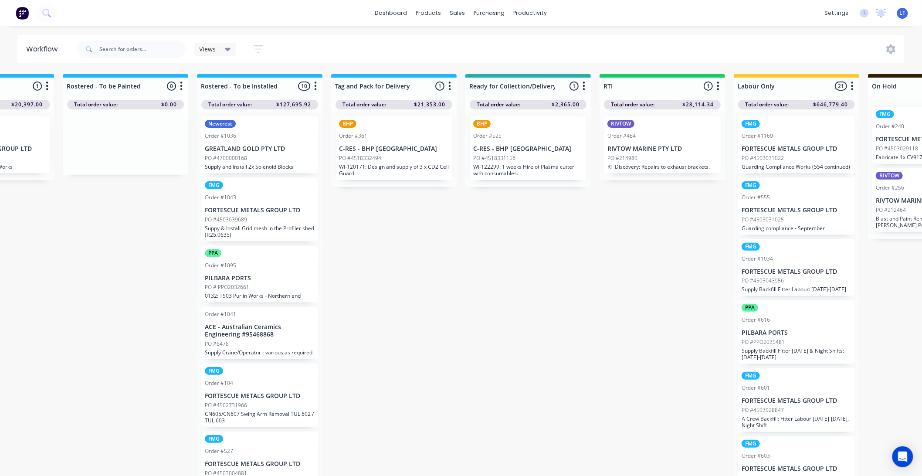
scroll to position [0, 1032]
click at [451, 84] on button "button" at bounding box center [448, 86] width 10 height 10
click at [433, 109] on button "Status colour" at bounding box center [409, 105] width 87 height 14
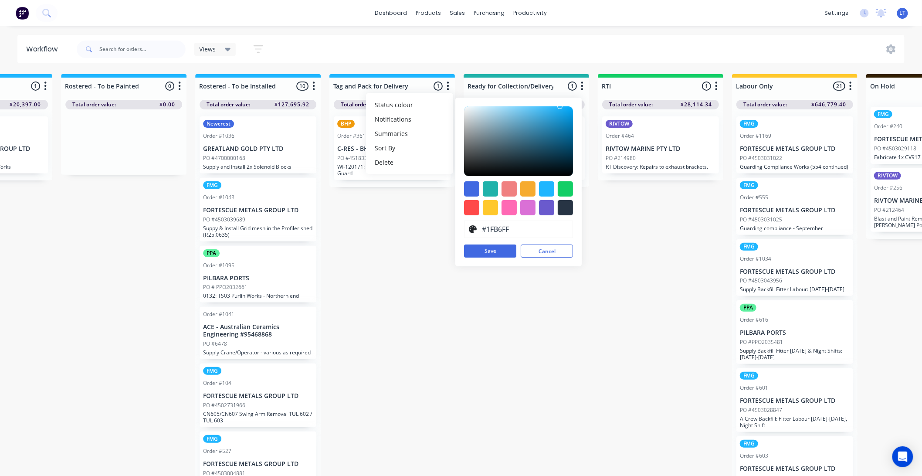
click at [495, 190] on div at bounding box center [490, 188] width 15 height 15
type input "#20B2AA"
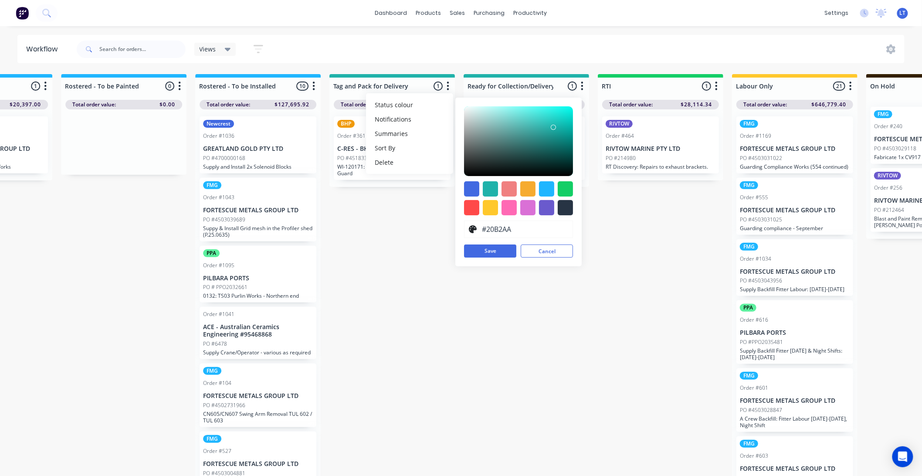
click at [395, 227] on div "Submitted 62 Status colour #CDDAF4 hex #CDDAF4 Save Cancel Summaries Total orde…" at bounding box center [131, 277] width 2339 height 407
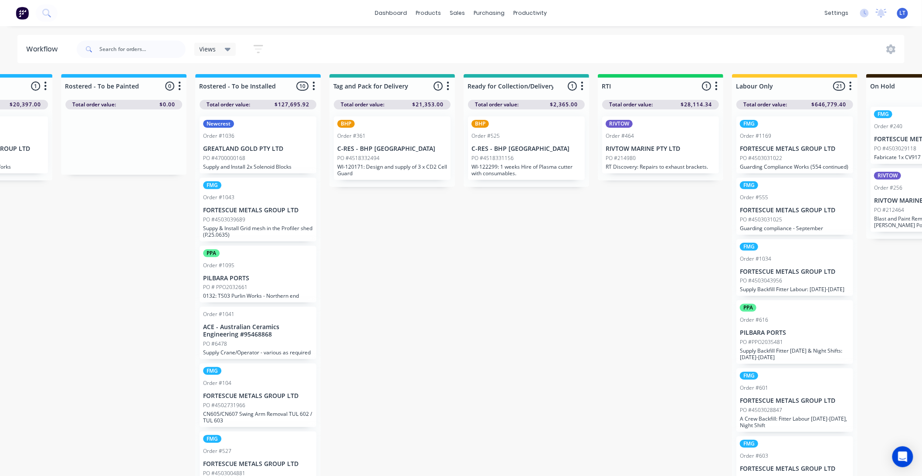
click at [532, 274] on div "Submitted 62 Status colour #CDDAF4 hex #CDDAF4 Save Cancel Summaries Total orde…" at bounding box center [131, 277] width 2339 height 407
drag, startPoint x: 532, startPoint y: 274, endPoint x: 455, endPoint y: 277, distance: 77.7
click at [455, 277] on div "Submitted 62 Status colour #CDDAF4 hex #CDDAF4 Save Cancel Summaries Total orde…" at bounding box center [131, 277] width 2339 height 407
click at [528, 280] on div "Submitted 62 Status colour #CDDAF4 hex #CDDAF4 Save Cancel Summaries Total orde…" at bounding box center [131, 277] width 2339 height 407
drag, startPoint x: 528, startPoint y: 280, endPoint x: 501, endPoint y: 278, distance: 27.2
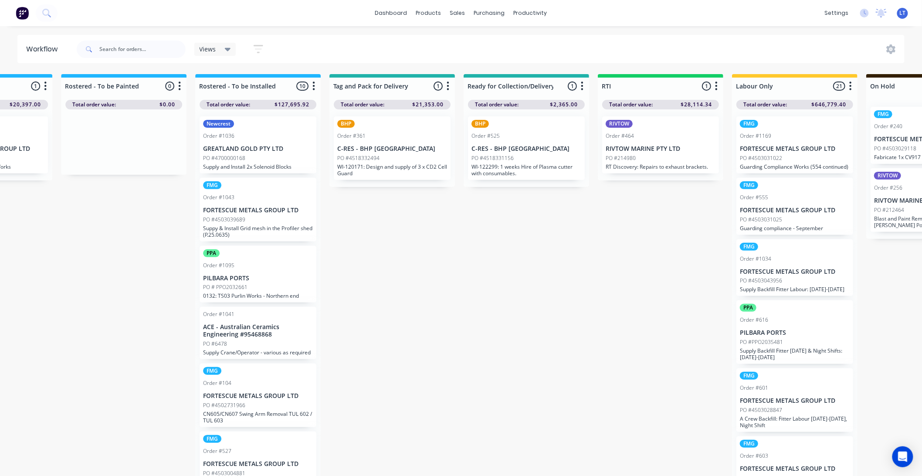
click at [501, 278] on div "Submitted 62 Status colour #CDDAF4 hex #CDDAF4 Save Cancel Summaries Total orde…" at bounding box center [131, 277] width 2339 height 407
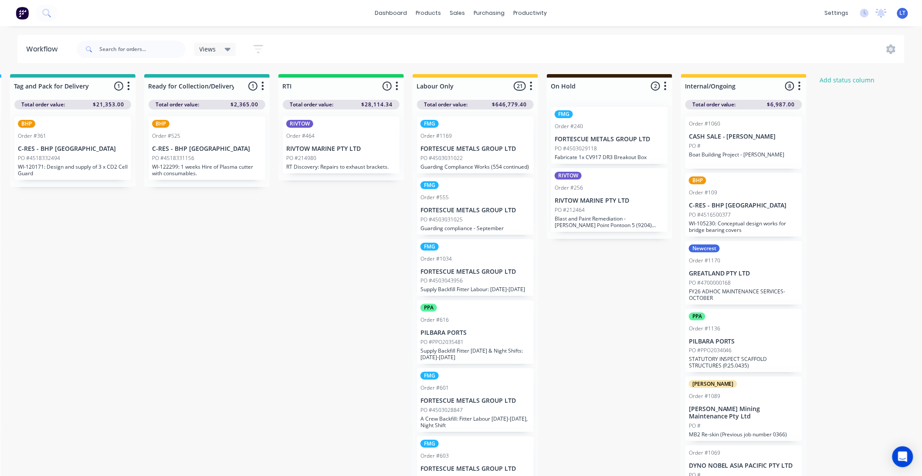
scroll to position [0, 1371]
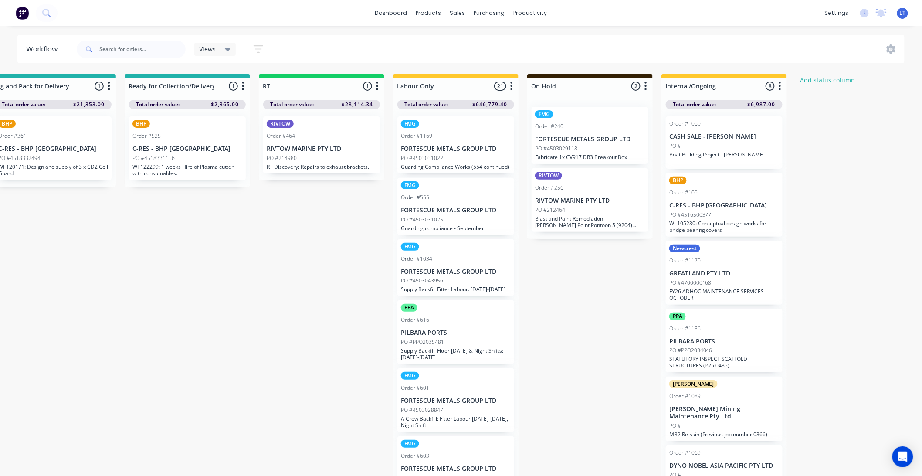
drag, startPoint x: 593, startPoint y: 284, endPoint x: 541, endPoint y: 274, distance: 52.9
drag, startPoint x: 577, startPoint y: 272, endPoint x: 550, endPoint y: 269, distance: 27.2
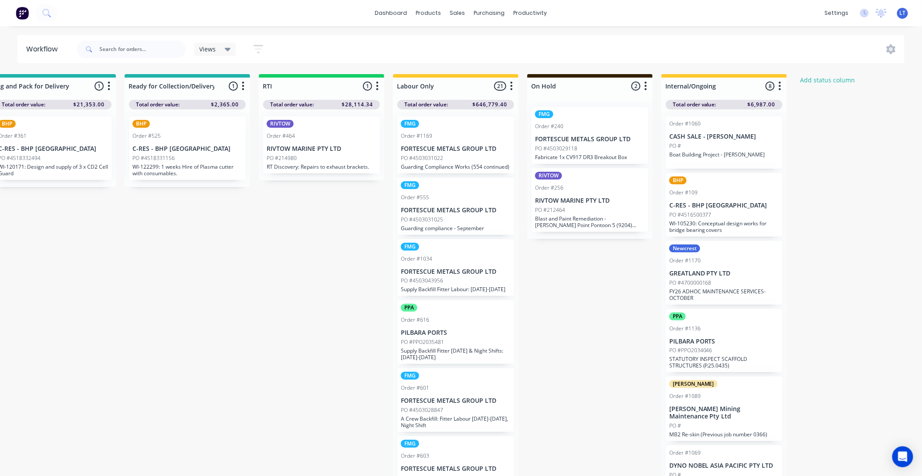
drag, startPoint x: 550, startPoint y: 269, endPoint x: 545, endPoint y: 259, distance: 11.1
drag, startPoint x: 228, startPoint y: 246, endPoint x: 209, endPoint y: 241, distance: 19.5
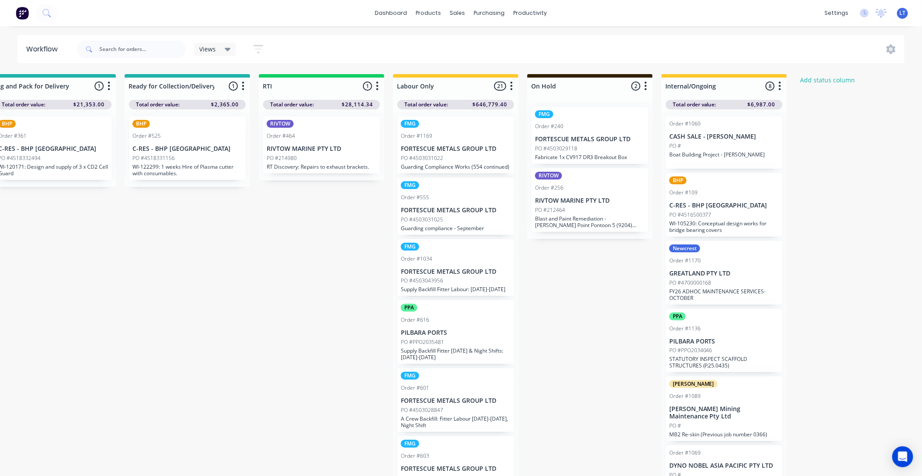
drag, startPoint x: 263, startPoint y: 238, endPoint x: 218, endPoint y: 237, distance: 44.9
drag, startPoint x: 218, startPoint y: 237, endPoint x: 195, endPoint y: 237, distance: 23.1
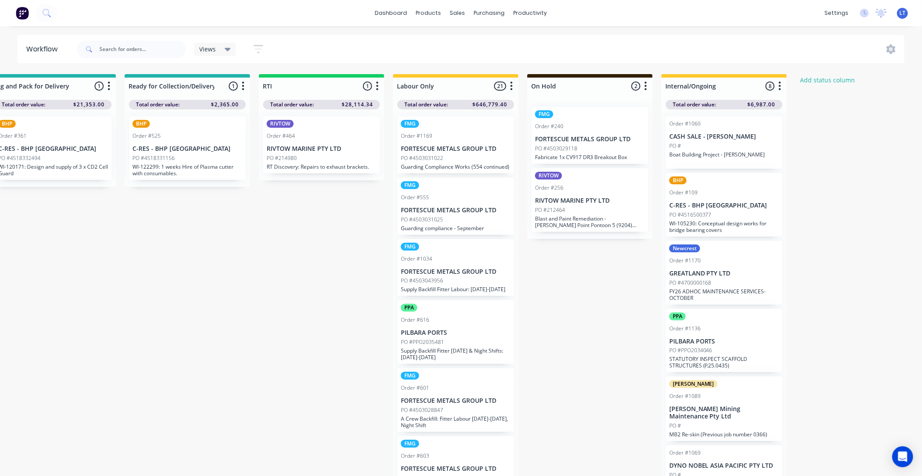
drag, startPoint x: 292, startPoint y: 247, endPoint x: 290, endPoint y: 240, distance: 7.6
drag, startPoint x: 288, startPoint y: 241, endPoint x: 249, endPoint y: 241, distance: 38.4
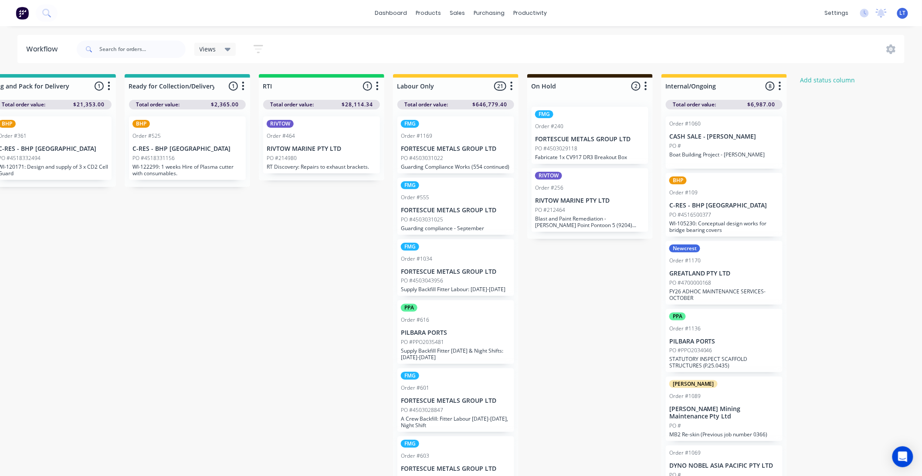
drag, startPoint x: 354, startPoint y: 253, endPoint x: 311, endPoint y: 252, distance: 42.7
drag, startPoint x: 311, startPoint y: 252, endPoint x: 251, endPoint y: 248, distance: 60.3
drag, startPoint x: 251, startPoint y: 248, endPoint x: 231, endPoint y: 250, distance: 20.1
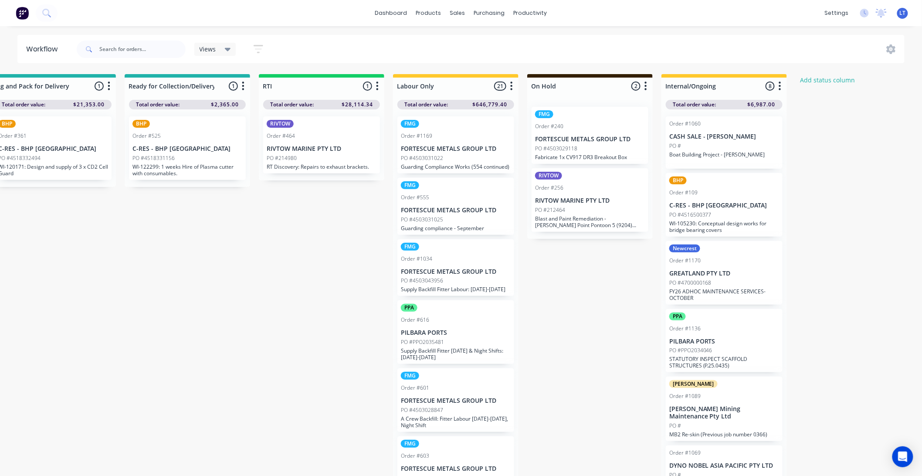
drag, startPoint x: 316, startPoint y: 253, endPoint x: 286, endPoint y: 255, distance: 30.1
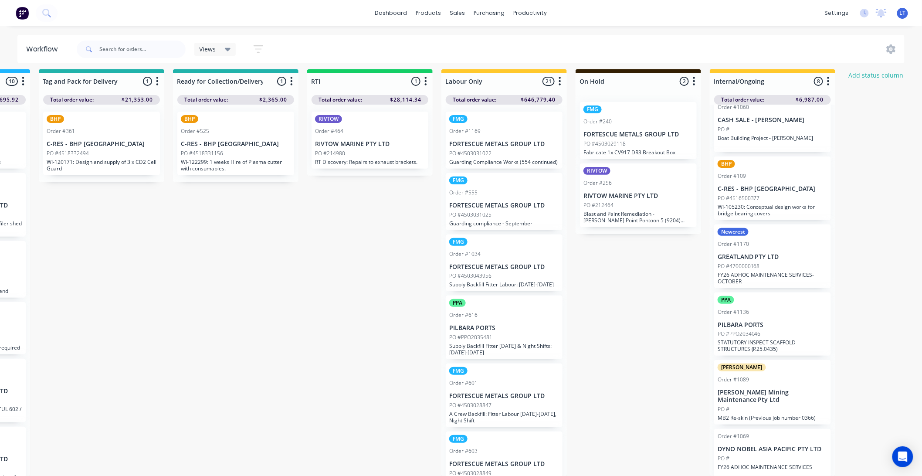
scroll to position [0, 0]
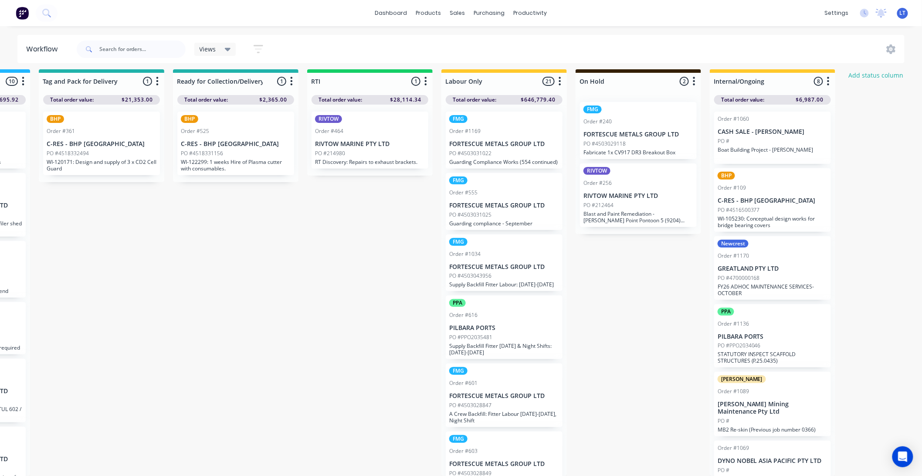
drag, startPoint x: 630, startPoint y: 342, endPoint x: 606, endPoint y: 347, distance: 24.5
drag, startPoint x: 638, startPoint y: 339, endPoint x: 602, endPoint y: 340, distance: 35.3
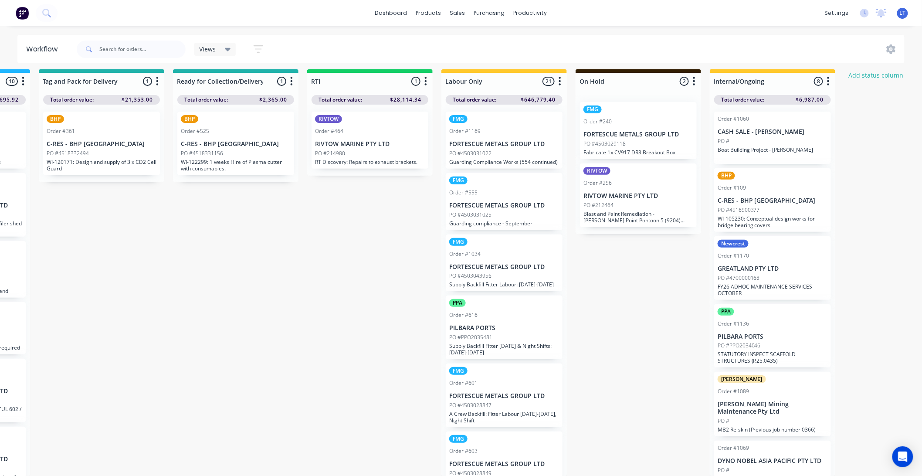
drag, startPoint x: 602, startPoint y: 340, endPoint x: 660, endPoint y: 343, distance: 58.0
drag, startPoint x: 661, startPoint y: 343, endPoint x: 618, endPoint y: 345, distance: 43.6
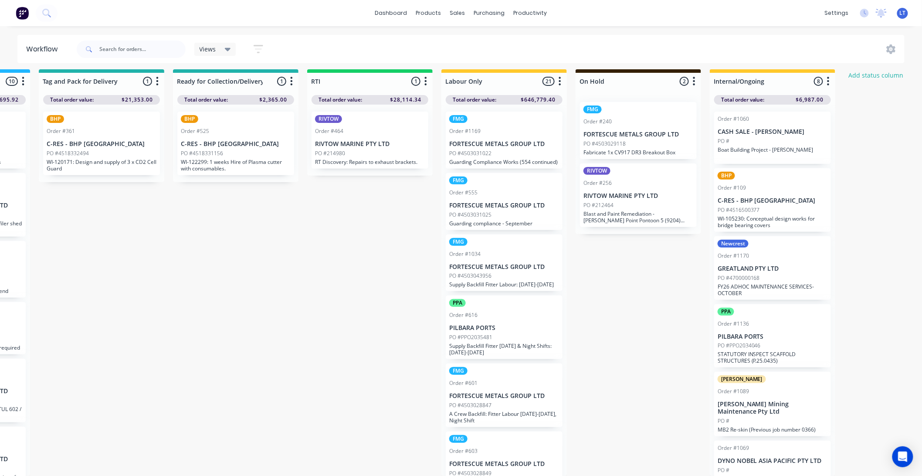
drag, startPoint x: 661, startPoint y: 349, endPoint x: 626, endPoint y: 344, distance: 35.3
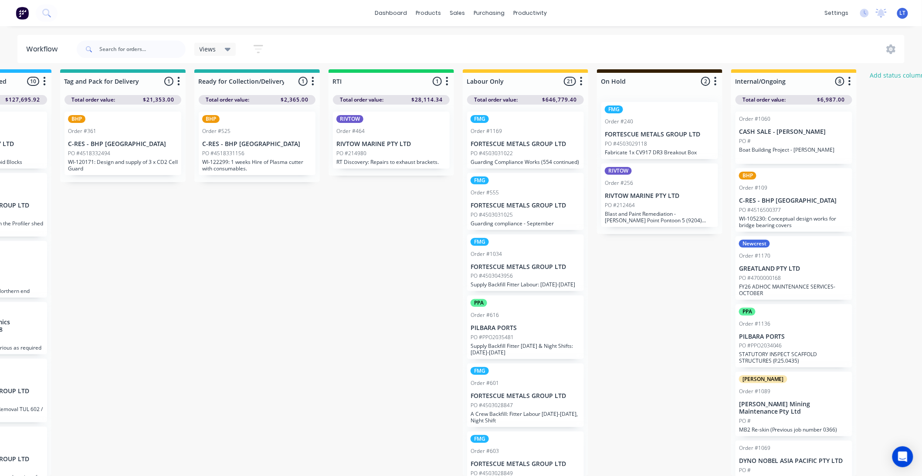
scroll to position [12, 1274]
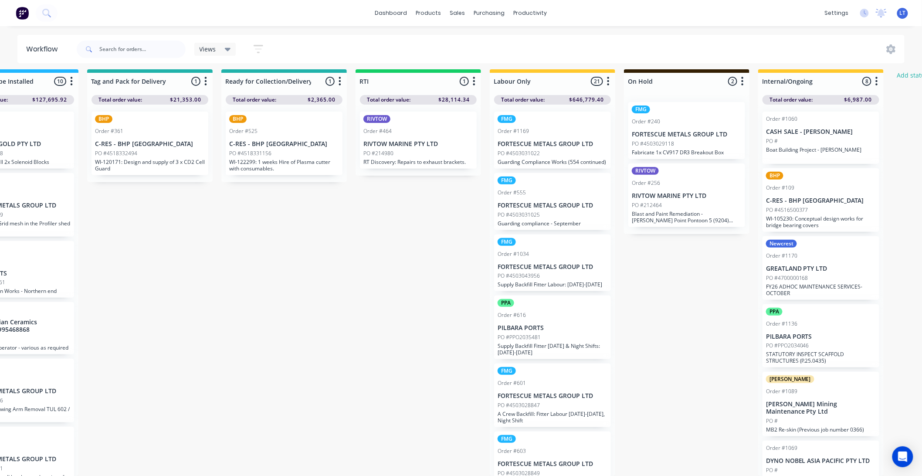
click at [791, 137] on div "PO #" at bounding box center [821, 141] width 110 height 8
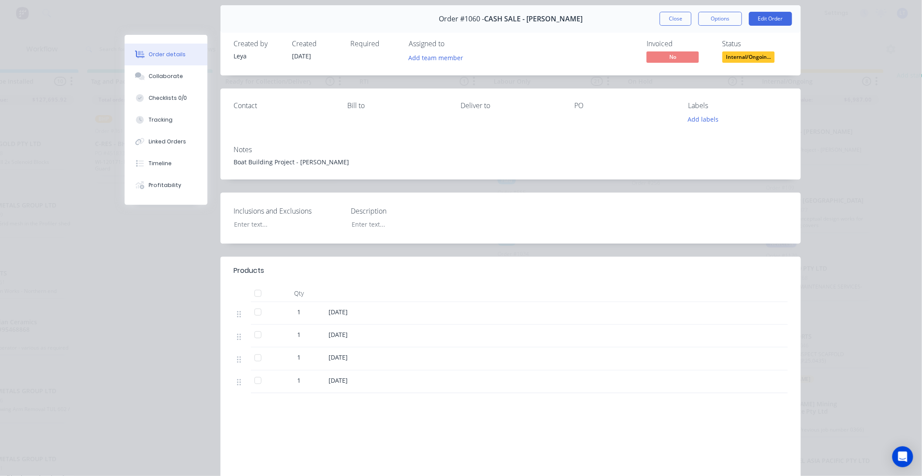
scroll to position [0, 0]
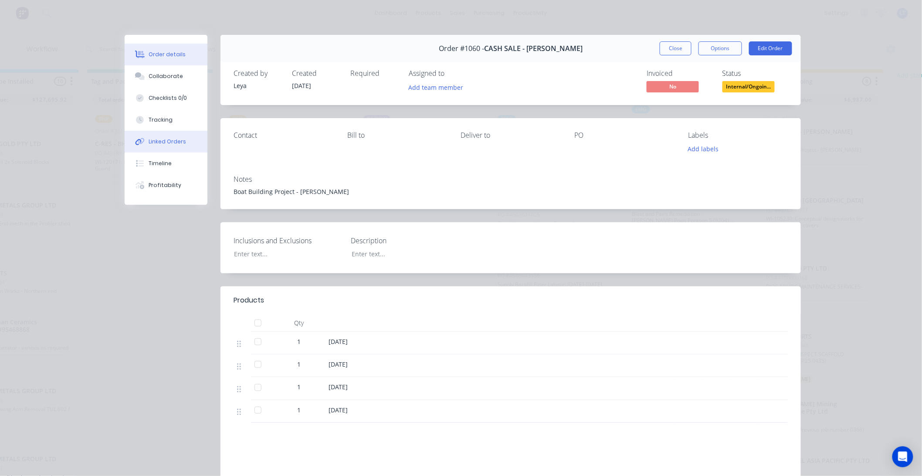
click at [174, 140] on div "Linked Orders" at bounding box center [167, 142] width 37 height 8
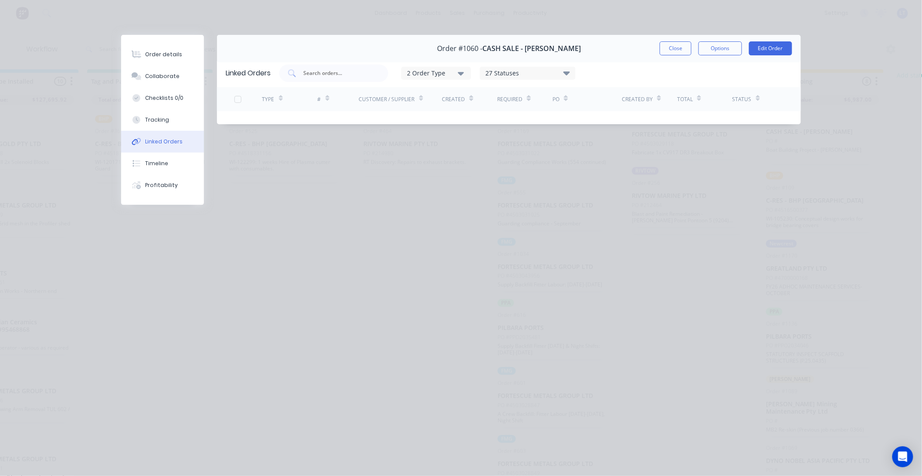
scroll to position [0, 1274]
click at [179, 58] on button "Order details" at bounding box center [162, 55] width 83 height 22
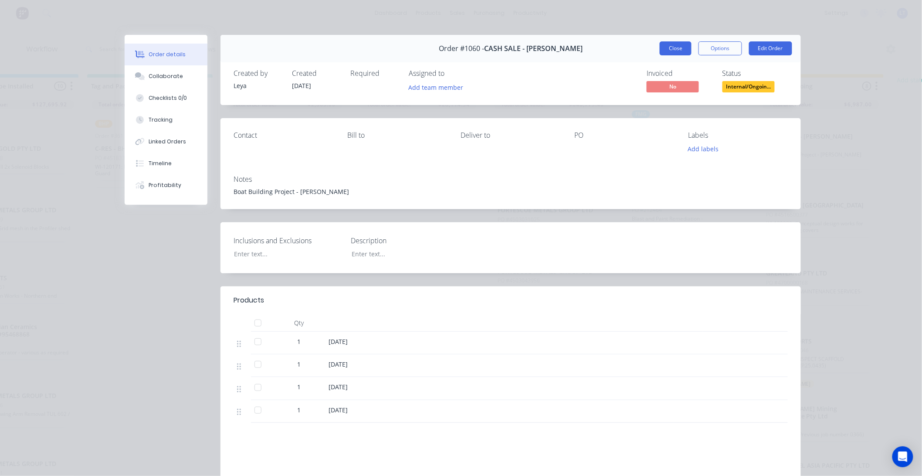
click at [674, 50] on button "Close" at bounding box center [676, 48] width 32 height 14
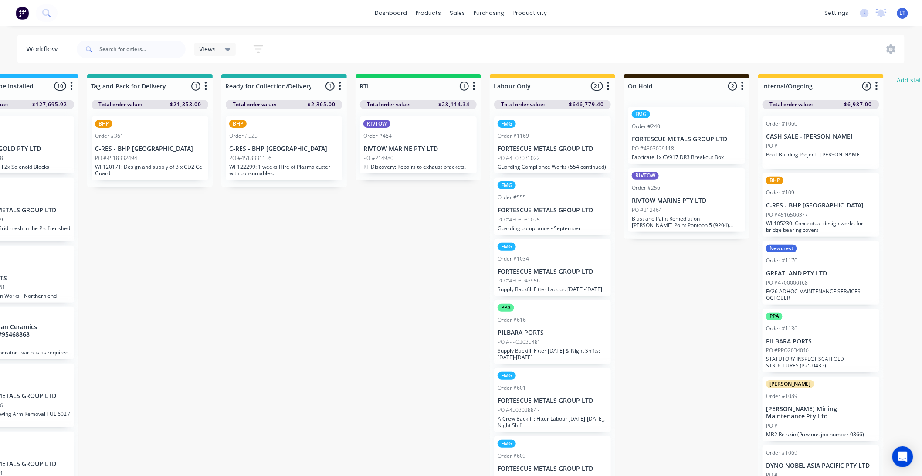
drag, startPoint x: 364, startPoint y: 222, endPoint x: 297, endPoint y: 236, distance: 67.7
drag, startPoint x: 334, startPoint y: 242, endPoint x: 306, endPoint y: 243, distance: 27.9
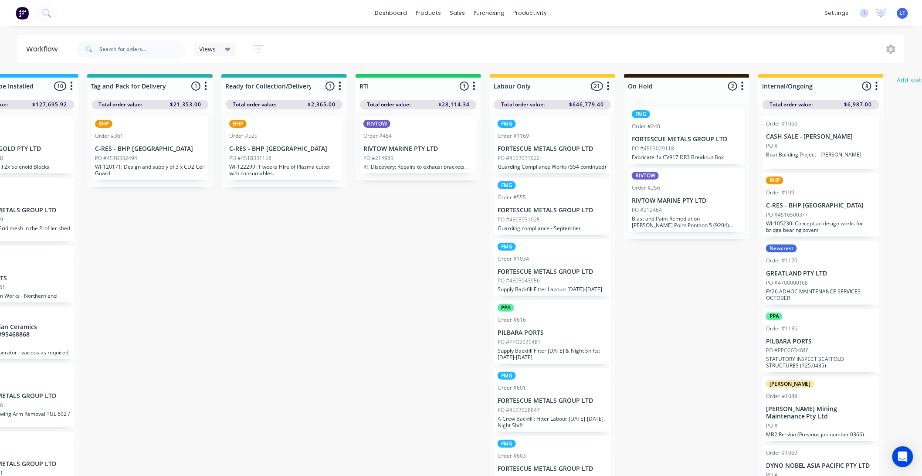
drag, startPoint x: 306, startPoint y: 243, endPoint x: 280, endPoint y: 242, distance: 26.2
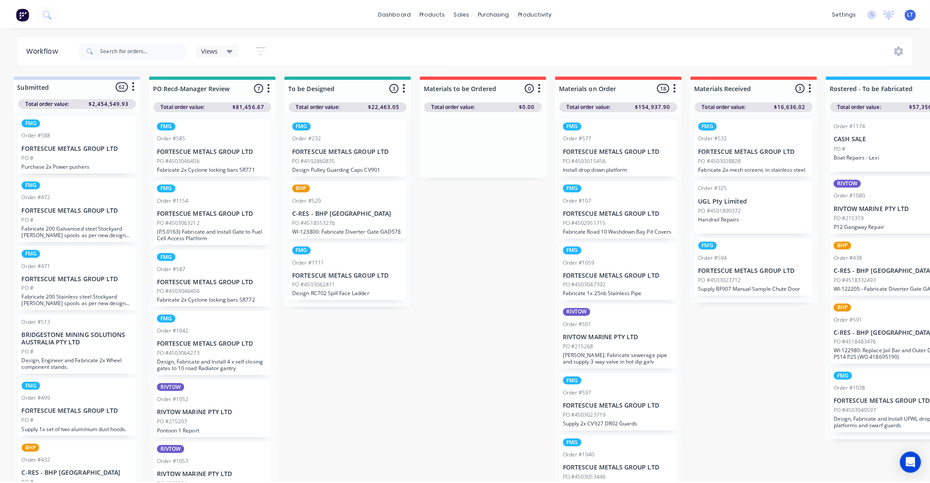
scroll to position [0, 0]
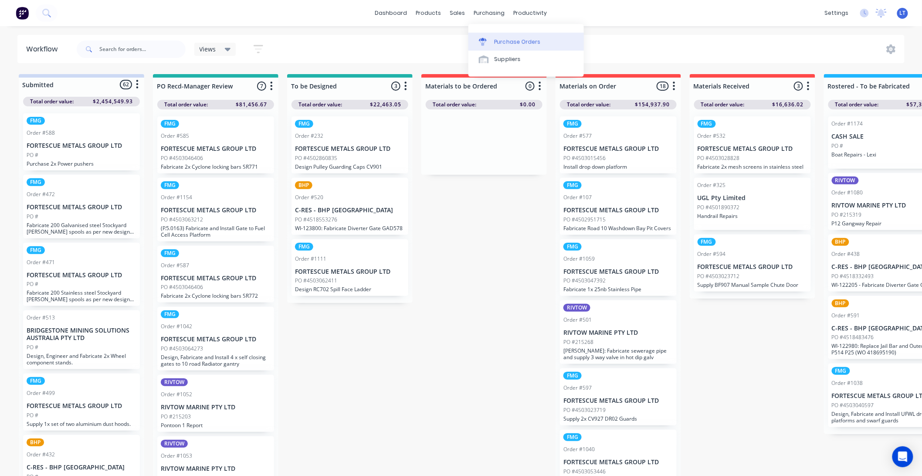
drag, startPoint x: 495, startPoint y: 37, endPoint x: 501, endPoint y: 33, distance: 7.6
click at [495, 37] on link "Purchase Orders" at bounding box center [527, 41] width 116 height 17
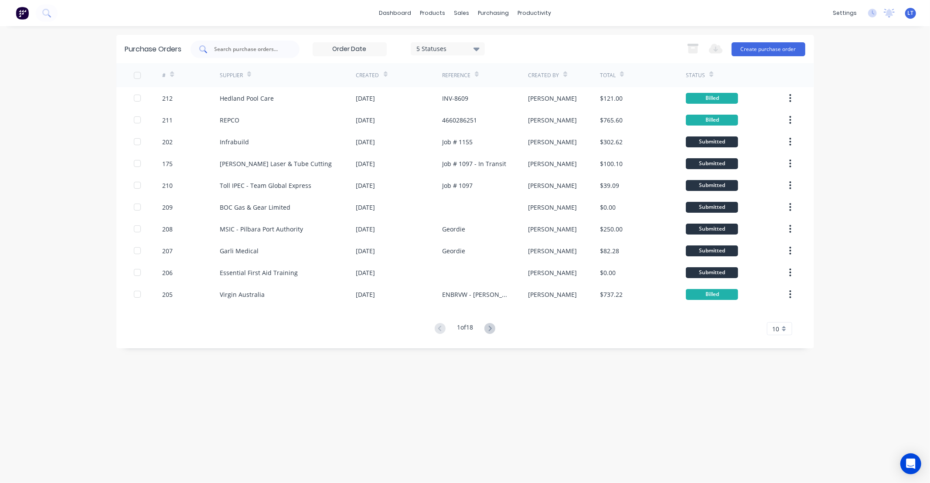
click at [279, 48] on input "text" at bounding box center [250, 49] width 72 height 9
type input "876"
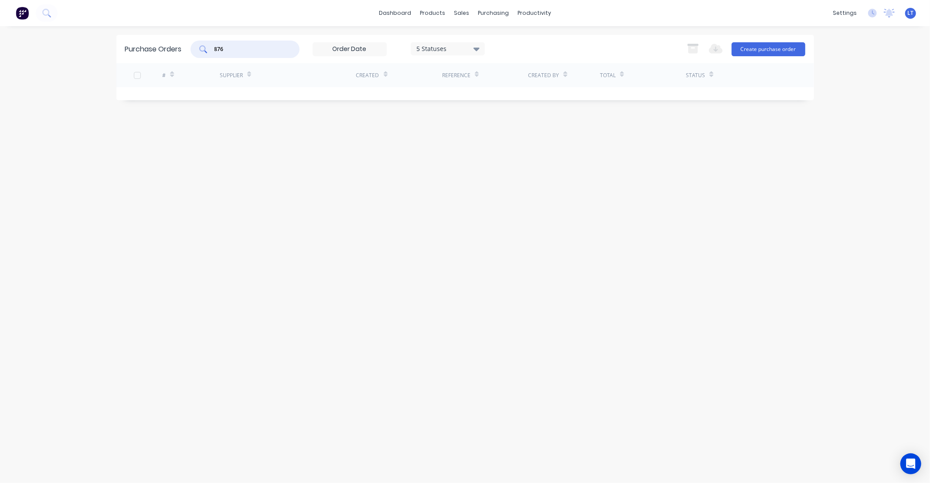
drag, startPoint x: 255, startPoint y: 51, endPoint x: 157, endPoint y: 44, distance: 98.8
click at [157, 44] on div "Purchase Orders 876 5 Statuses 5 Statuses Export to Excel (XLSX) Create purchas…" at bounding box center [464, 49] width 697 height 28
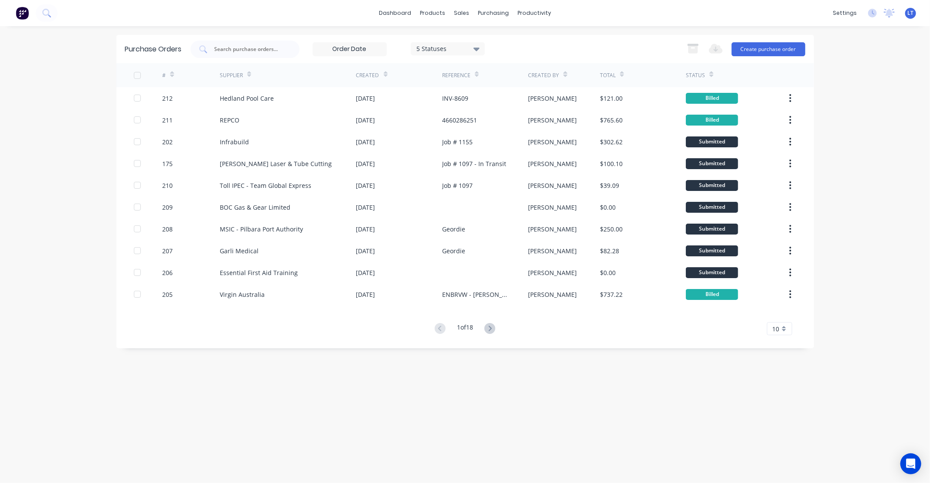
drag, startPoint x: 364, startPoint y: 422, endPoint x: 297, endPoint y: 411, distance: 67.2
drag, startPoint x: 297, startPoint y: 411, endPoint x: 261, endPoint y: 399, distance: 38.6
click at [251, 406] on div "Purchase Orders 5 Statuses 5 Statuses Export to Excel (XLSX) Create purchase or…" at bounding box center [464, 254] width 697 height 439
click at [465, 377] on div "Purchase Orders 5 Statuses 5 Statuses Export to Excel (XLSX) Create purchase or…" at bounding box center [464, 254] width 697 height 439
click at [490, 393] on div "Purchase Orders 5 Statuses 5 Statuses Export to Excel (XLSX) Create purchase or…" at bounding box center [464, 254] width 697 height 439
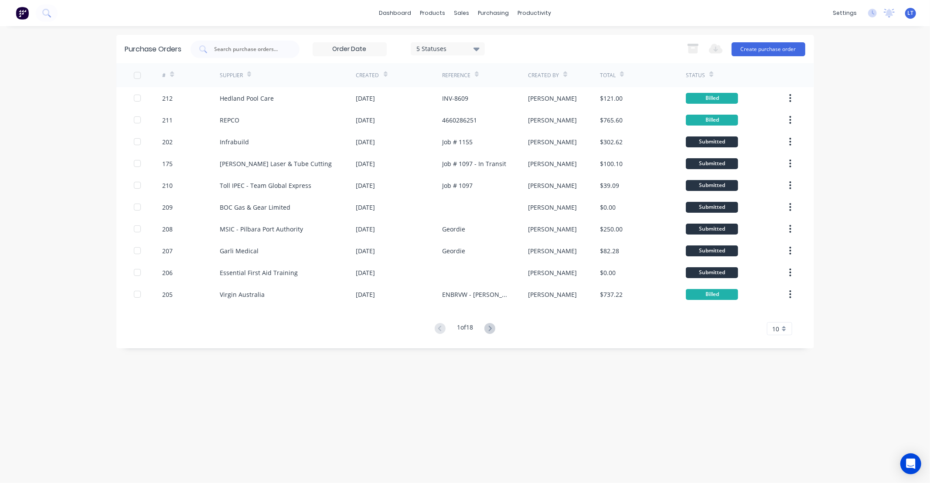
drag, startPoint x: 489, startPoint y: 393, endPoint x: 418, endPoint y: 384, distance: 71.6
click at [423, 390] on div "Purchase Orders 5 Statuses 5 Statuses Export to Excel (XLSX) Create purchase or…" at bounding box center [464, 254] width 697 height 439
drag, startPoint x: 397, startPoint y: 408, endPoint x: 356, endPoint y: 407, distance: 40.5
click at [356, 407] on div "Purchase Orders 5 Statuses 5 Statuses Export to Excel (XLSX) Create purchase or…" at bounding box center [464, 254] width 697 height 439
click at [453, 361] on div "Purchase Orders 5 Statuses 5 Statuses Export to Excel (XLSX) Create purchase or…" at bounding box center [464, 254] width 697 height 439
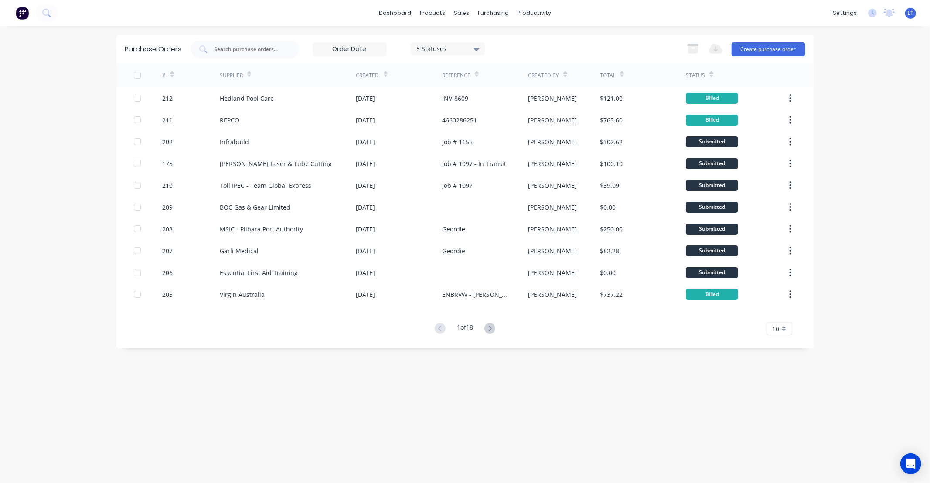
drag, startPoint x: 452, startPoint y: 362, endPoint x: 364, endPoint y: 375, distance: 89.0
drag, startPoint x: 364, startPoint y: 375, endPoint x: 315, endPoint y: 389, distance: 50.8
click at [315, 389] on div "Purchase Orders 5 Statuses 5 Statuses Export to Excel (XLSX) Create purchase or…" at bounding box center [464, 254] width 697 height 439
drag, startPoint x: 457, startPoint y: 400, endPoint x: 381, endPoint y: 400, distance: 75.9
click at [381, 400] on div "Purchase Orders 5 Statuses 5 Statuses Export to Excel (XLSX) Create purchase or…" at bounding box center [464, 254] width 697 height 439
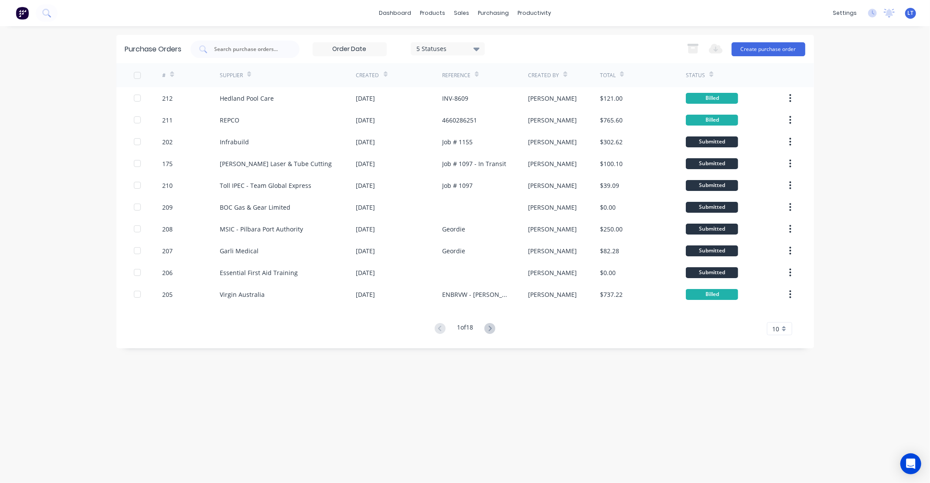
drag, startPoint x: 317, startPoint y: 400, endPoint x: 283, endPoint y: 395, distance: 34.3
click at [279, 397] on div "Purchase Orders 5 Statuses 5 Statuses Export to Excel (XLSX) Create purchase or…" at bounding box center [464, 254] width 697 height 439
